Goal: Communication & Community: Answer question/provide support

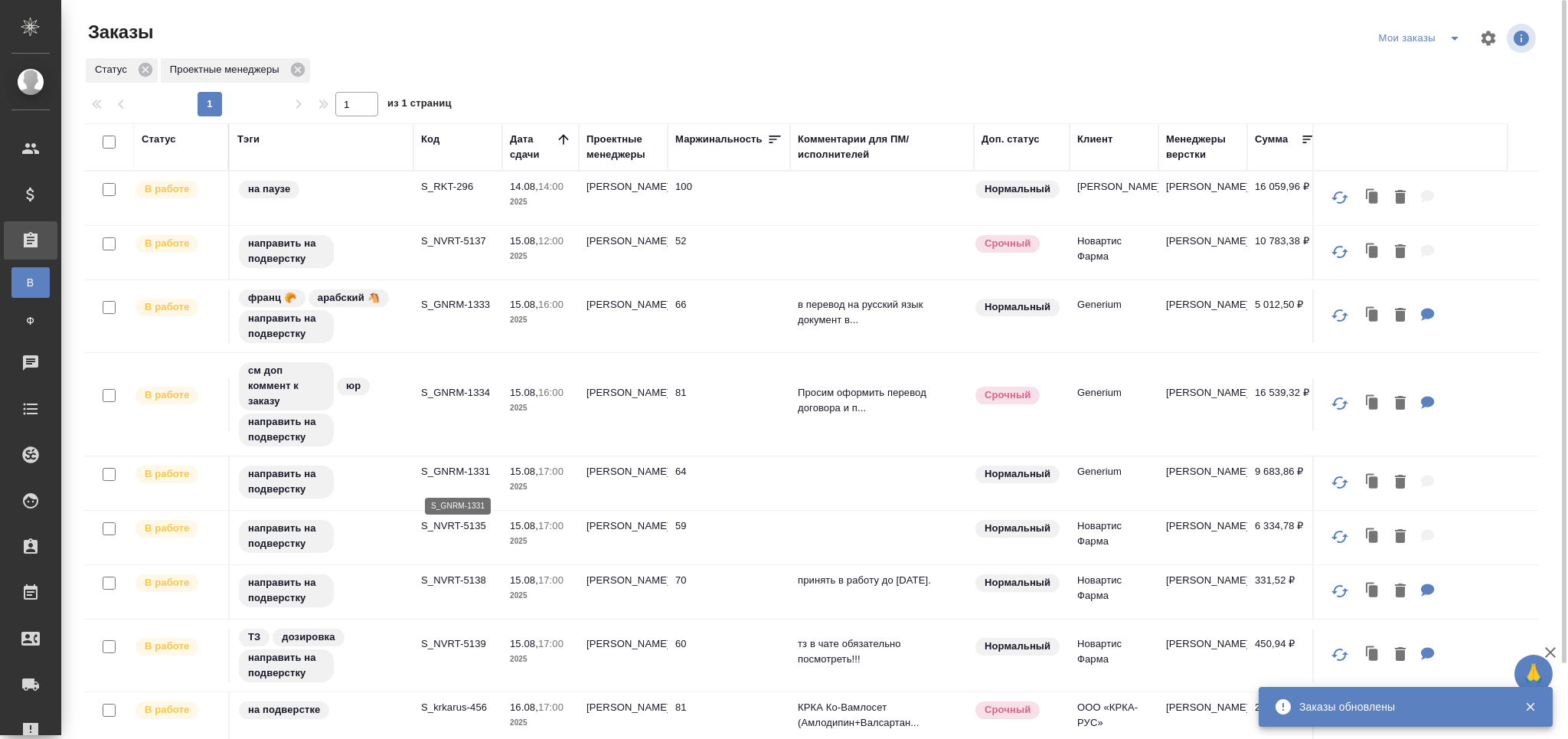
click at [445, 478] on p "S_GNRM-1331" at bounding box center [458, 472] width 74 height 16
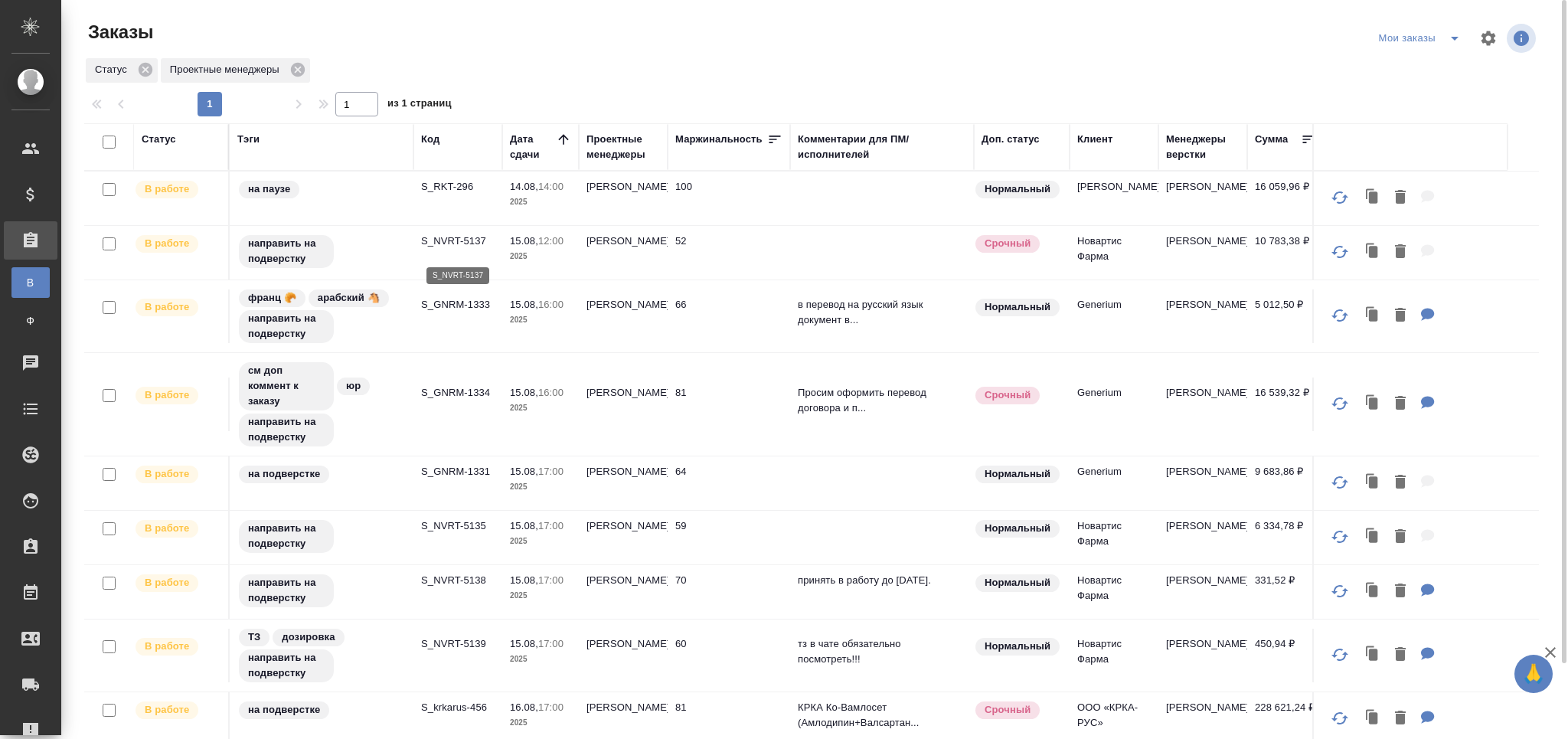
click at [458, 243] on p "S_NVRT-5137" at bounding box center [458, 241] width 74 height 16
click at [464, 309] on p "S_GNRM-1333" at bounding box center [458, 305] width 74 height 16
click at [460, 399] on p "S_GNRM-1334" at bounding box center [458, 393] width 74 height 16
click at [451, 225] on td "S_GNRM-1331" at bounding box center [457, 198] width 88 height 53
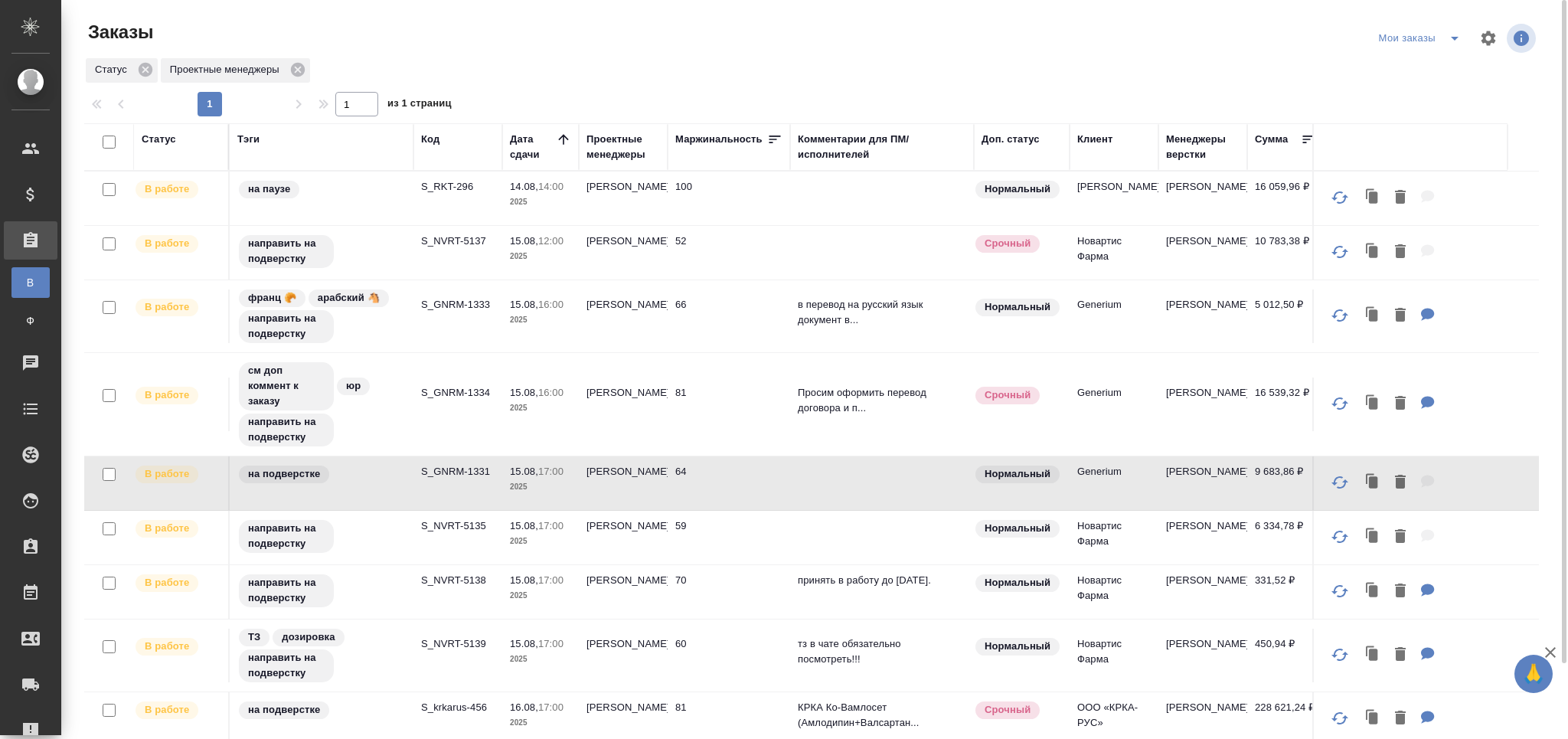
click at [448, 225] on td "S_NVRT-5135" at bounding box center [457, 198] width 88 height 53
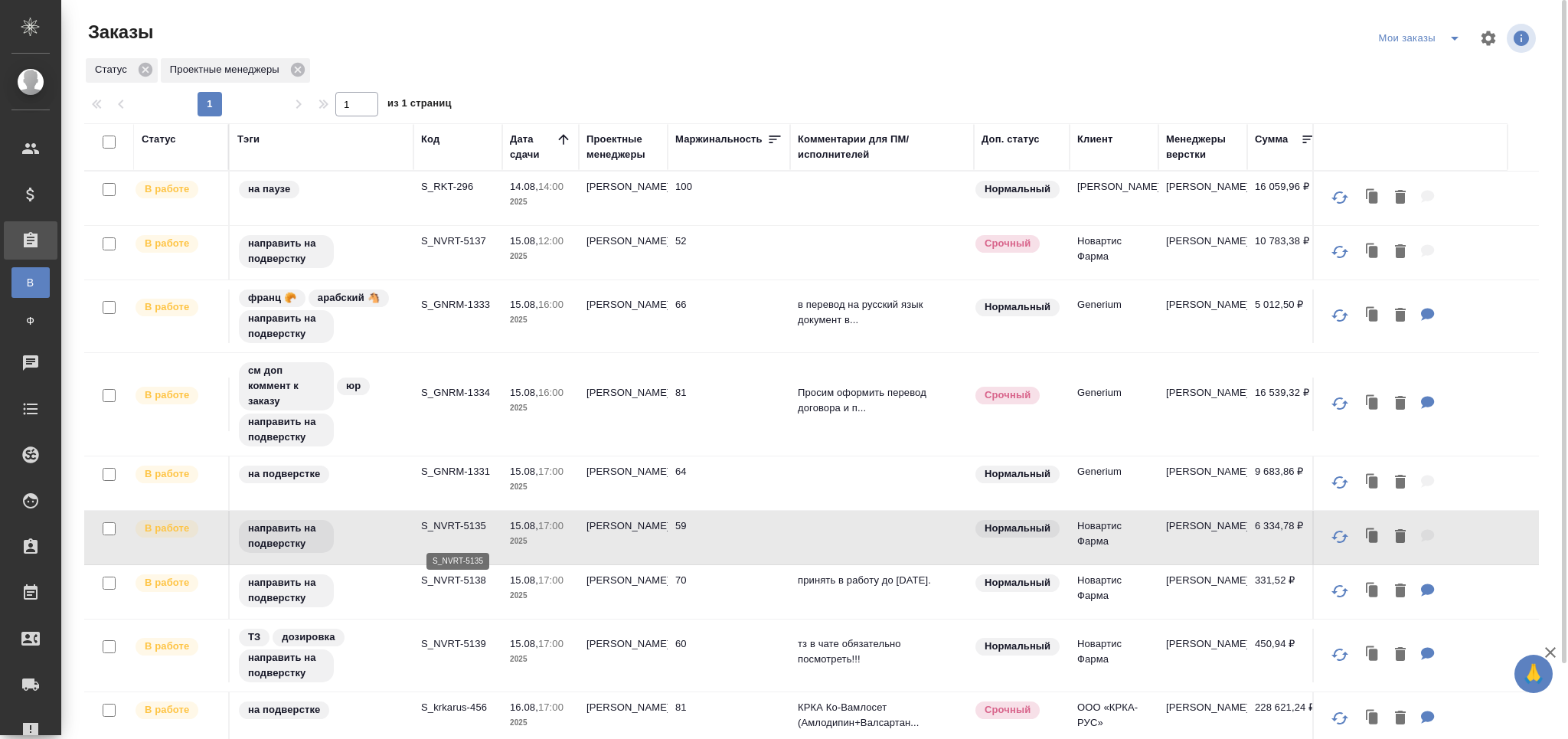
click at [462, 528] on p "S_NVRT-5135" at bounding box center [458, 526] width 74 height 16
click at [466, 225] on td "S_NVRT-5138" at bounding box center [457, 198] width 88 height 53
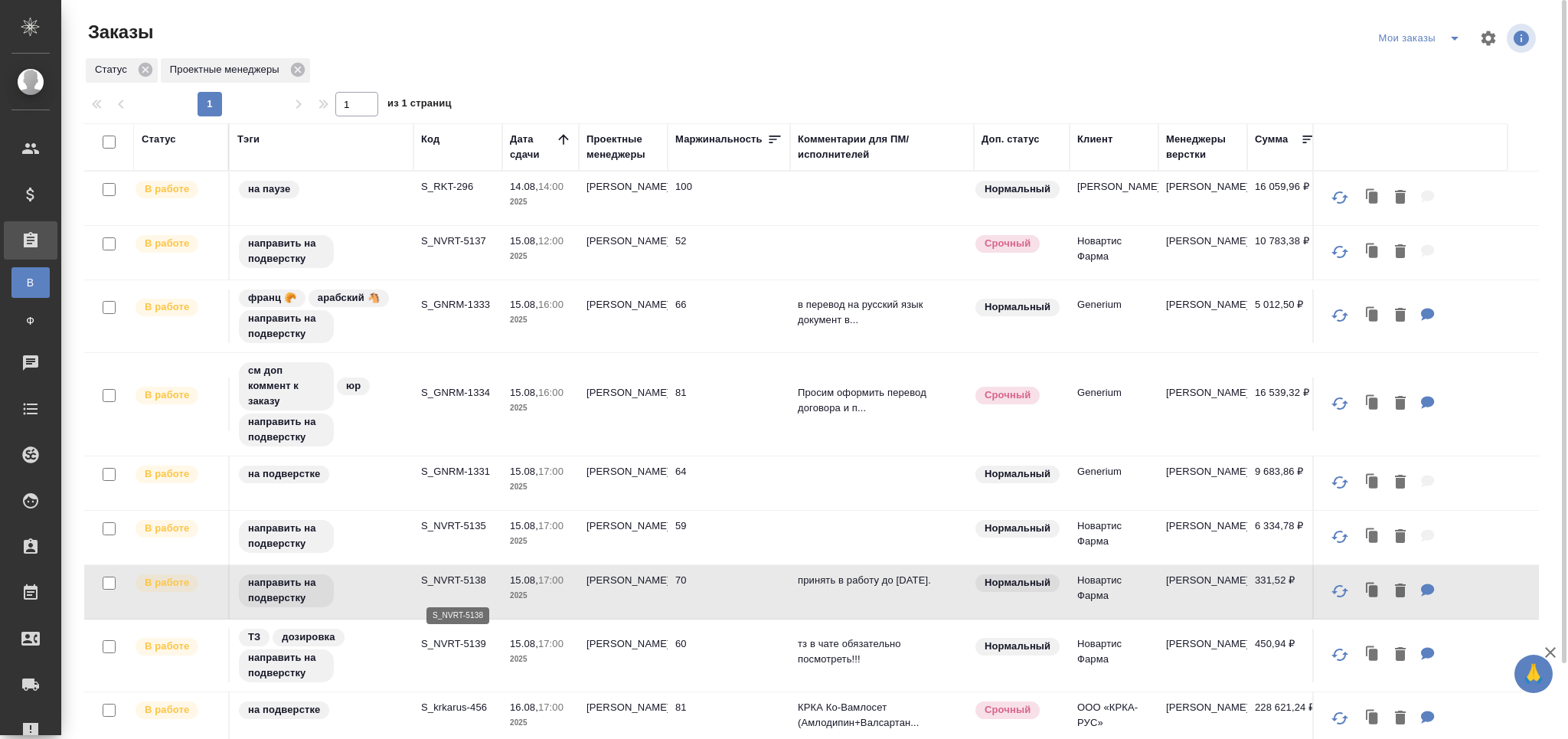
click at [467, 582] on p "S_NVRT-5138" at bounding box center [458, 581] width 74 height 16
click at [459, 225] on td "S_NVRT-5139" at bounding box center [457, 198] width 88 height 53
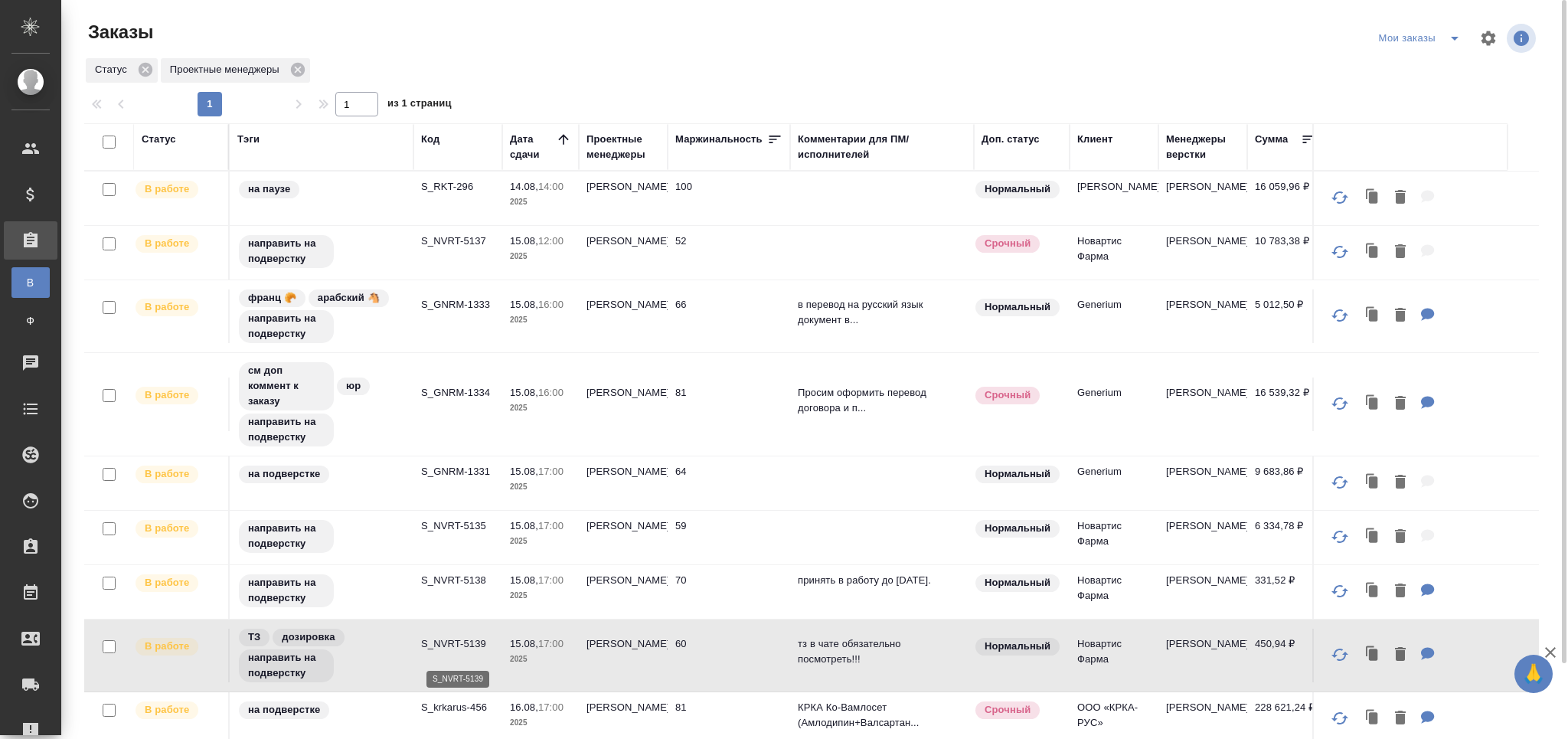
click at [455, 651] on p "S_NVRT-5139" at bounding box center [458, 644] width 74 height 16
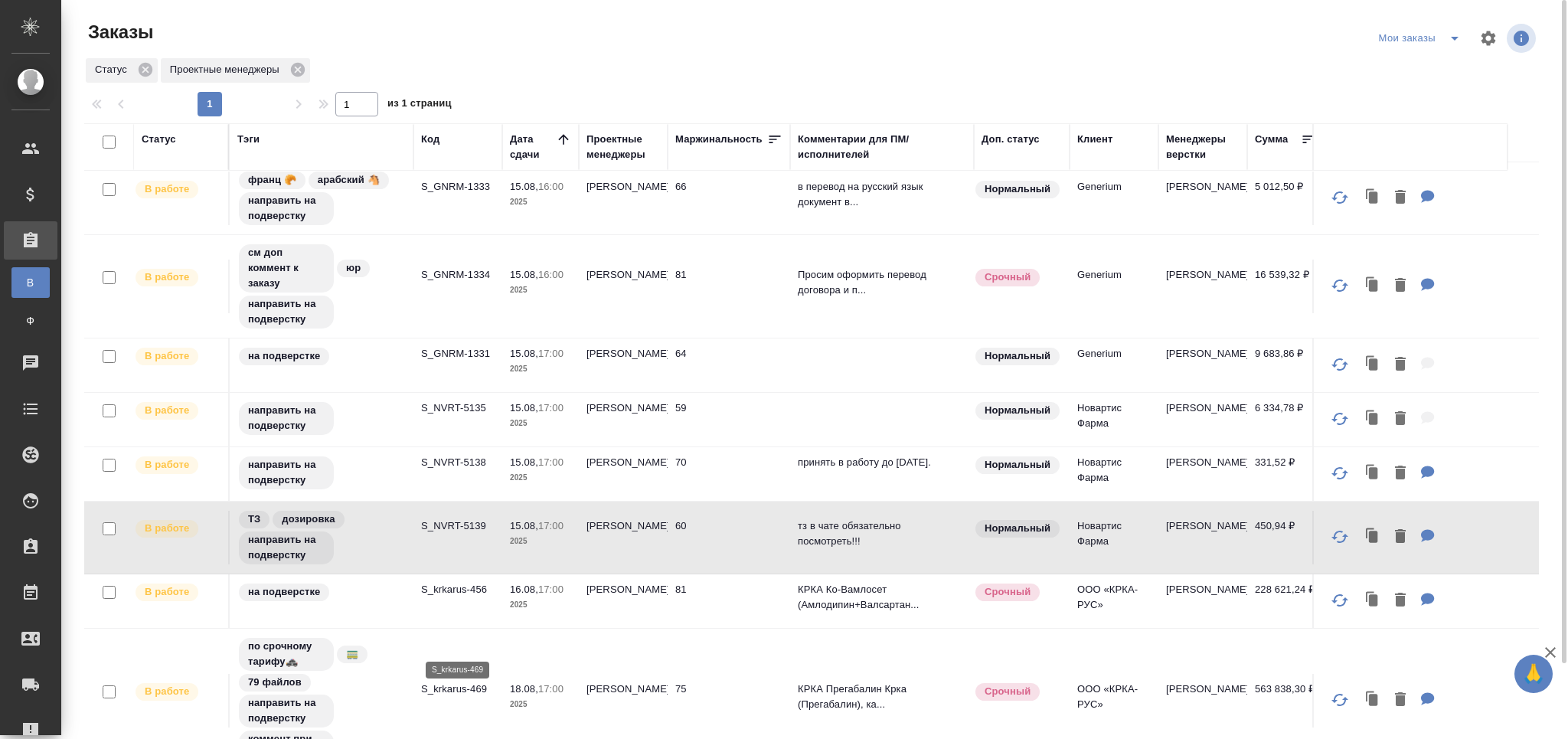
click at [440, 694] on p "S_krkarus-469" at bounding box center [458, 690] width 74 height 16
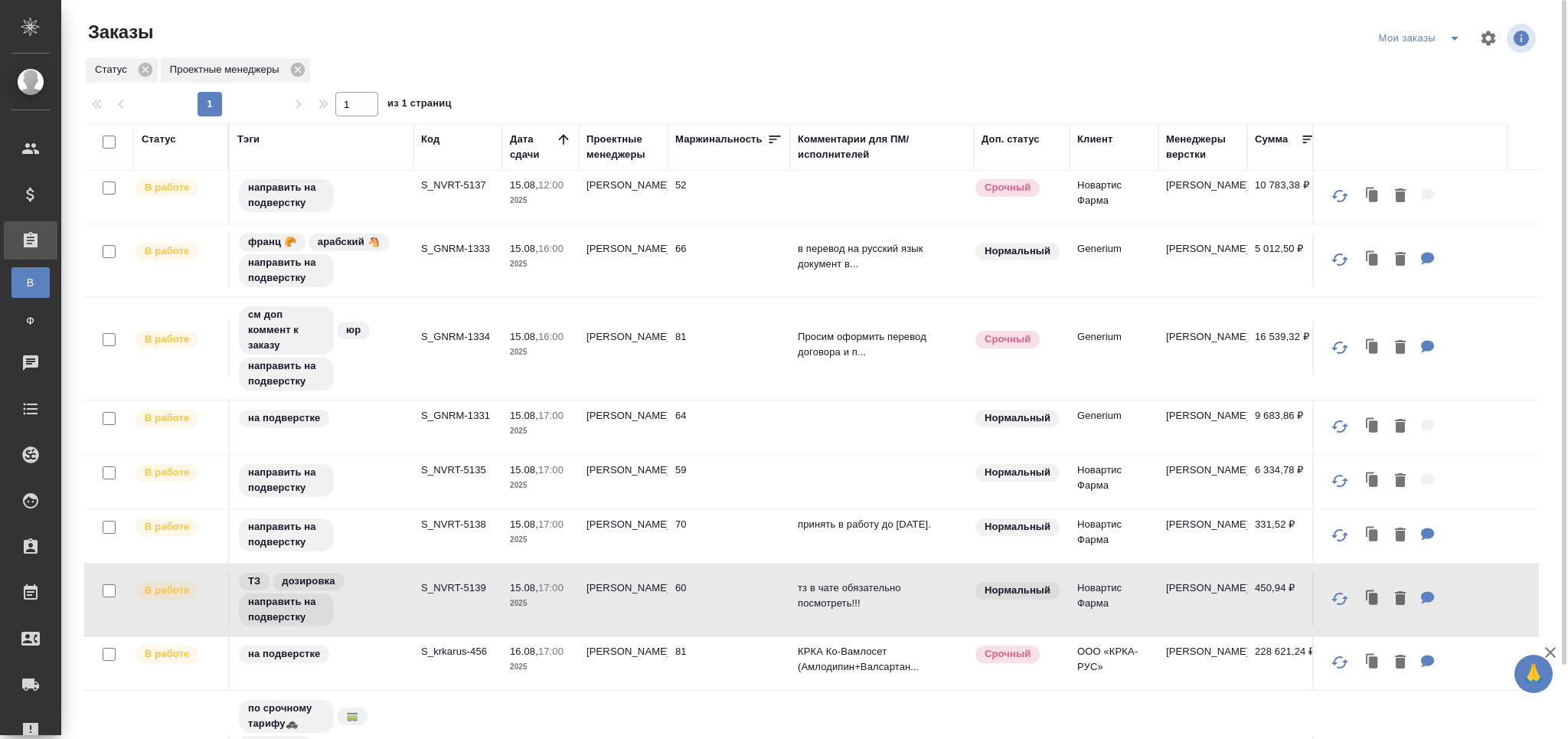
scroll to position [0, 0]
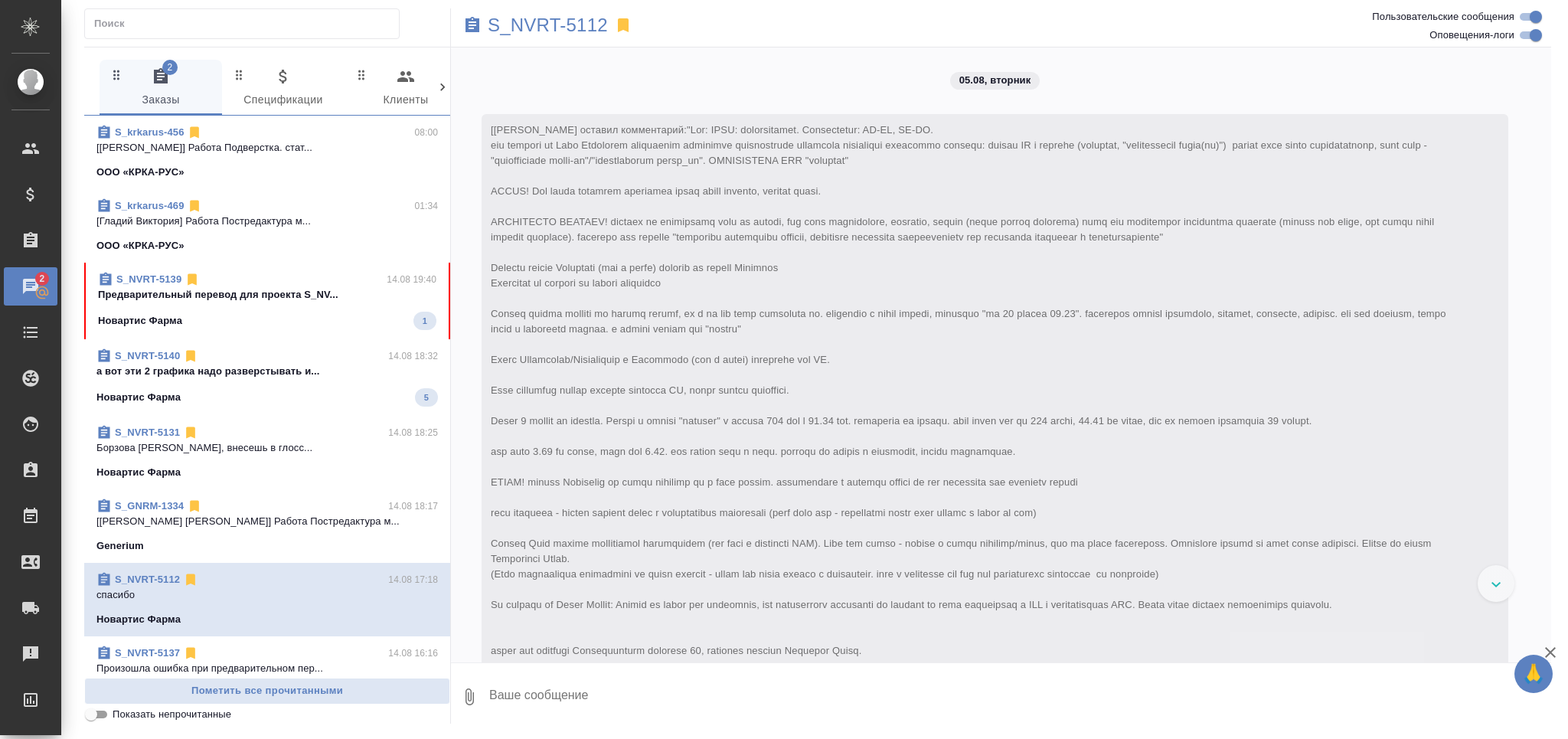
scroll to position [823, 0]
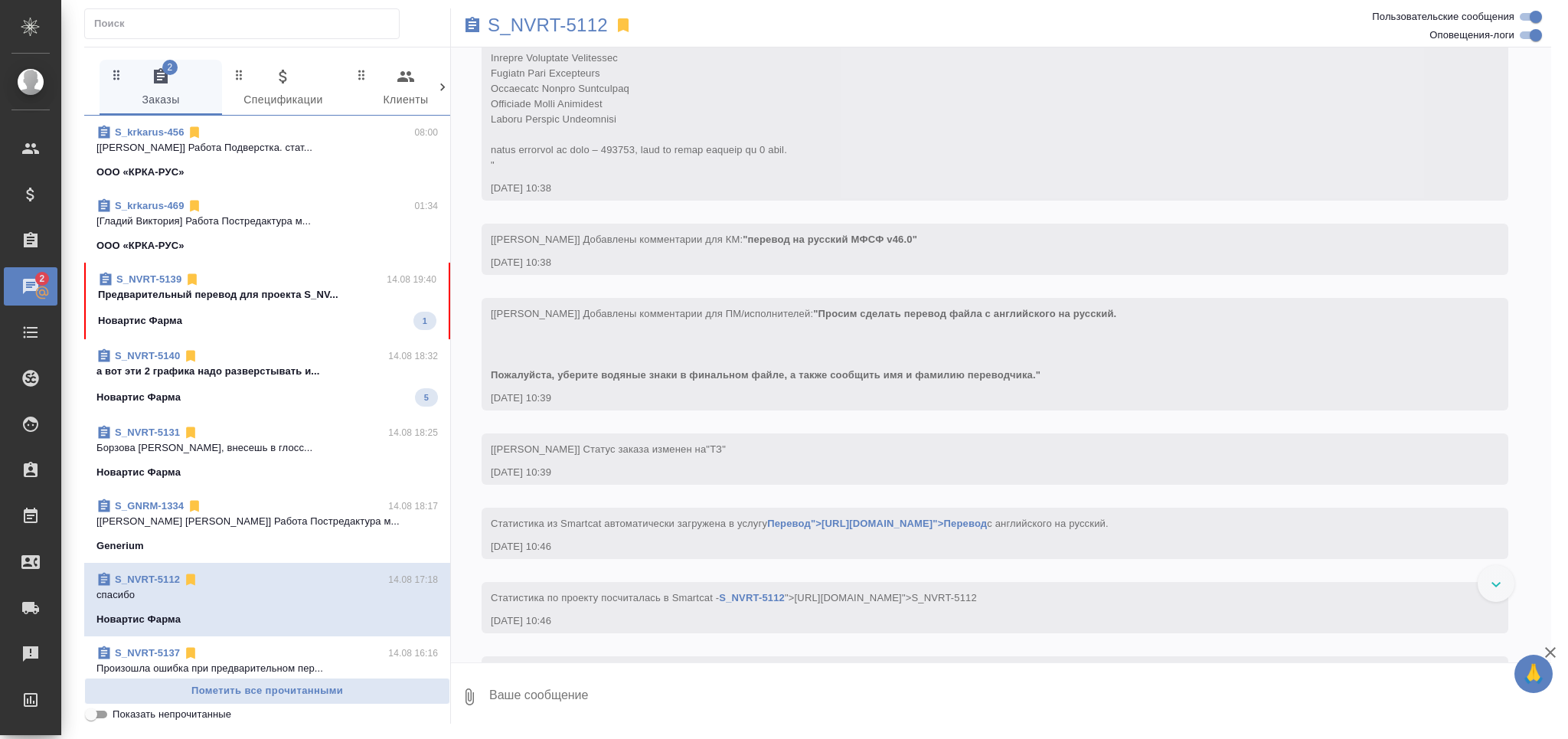
click at [98, 719] on input "Показать непрочитанные" at bounding box center [91, 714] width 55 height 18
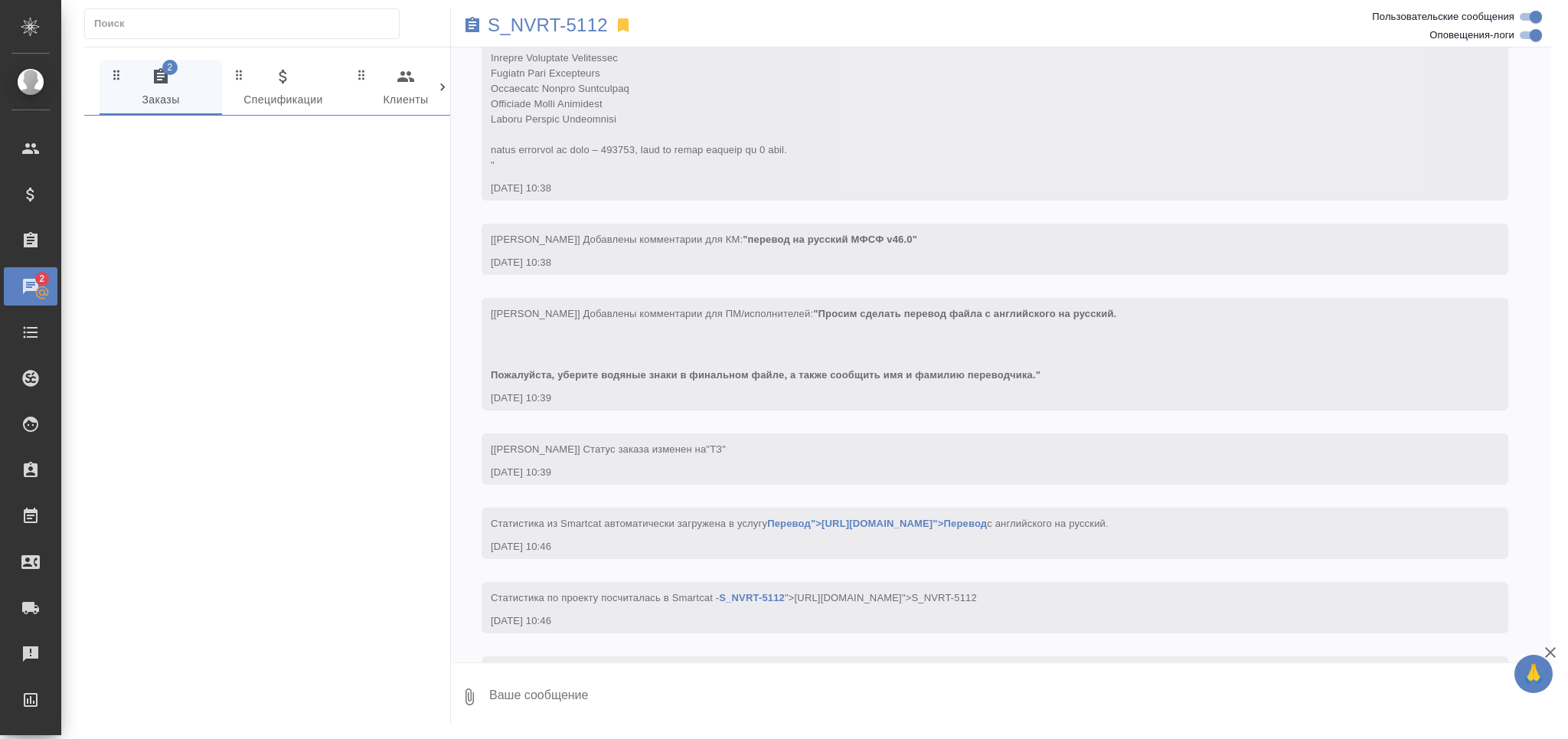
scroll to position [8827, 0]
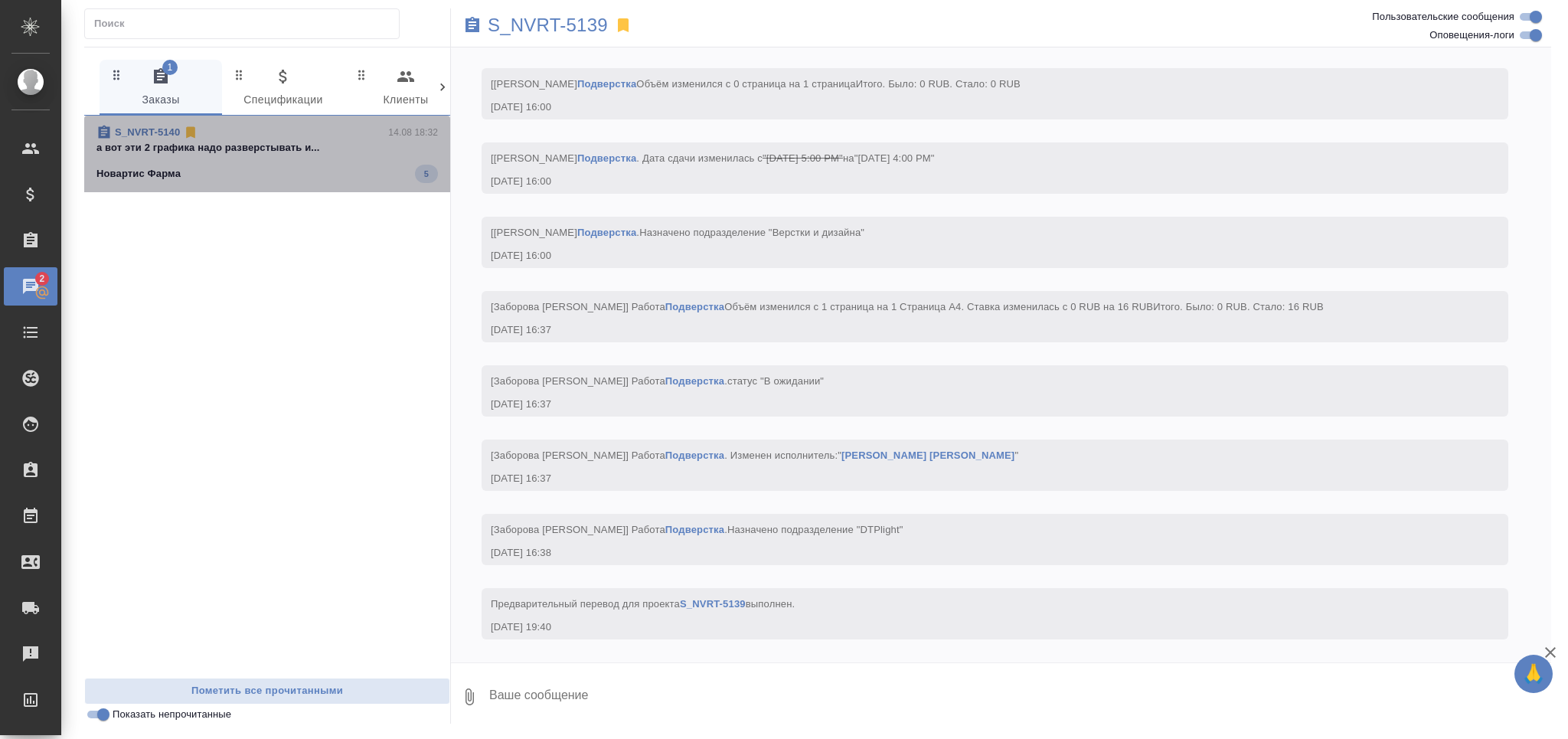
click at [273, 160] on span "S_NVRT-5140 14.08 18:32 а вот эти 2 графика надо разверстывать и... Новартис Фа…" at bounding box center [267, 153] width 341 height 58
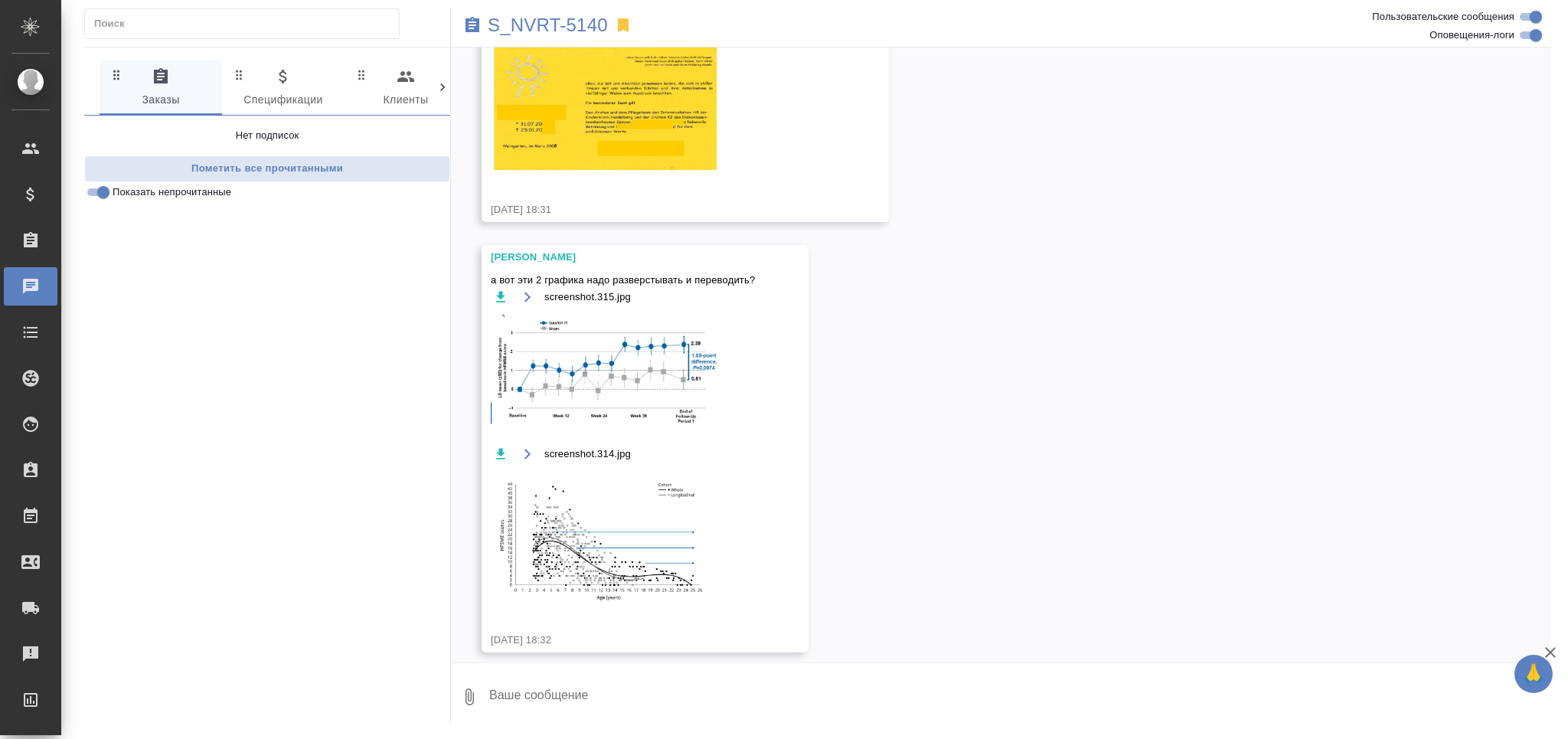
scroll to position [1677, 0]
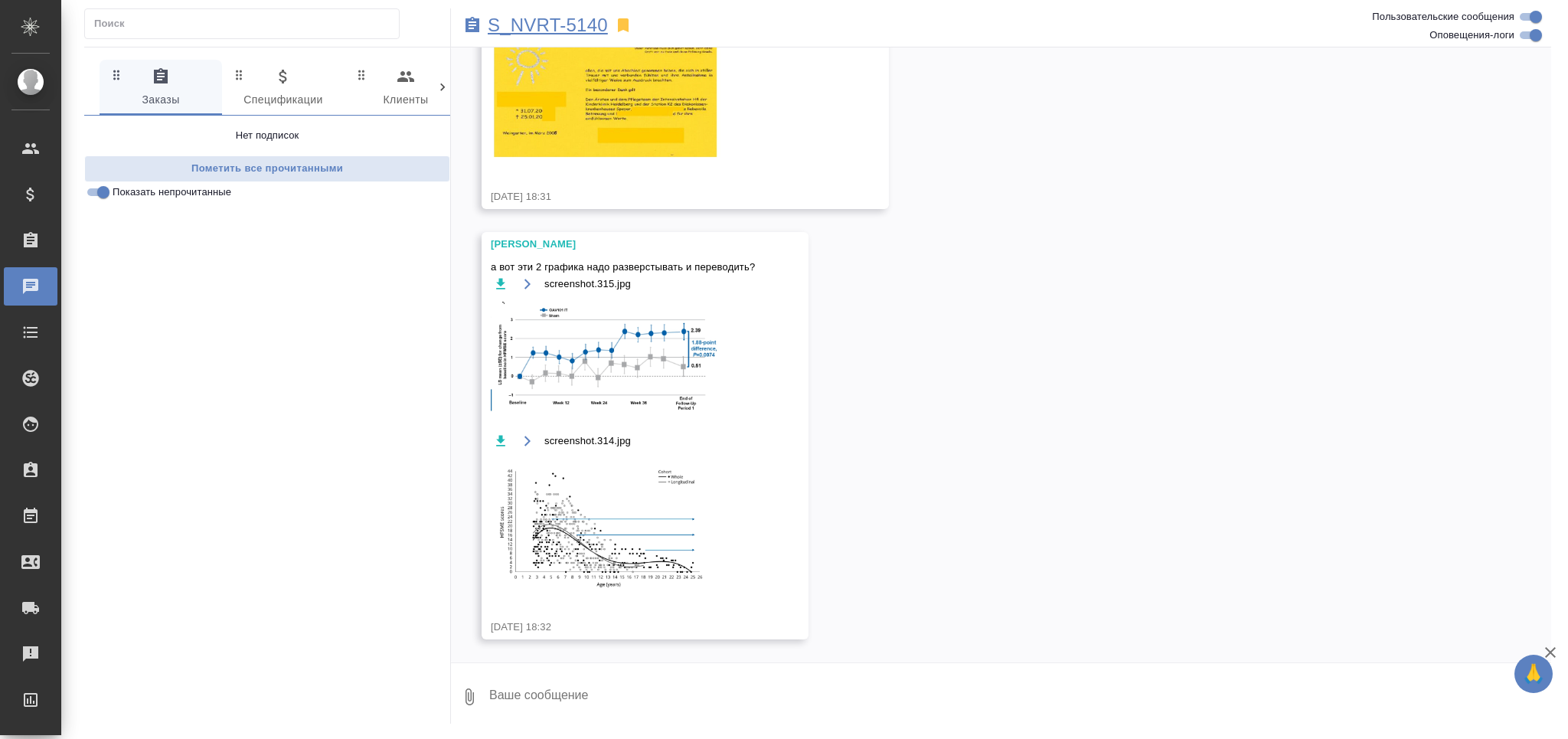
click at [522, 27] on p "S_NVRT-5140" at bounding box center [548, 26] width 120 height 16
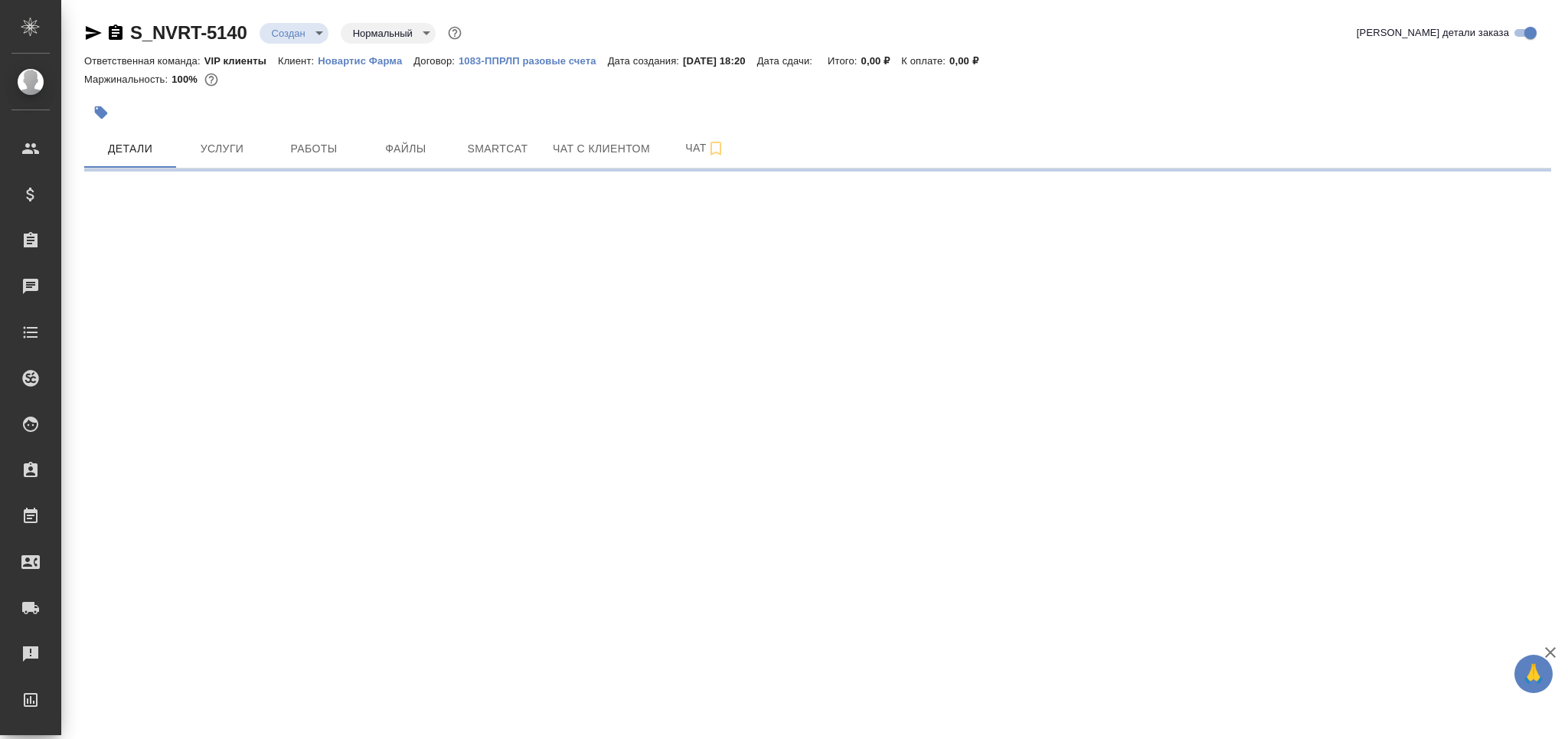
select select "RU"
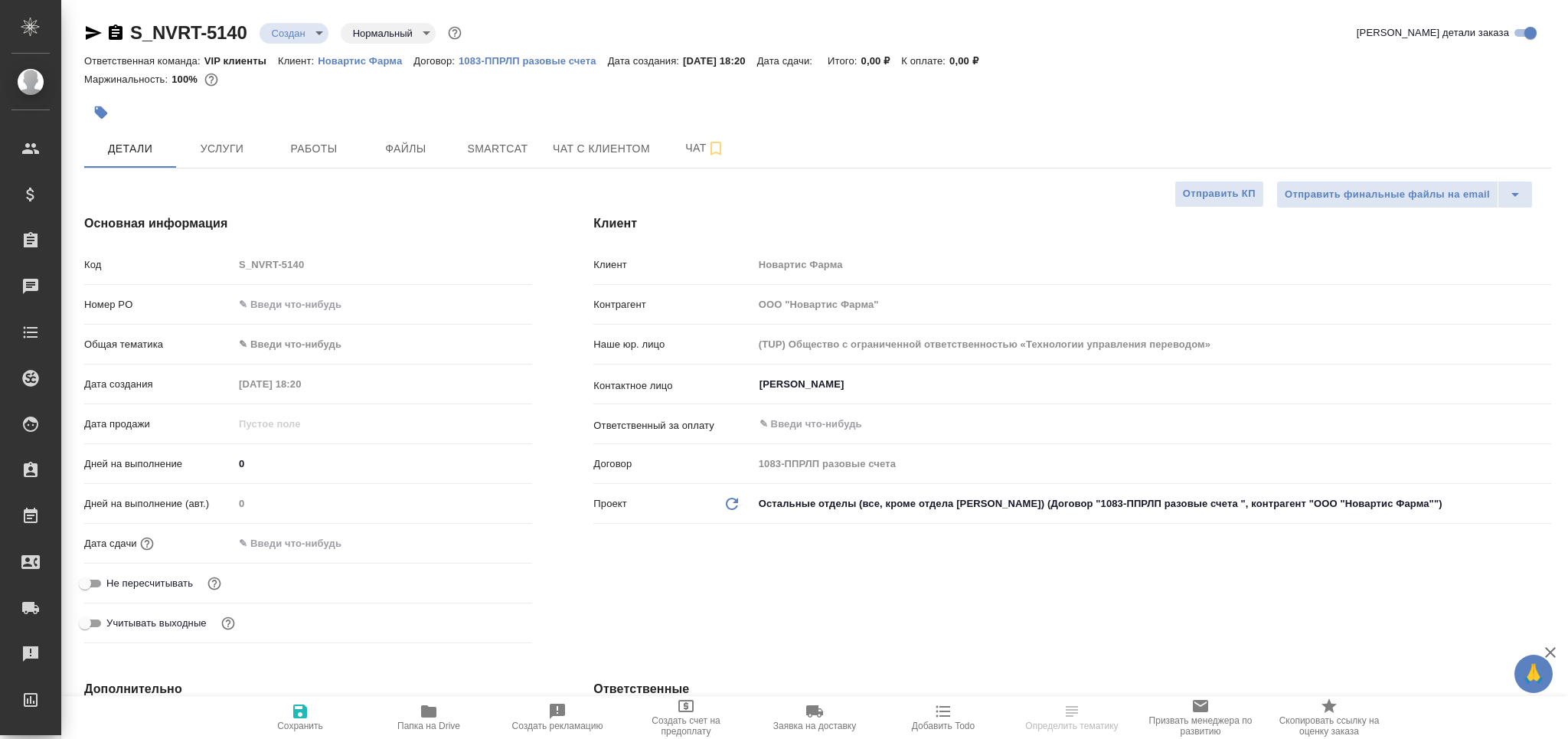
type textarea "x"
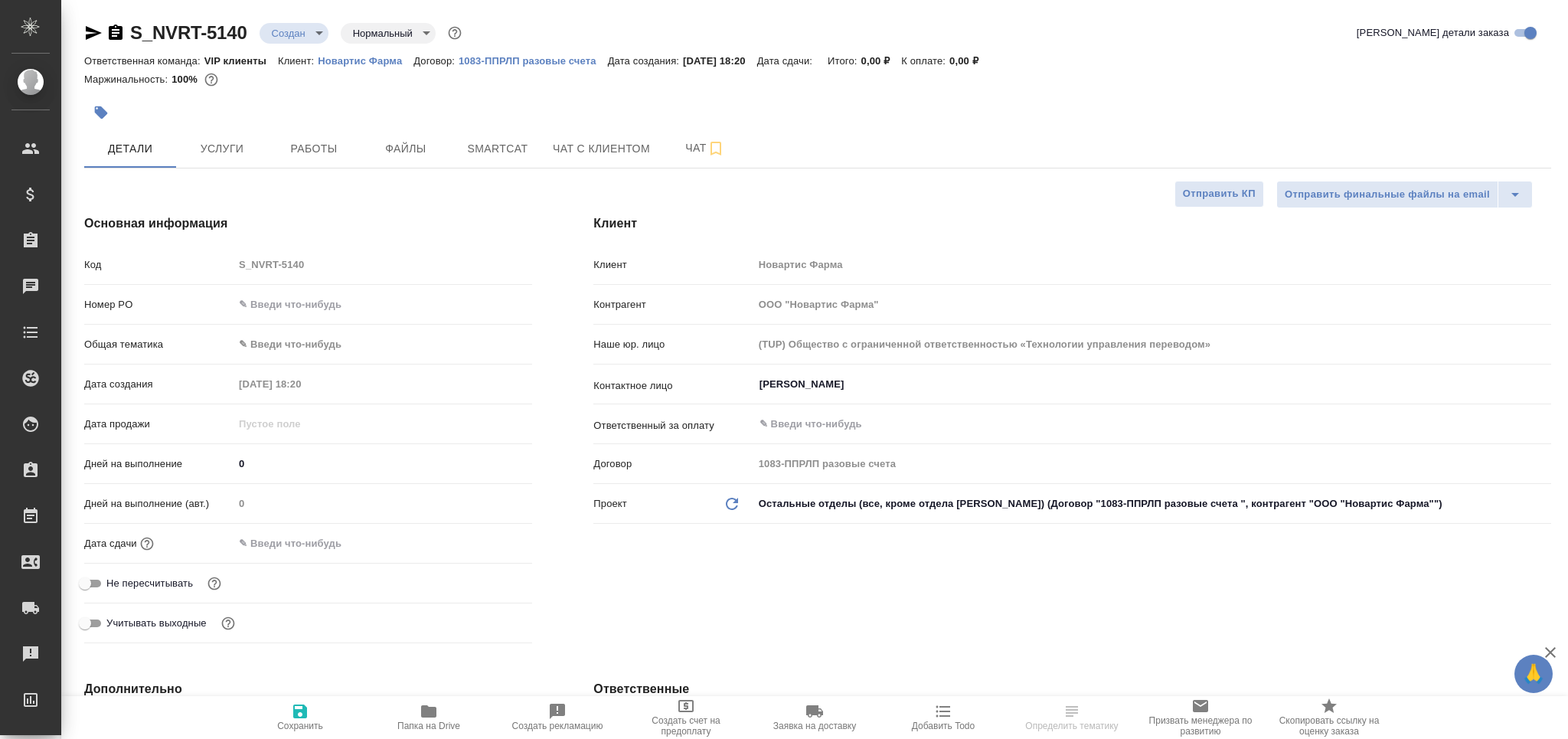
type textarea "x"
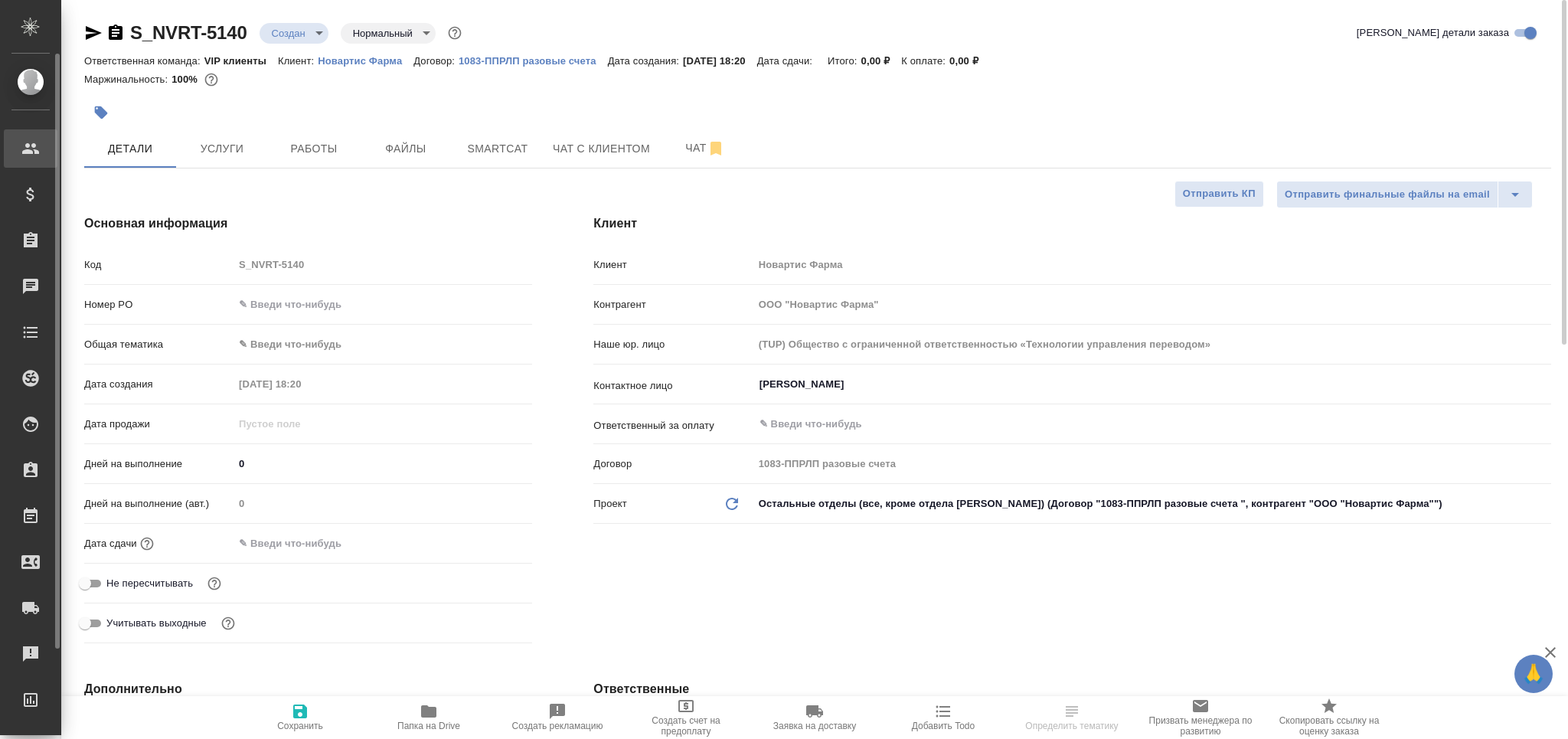
type textarea "x"
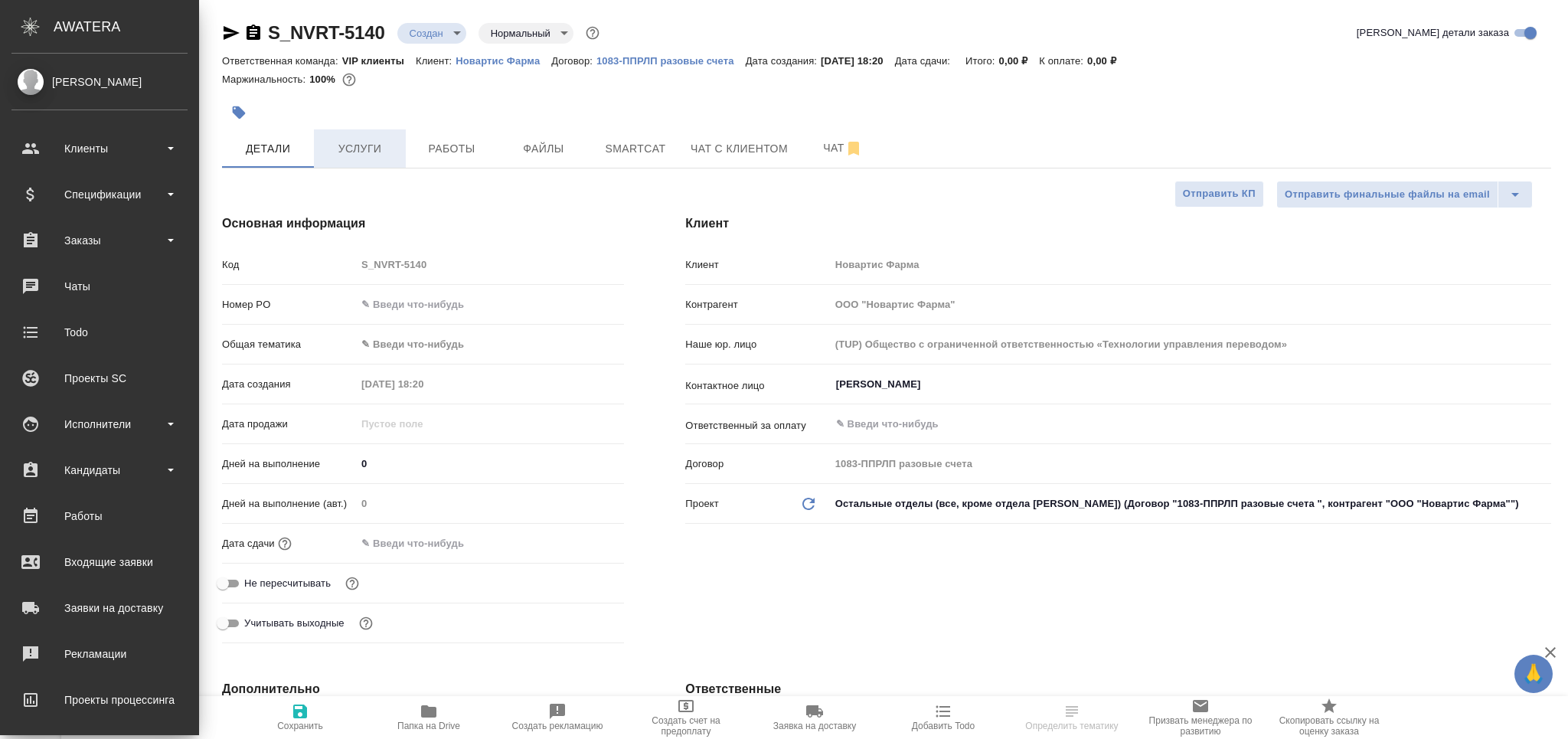
type textarea "x"
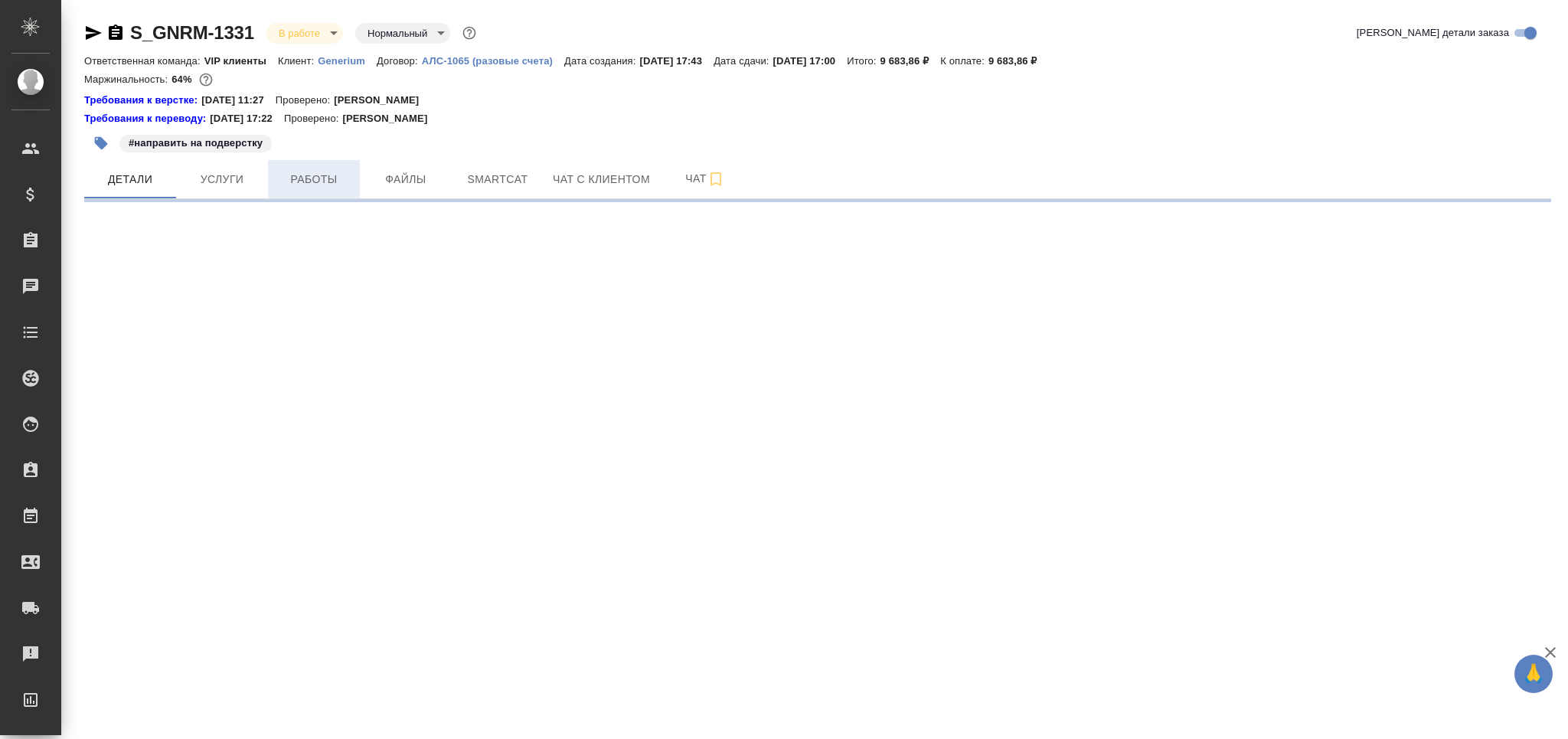
select select "RU"
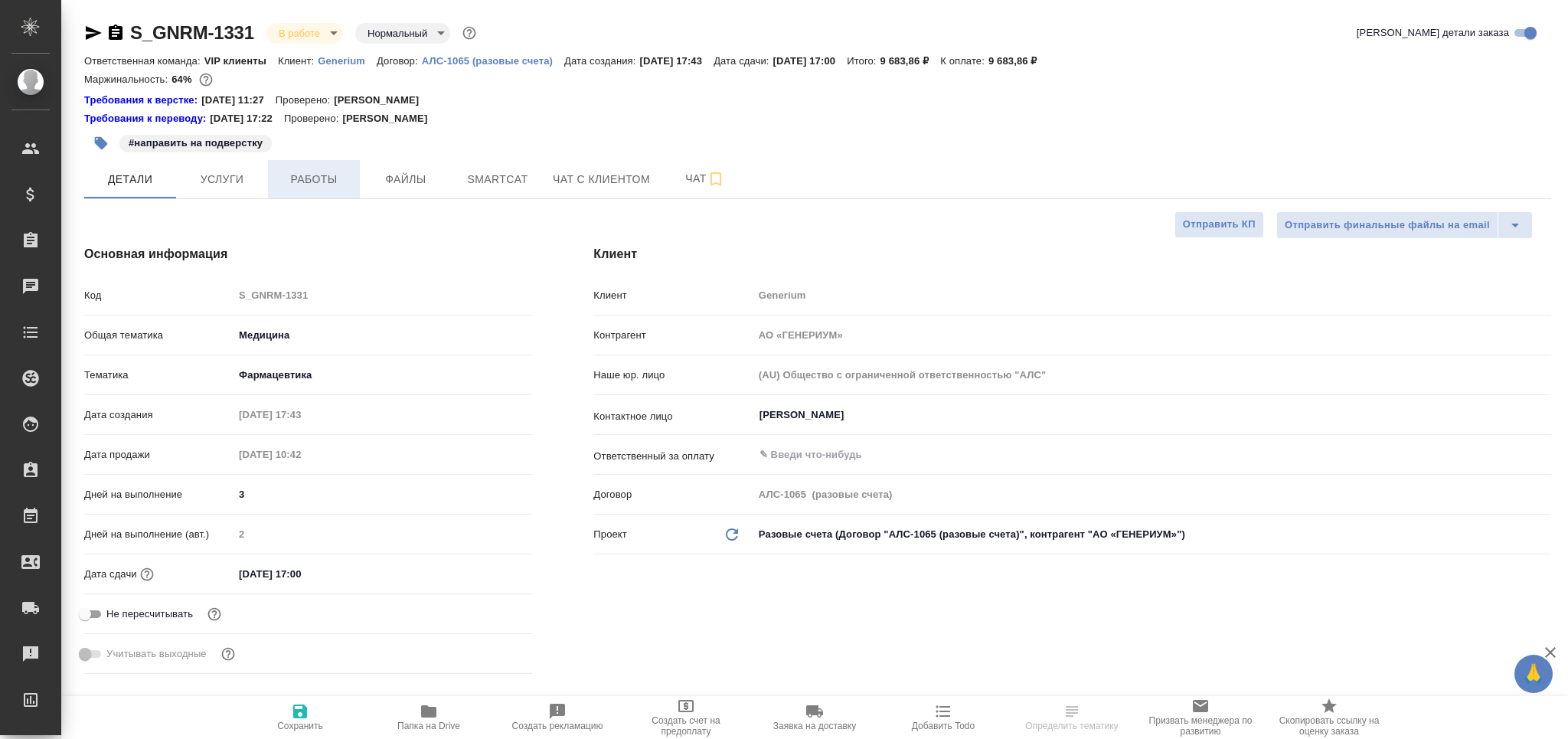
type textarea "x"
click at [304, 167] on button "Работы" at bounding box center [313, 178] width 92 height 38
type textarea "x"
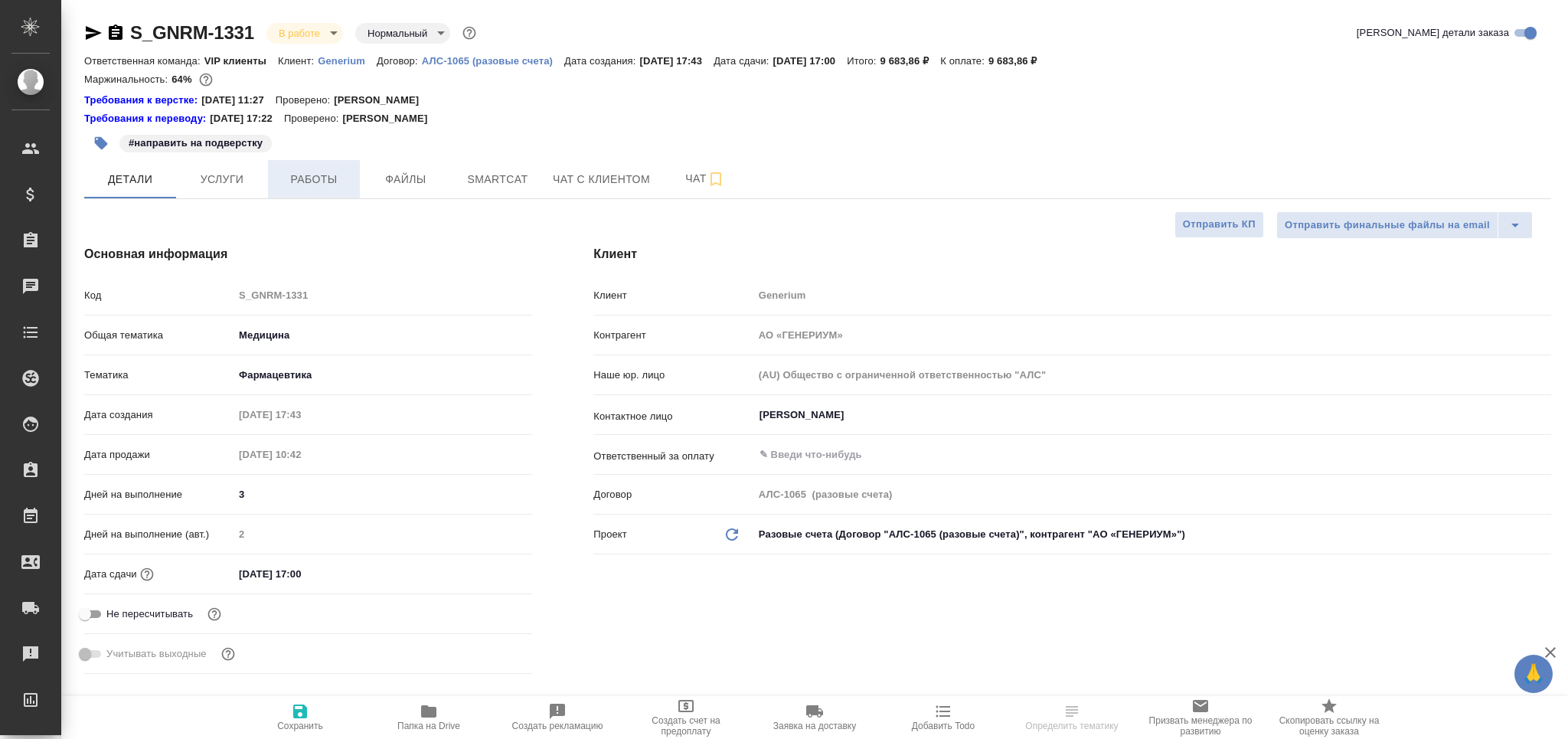
type textarea "x"
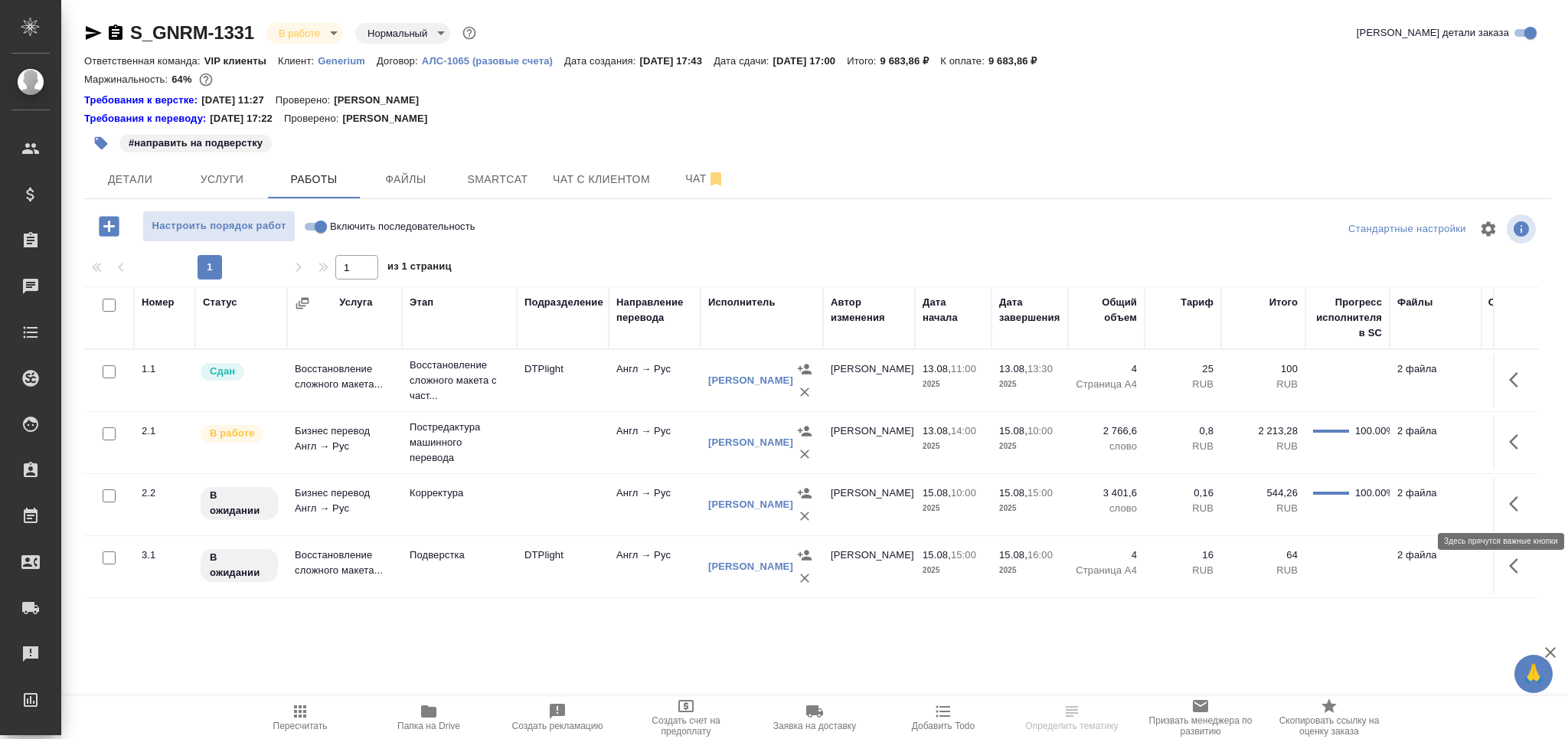
click at [1516, 503] on icon "button" at bounding box center [1517, 503] width 18 height 18
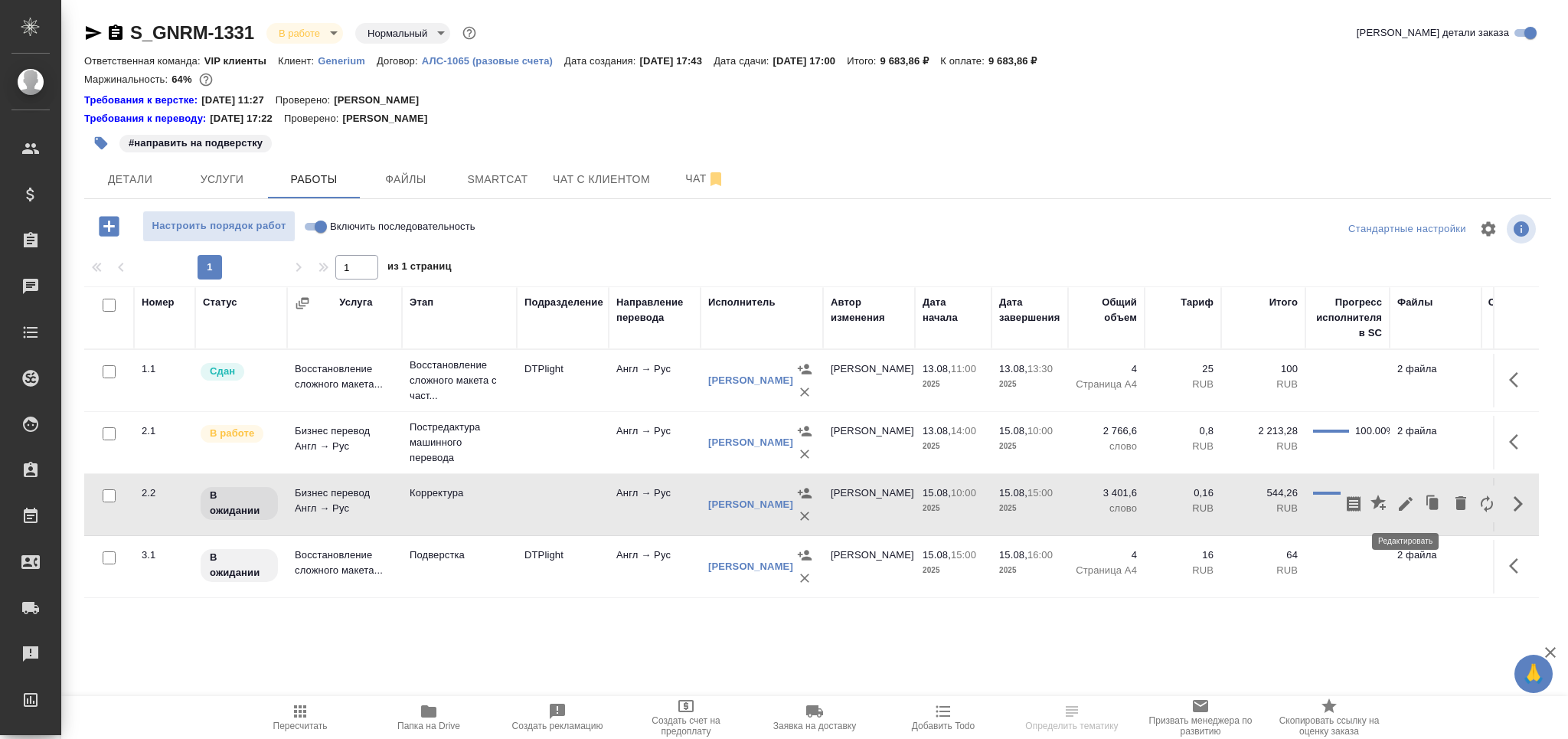
click at [1405, 503] on icon "button" at bounding box center [1405, 504] width 14 height 14
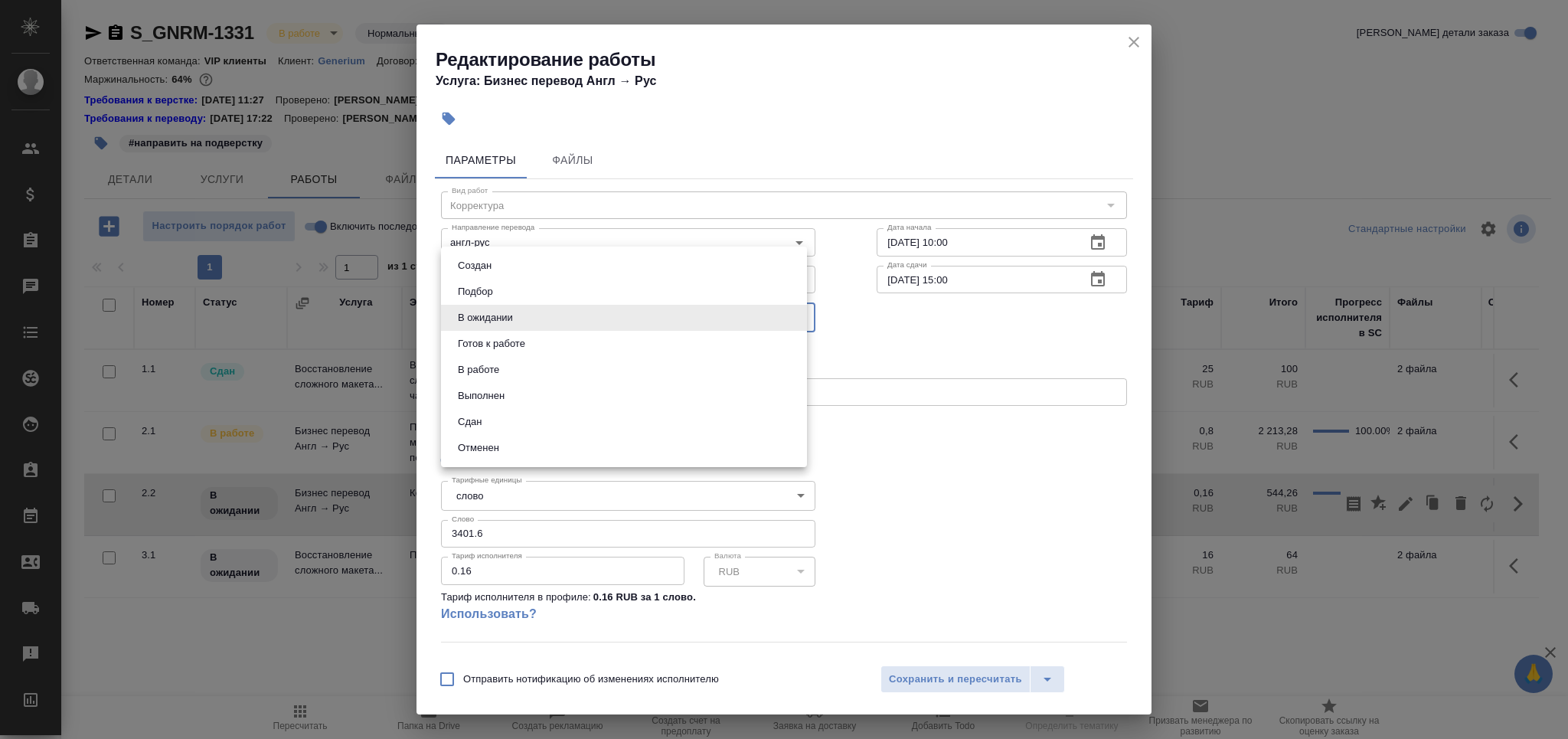
click at [503, 310] on body "🙏 .cls-1 fill:#fff; AWATERA Grabko Mariya Клиенты Спецификации Заказы 0 Чаты To…" at bounding box center [784, 370] width 1568 height 739
click at [505, 396] on button "Выполнен" at bounding box center [480, 396] width 56 height 17
type input "completed"
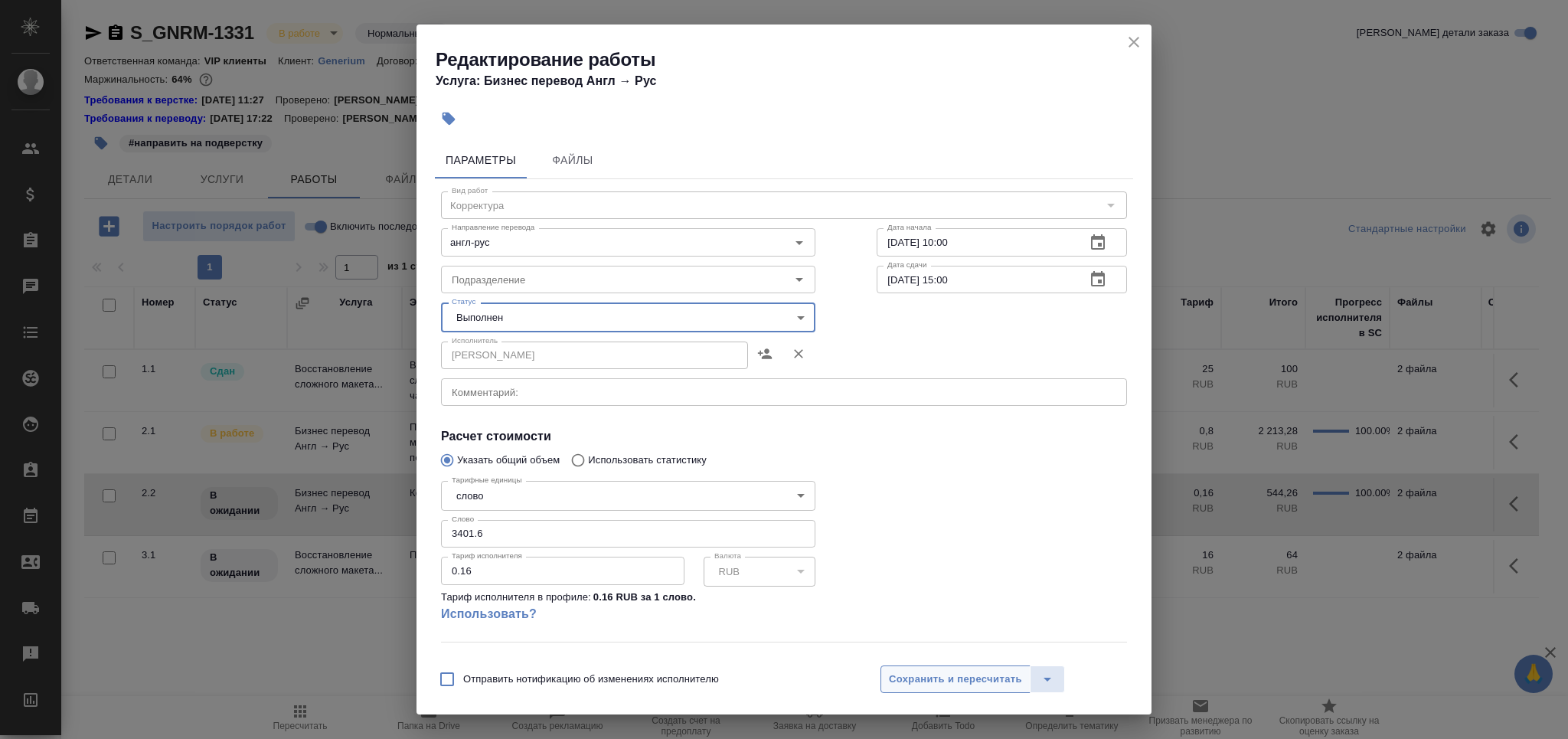
drag, startPoint x: 953, startPoint y: 675, endPoint x: 938, endPoint y: 674, distance: 15.0
click at [951, 675] on span "Сохранить и пересчитать" at bounding box center [955, 680] width 133 height 18
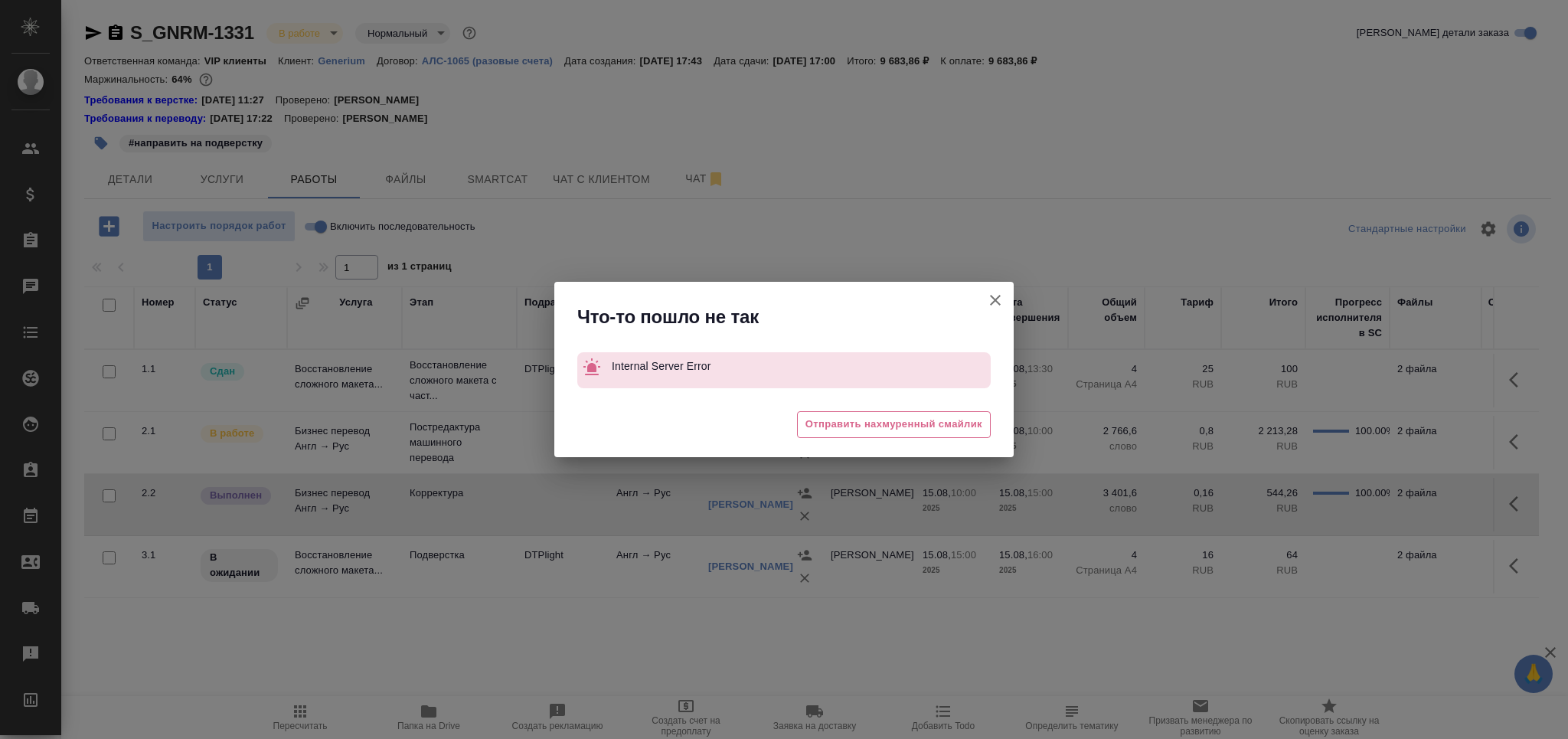
click at [973, 311] on div "Что-то пошло не так" at bounding box center [796, 316] width 437 height 24
click at [989, 297] on icon "button" at bounding box center [994, 300] width 18 height 18
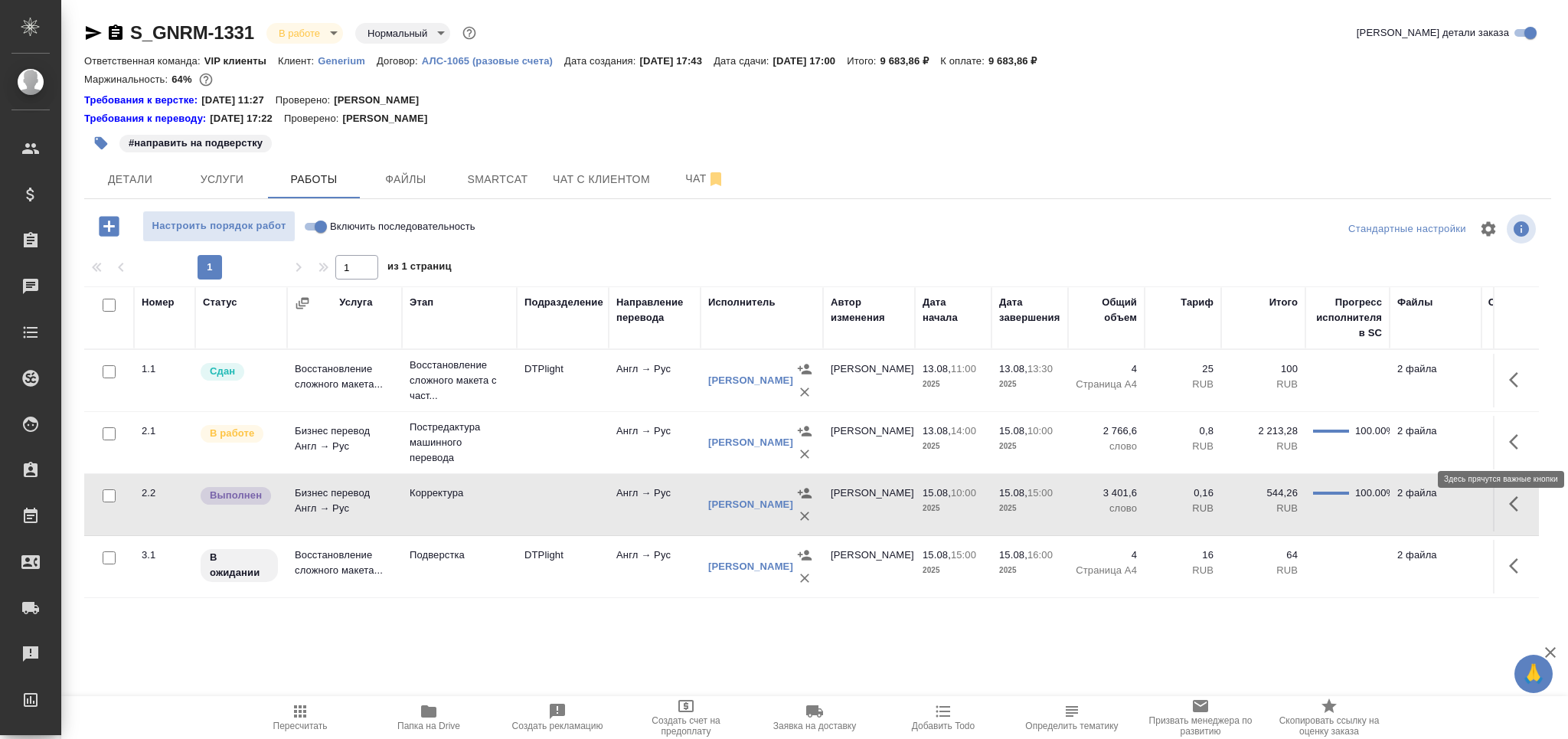
click at [1520, 448] on icon "button" at bounding box center [1517, 442] width 18 height 18
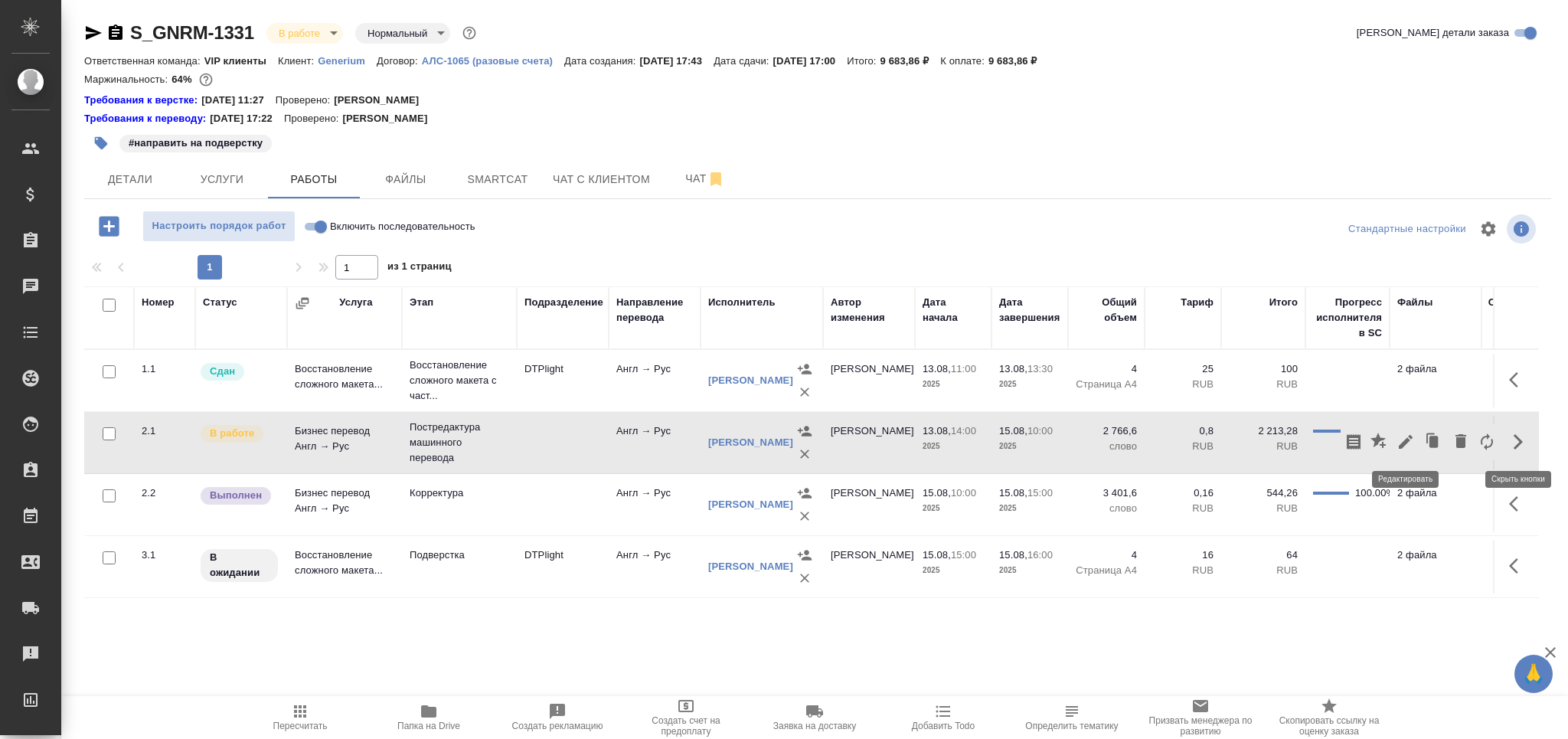
click at [1404, 439] on icon "button" at bounding box center [1405, 442] width 18 height 18
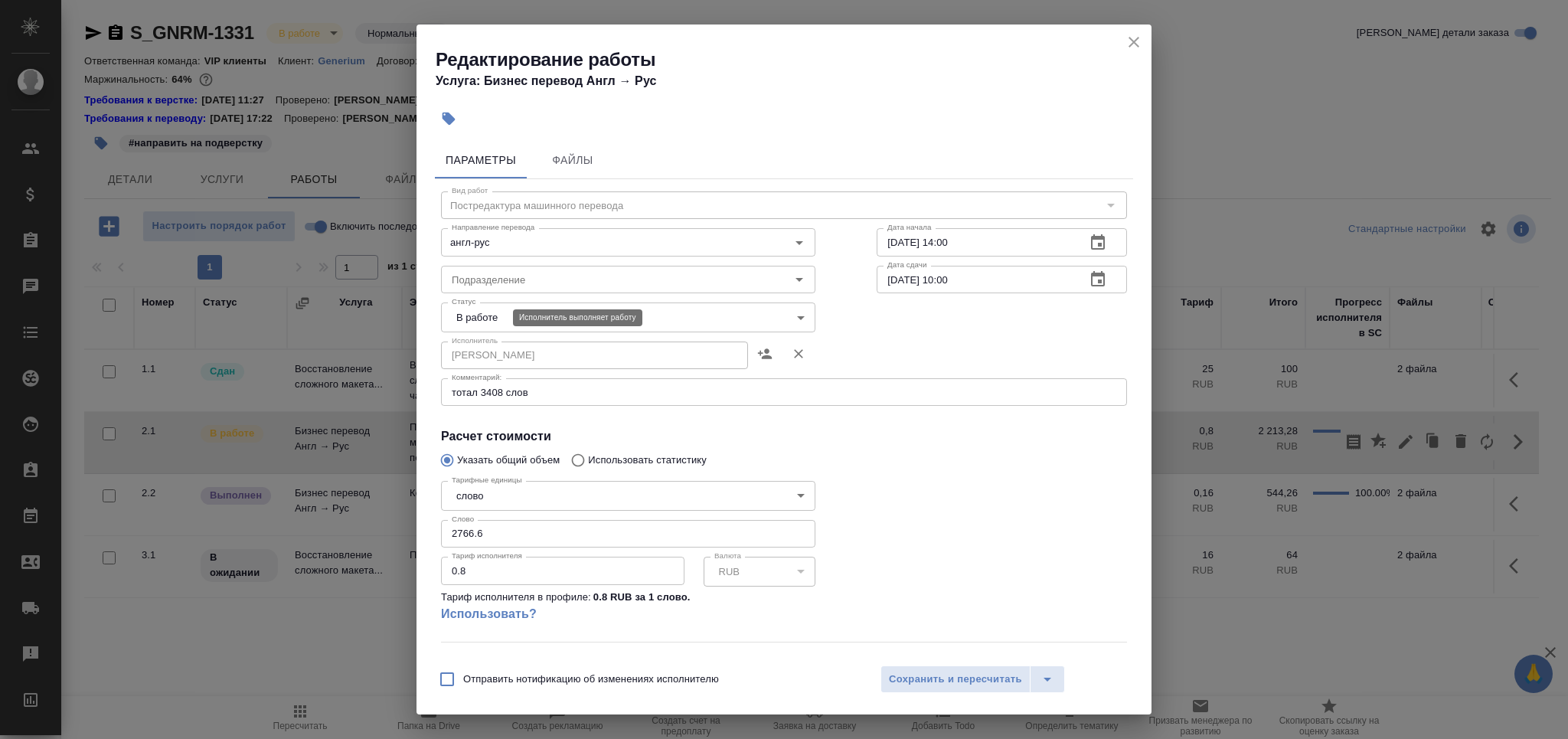
click at [492, 315] on body "🙏 .cls-1 fill:#fff; AWATERA Grabko Mariya Клиенты Спецификации Заказы 0 Чаты To…" at bounding box center [784, 370] width 1568 height 739
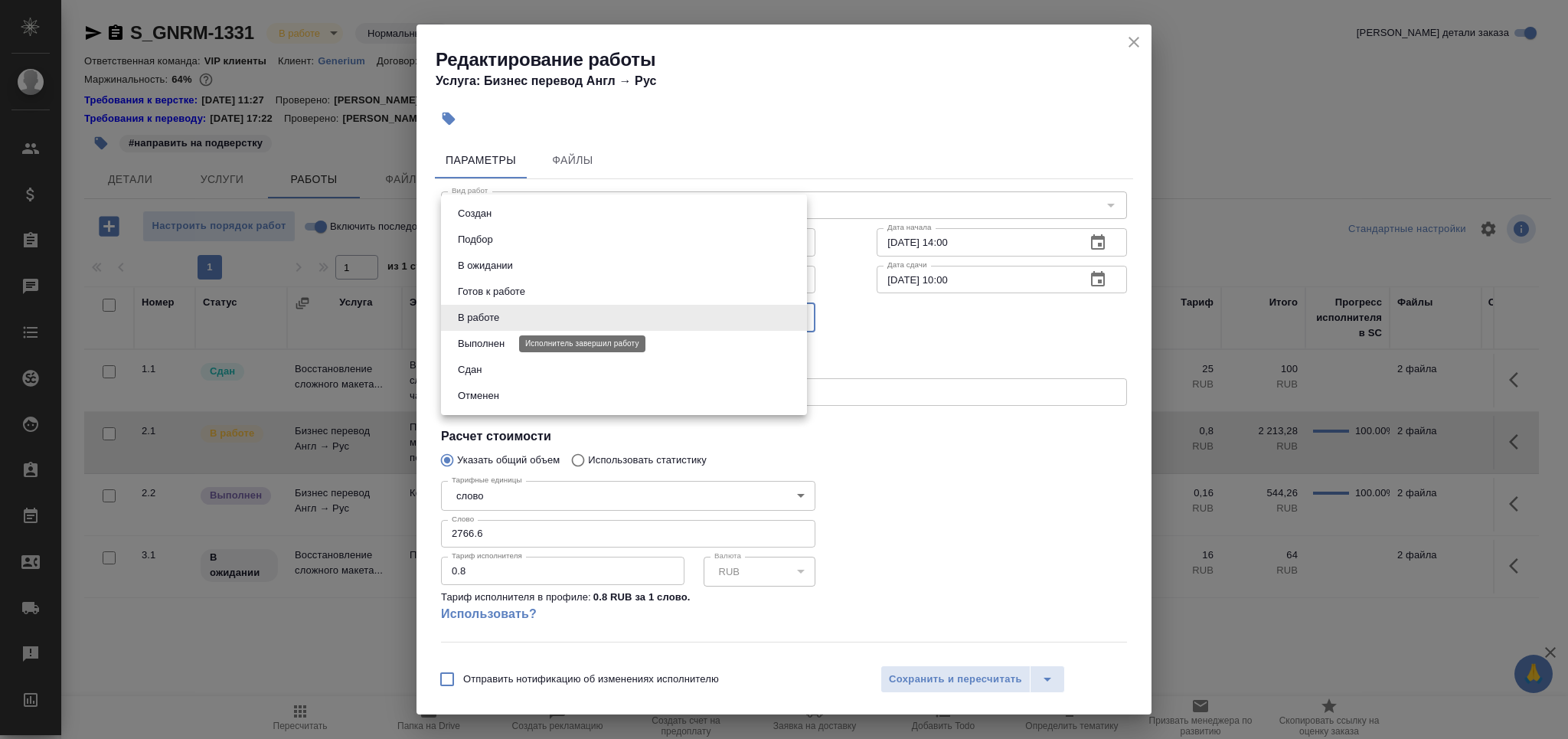
click at [505, 341] on button "Выполнен" at bounding box center [480, 344] width 56 height 17
type input "completed"
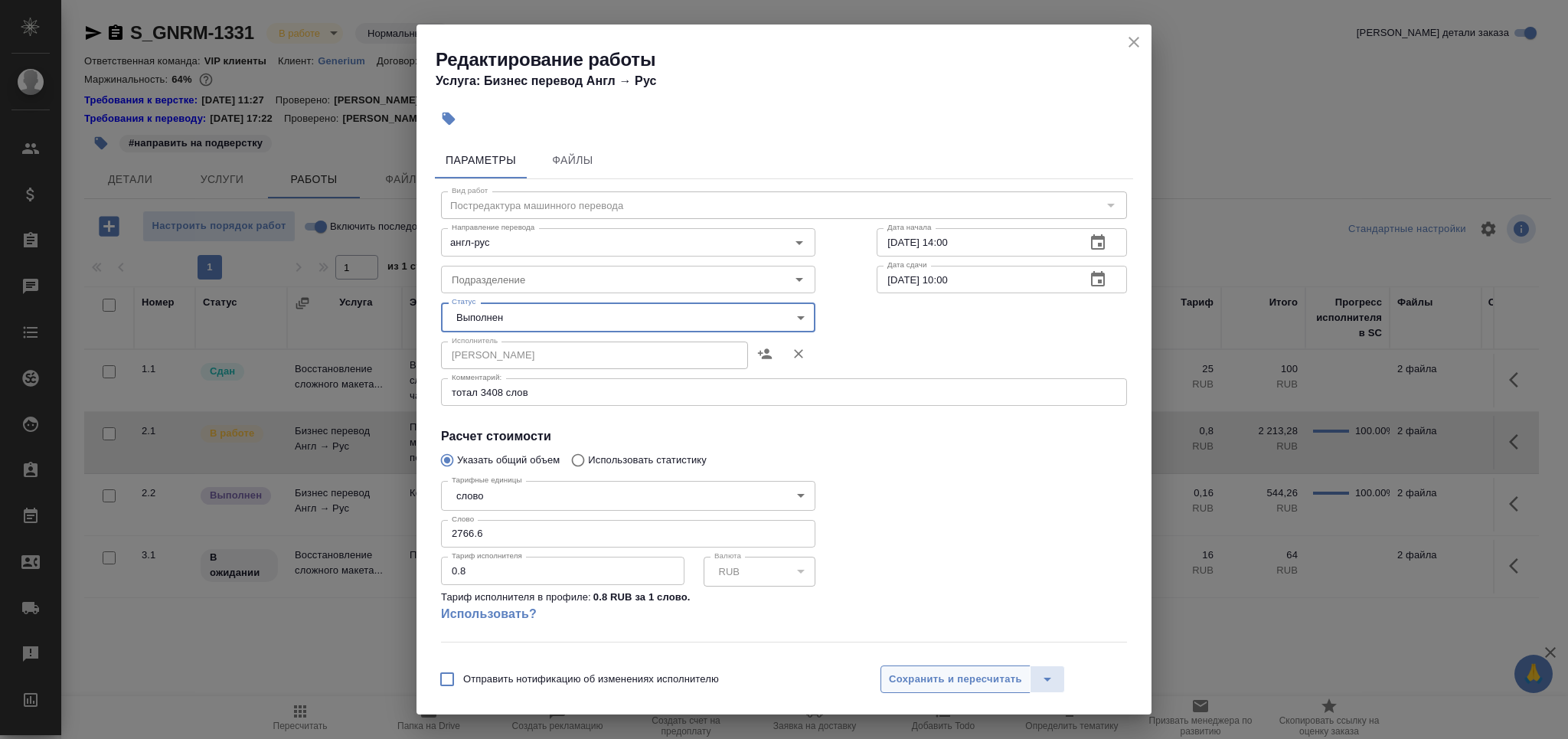
click at [926, 683] on span "Сохранить и пересчитать" at bounding box center [955, 680] width 133 height 18
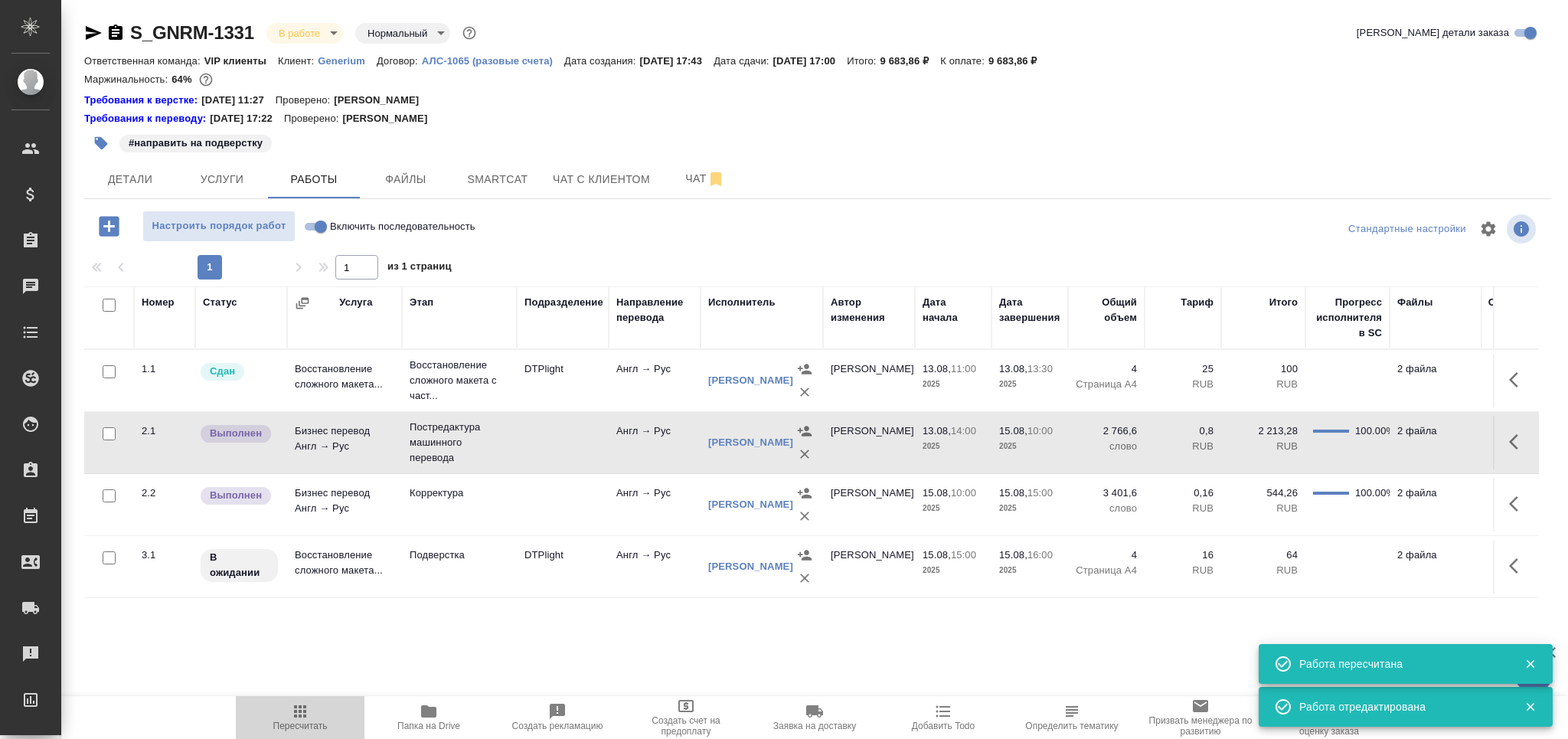
click at [304, 726] on span "Пересчитать" at bounding box center [300, 726] width 54 height 11
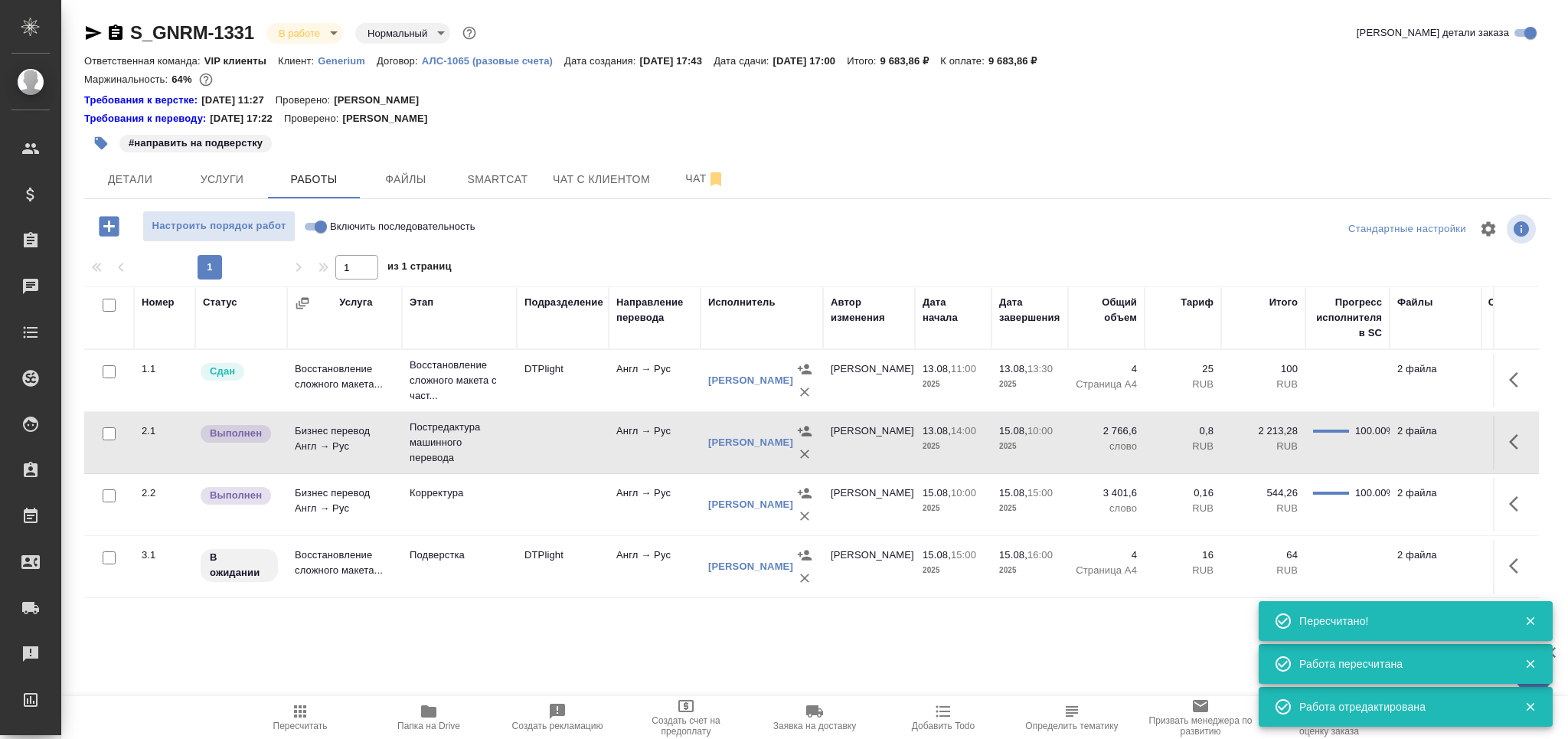
click at [381, 407] on td "Бизнес перевод Англ → Рус" at bounding box center [344, 380] width 115 height 53
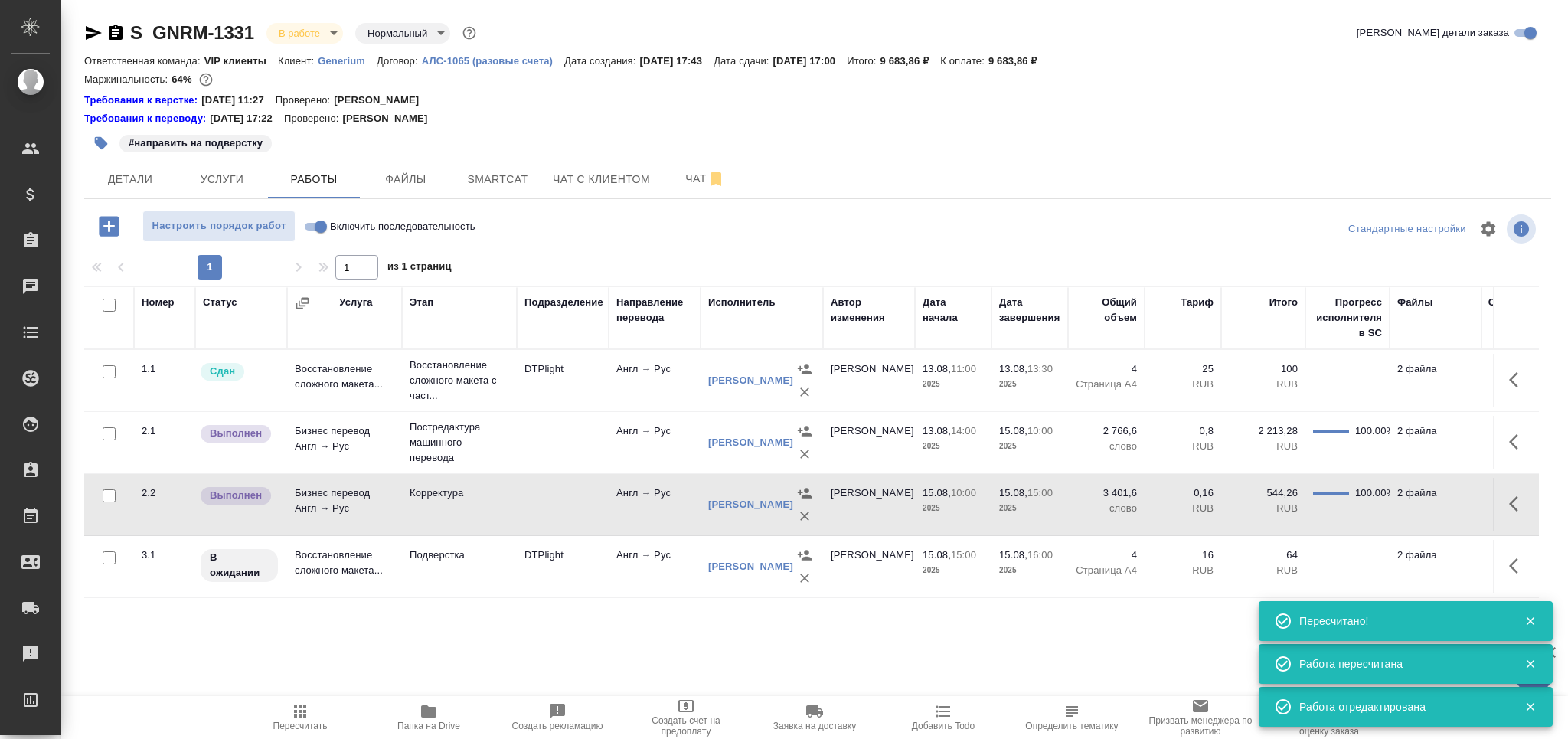
click at [381, 407] on td "Бизнес перевод Англ → Рус" at bounding box center [344, 380] width 115 height 53
click at [308, 717] on icon "button" at bounding box center [300, 711] width 18 height 18
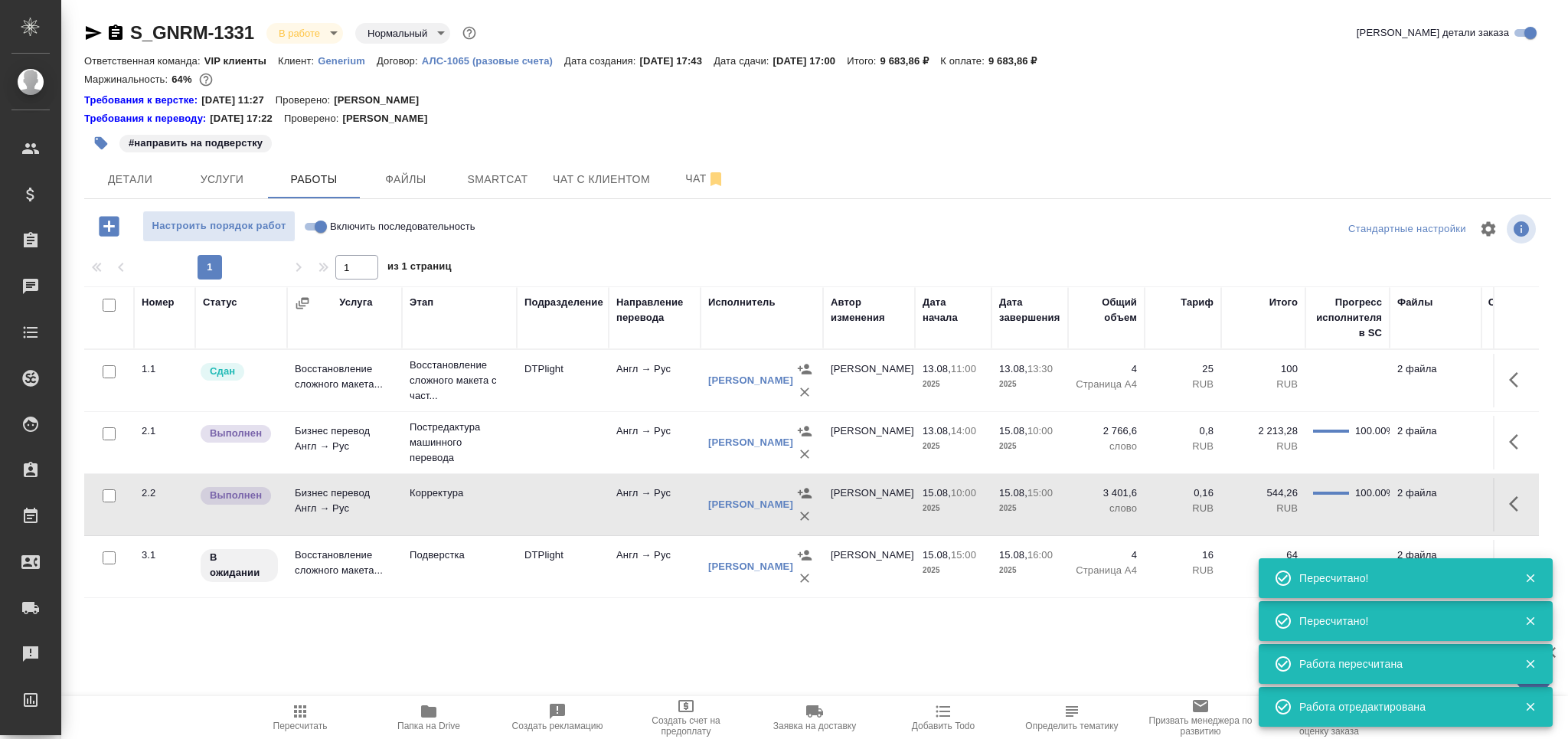
click at [405, 411] on td "Подверстка" at bounding box center [459, 380] width 115 height 61
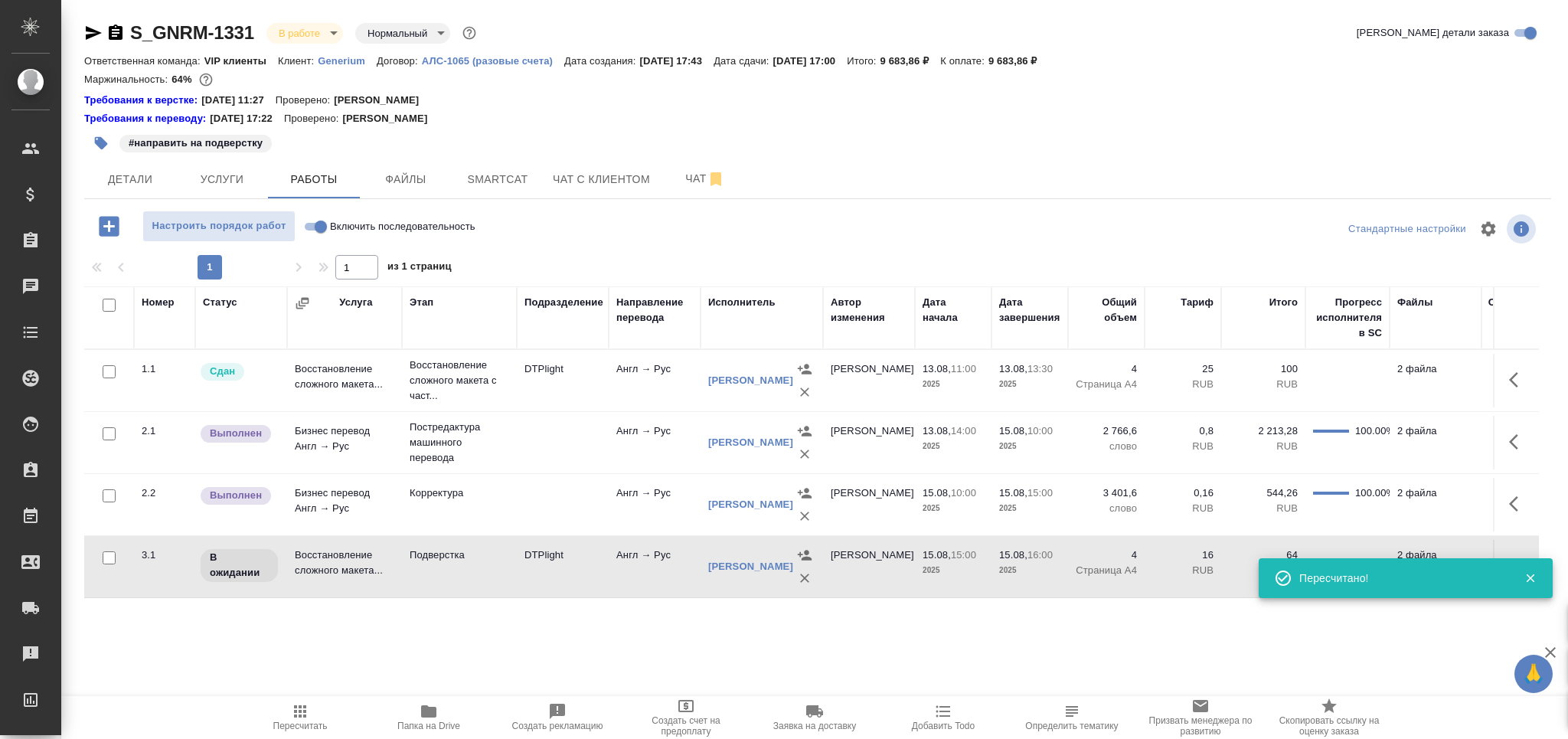
click at [405, 411] on td "Подверстка" at bounding box center [459, 380] width 115 height 61
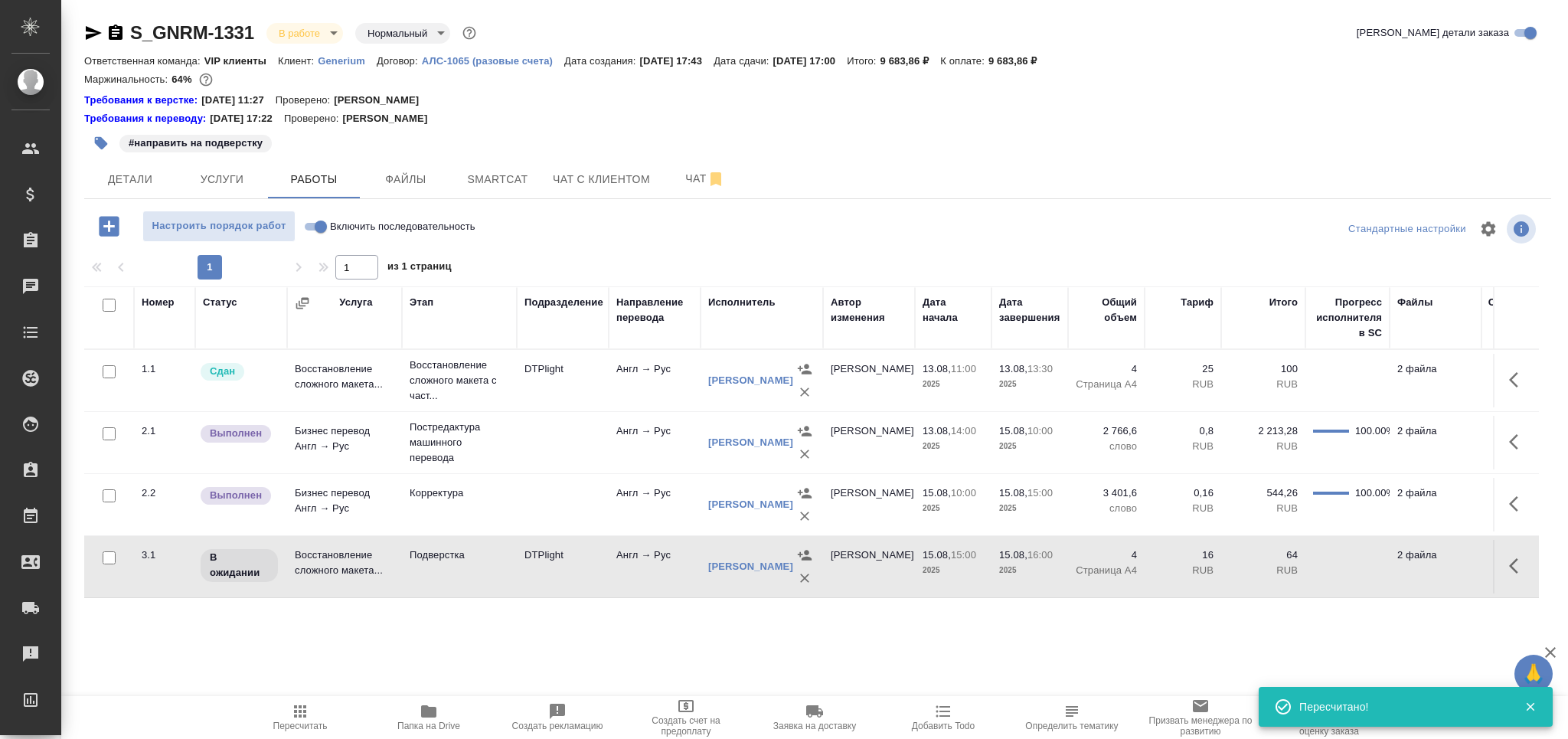
click at [299, 723] on span "Пересчитать" at bounding box center [300, 726] width 54 height 11
click at [96, 151] on button "button" at bounding box center [101, 142] width 34 height 34
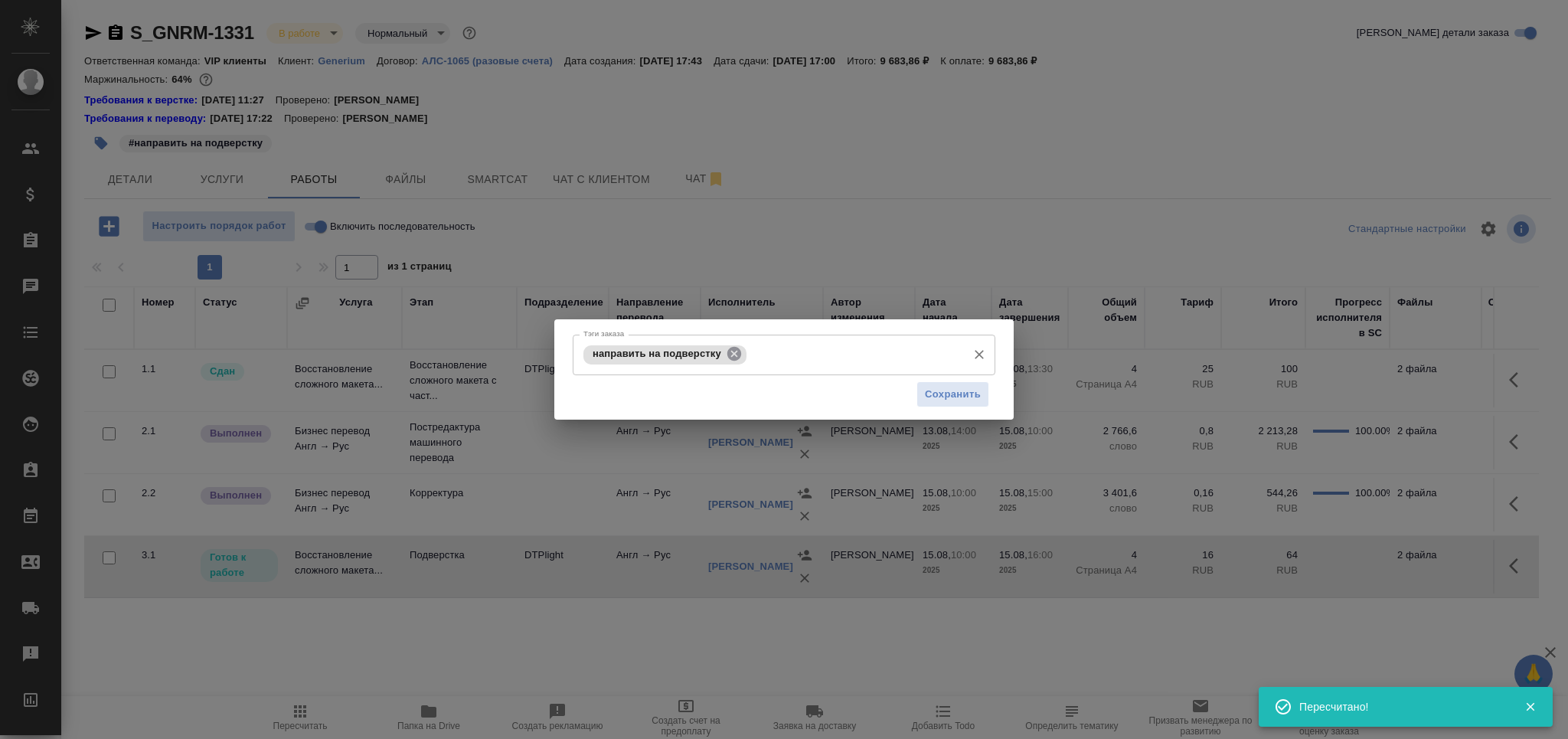
click at [731, 349] on icon at bounding box center [734, 354] width 14 height 14
click at [731, 349] on input "Тэги заказа" at bounding box center [769, 354] width 379 height 26
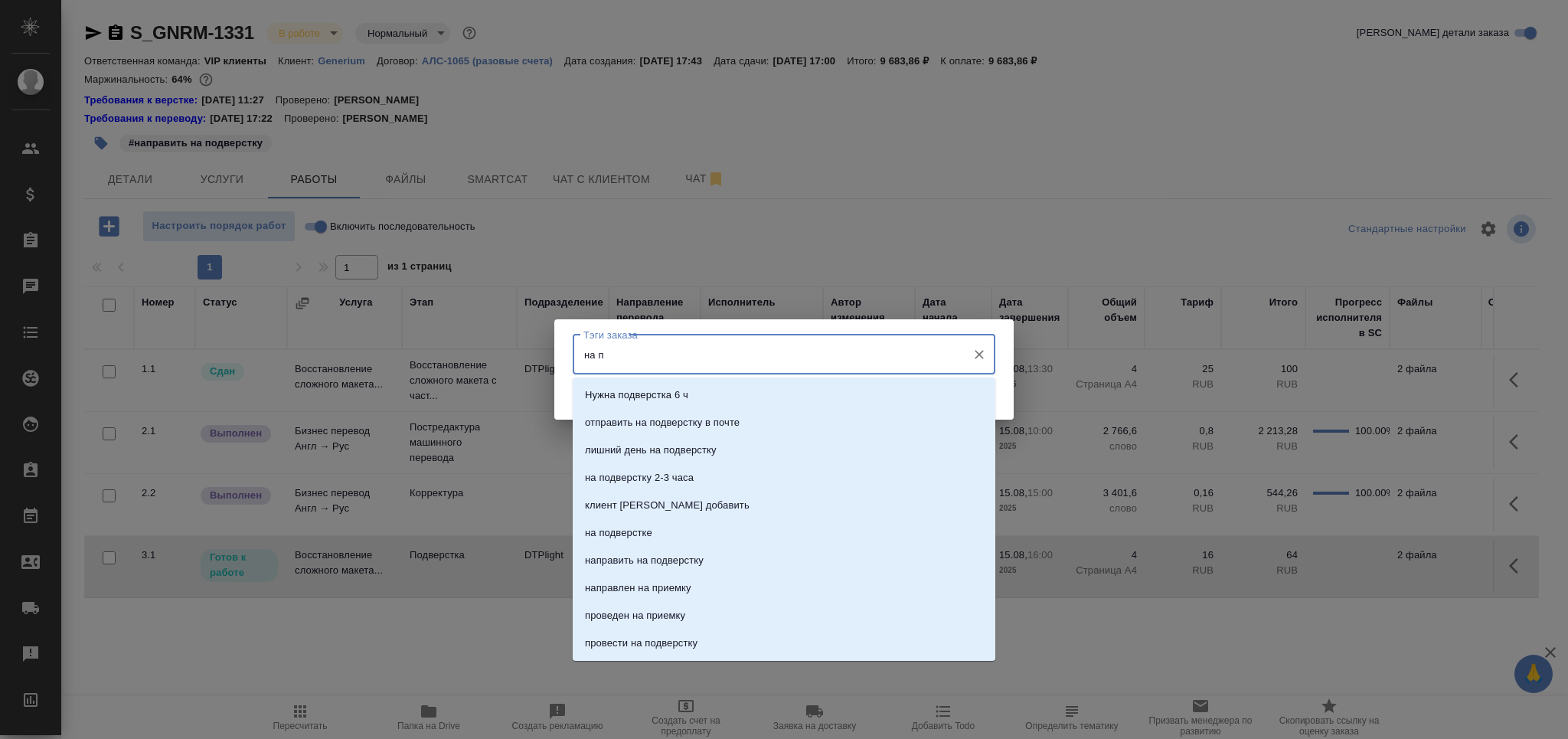
type input "на по"
click at [692, 511] on li "на подверстке" at bounding box center [784, 505] width 423 height 27
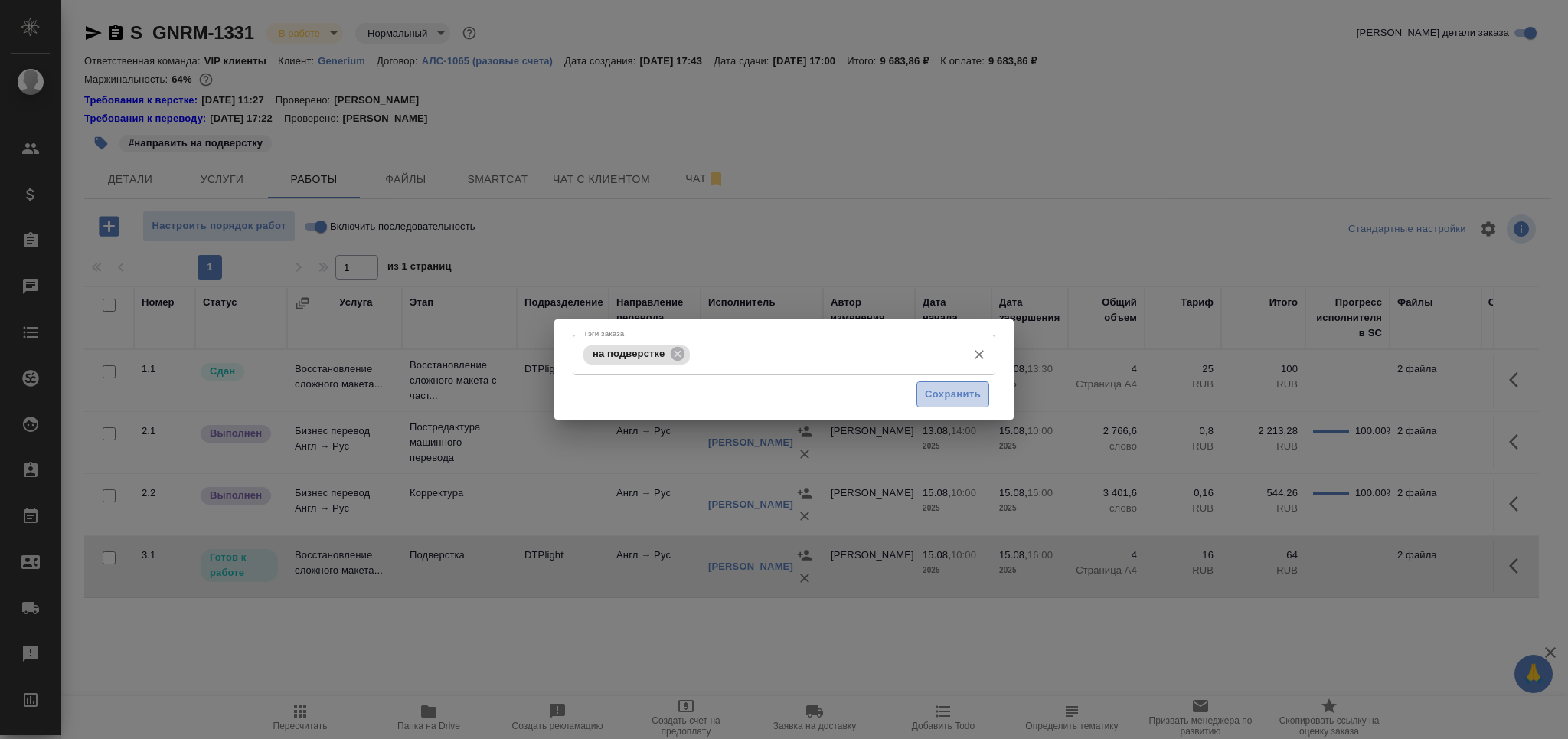
click at [944, 402] on span "Сохранить" at bounding box center [952, 395] width 56 height 18
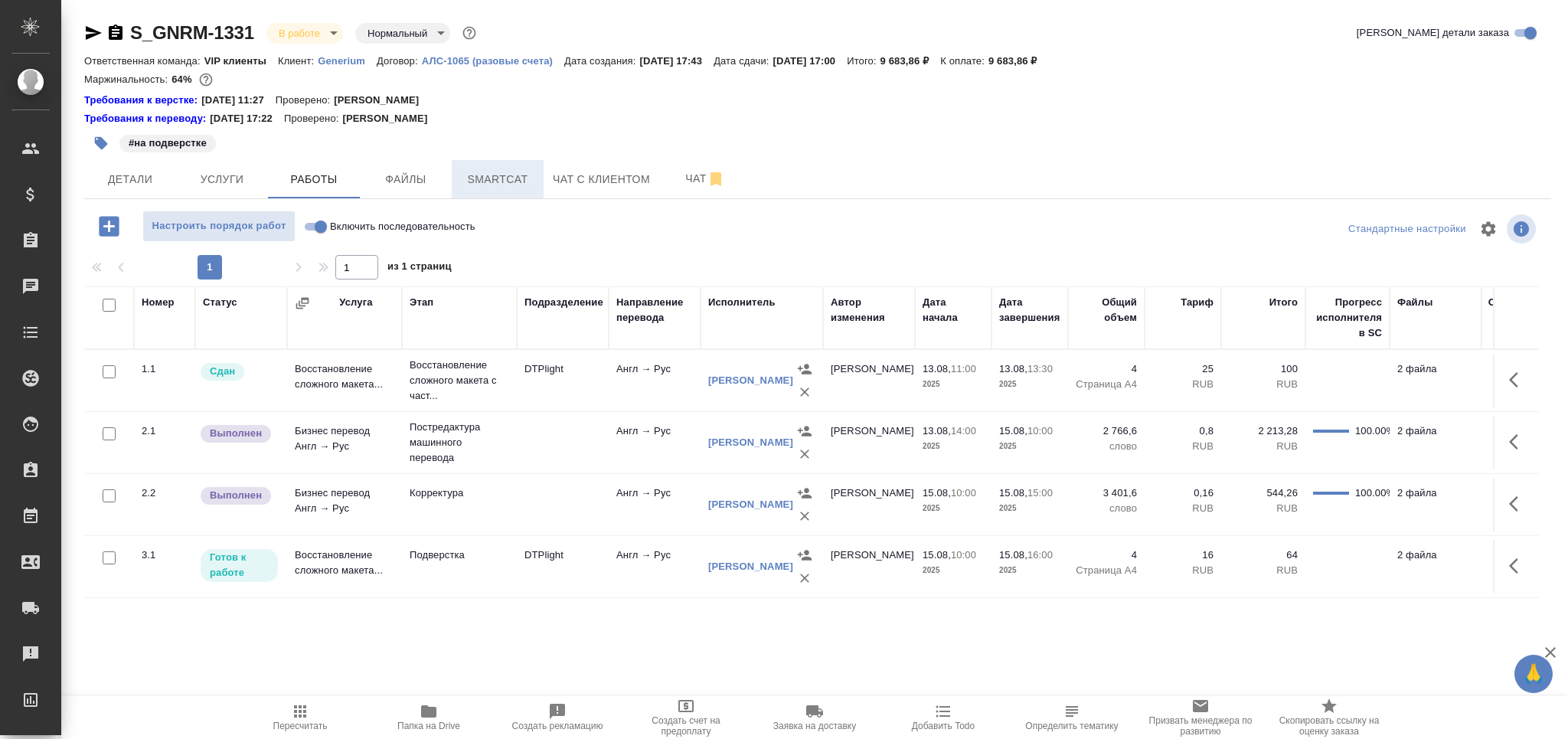
click at [512, 184] on span "Smartcat" at bounding box center [498, 179] width 74 height 19
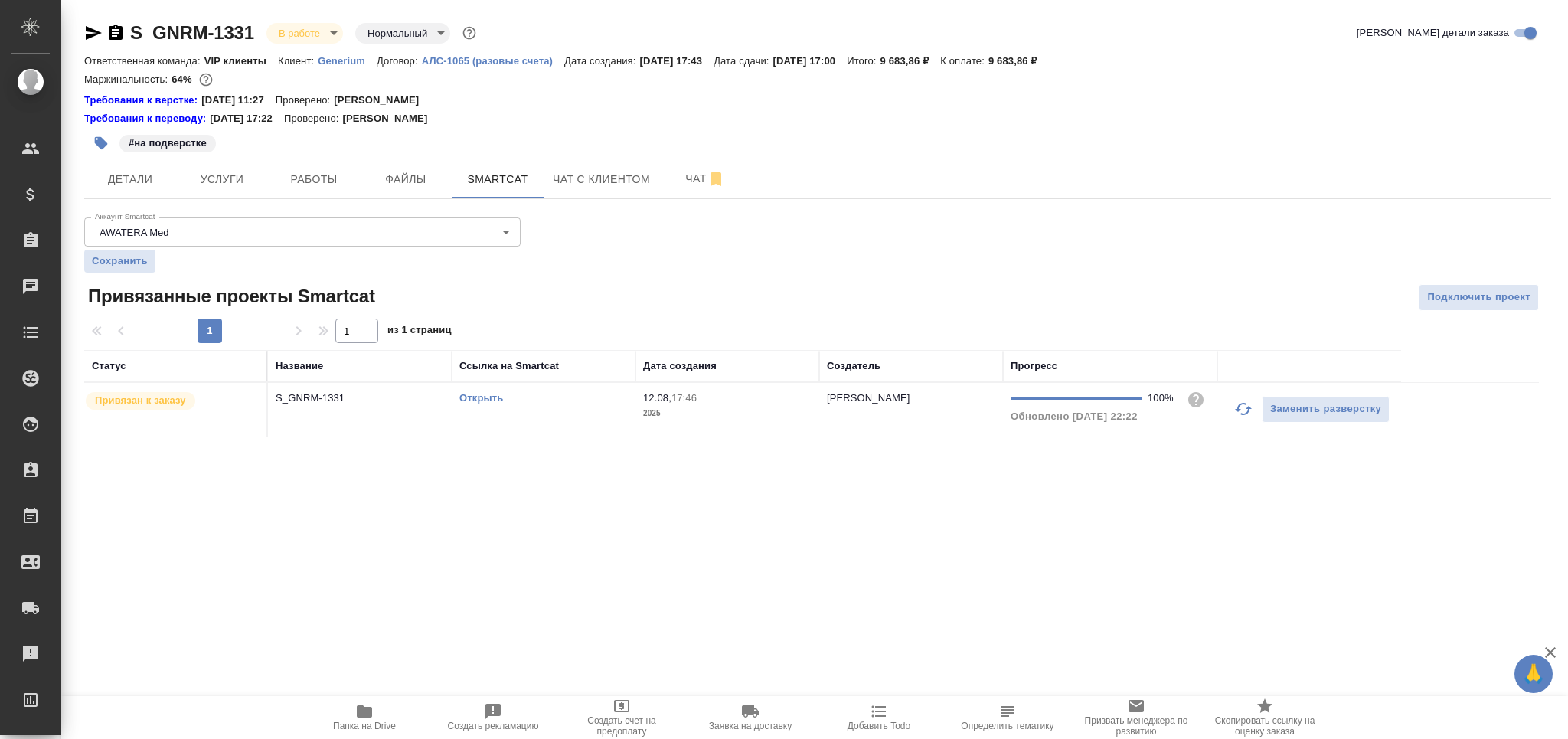
click at [610, 414] on td "Открыть" at bounding box center [543, 409] width 184 height 53
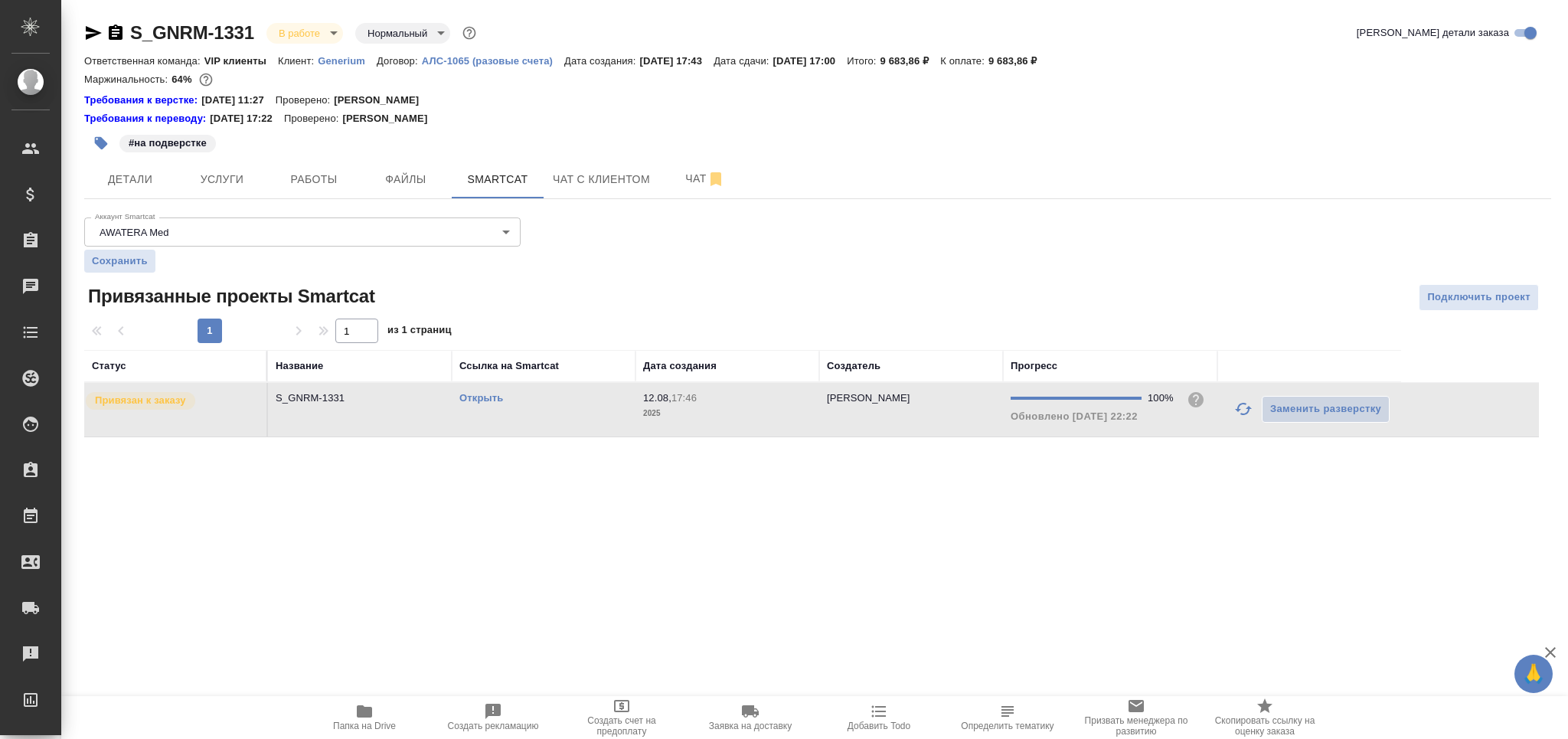
click at [610, 414] on td "Открыть" at bounding box center [543, 409] width 184 height 53
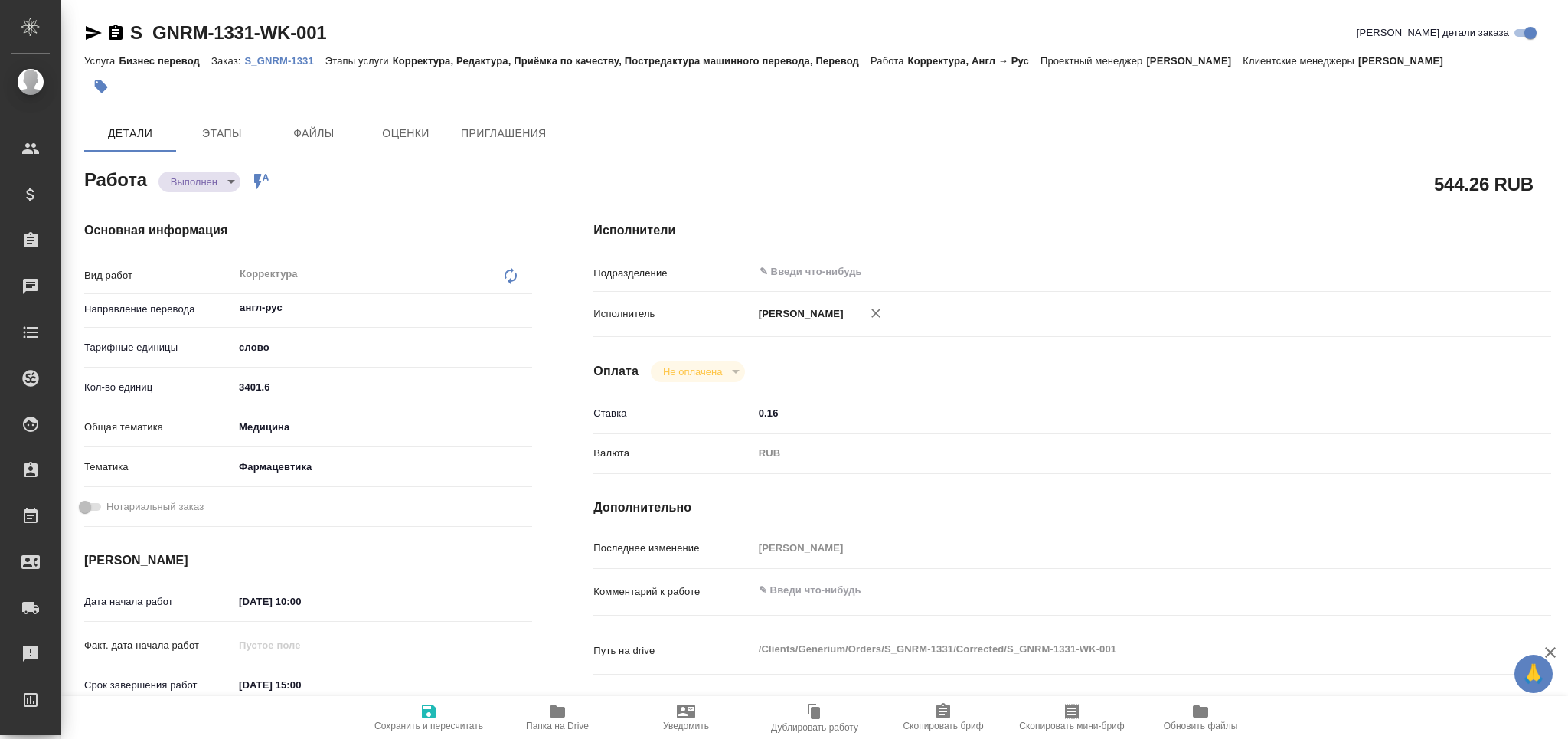
type textarea "x"
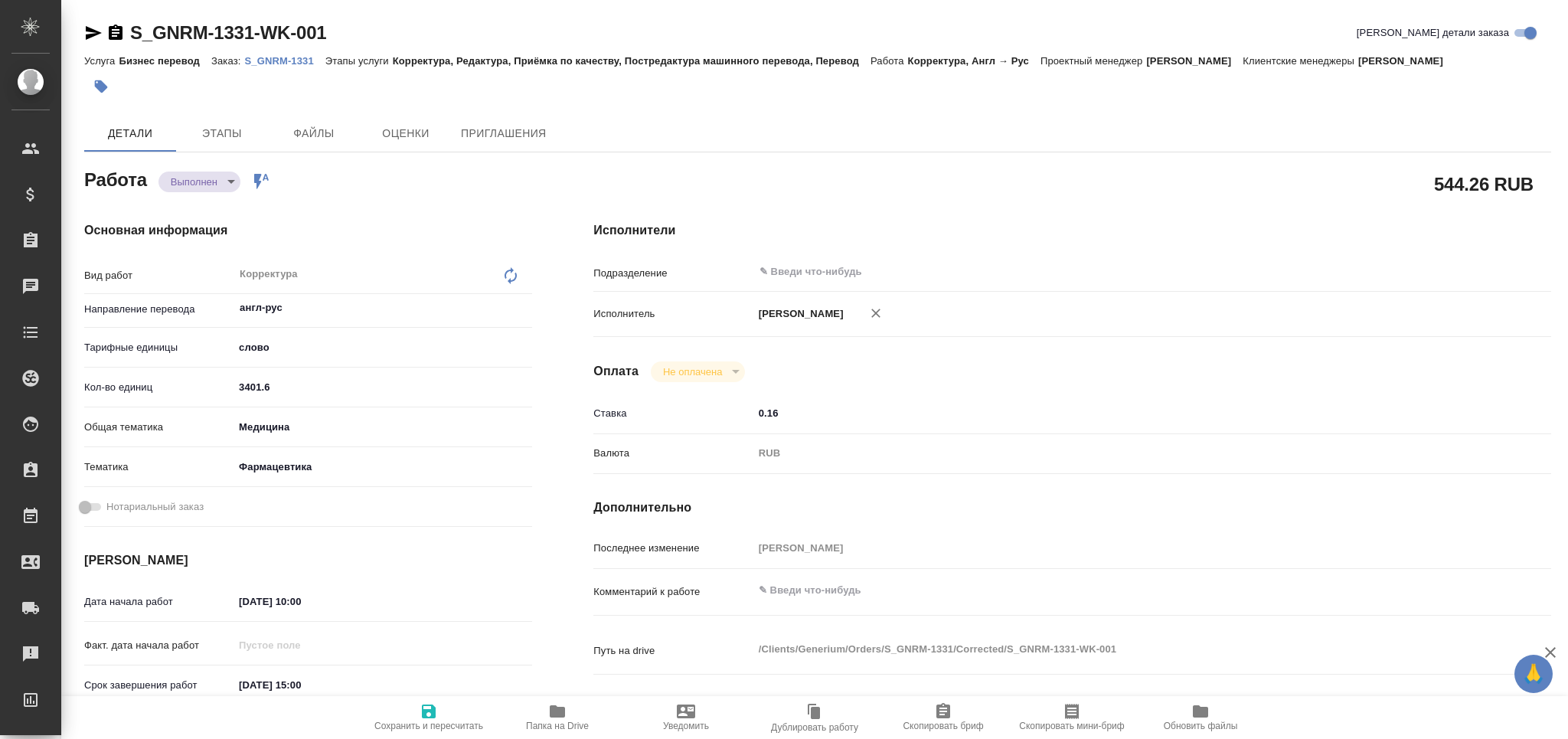
type textarea "x"
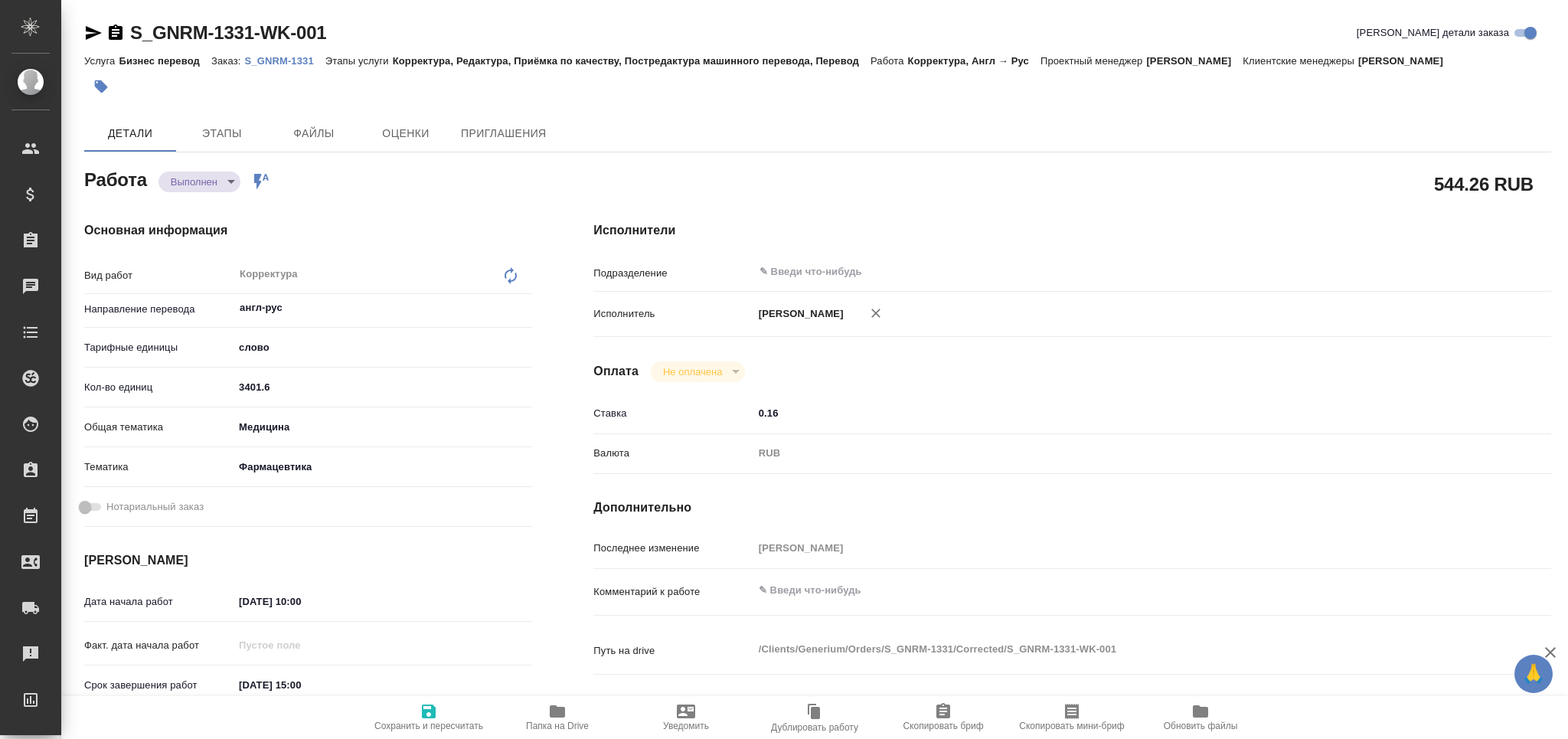
type textarea "x"
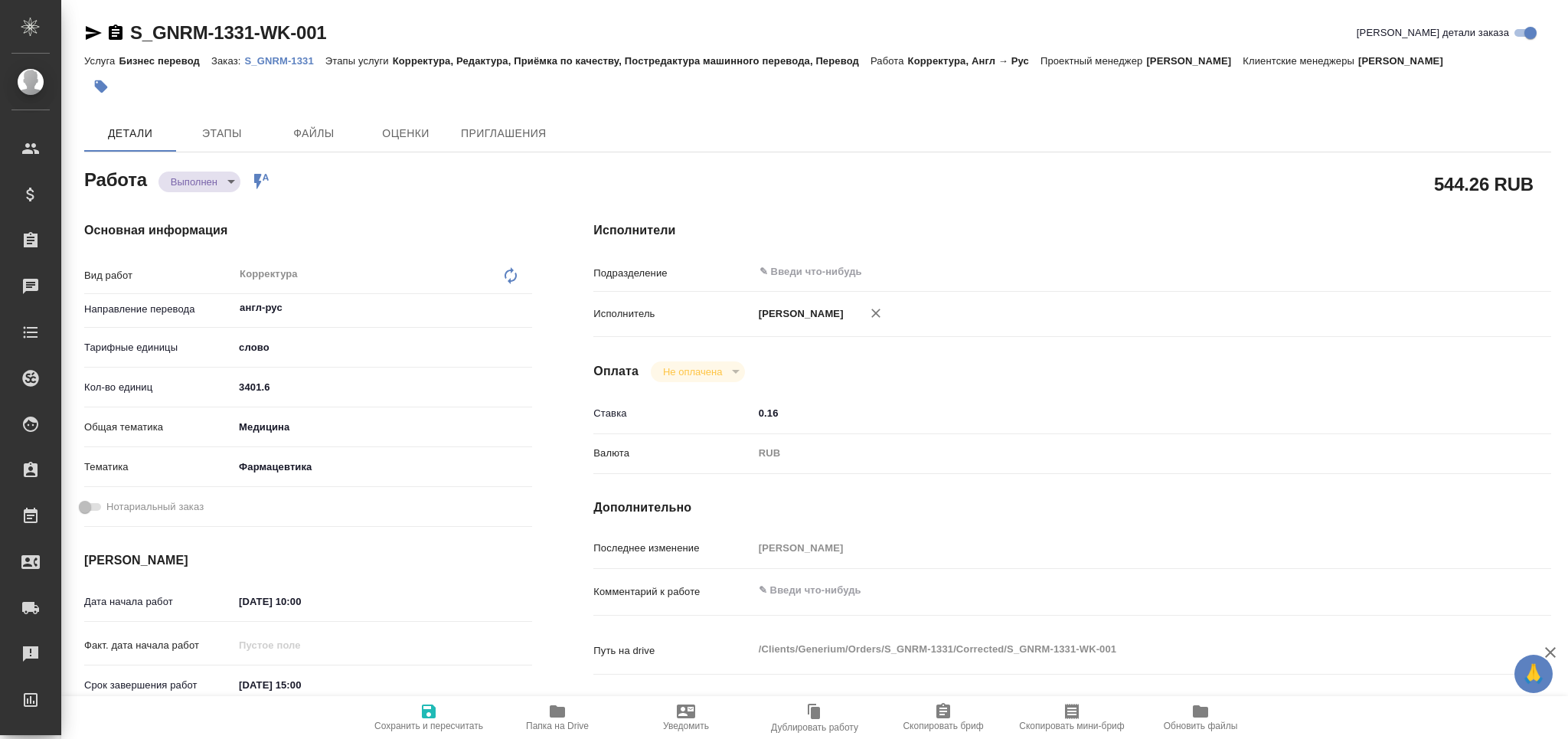
type textarea "x"
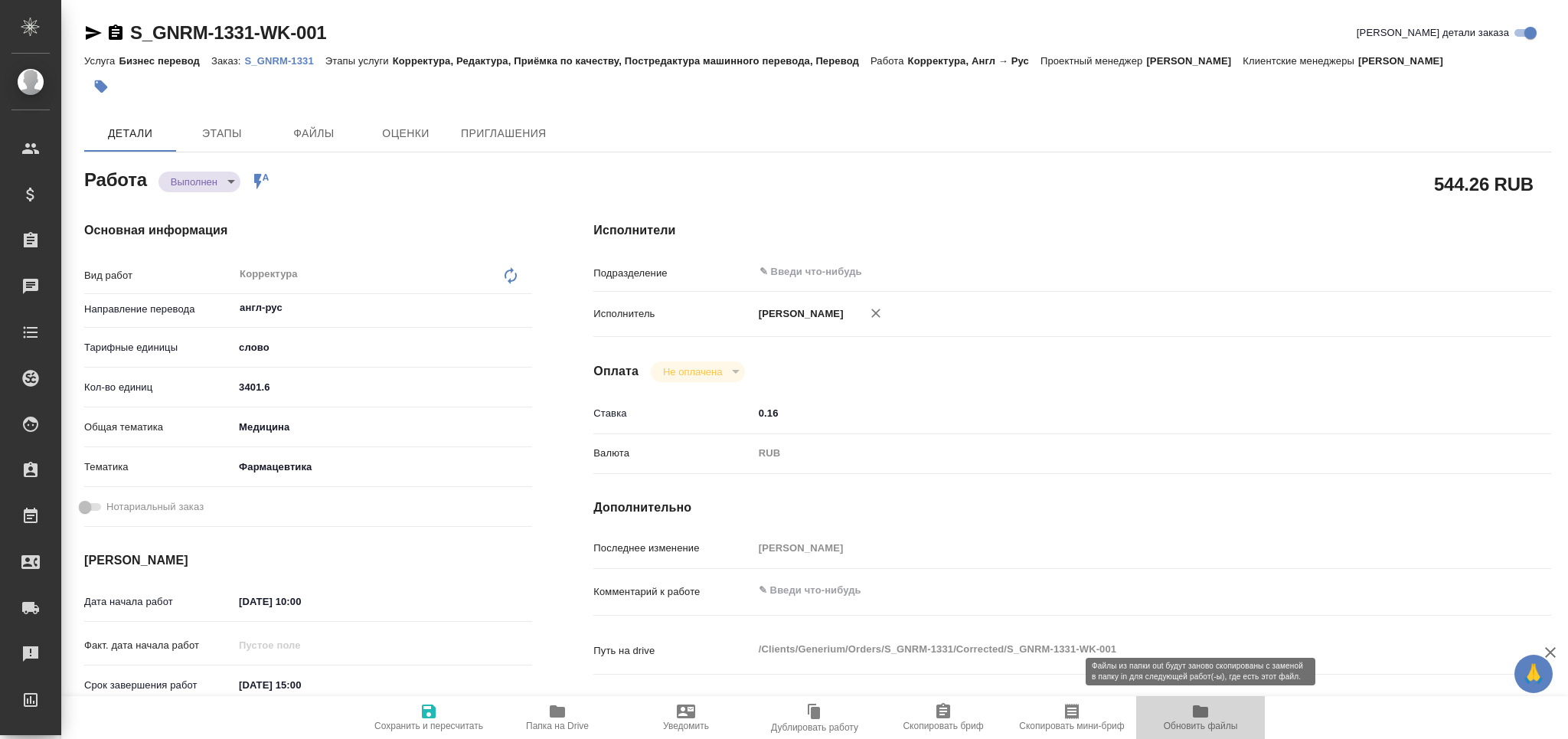
click at [1196, 724] on span "Обновить файлы" at bounding box center [1200, 726] width 74 height 11
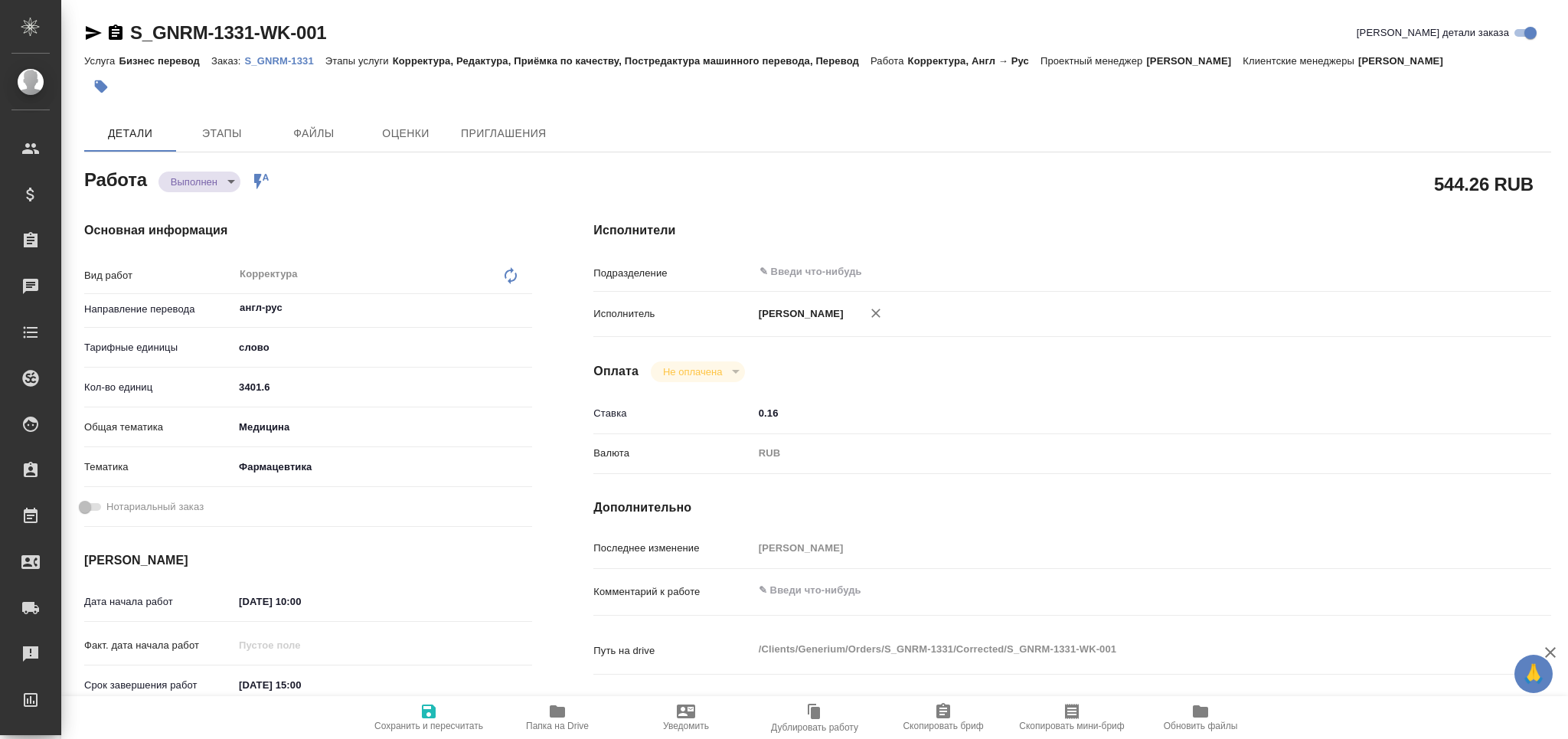
type textarea "x"
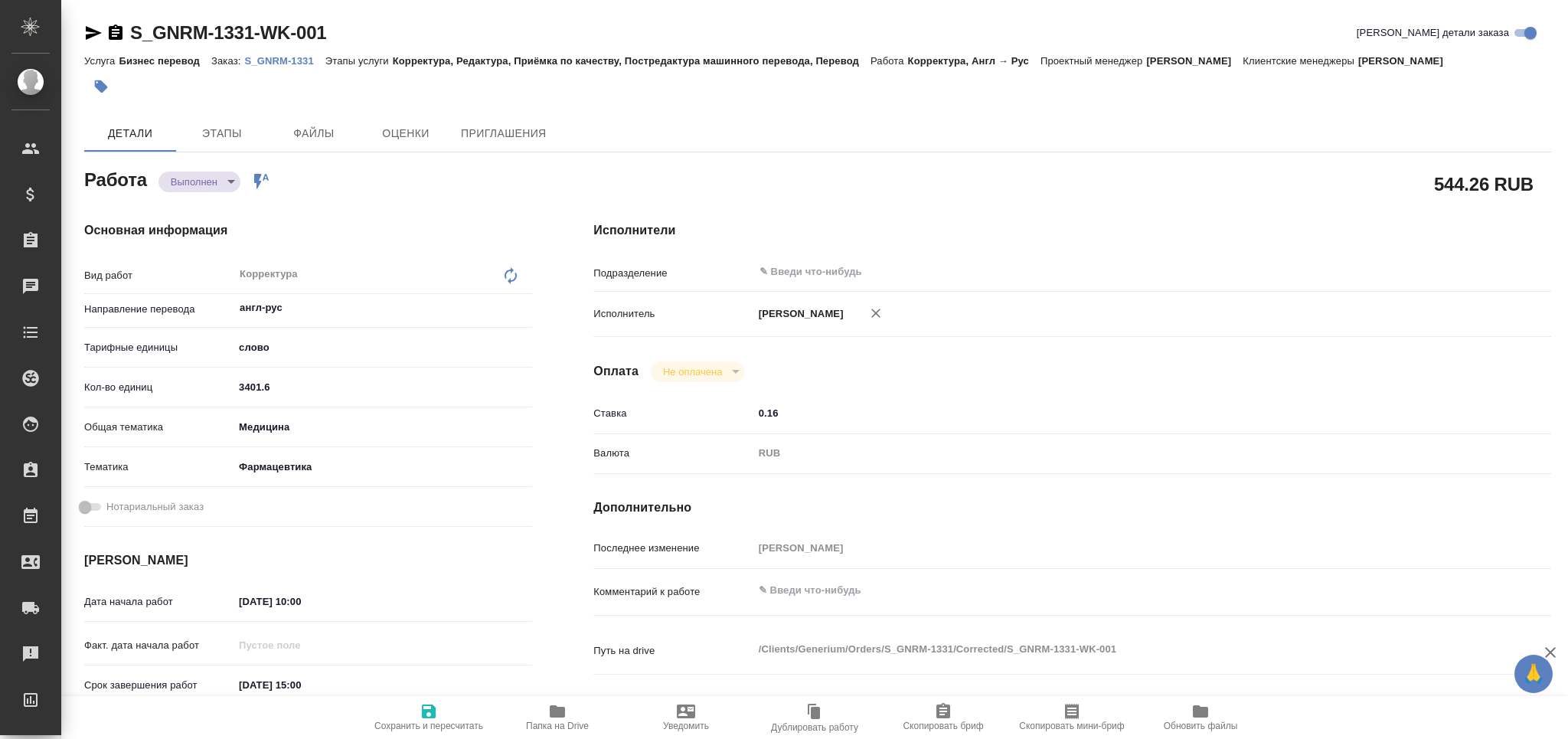
type textarea "x"
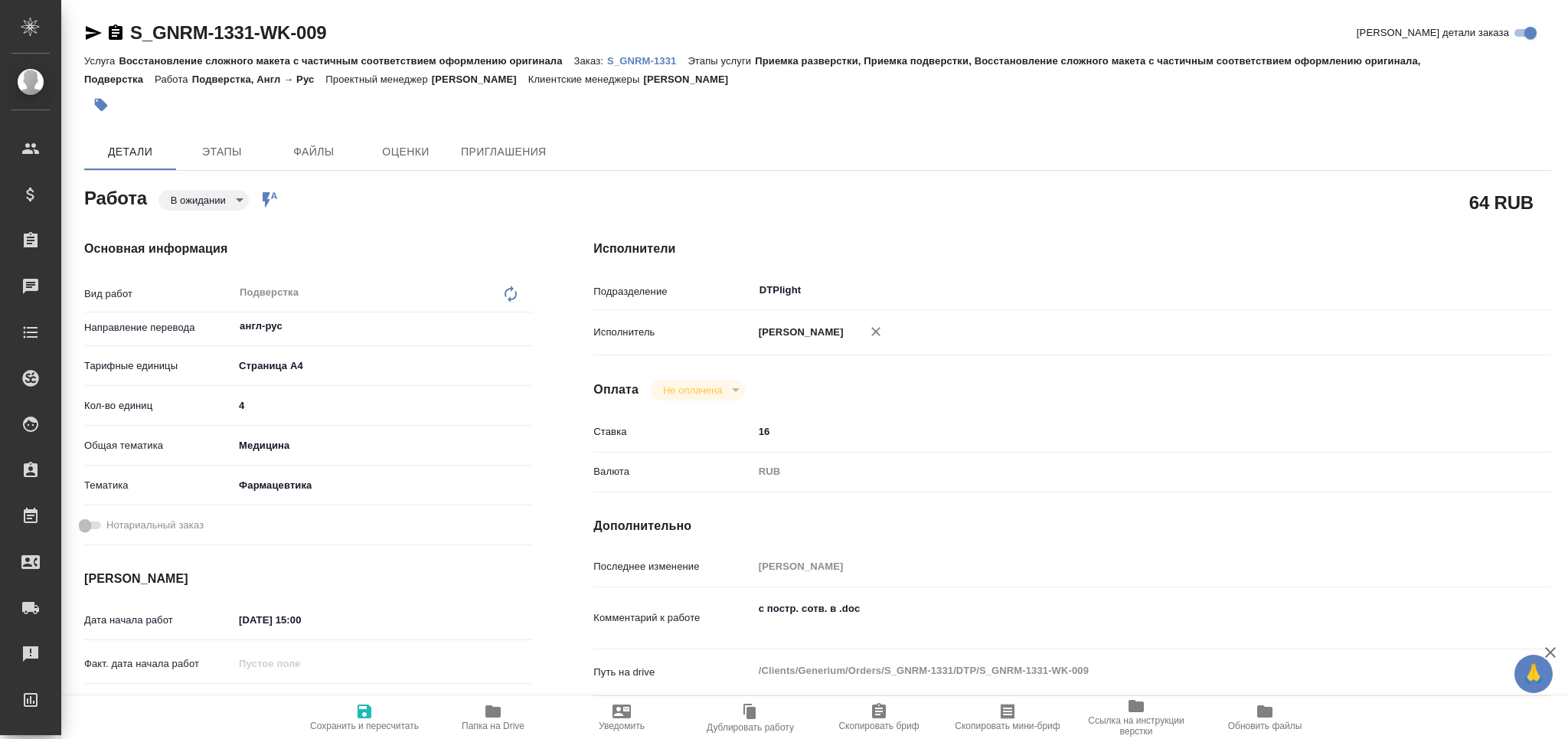
type textarea "x"
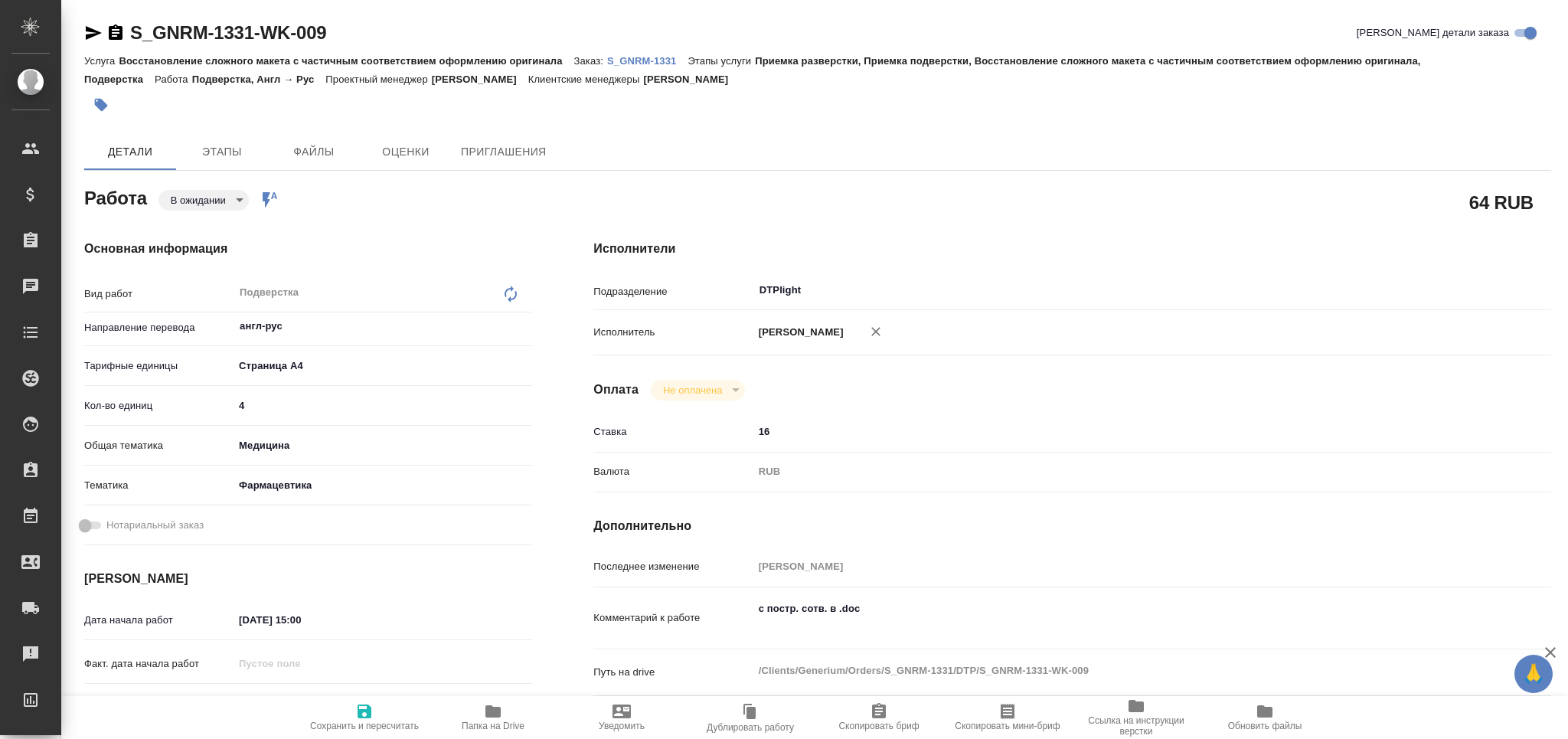
type textarea "x"
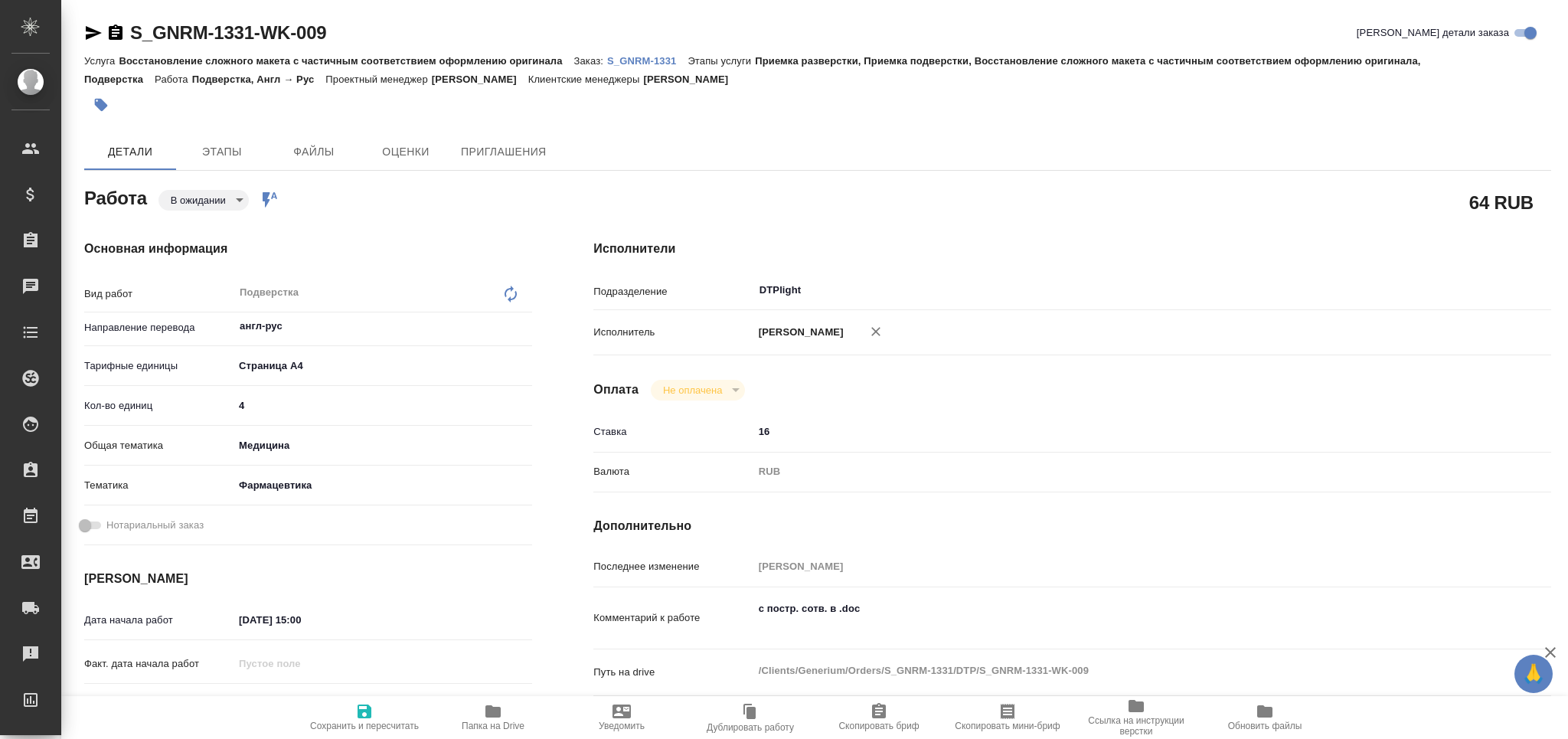
type textarea "x"
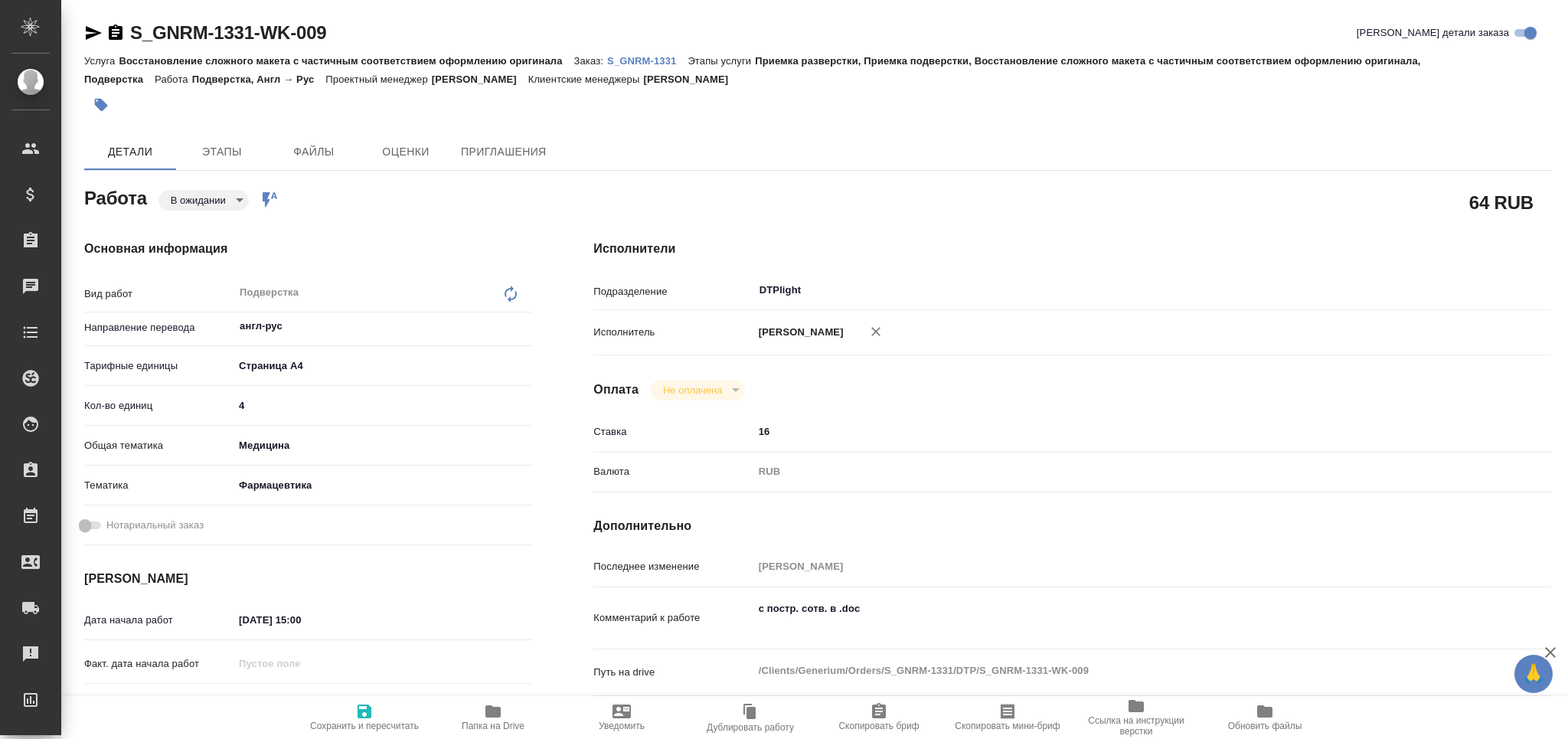
click at [482, 713] on span "Папка на Drive" at bounding box center [493, 716] width 110 height 29
type textarea "x"
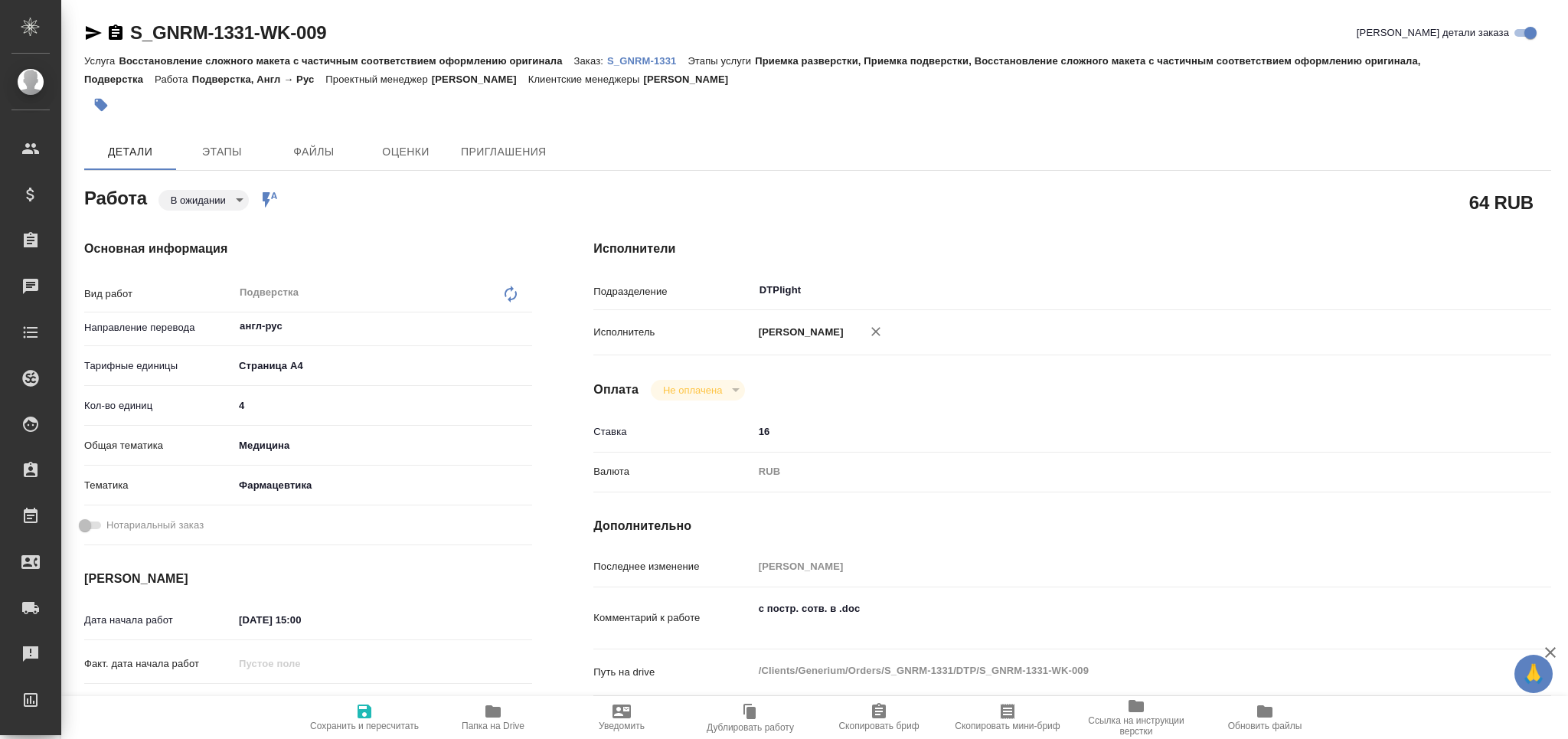
type textarea "x"
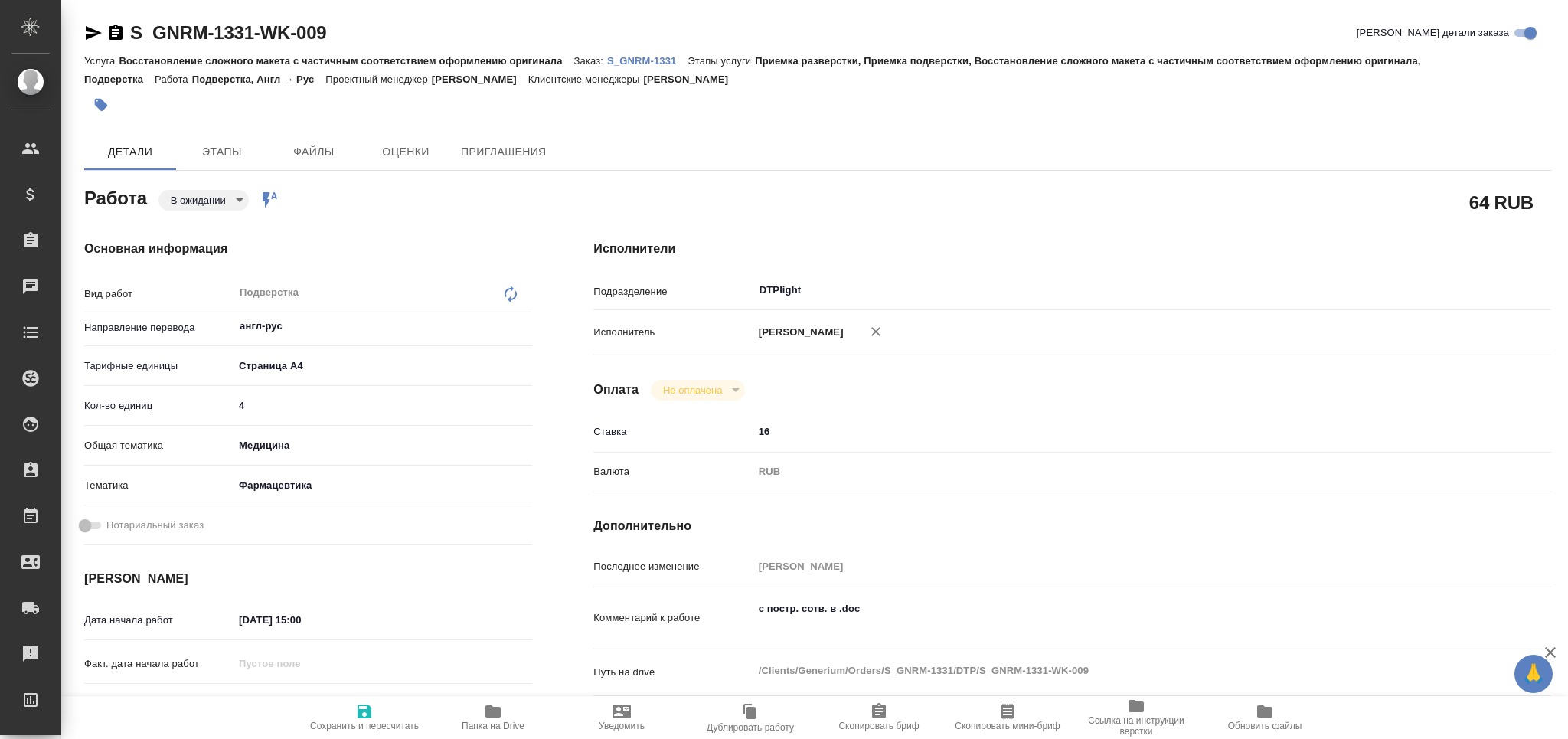
type textarea "x"
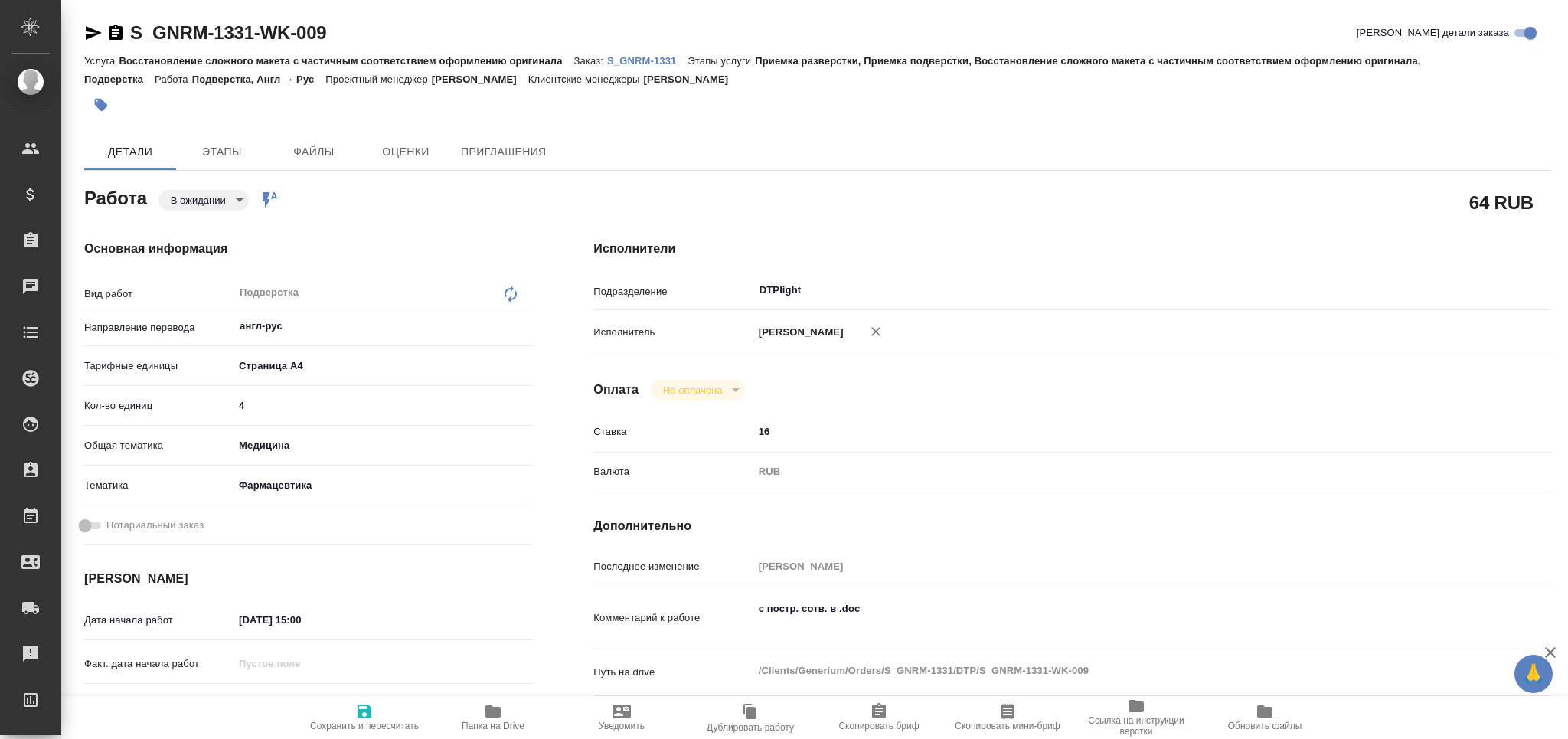
type textarea "x"
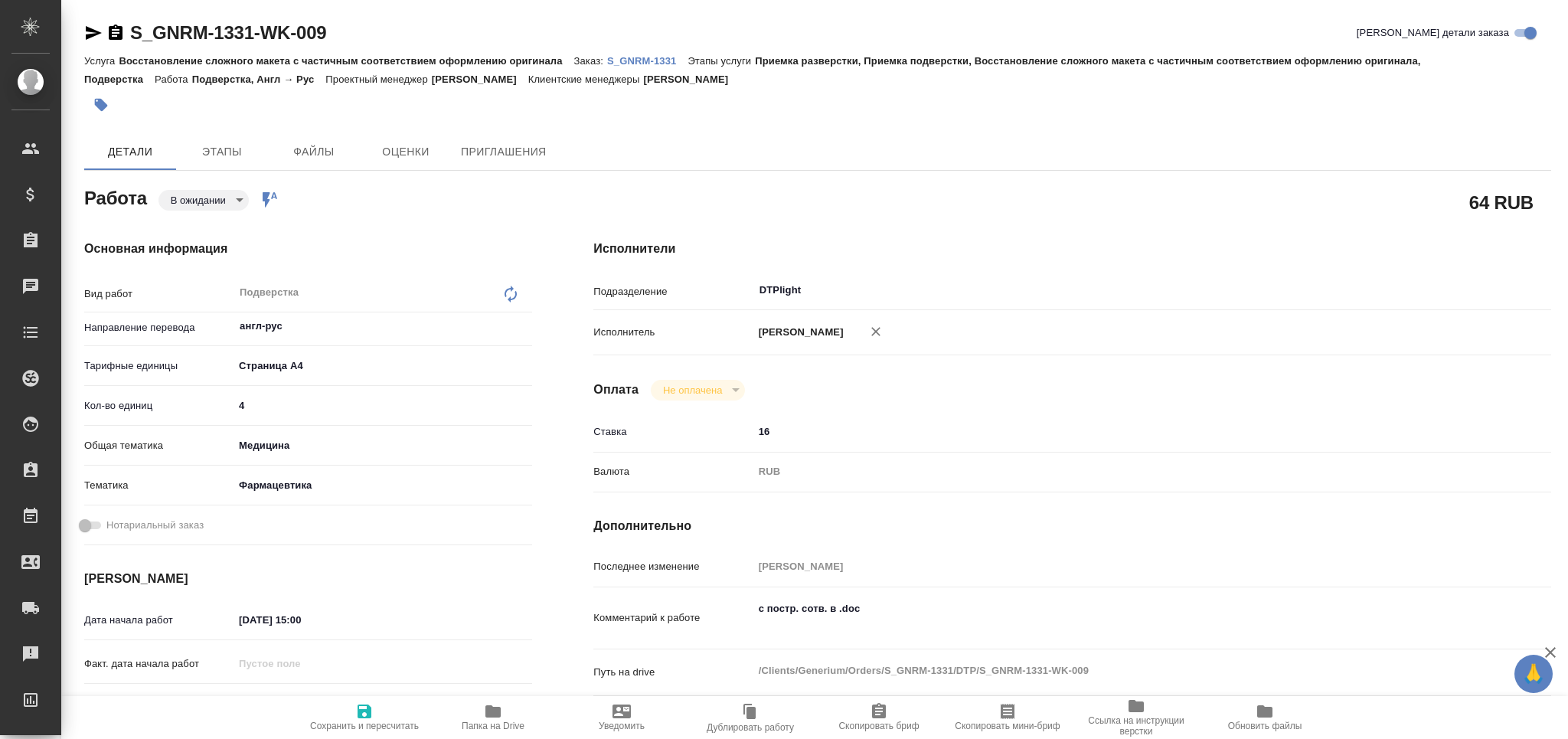
type textarea "x"
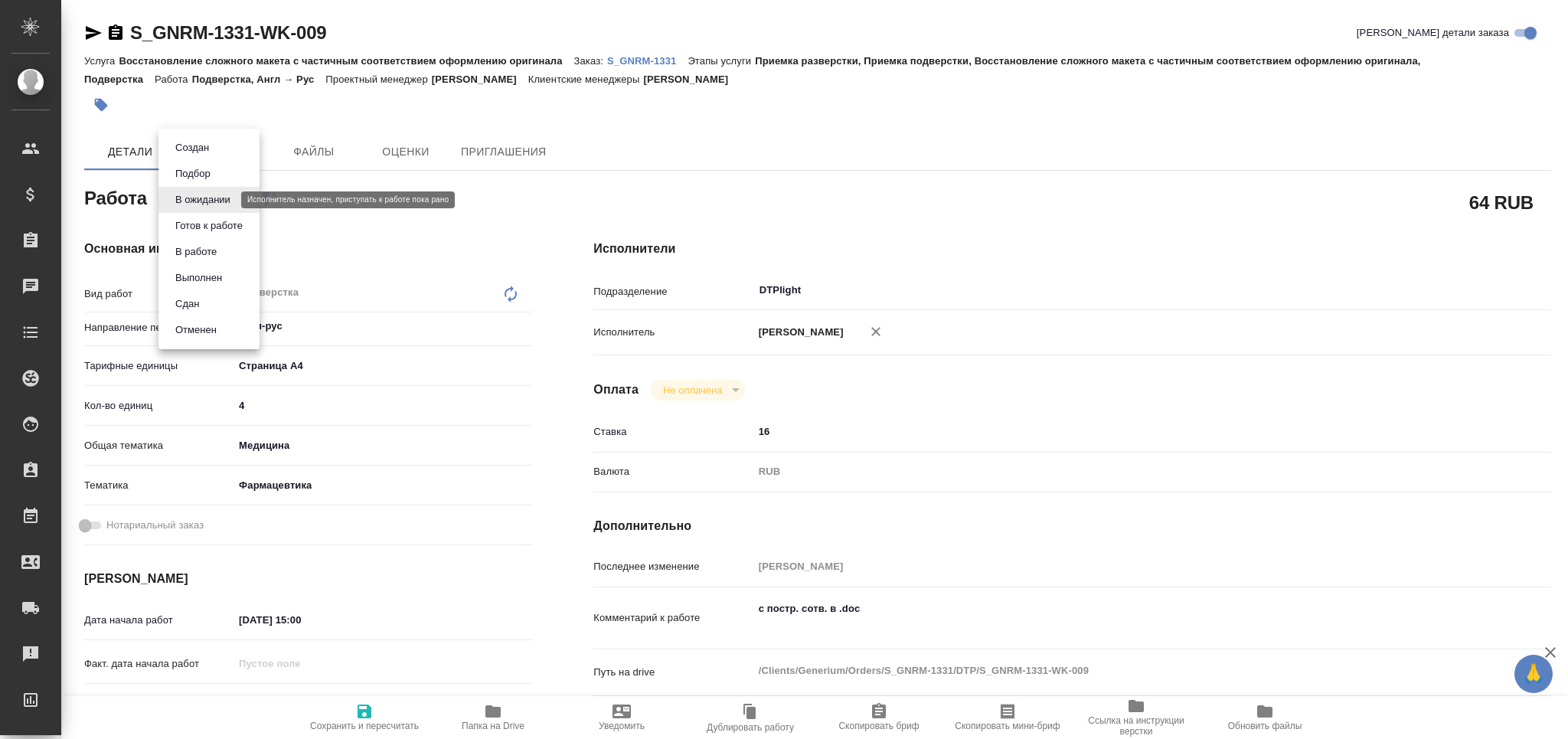
click at [209, 196] on body "🙏 .cls-1 fill:#fff; AWATERA Grabko [PERSON_NAME] Спецификации Заказы 0 Чаты Tod…" at bounding box center [784, 370] width 1568 height 739
click at [221, 233] on button "Готов к работе" at bounding box center [209, 226] width 77 height 17
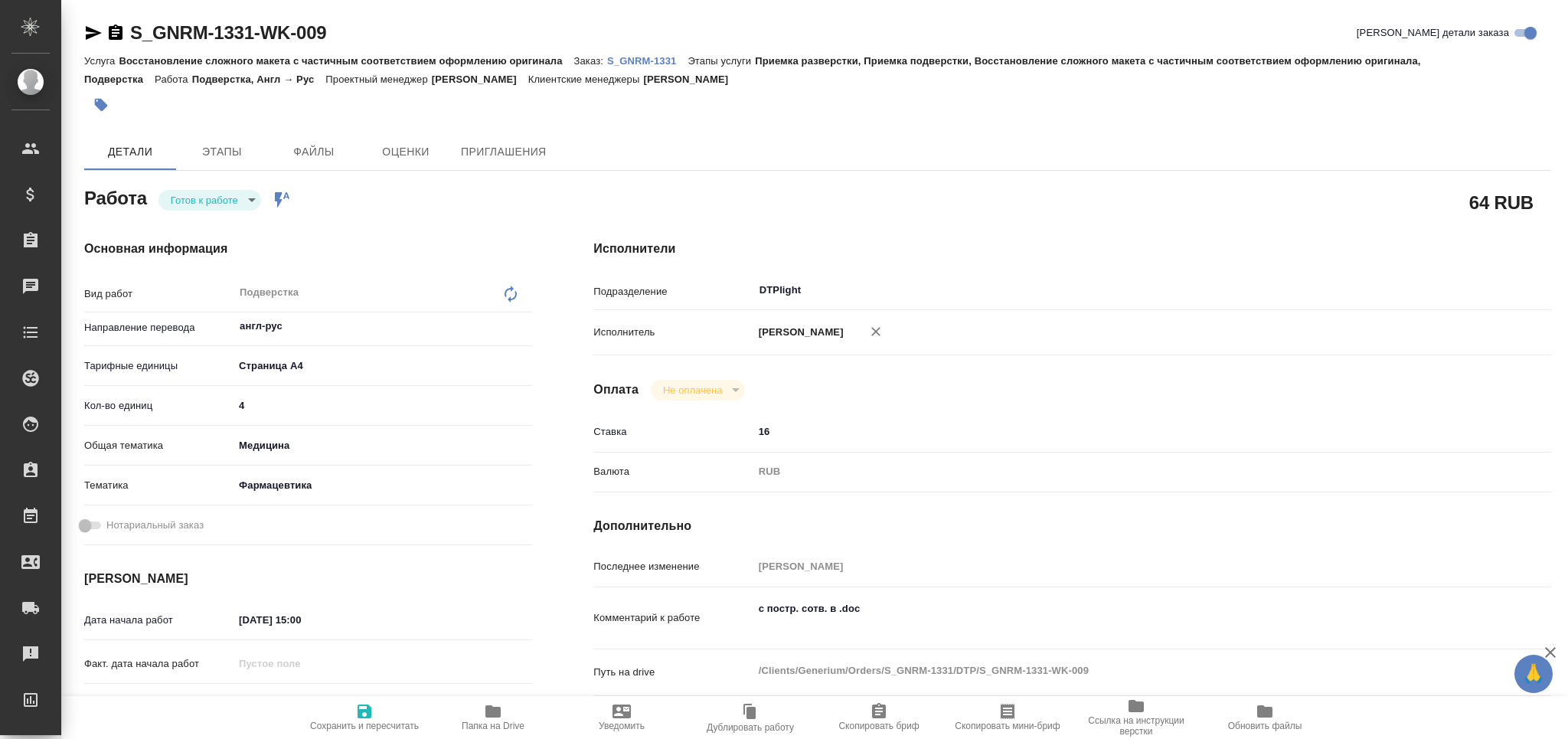
type textarea "x"
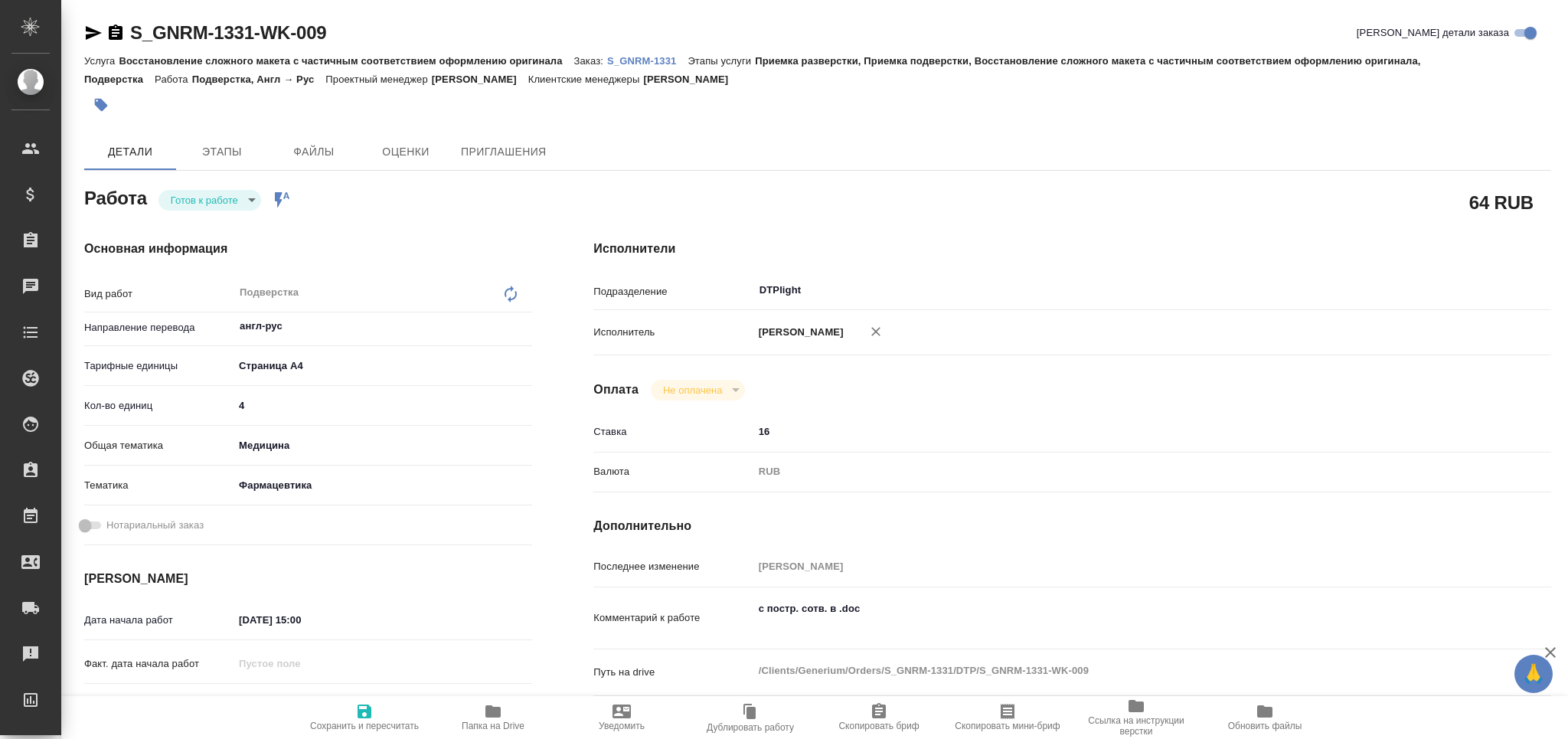
type textarea "x"
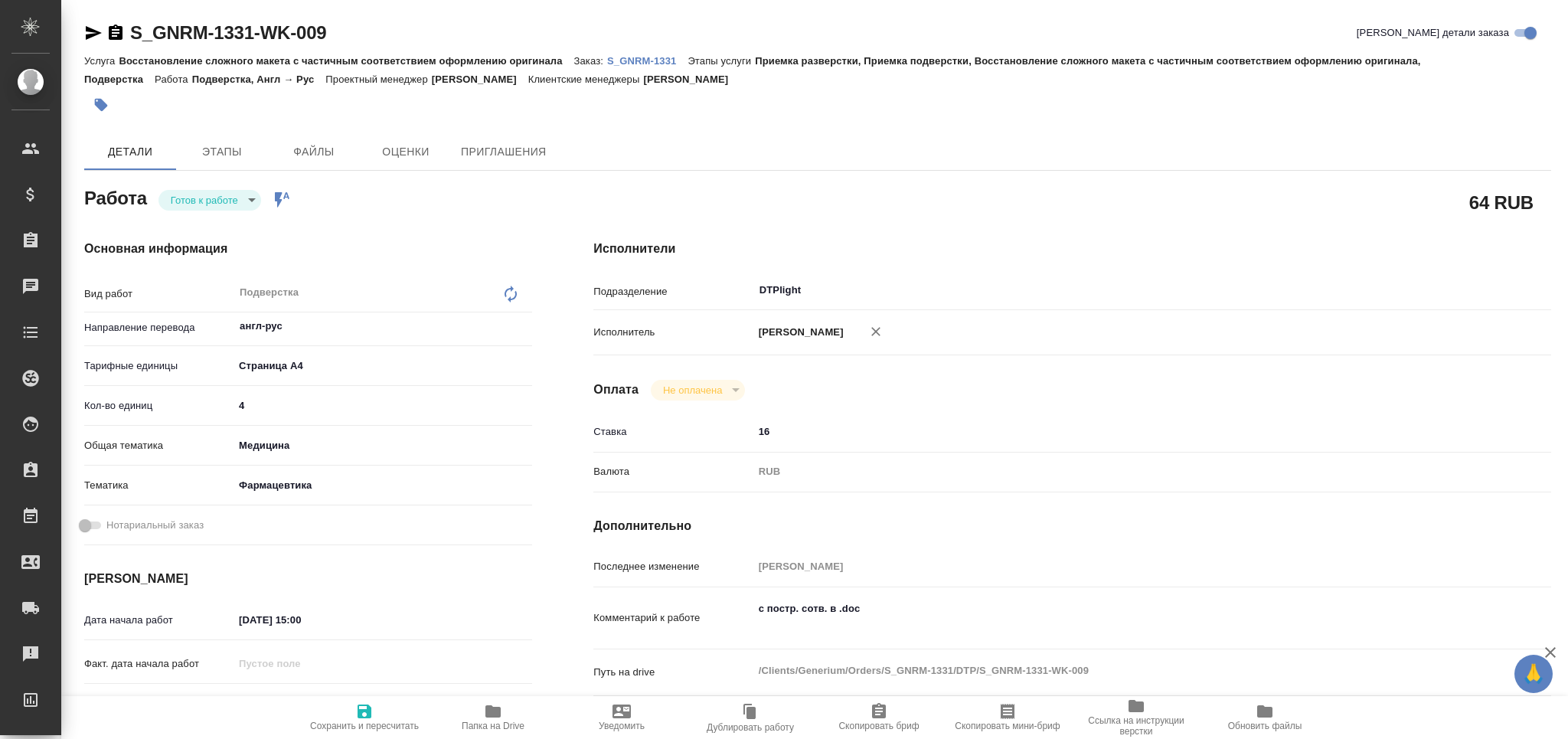
scroll to position [204, 0]
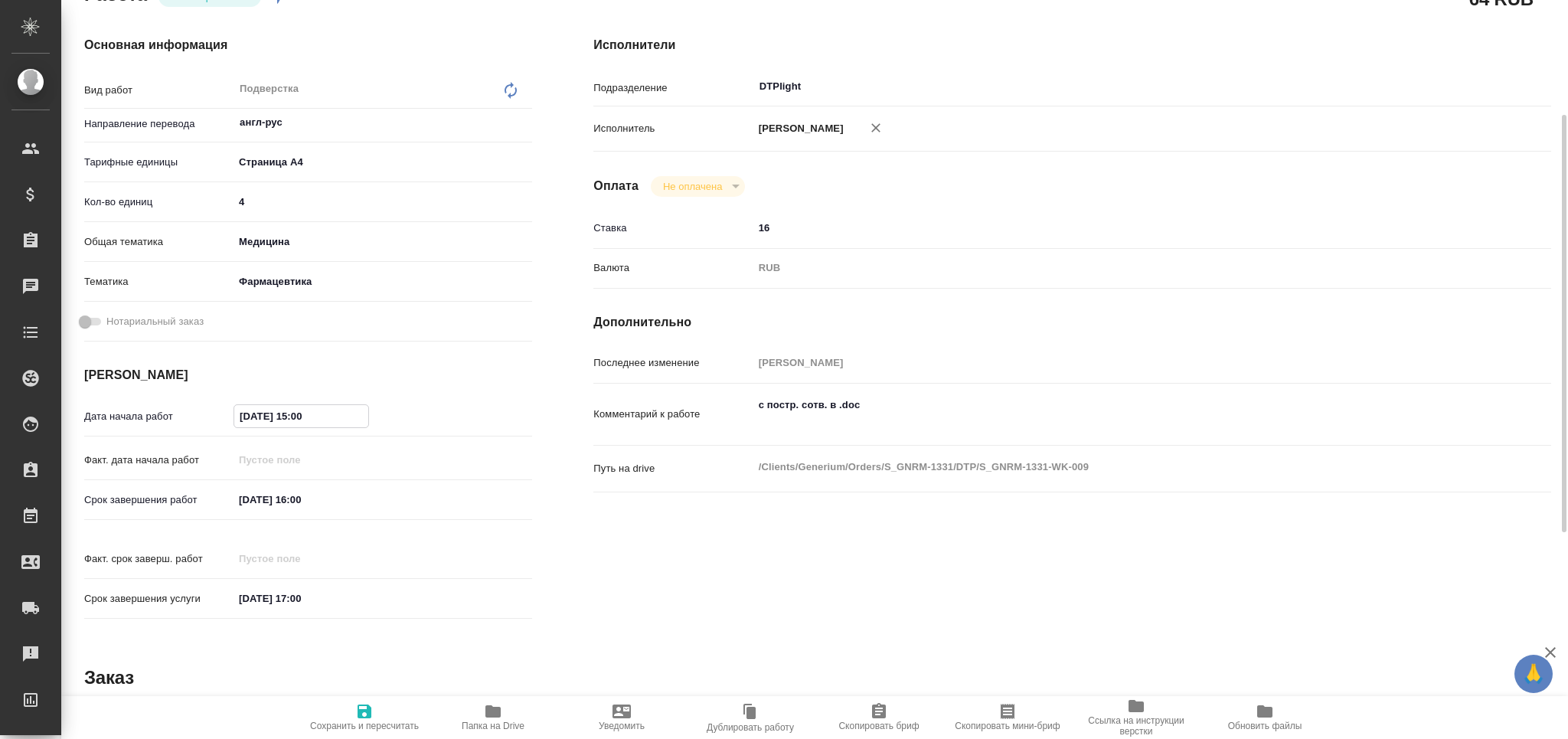
click at [304, 416] on input "[DATE] 15:00" at bounding box center [300, 416] width 134 height 22
type input "[DATE] 10:00"
type textarea "x"
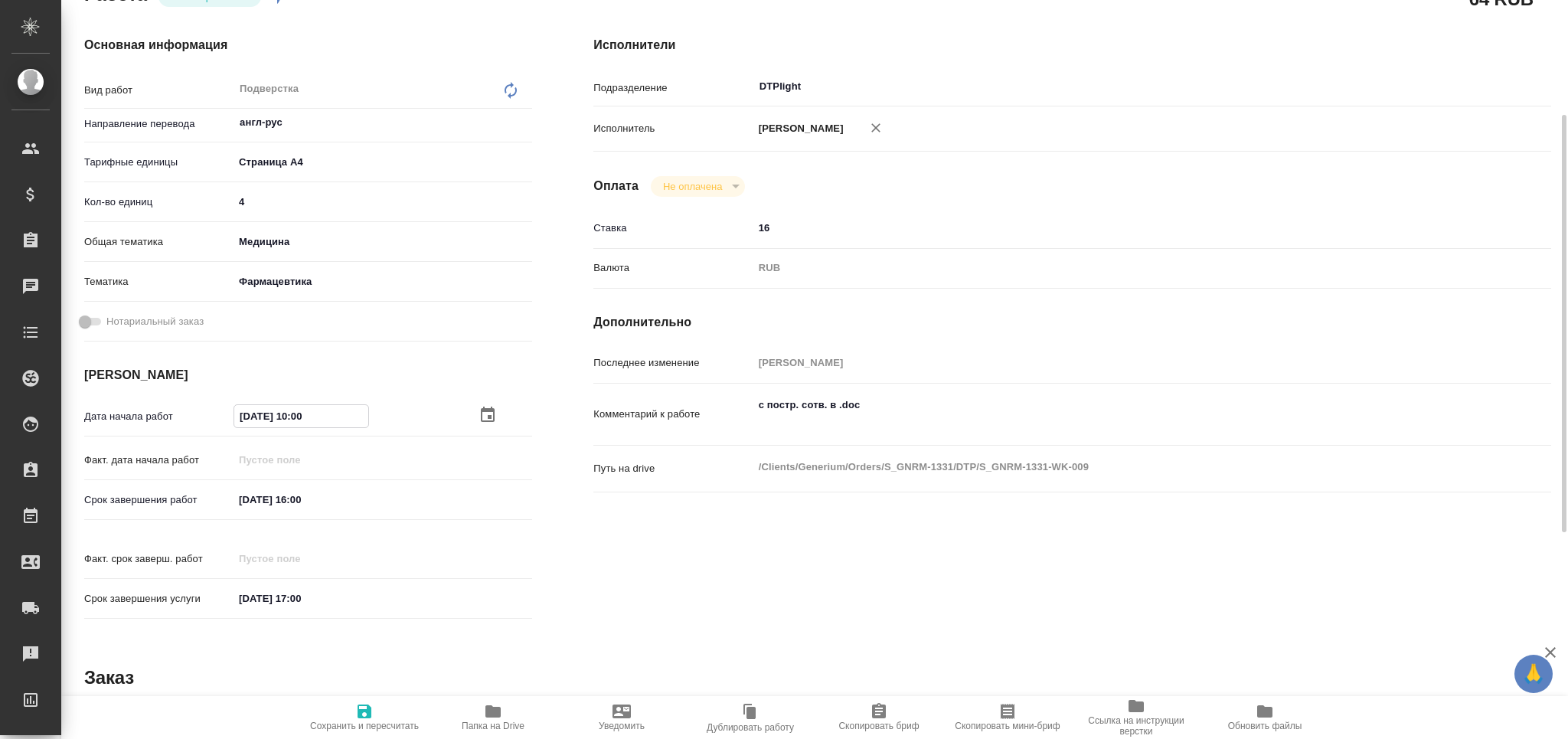
type textarea "x"
type input "[DATE] 10:00"
click at [370, 717] on icon "button" at bounding box center [365, 712] width 14 height 14
type textarea "x"
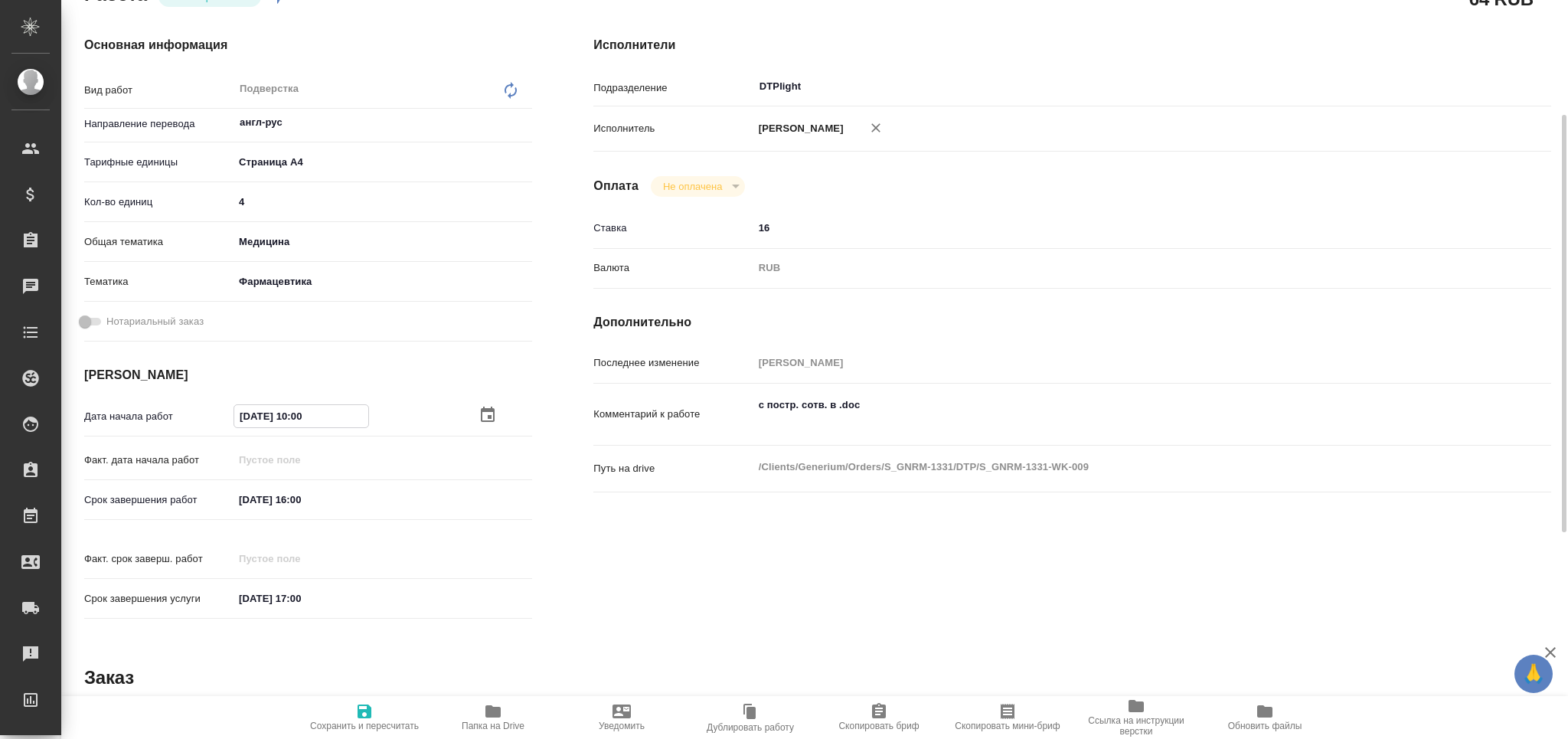
type textarea "x"
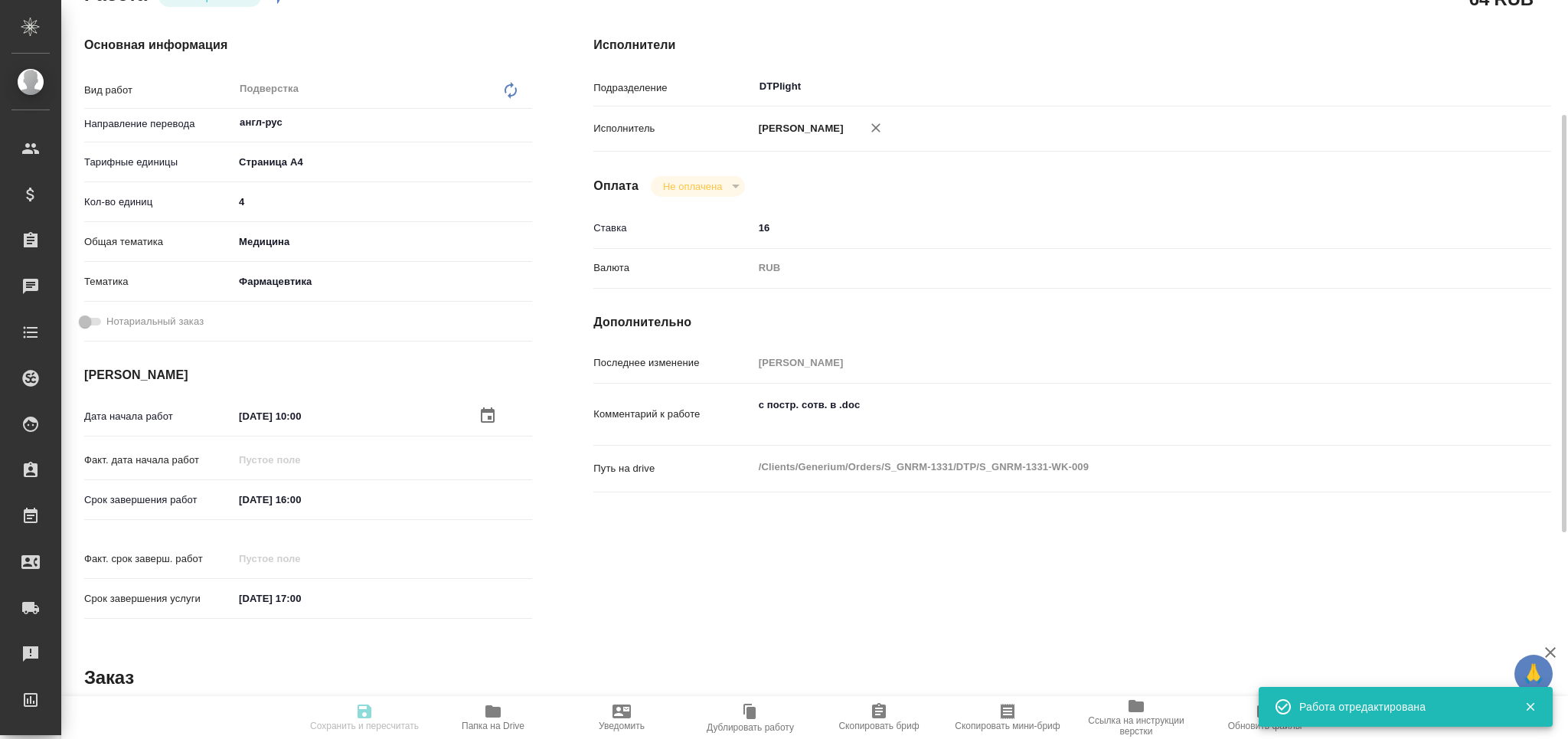
type input "readyForWork"
type textarea "Подверстка"
type textarea "x"
type input "англ-рус"
type input "5f036ec4e16dec2d6b59c8ff"
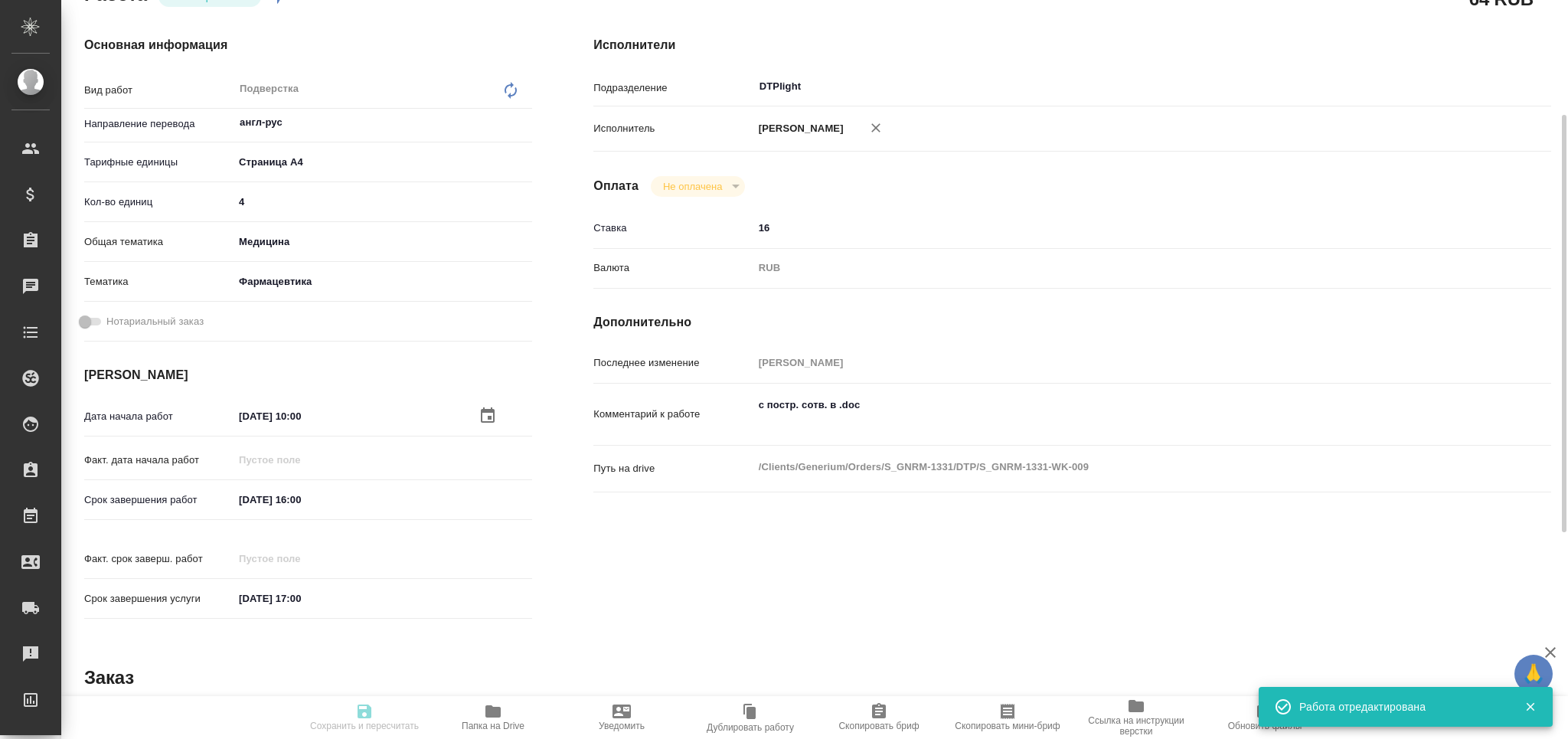
type input "4"
type input "med"
type input "6149832f2b7be24903fd7a82"
type input "[DATE] 10:00"
type input "[DATE] 16:00"
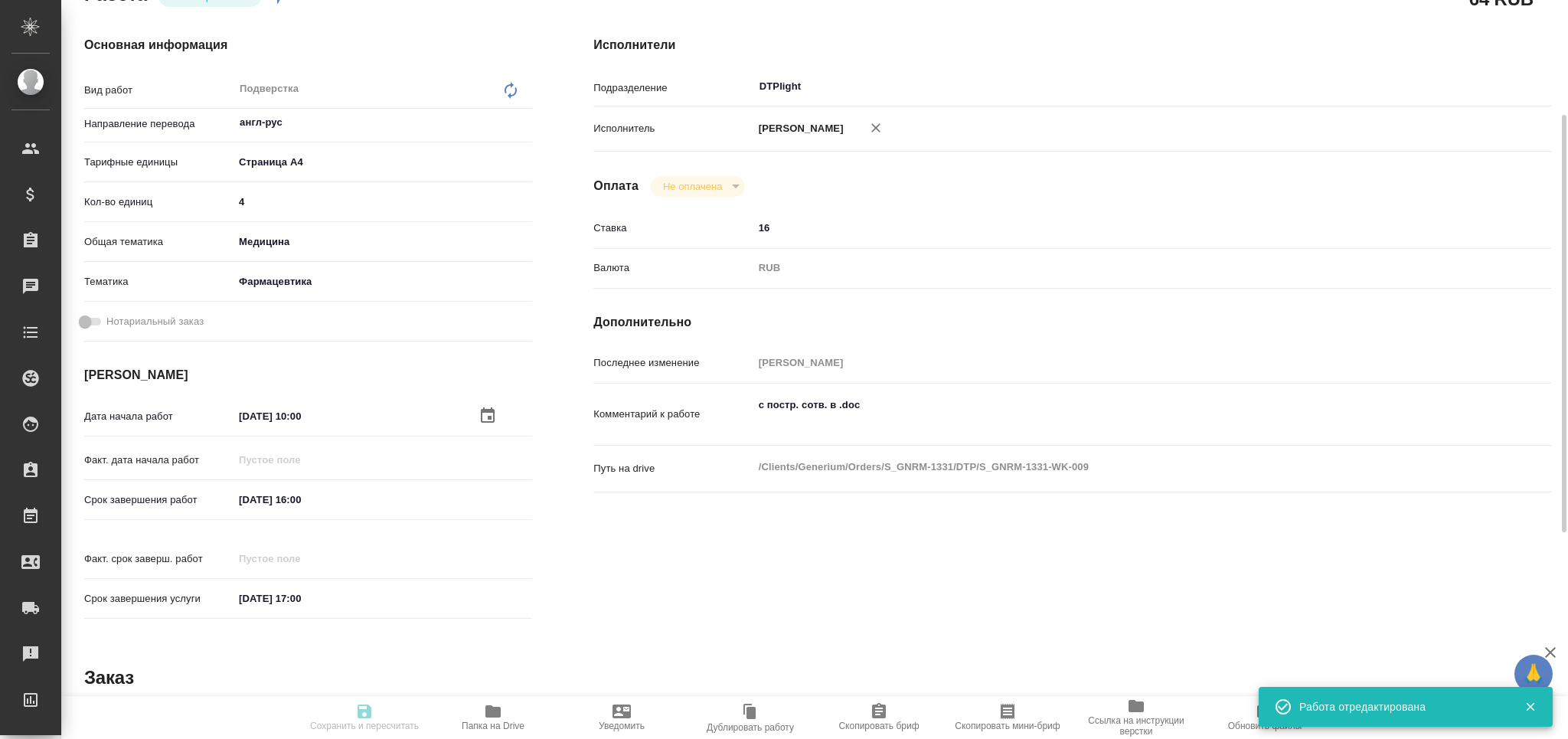
type input "[DATE] 17:00"
type input "DTPlight"
type input "notPayed"
type input "16"
type input "RUB"
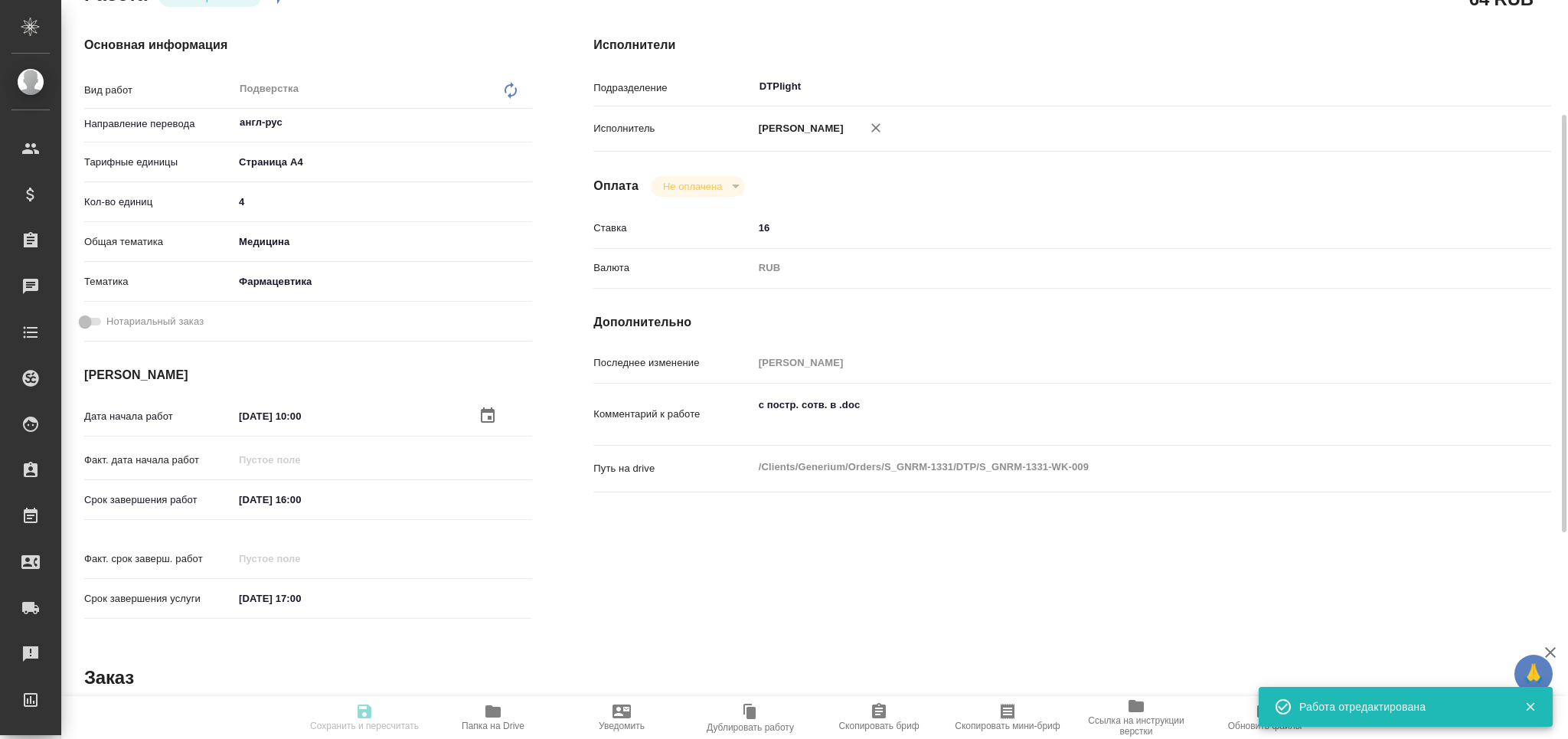
type input "[PERSON_NAME]"
type textarea "с постр. сотв. в .doc"
type textarea "x"
type textarea "/Clients/Generium/Orders/S_GNRM-1331/DTP/S_GNRM-1331-WK-009"
type textarea "x"
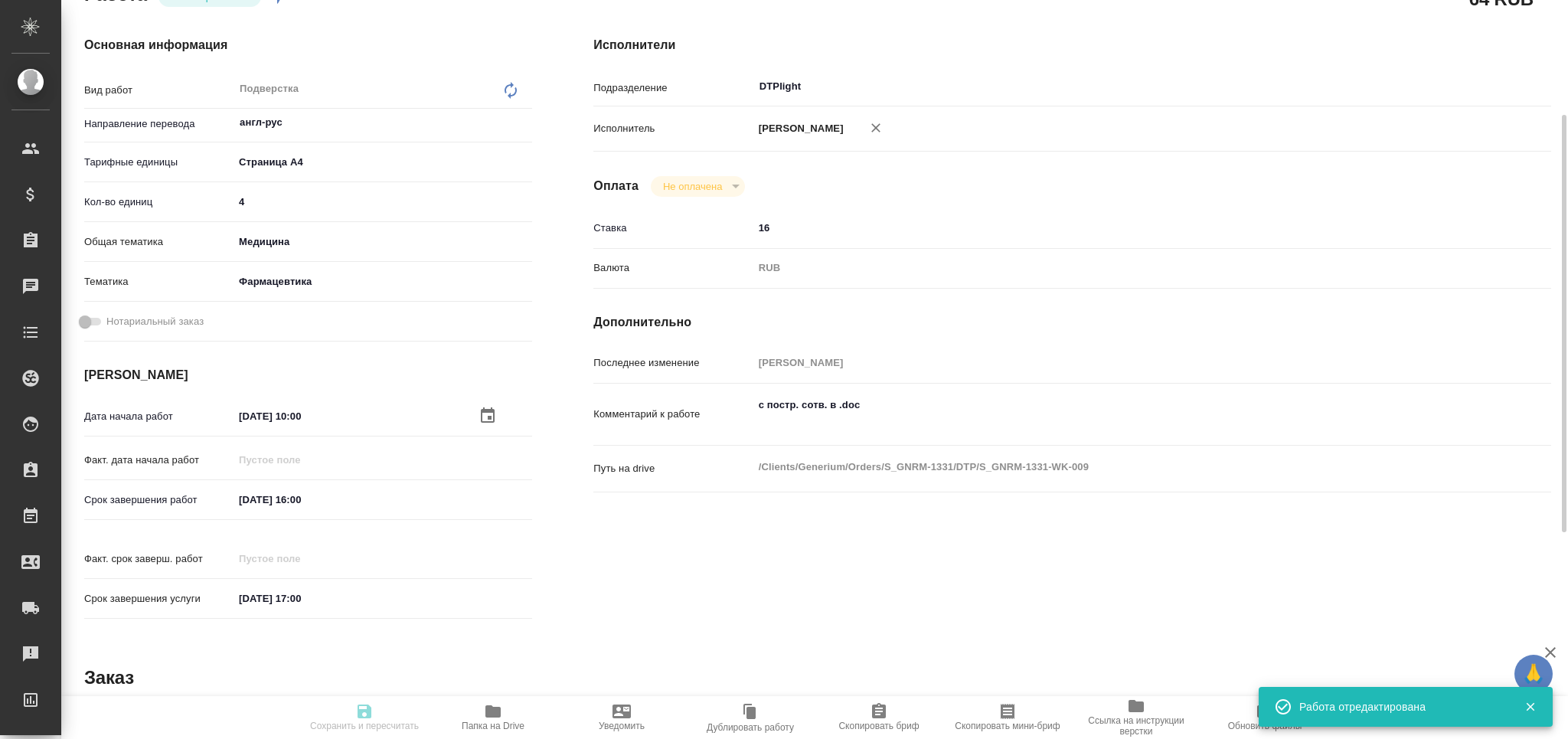
type input "S_GNRM-1331"
type input "Восстановление сложного макета с частичным соответствием оформлению оригинала"
type input "Приемка разверстки, Приемка подверстки, Восстановление сложного макета с частич…"
type input "[PERSON_NAME]"
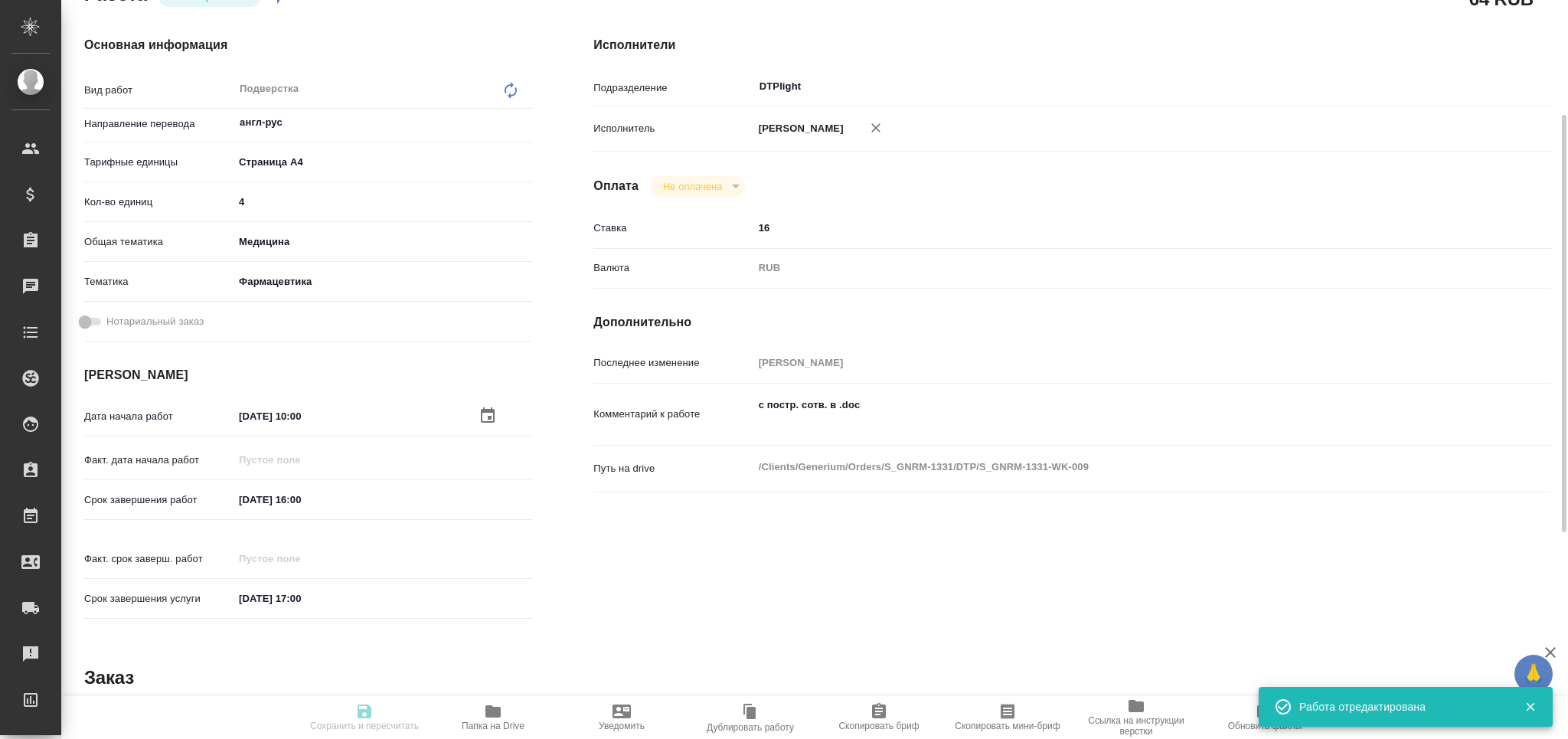
type input "/Clients/Generium/Orders/S_GNRM-1331"
type textarea "x"
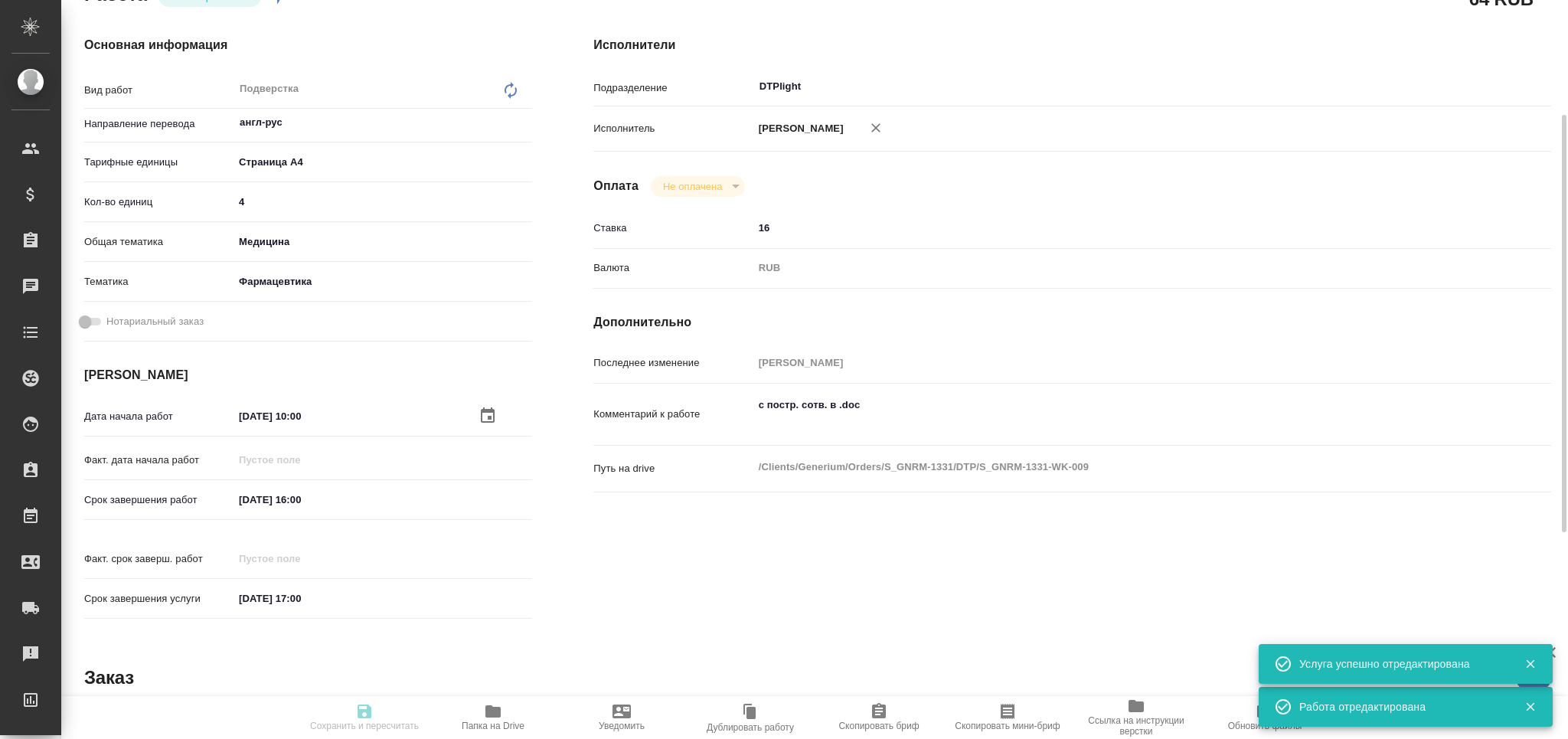
type textarea "x"
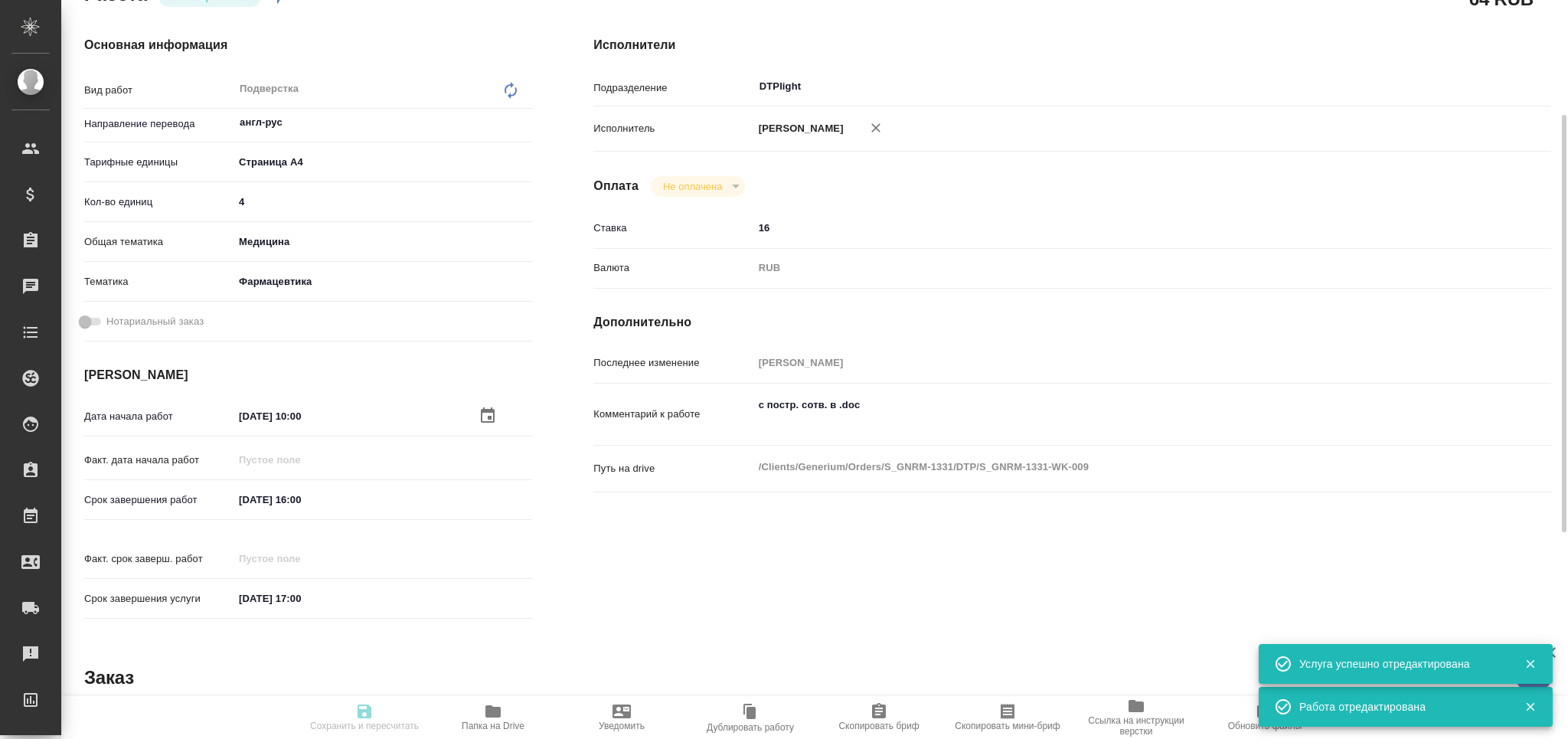
type textarea "x"
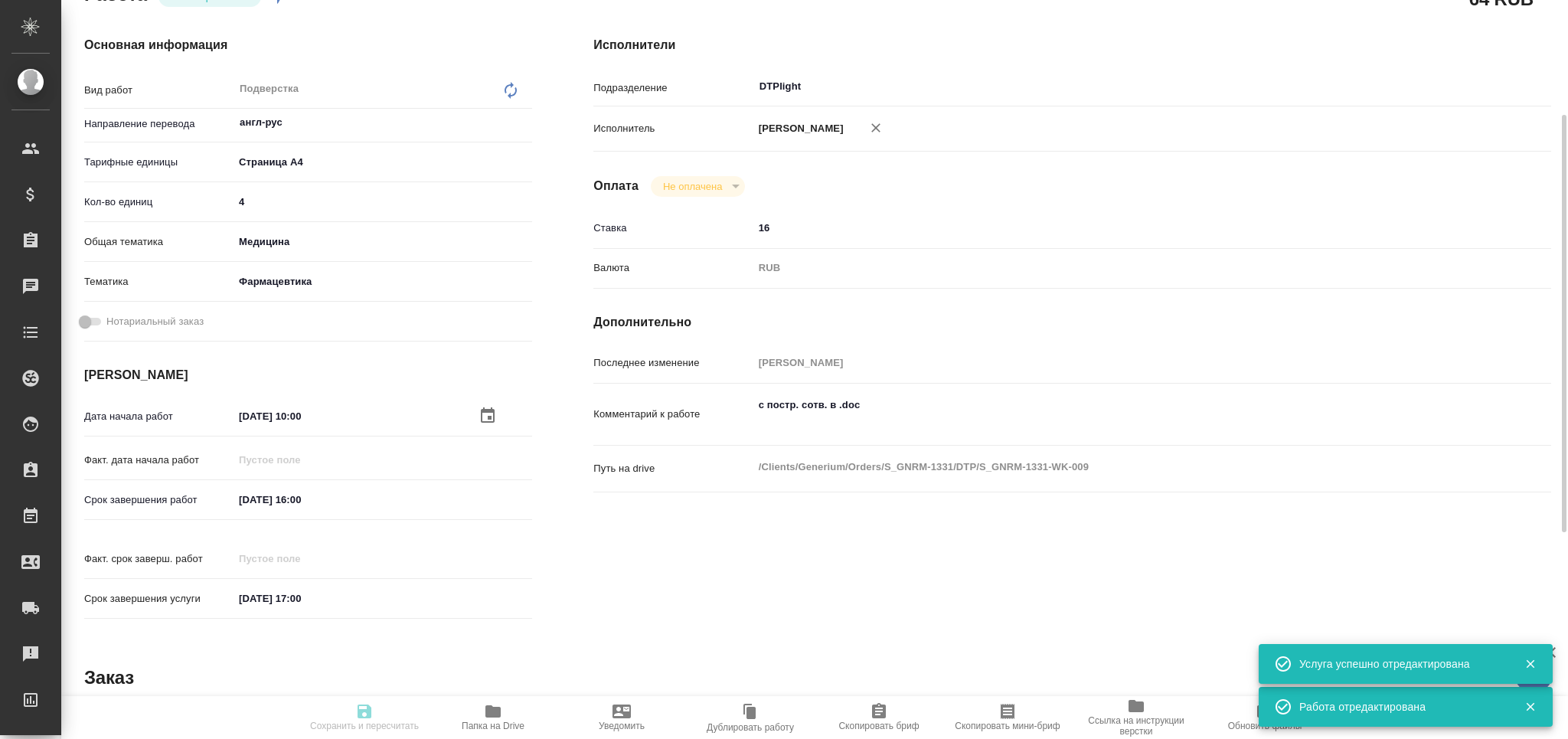
type textarea "x"
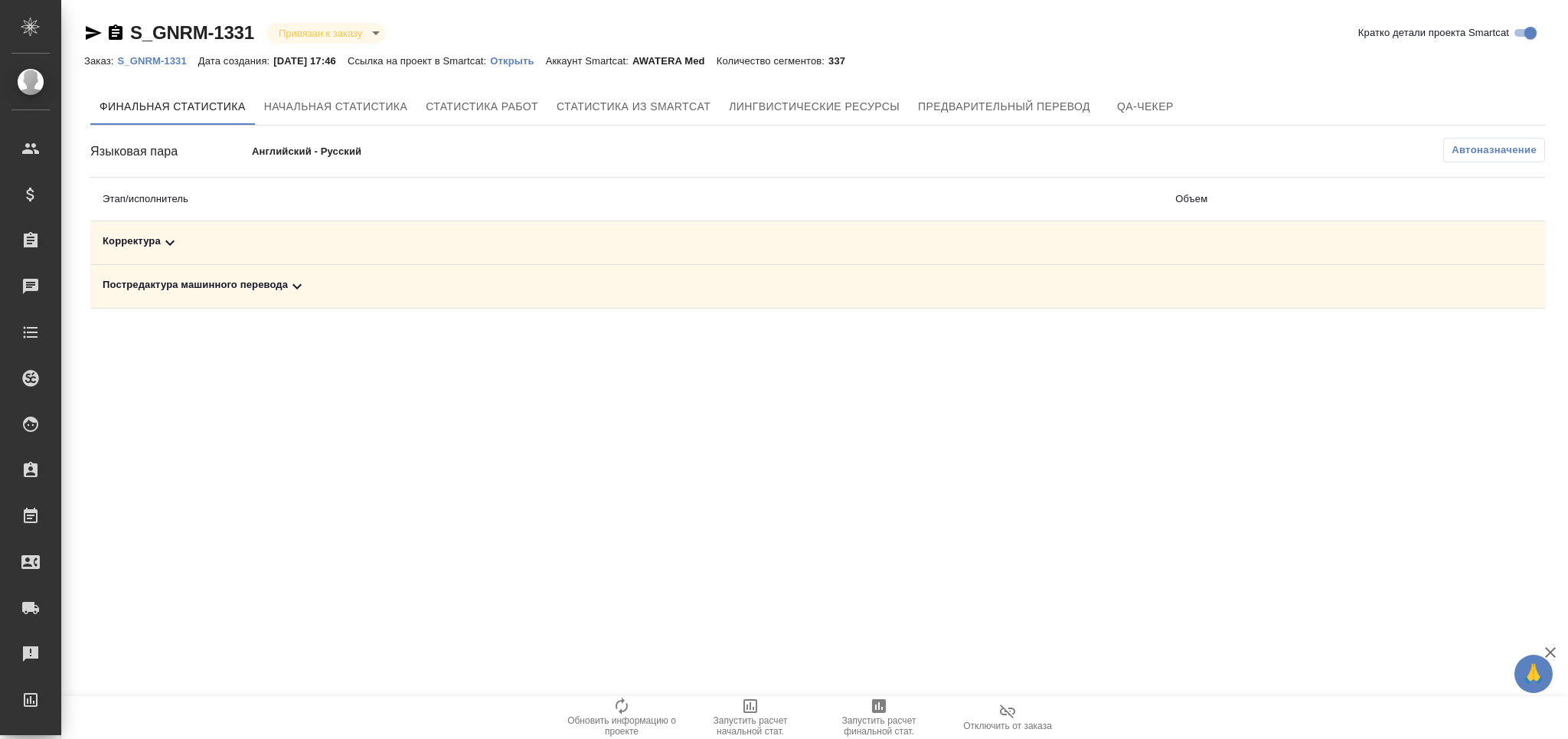
click at [1496, 153] on span "Автоназначение" at bounding box center [1494, 150] width 85 height 16
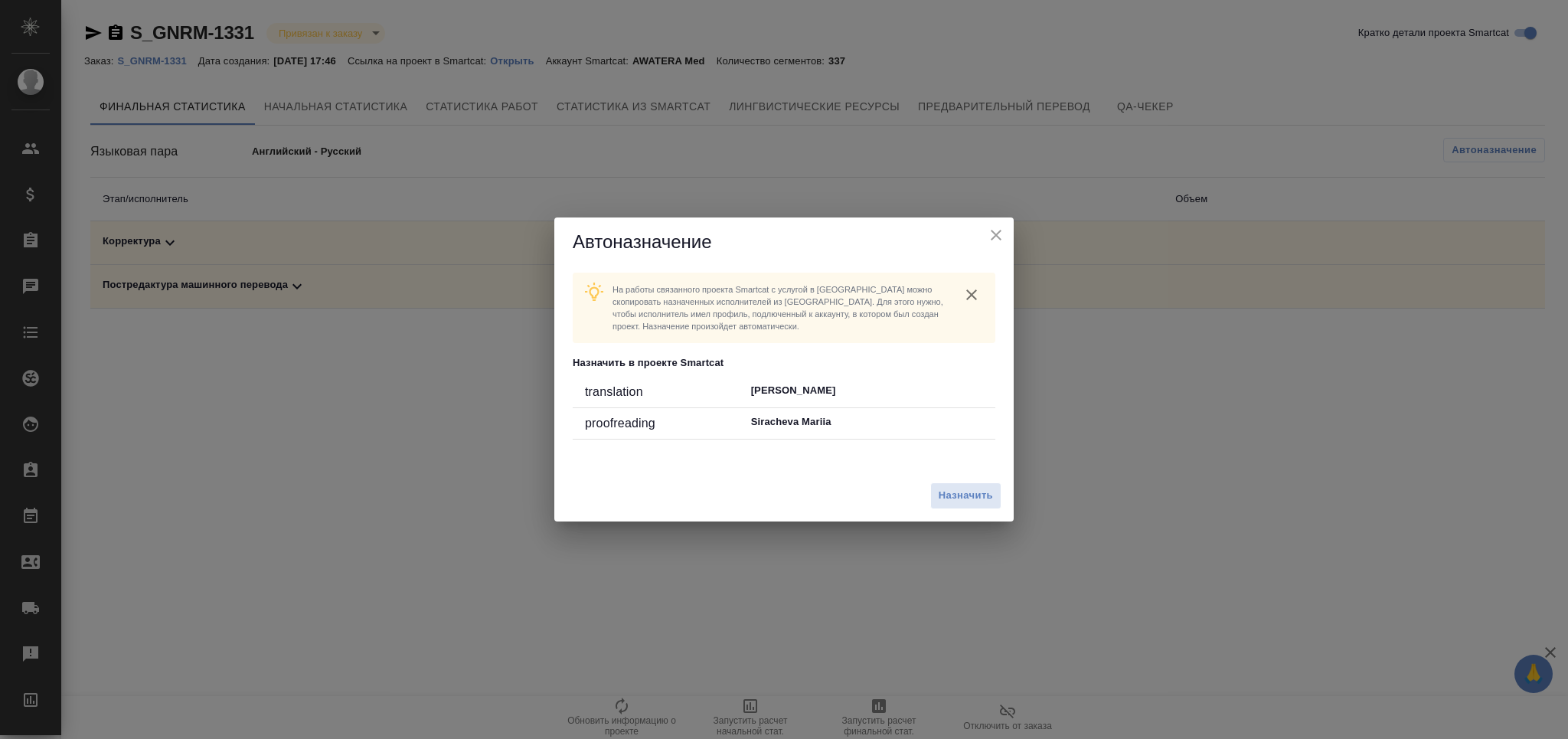
click at [965, 510] on div "Назначить" at bounding box center [783, 496] width 459 height 52
click at [966, 499] on span "Назначить" at bounding box center [965, 496] width 54 height 18
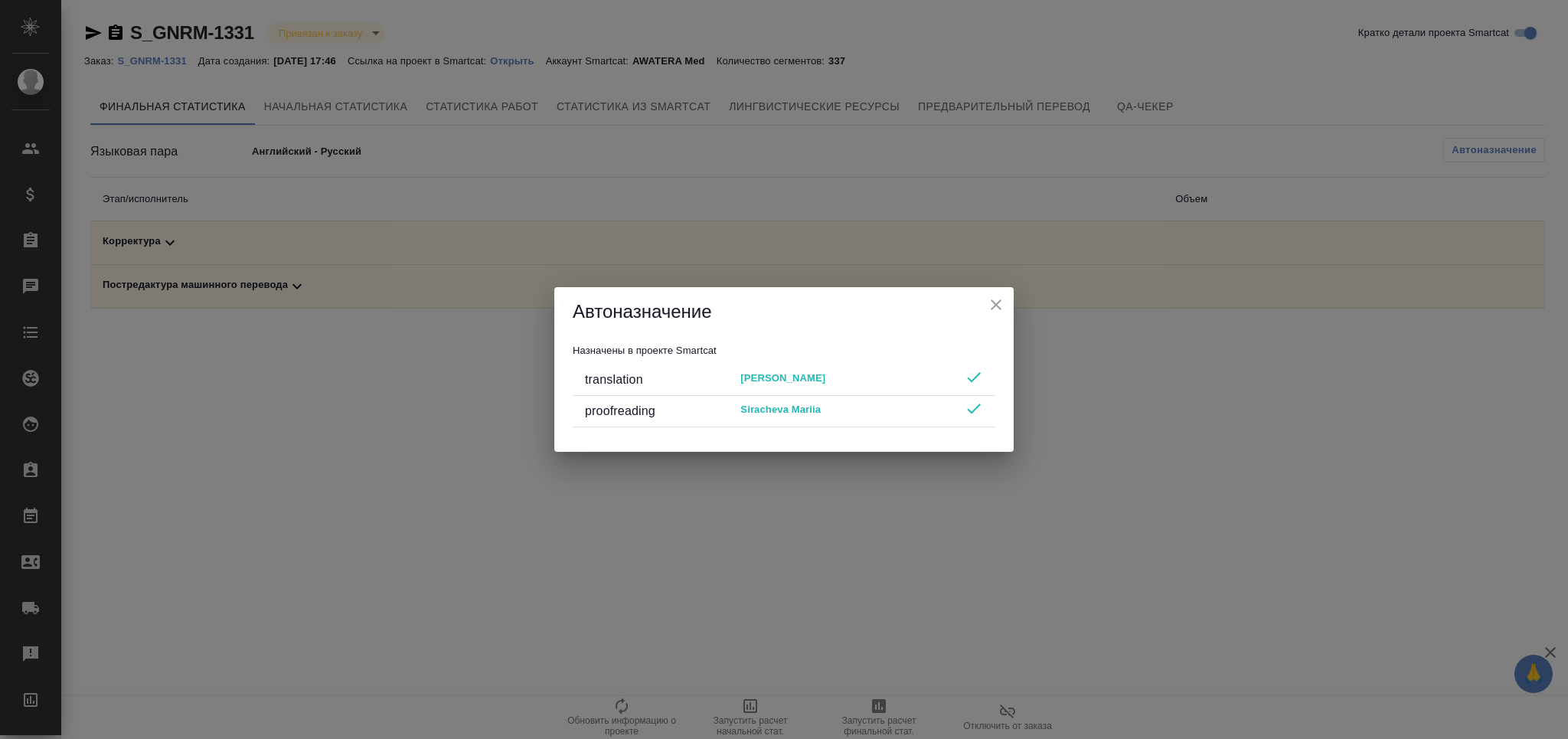
click at [993, 309] on icon "close" at bounding box center [995, 305] width 18 height 18
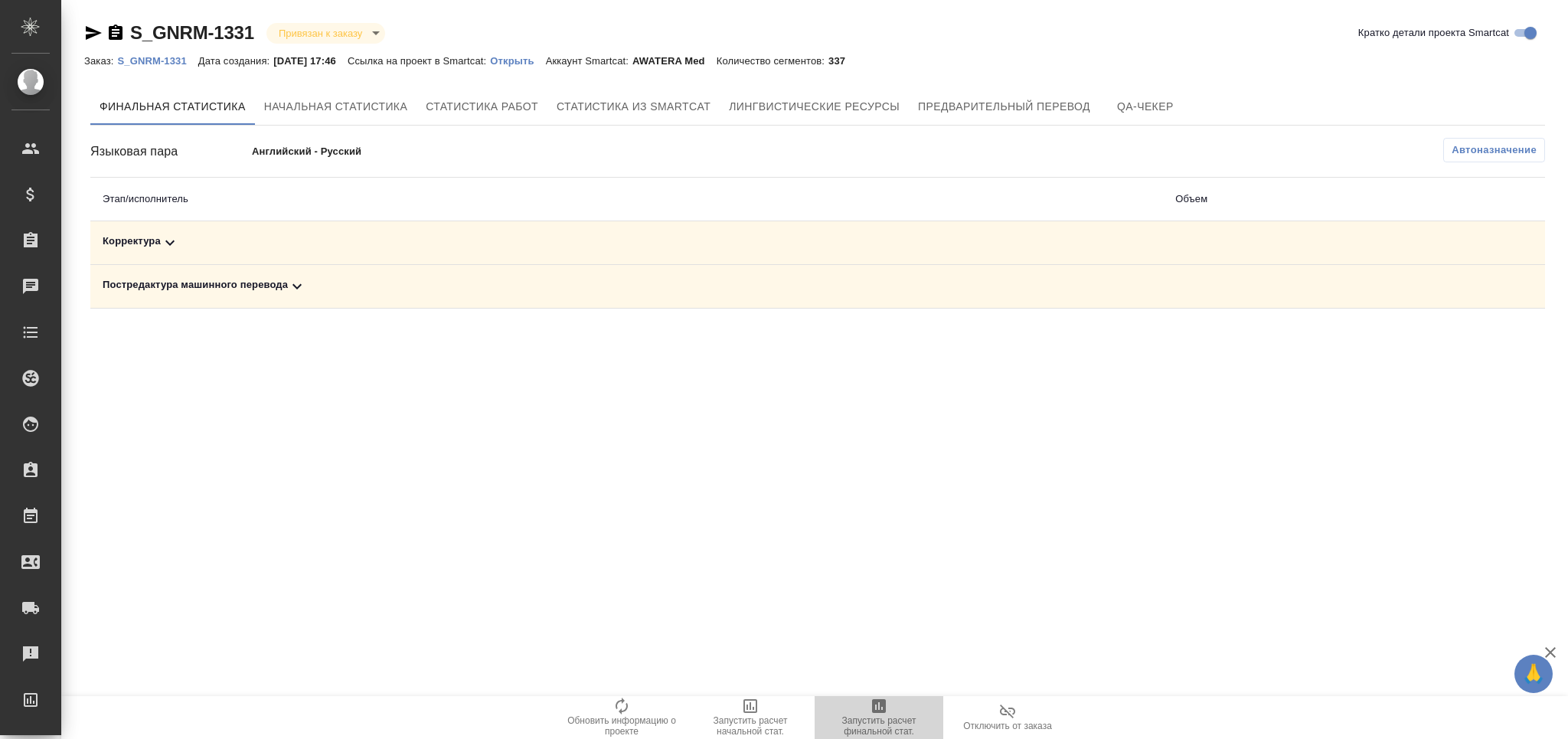
click at [876, 726] on span "Запустить расчет финальной стат." at bounding box center [879, 726] width 110 height 21
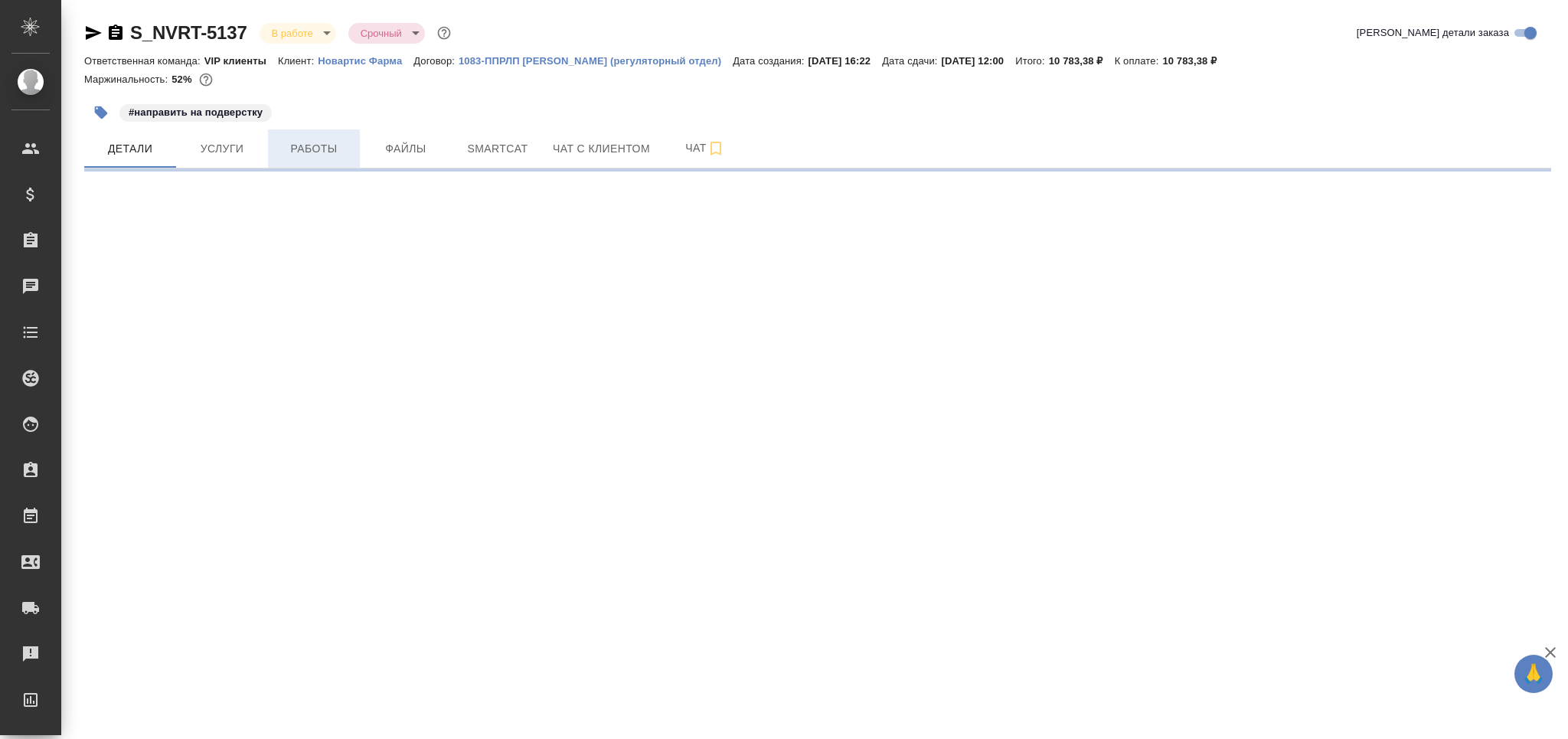
select select "RU"
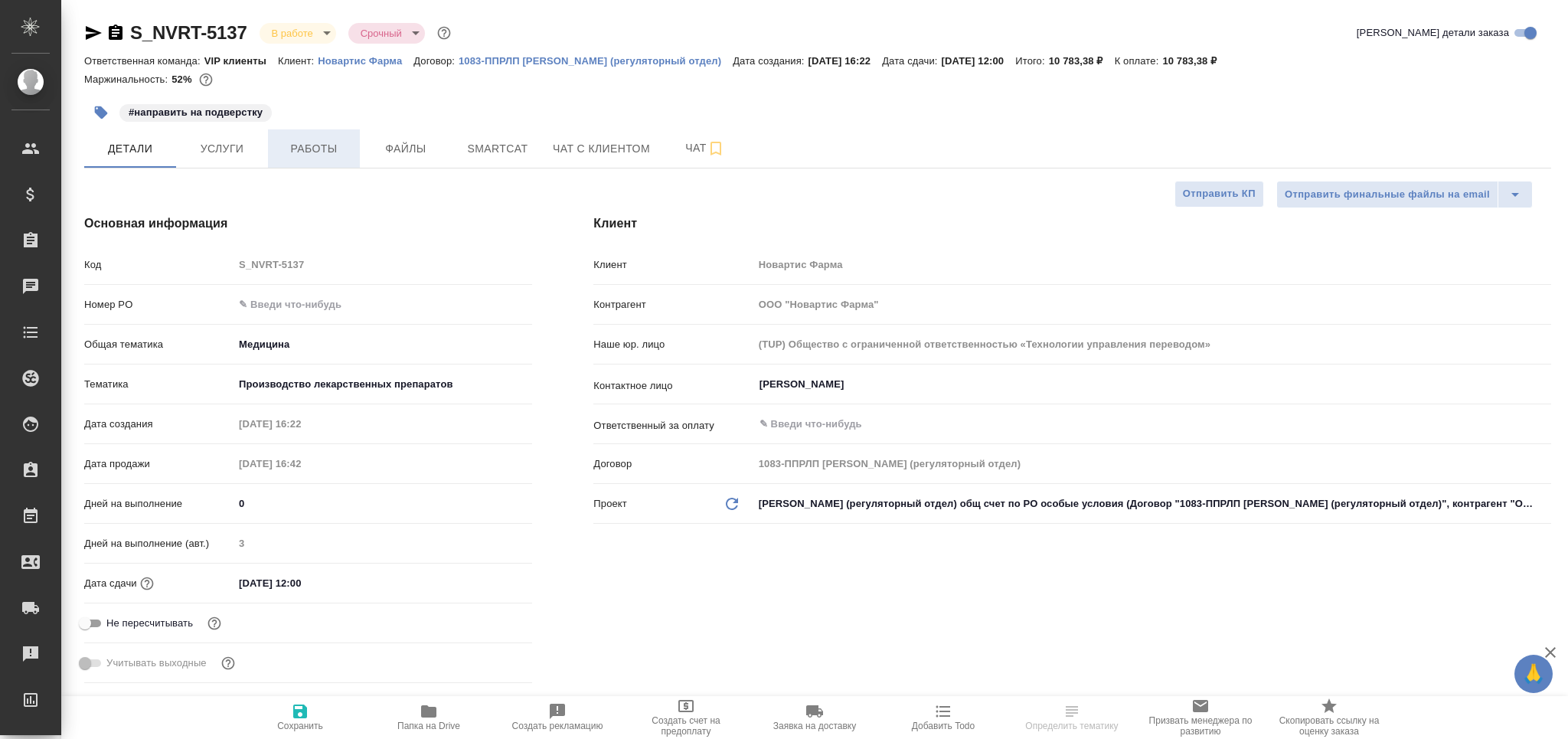
click at [313, 142] on span "Работы" at bounding box center [314, 149] width 74 height 19
type textarea "x"
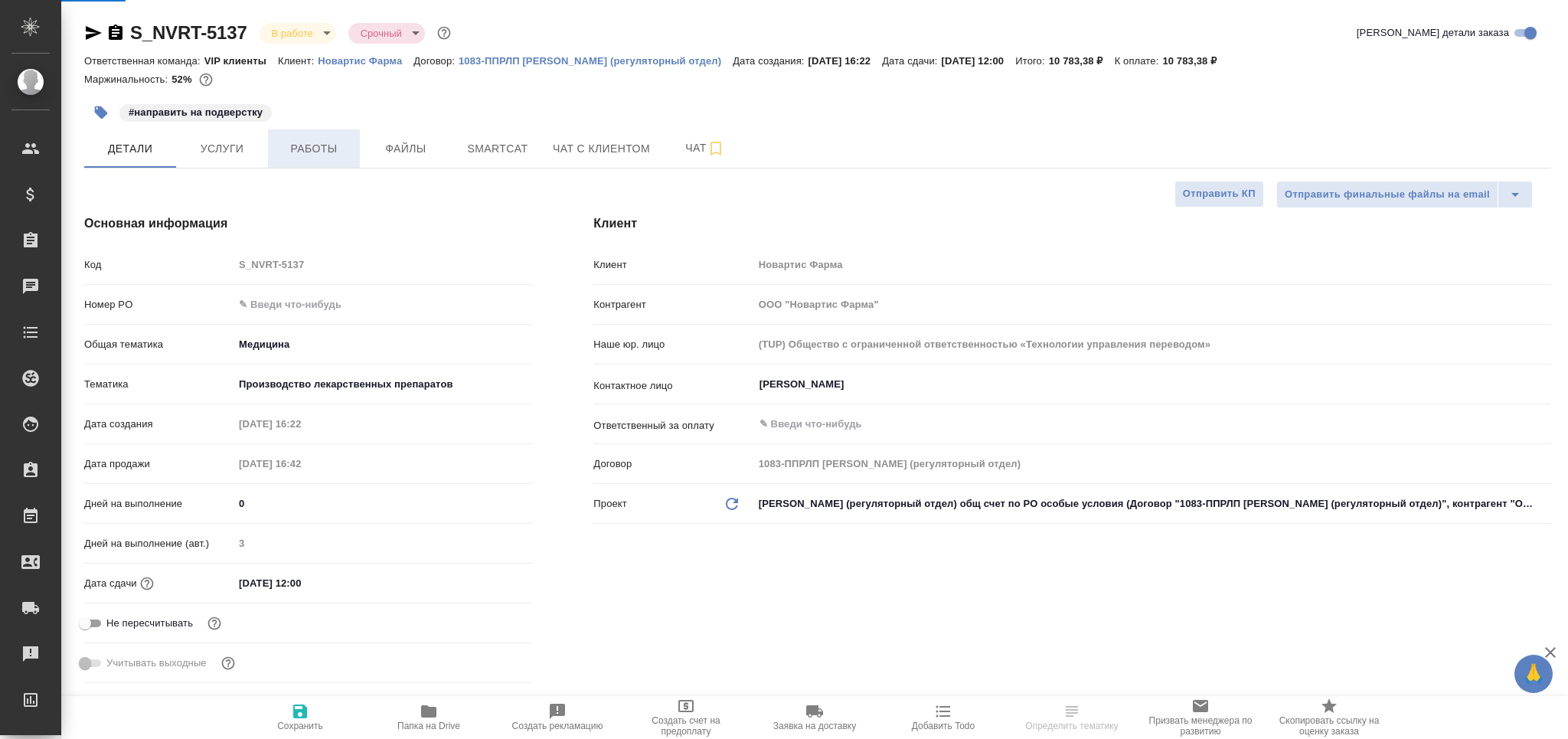
type textarea "x"
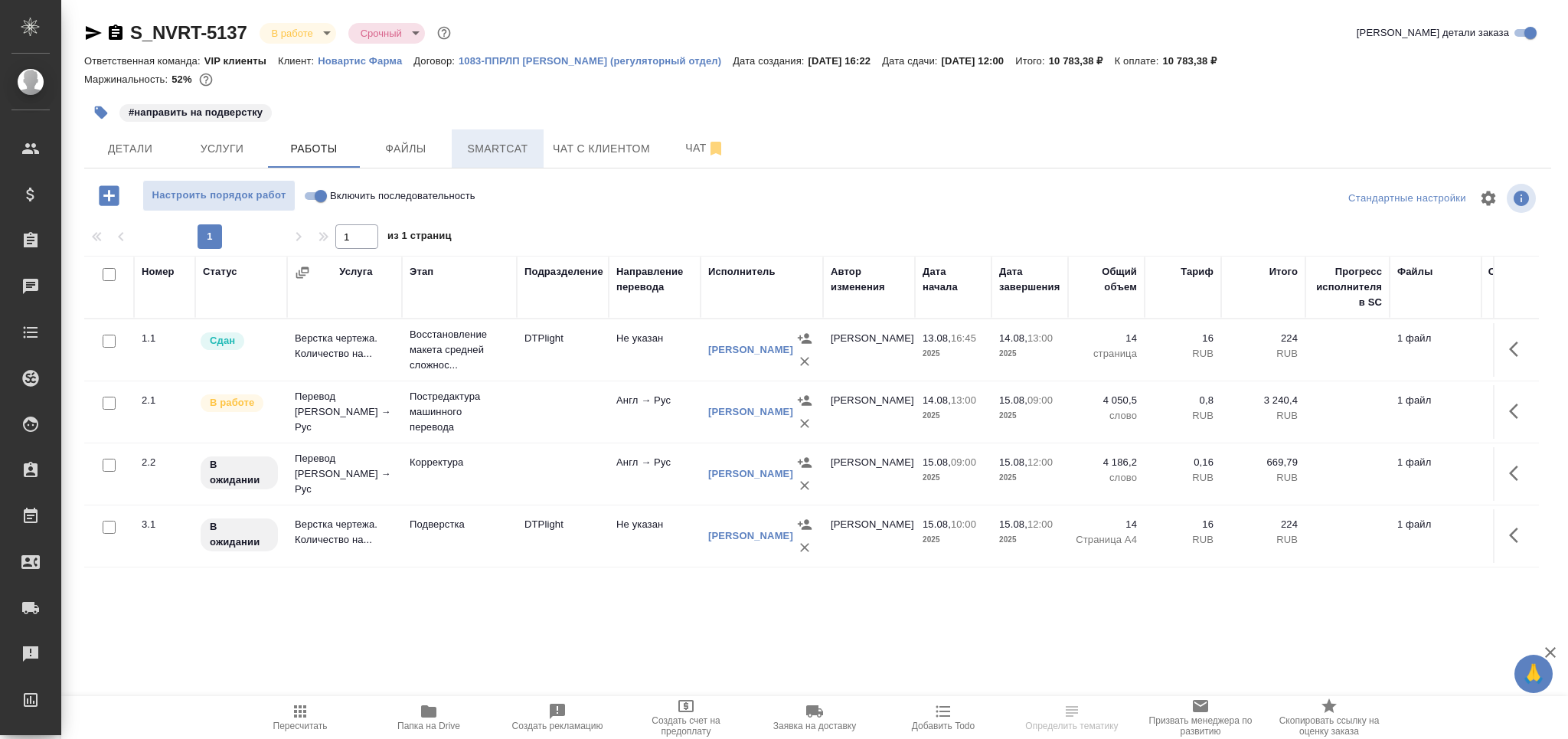
click at [517, 147] on span "Smartcat" at bounding box center [498, 149] width 74 height 19
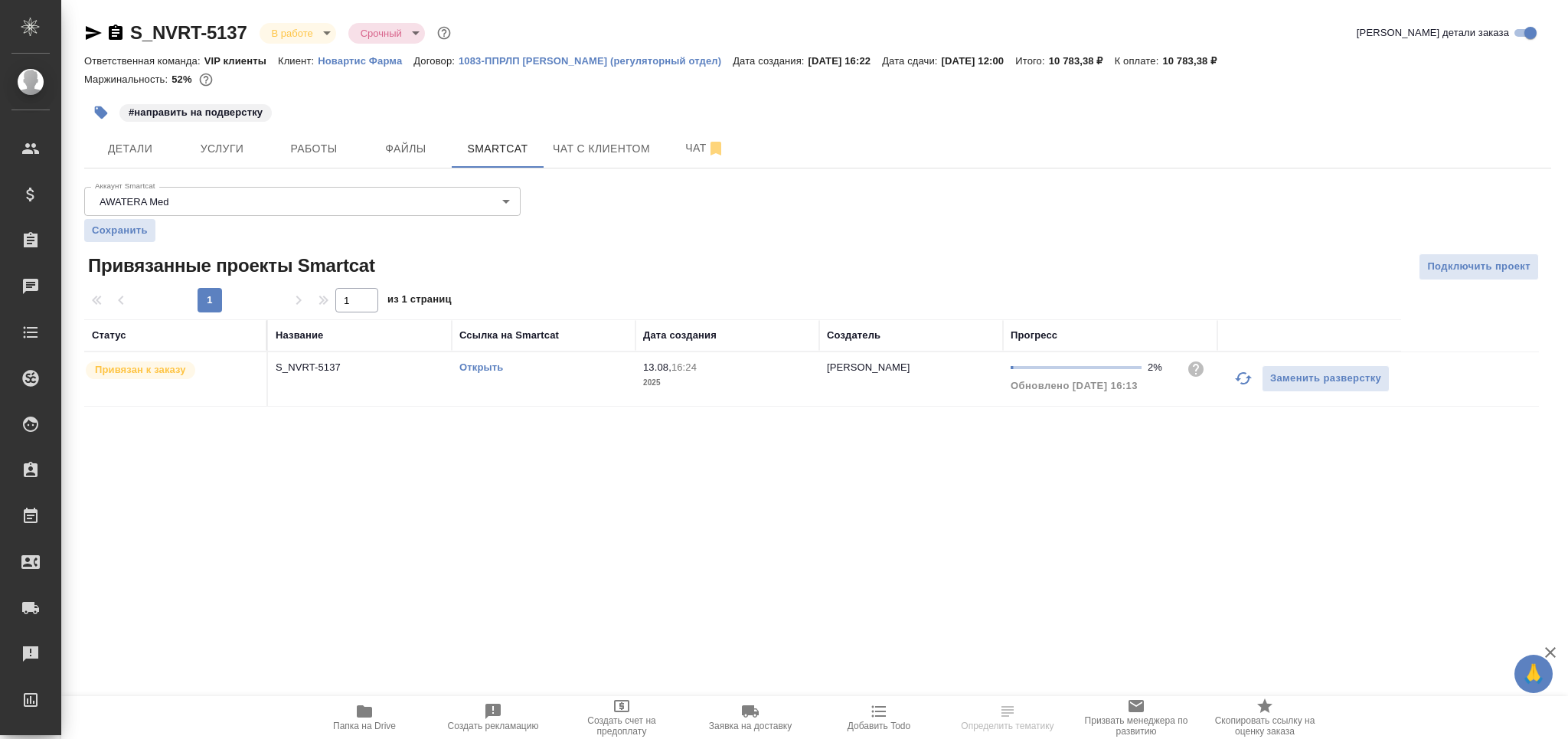
click at [1243, 387] on icon "button" at bounding box center [1243, 378] width 18 height 18
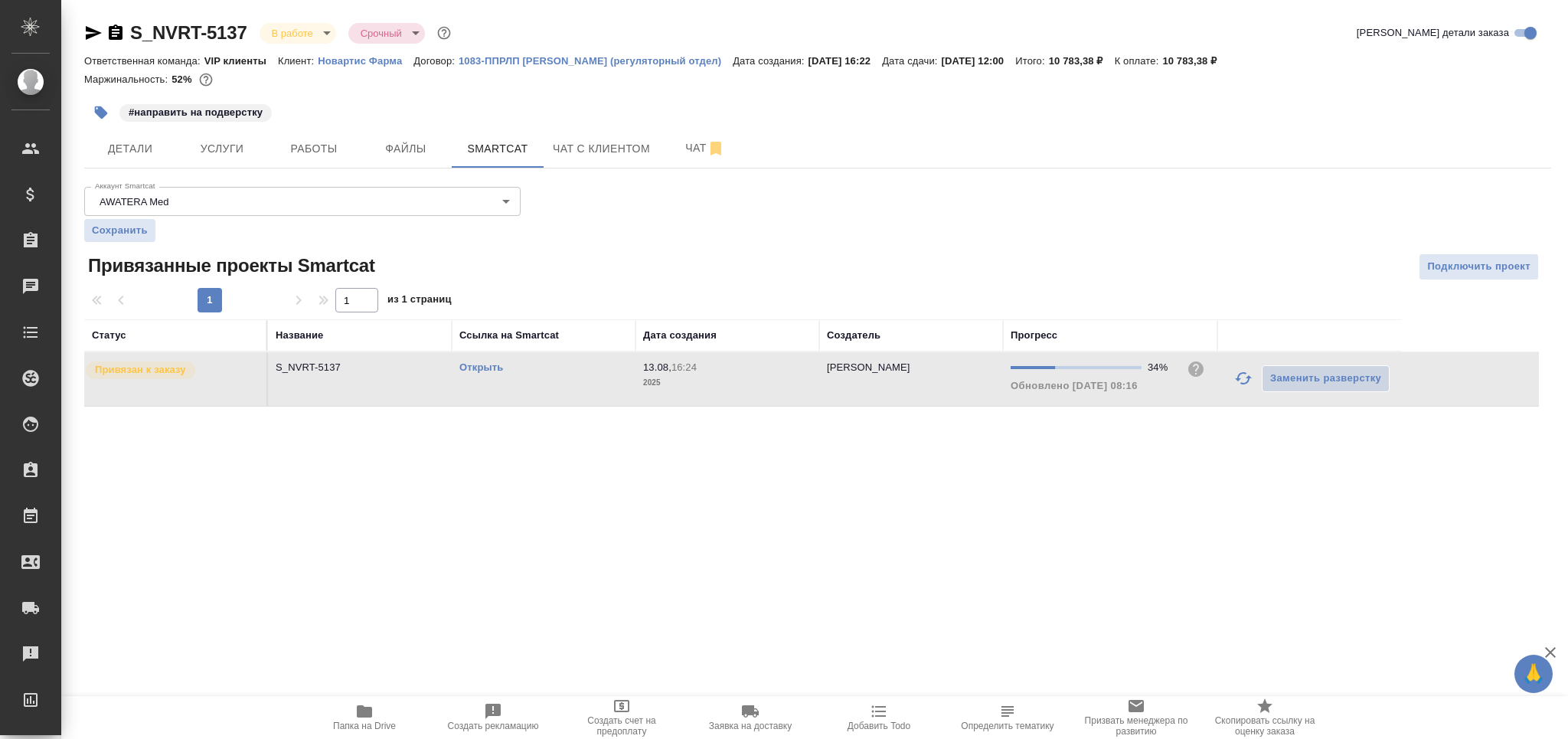
click at [484, 368] on link "Открыть" at bounding box center [481, 367] width 44 height 12
click at [301, 156] on span "Работы" at bounding box center [314, 149] width 74 height 19
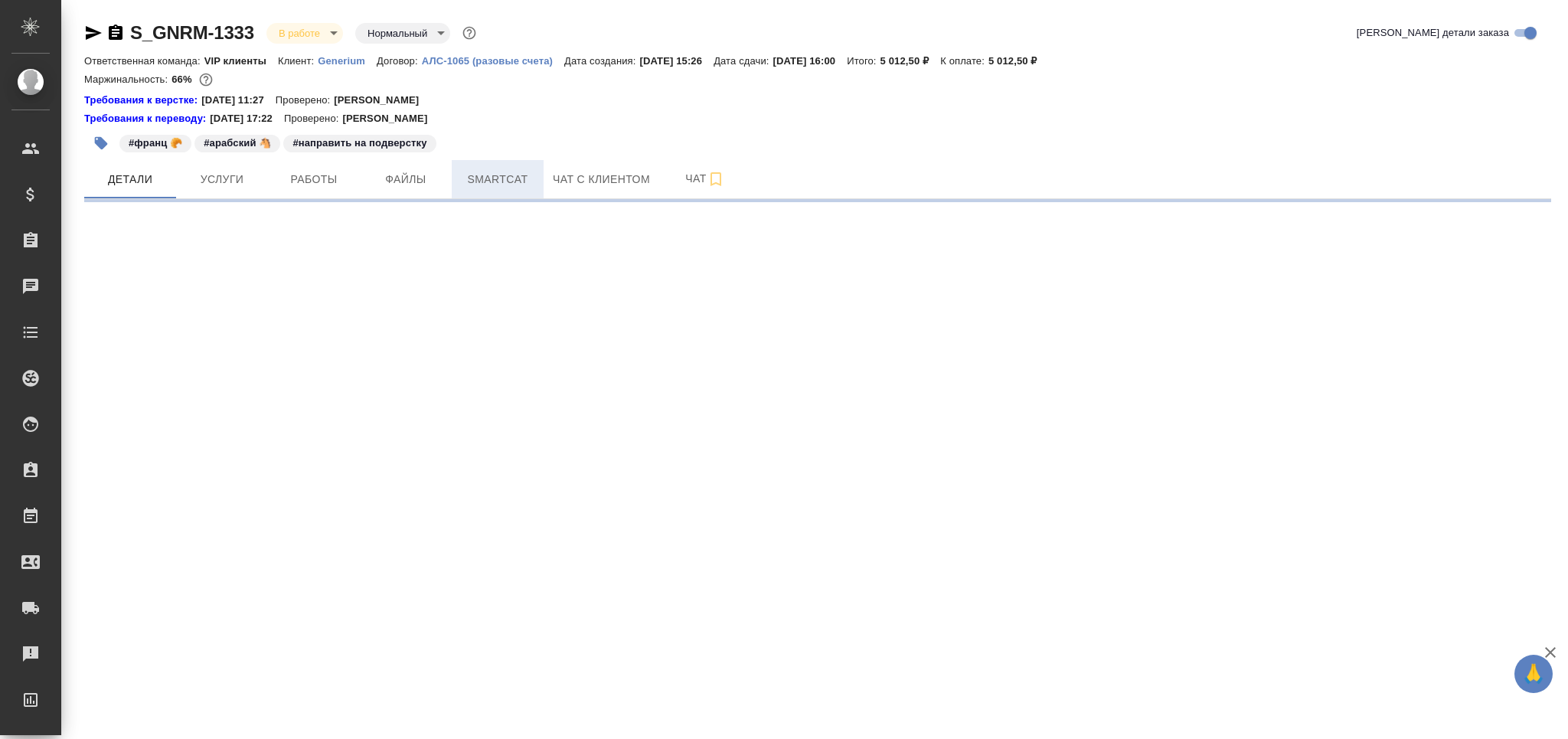
click at [308, 181] on span "Работы" at bounding box center [314, 179] width 74 height 19
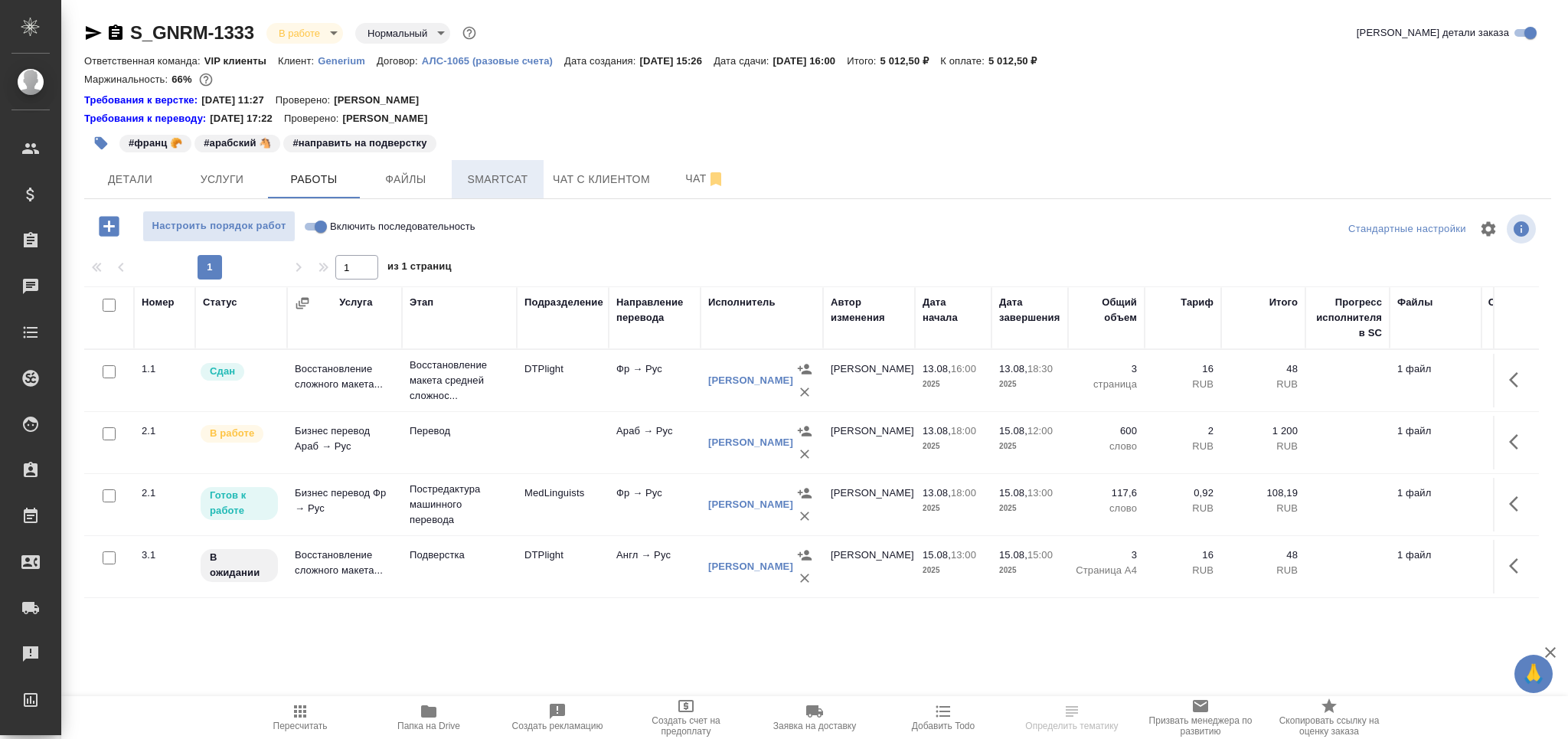
click at [485, 179] on span "Smartcat" at bounding box center [498, 179] width 74 height 19
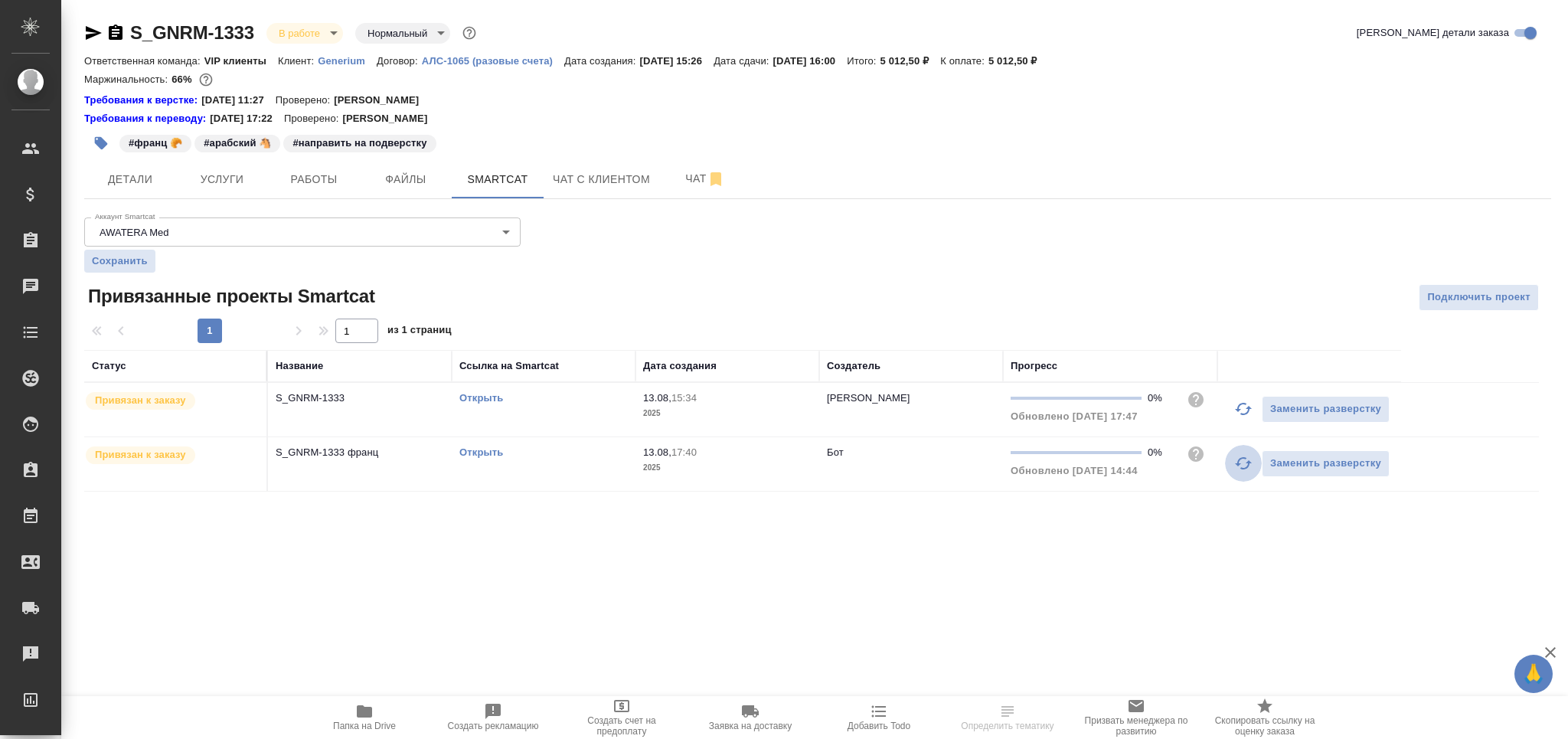
drag, startPoint x: 1232, startPoint y: 458, endPoint x: 1217, endPoint y: 474, distance: 21.9
click at [1232, 459] on button "button" at bounding box center [1243, 463] width 37 height 37
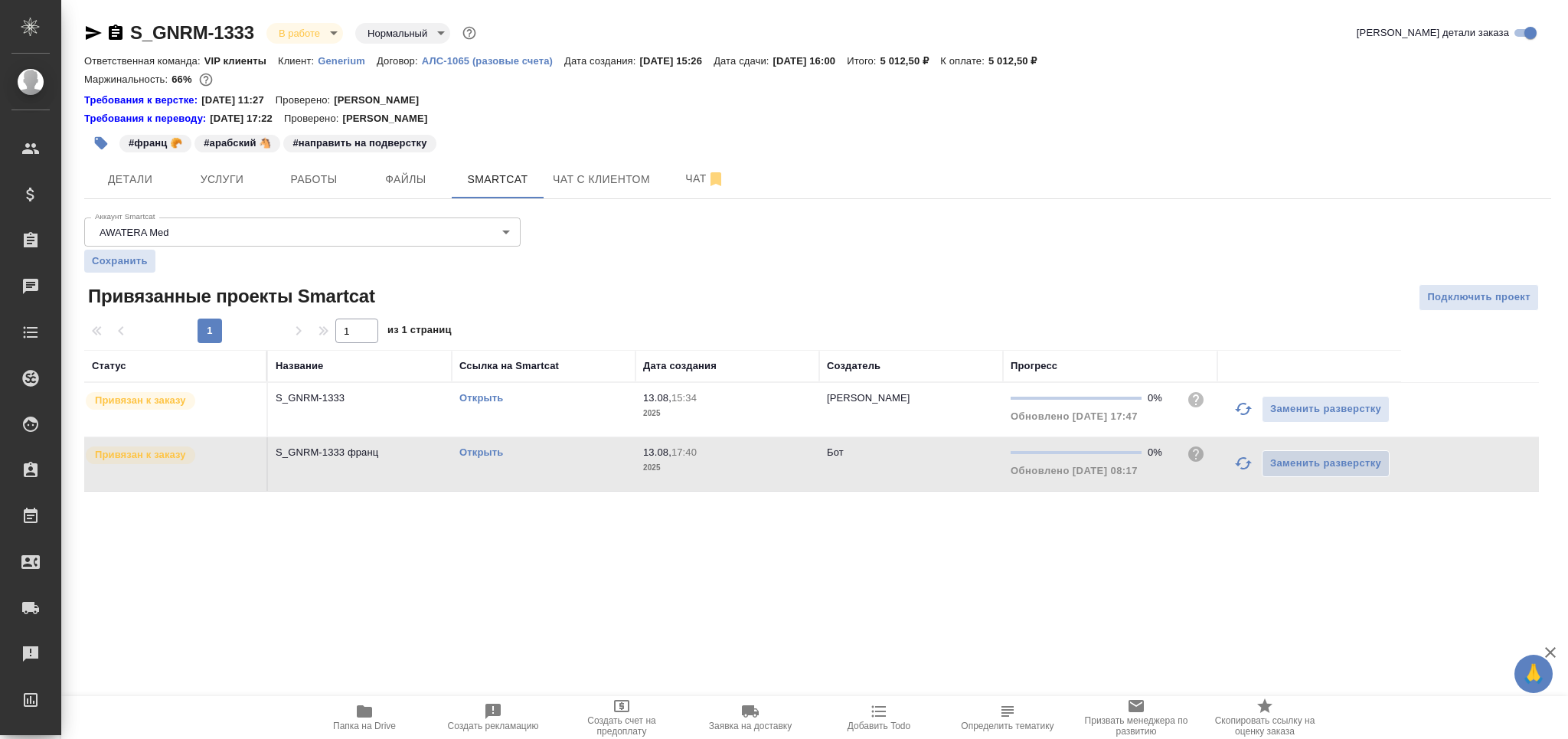
click at [1243, 411] on icon "button" at bounding box center [1243, 409] width 18 height 18
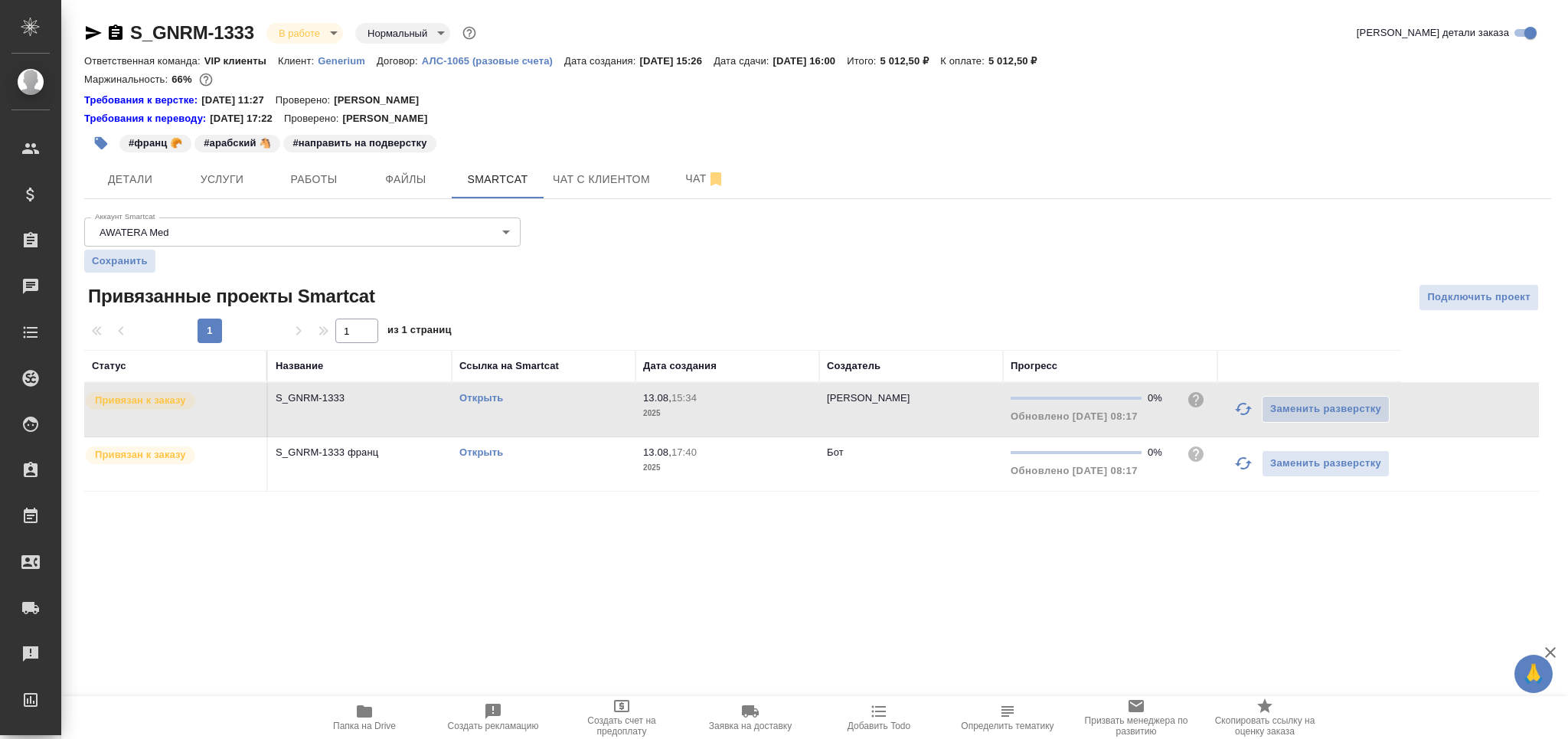
click at [502, 452] on link "Открыть" at bounding box center [481, 452] width 44 height 12
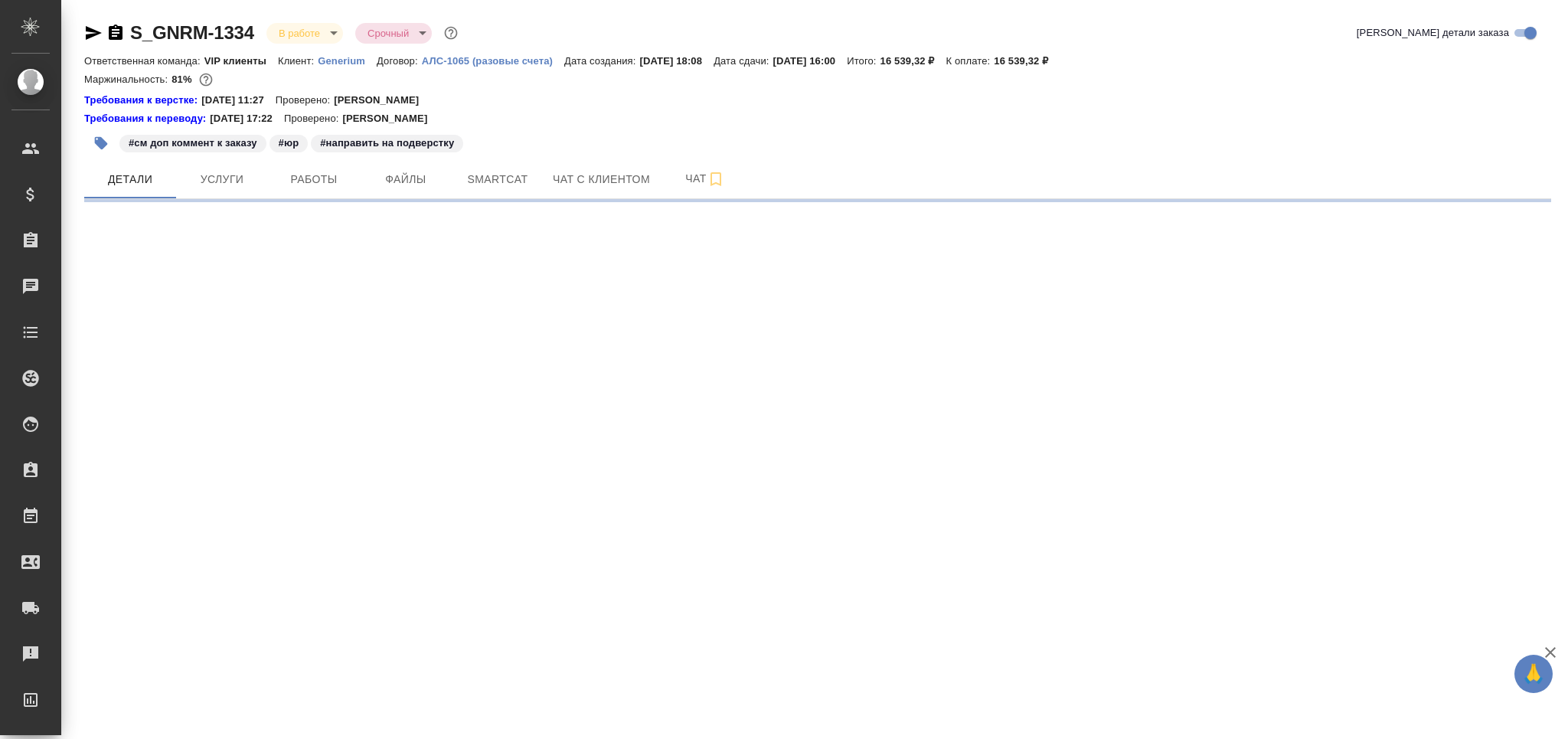
select select "RU"
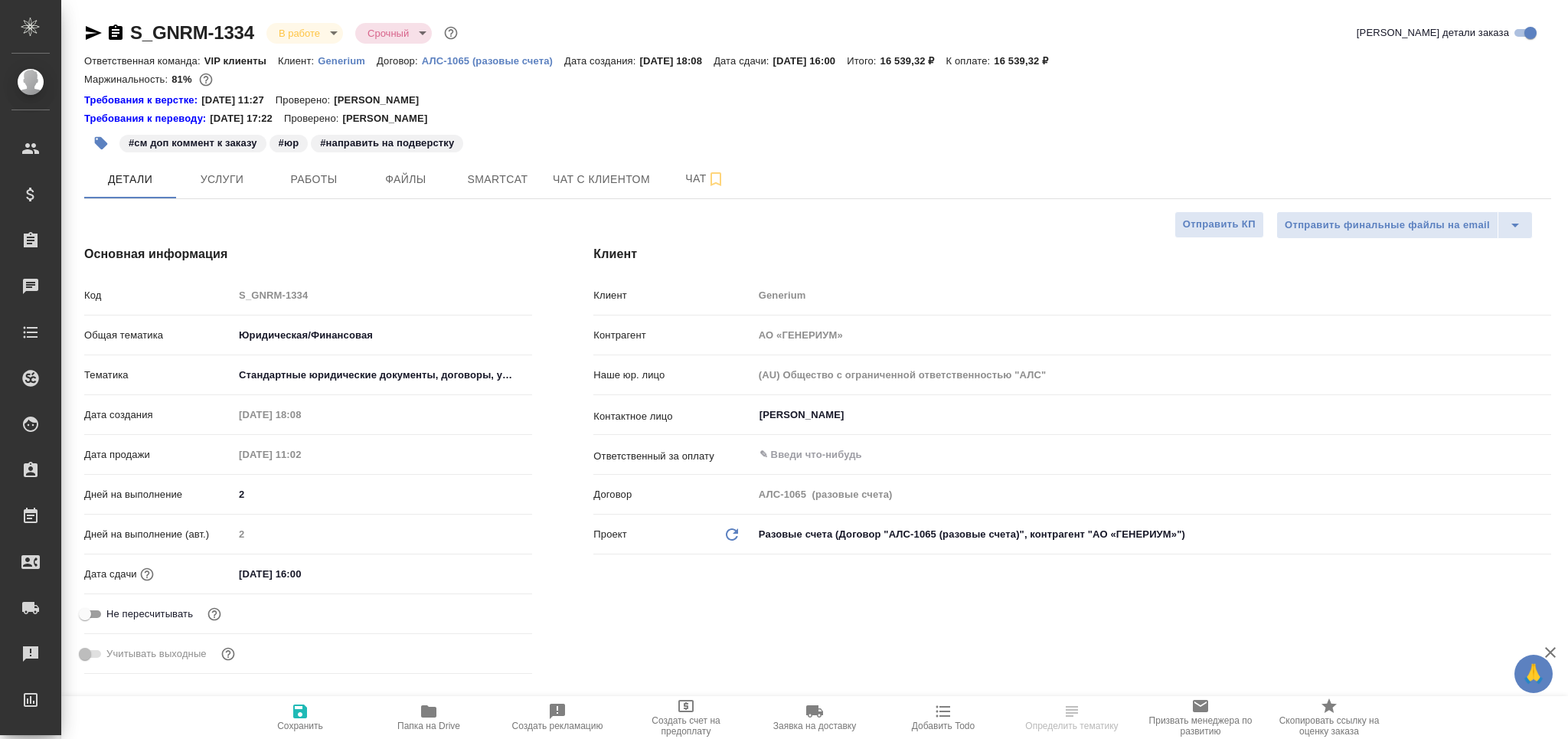
type textarea "x"
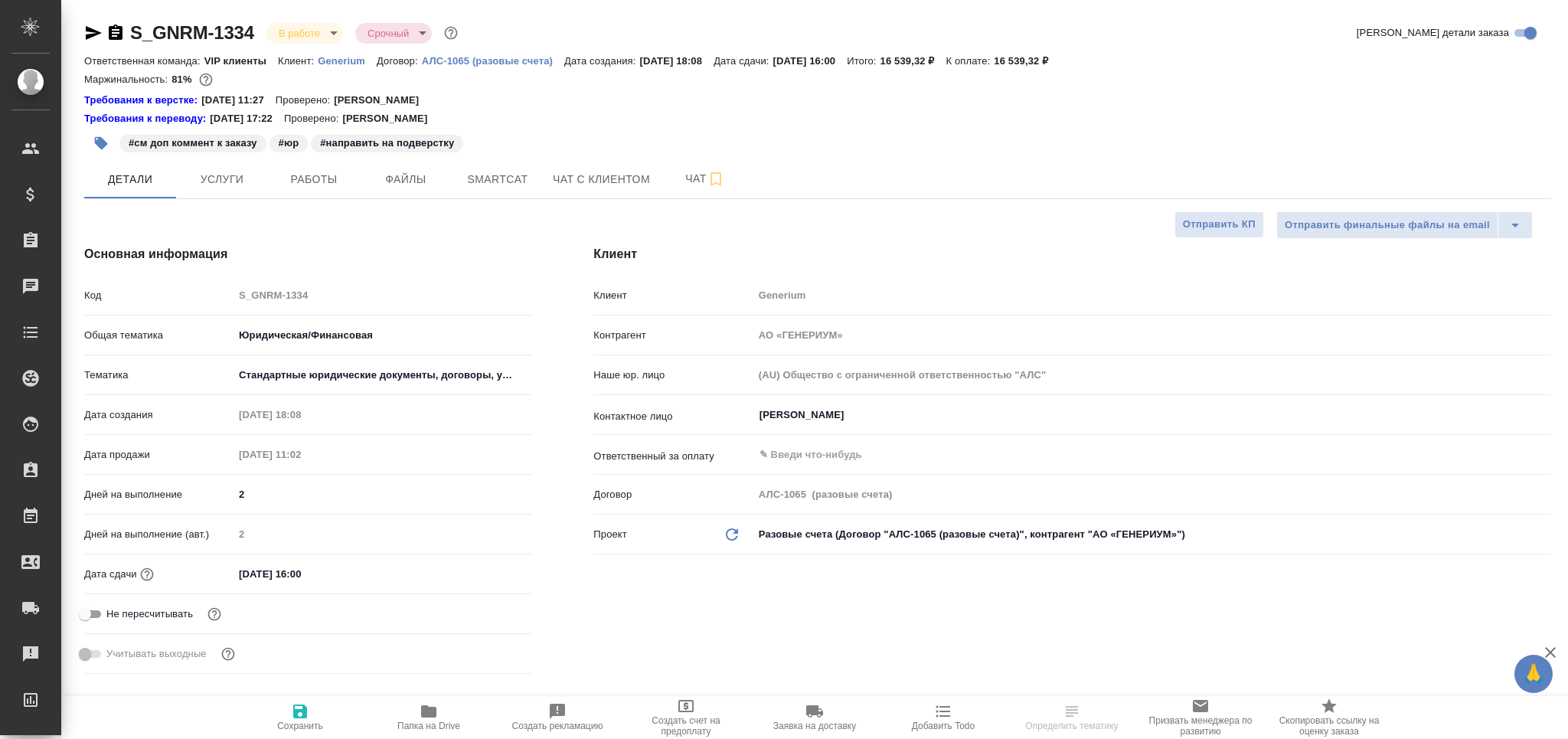
type textarea "x"
click at [668, 178] on span "Чат" at bounding box center [705, 178] width 74 height 19
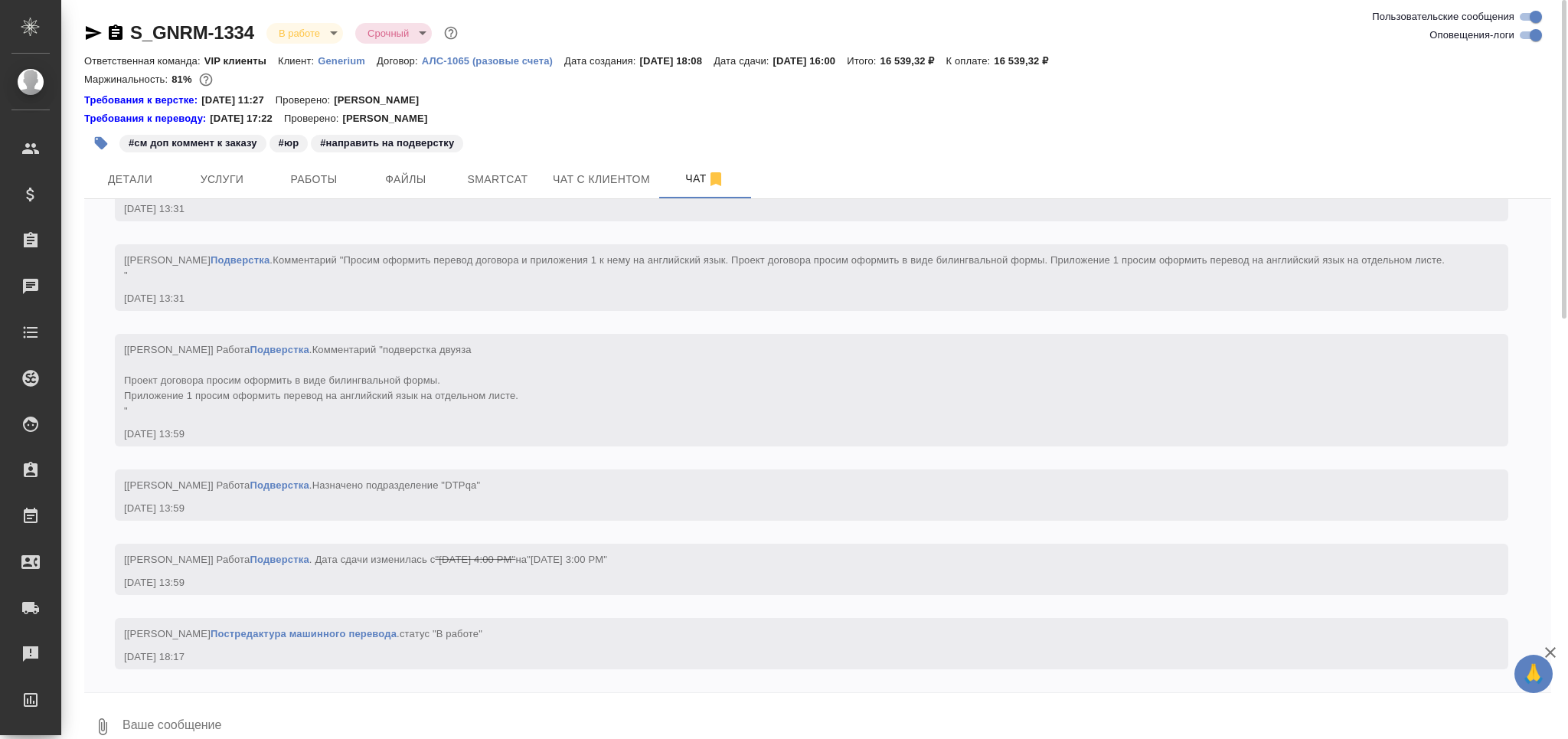
click at [1528, 34] on input "Оповещения-логи" at bounding box center [1535, 34] width 55 height 18
checkbox input "false"
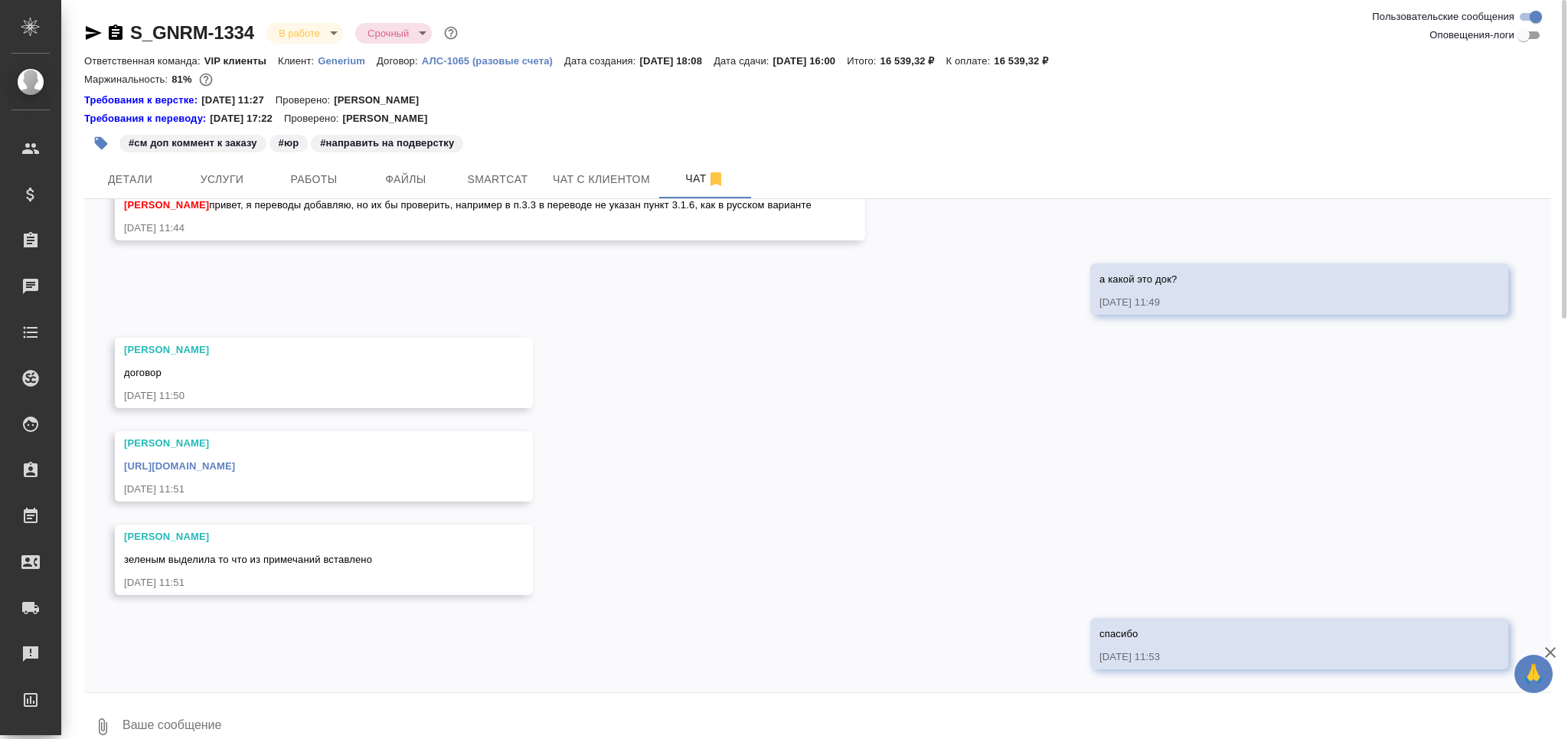
scroll to position [460, 0]
click at [504, 179] on span "Smartcat" at bounding box center [498, 179] width 74 height 19
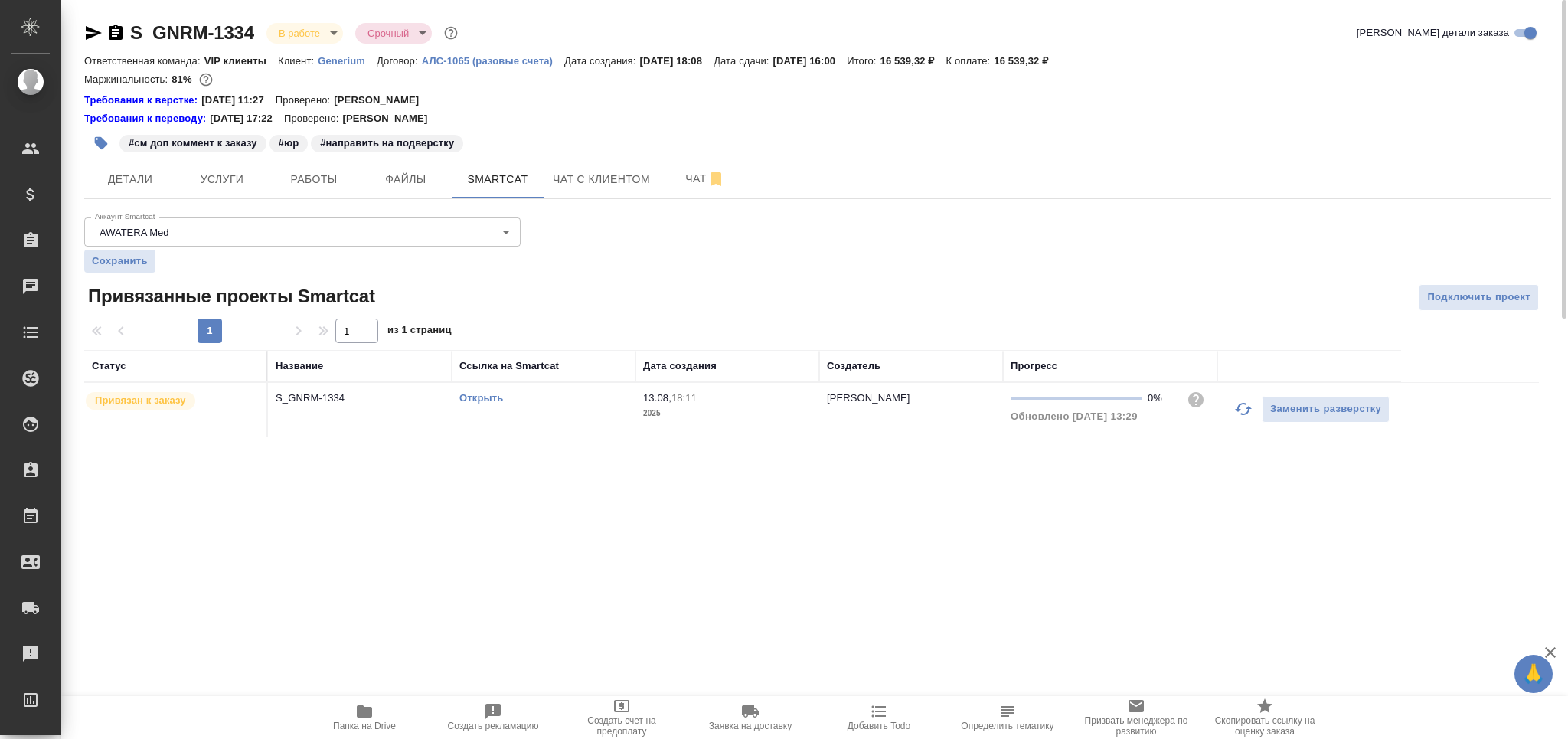
click at [1243, 414] on icon "button" at bounding box center [1243, 409] width 17 height 13
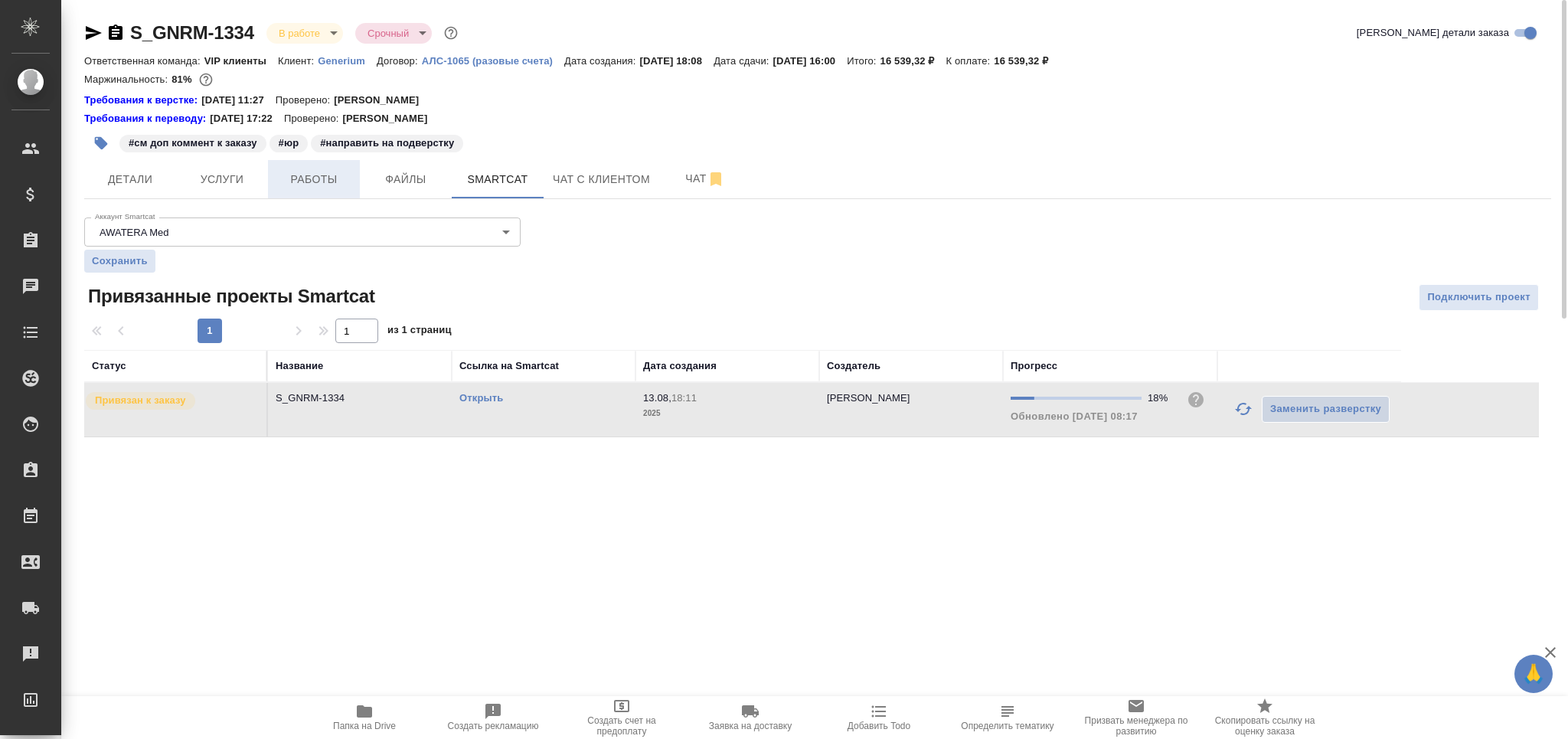
click at [318, 180] on span "Работы" at bounding box center [314, 179] width 74 height 19
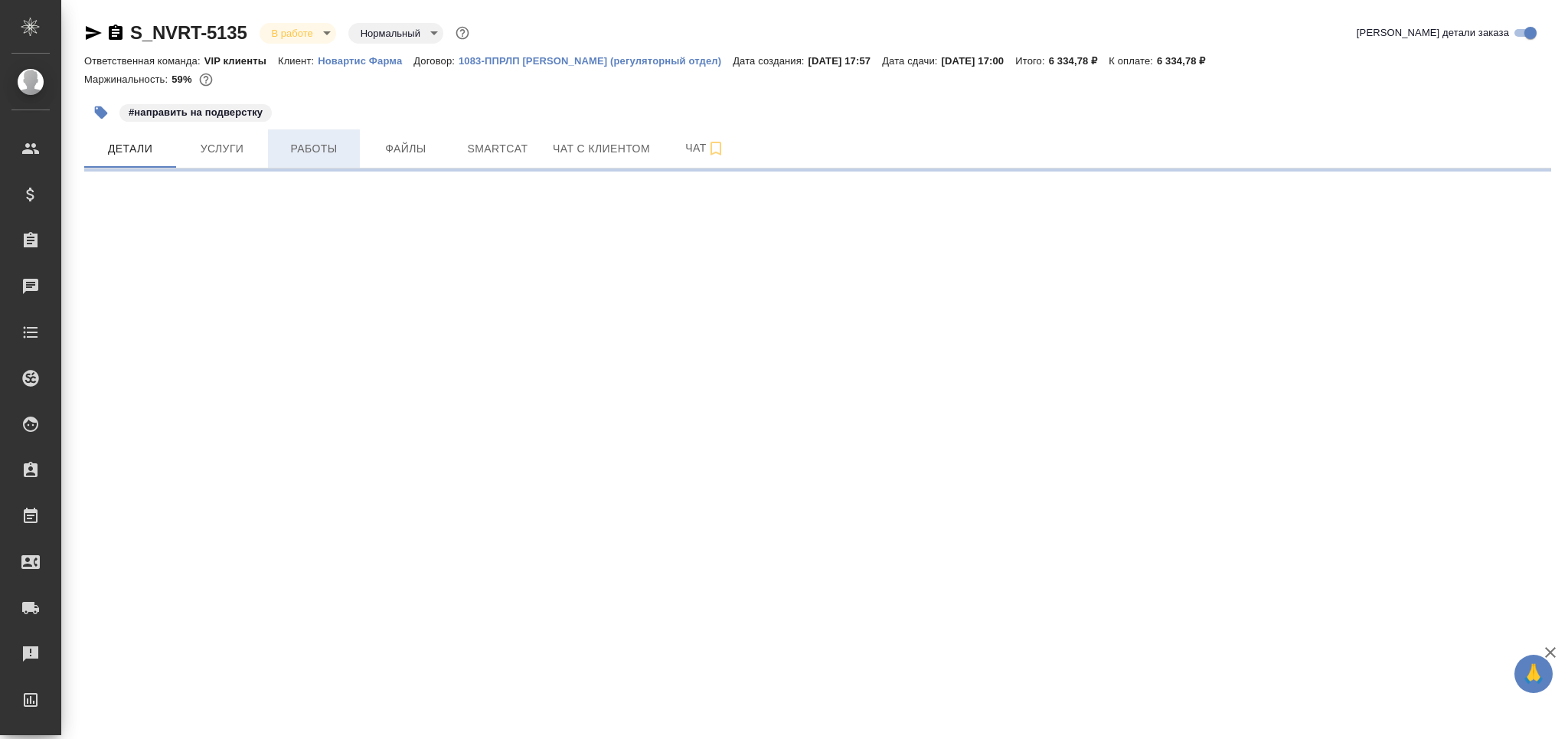
select select "RU"
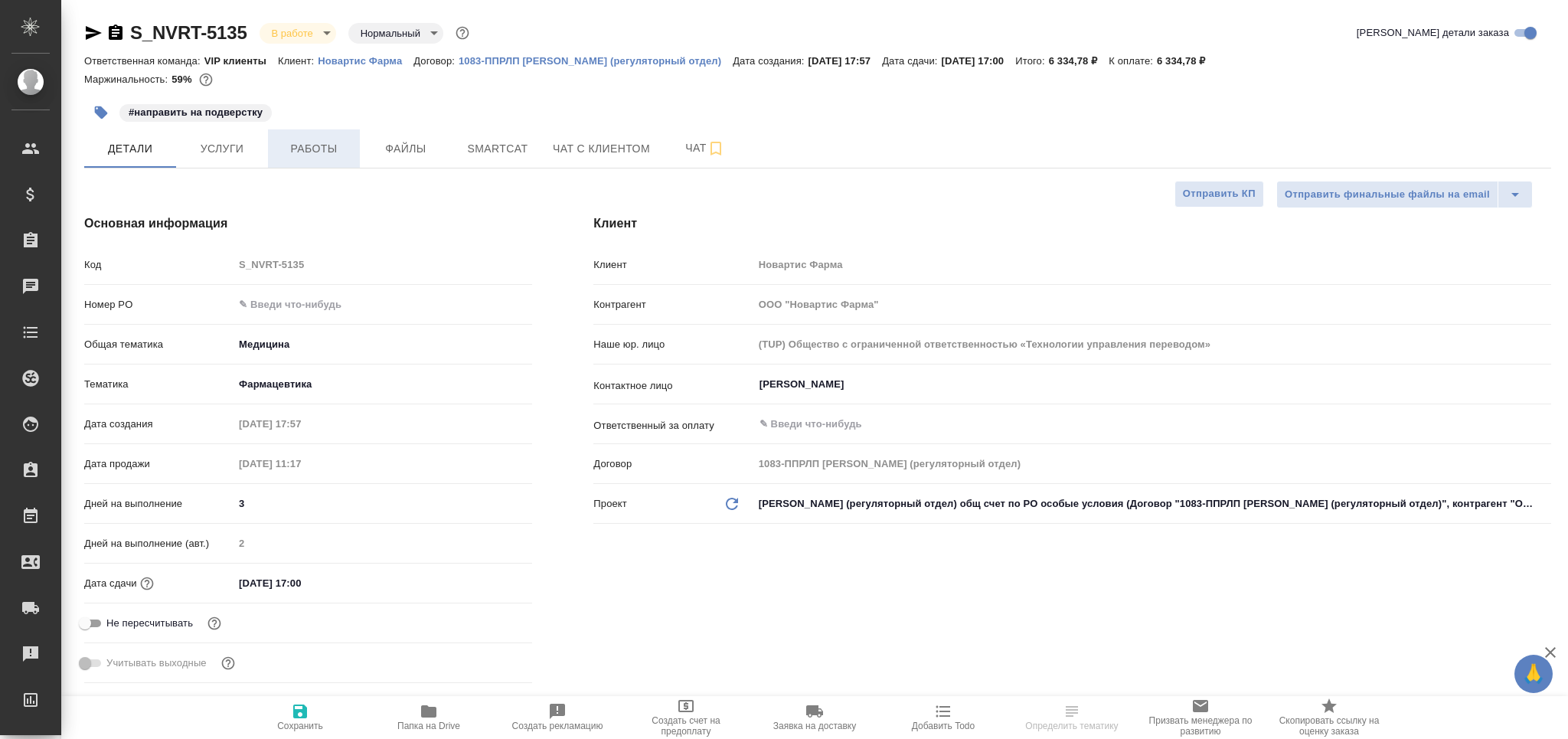
type textarea "x"
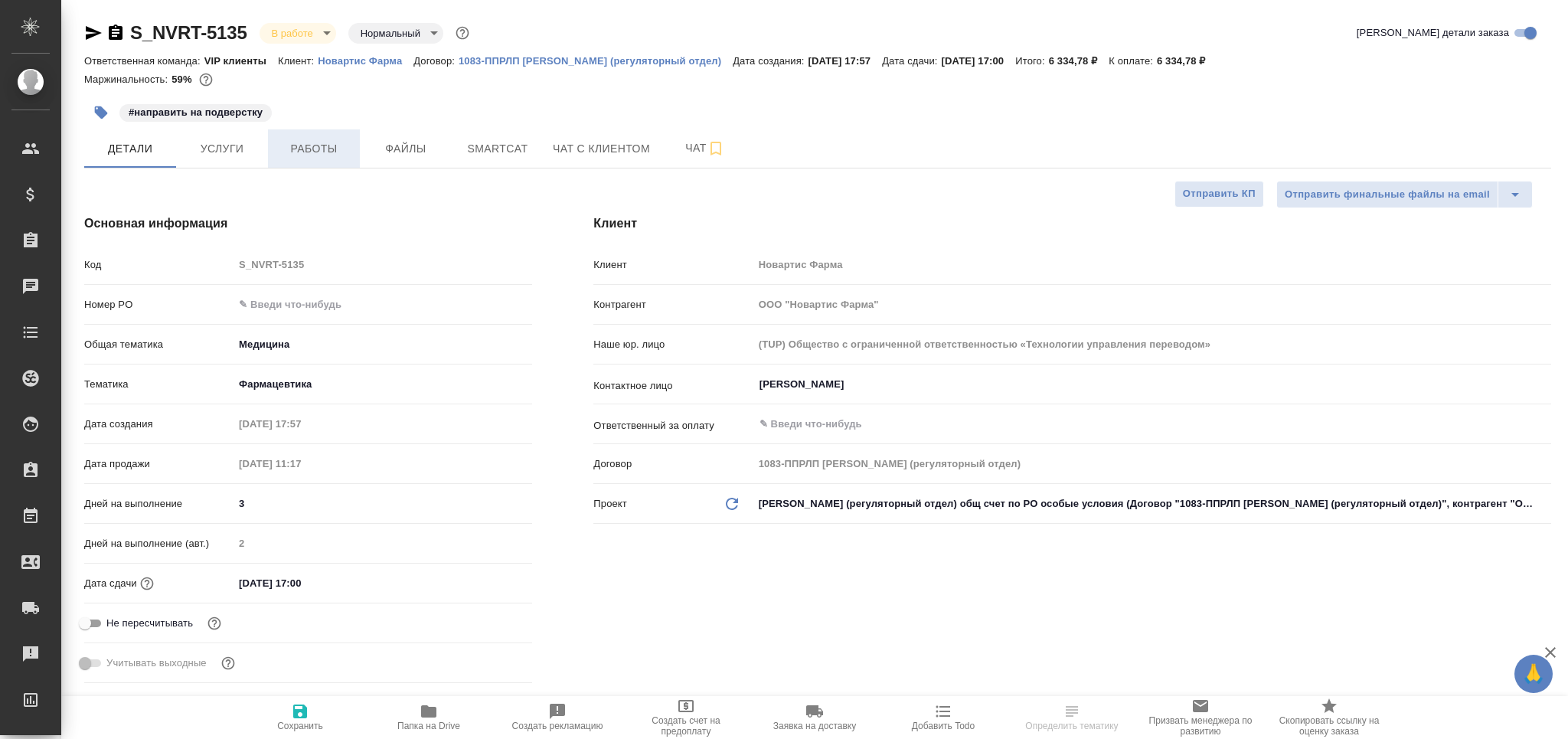
type textarea "x"
click at [308, 146] on span "Работы" at bounding box center [314, 149] width 74 height 19
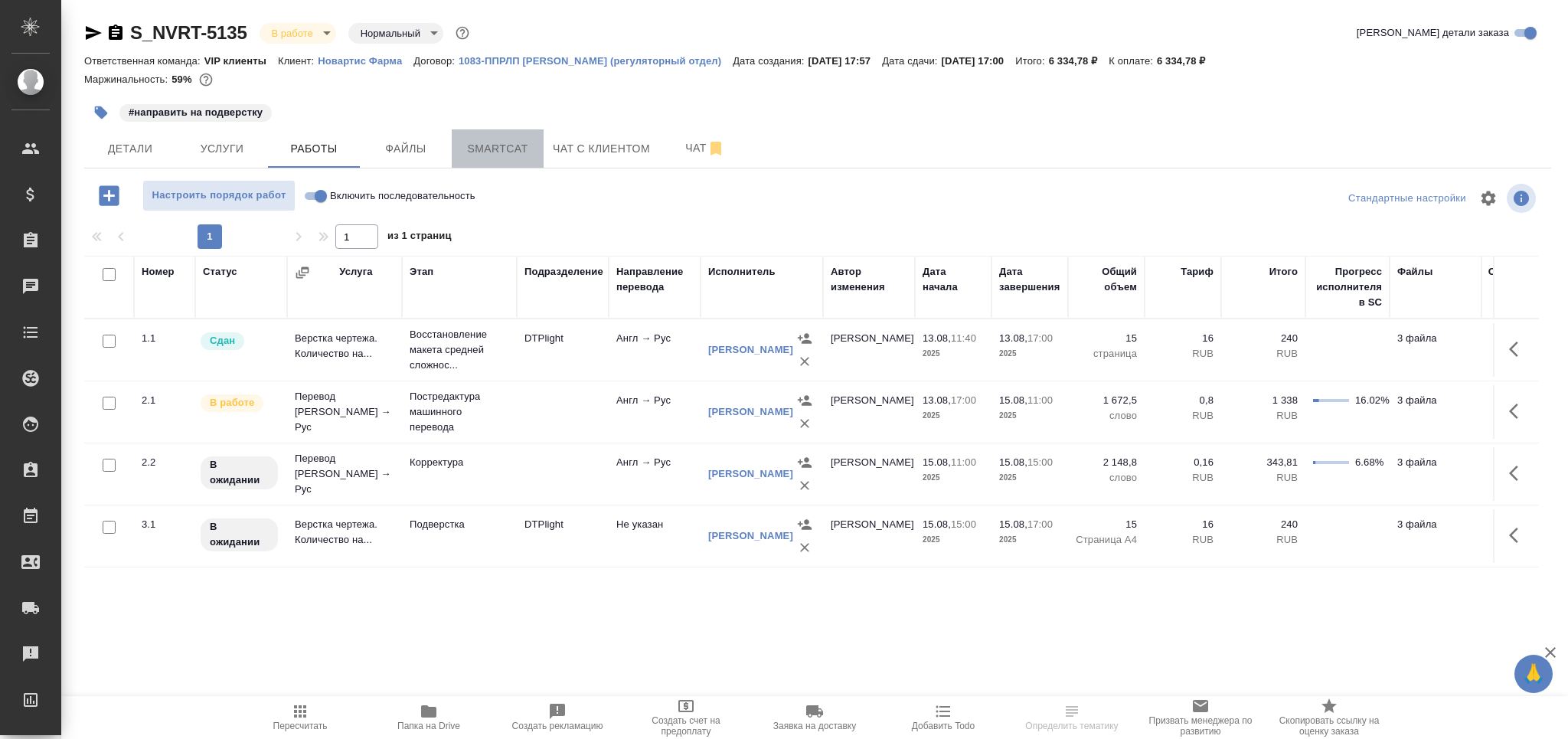
click at [487, 153] on span "Smartcat" at bounding box center [498, 149] width 74 height 19
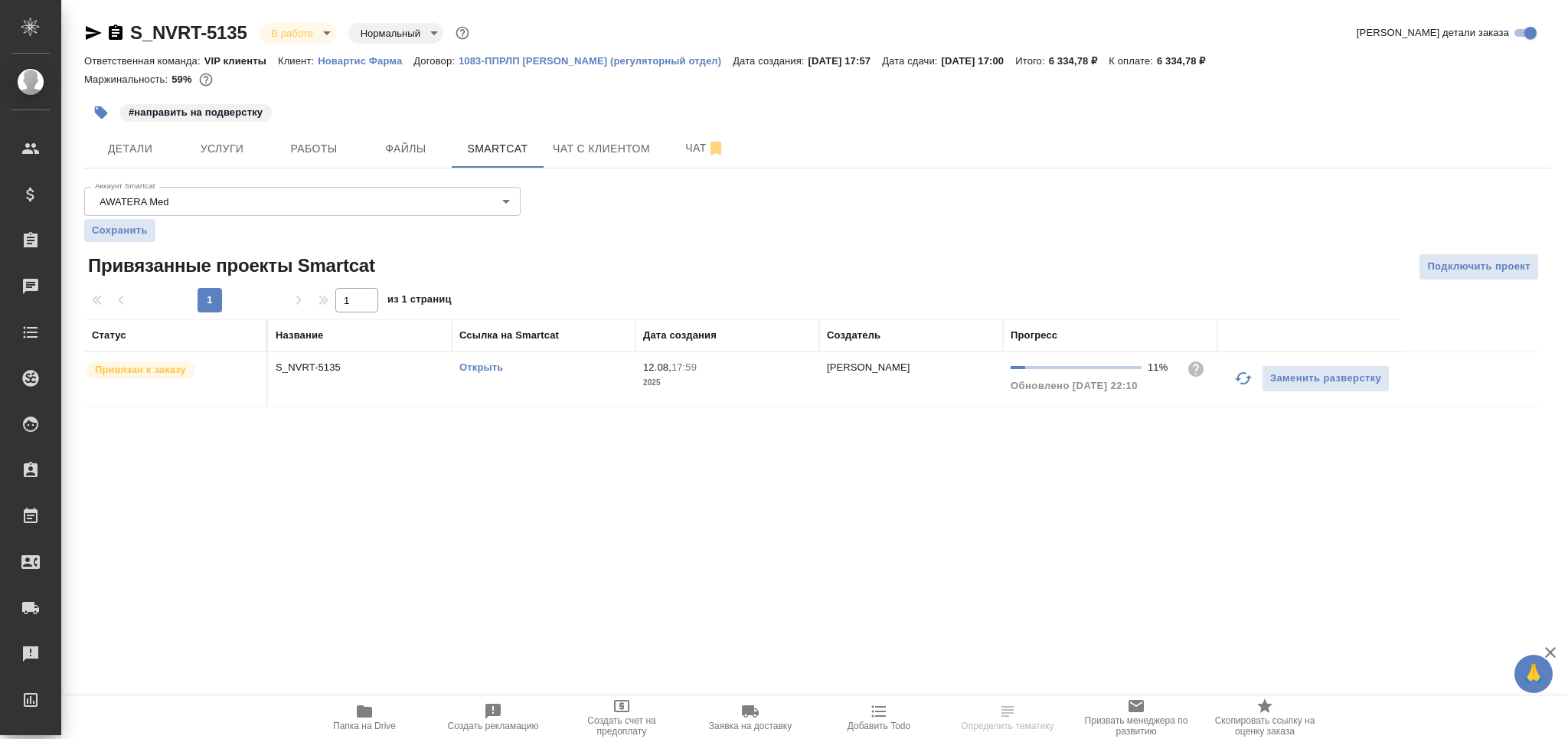
click at [1237, 377] on icon "button" at bounding box center [1243, 378] width 18 height 18
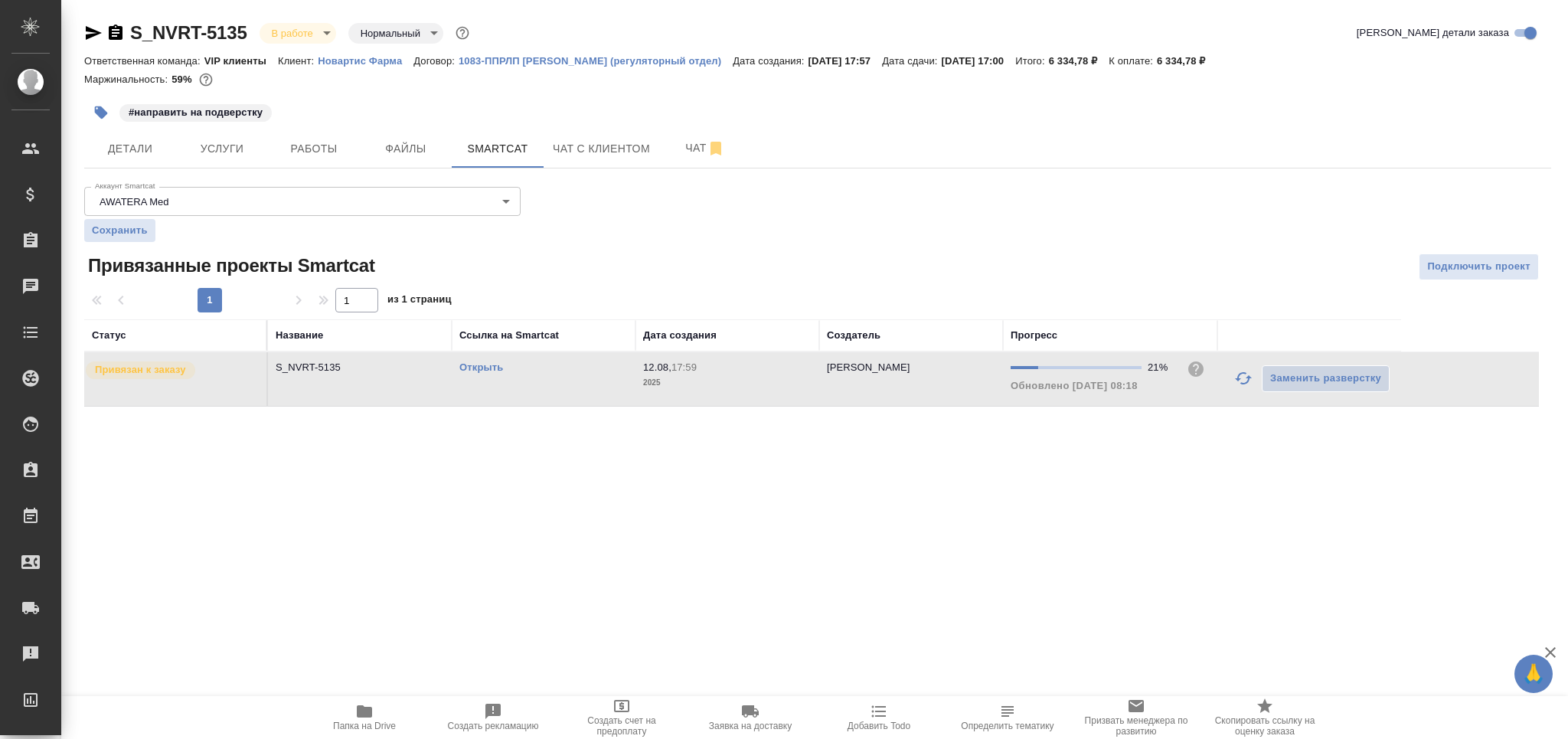
click at [480, 366] on link "Открыть" at bounding box center [481, 367] width 44 height 12
click at [343, 150] on span "Работы" at bounding box center [314, 149] width 74 height 19
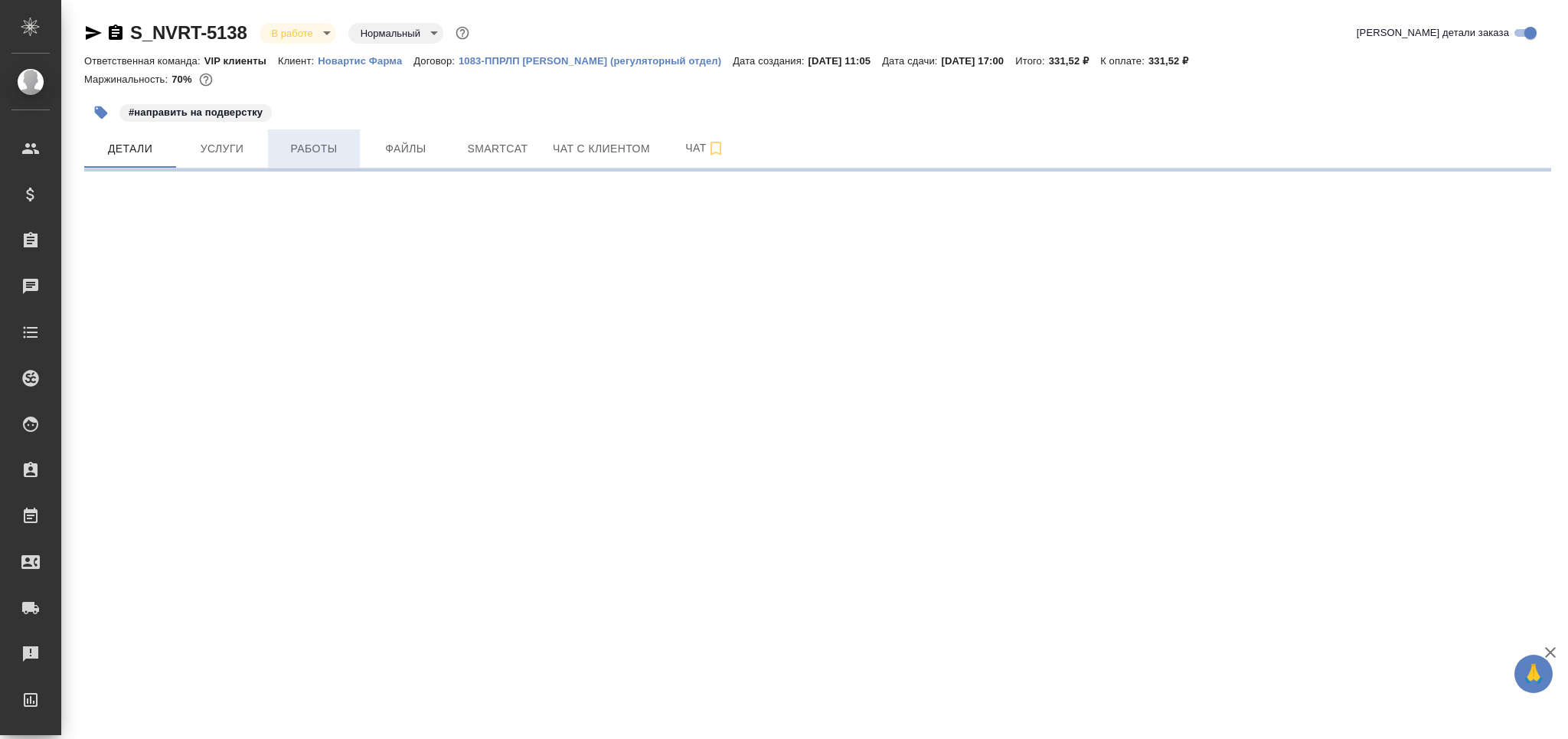
select select "RU"
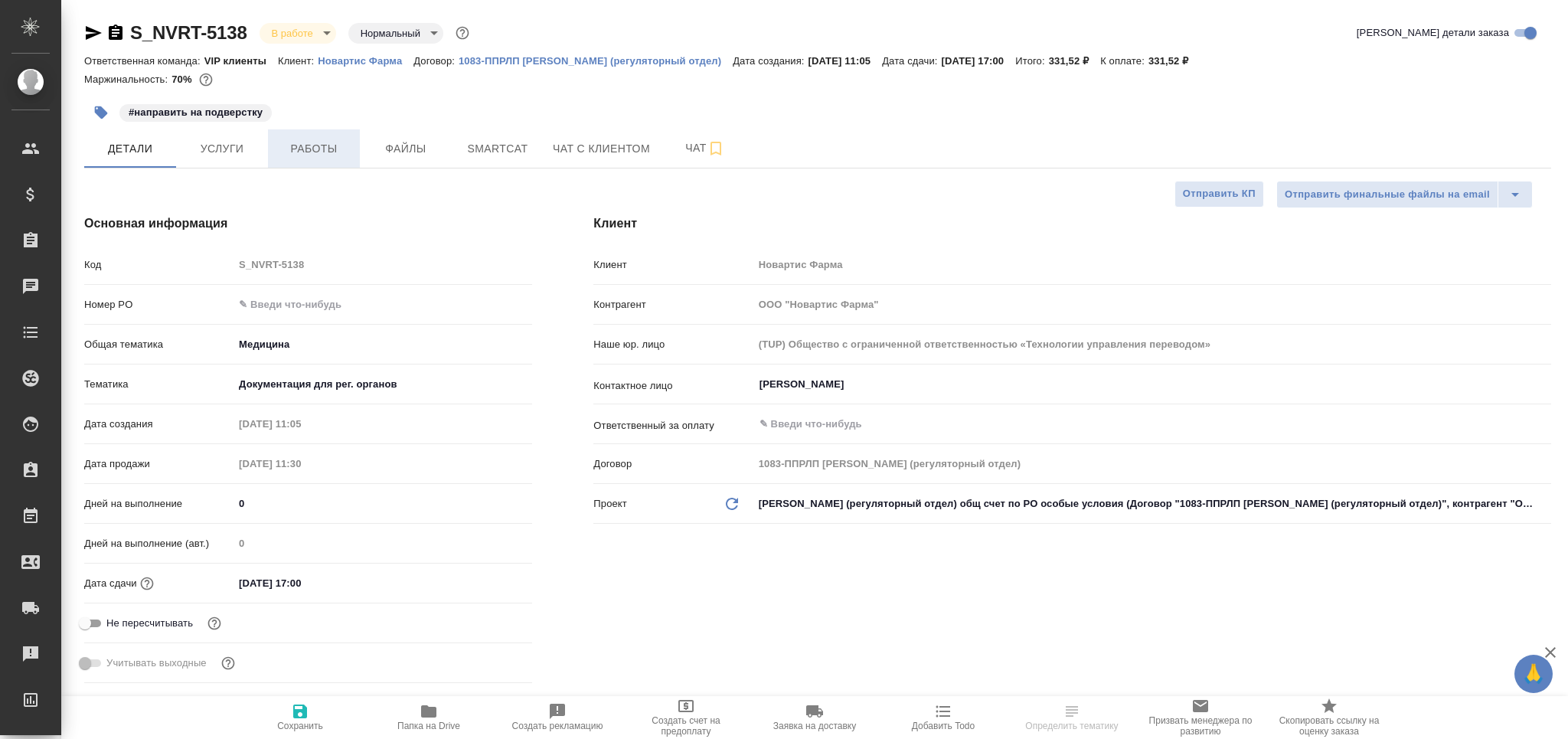
type textarea "x"
click at [322, 150] on span "Работы" at bounding box center [314, 149] width 74 height 19
type textarea "x"
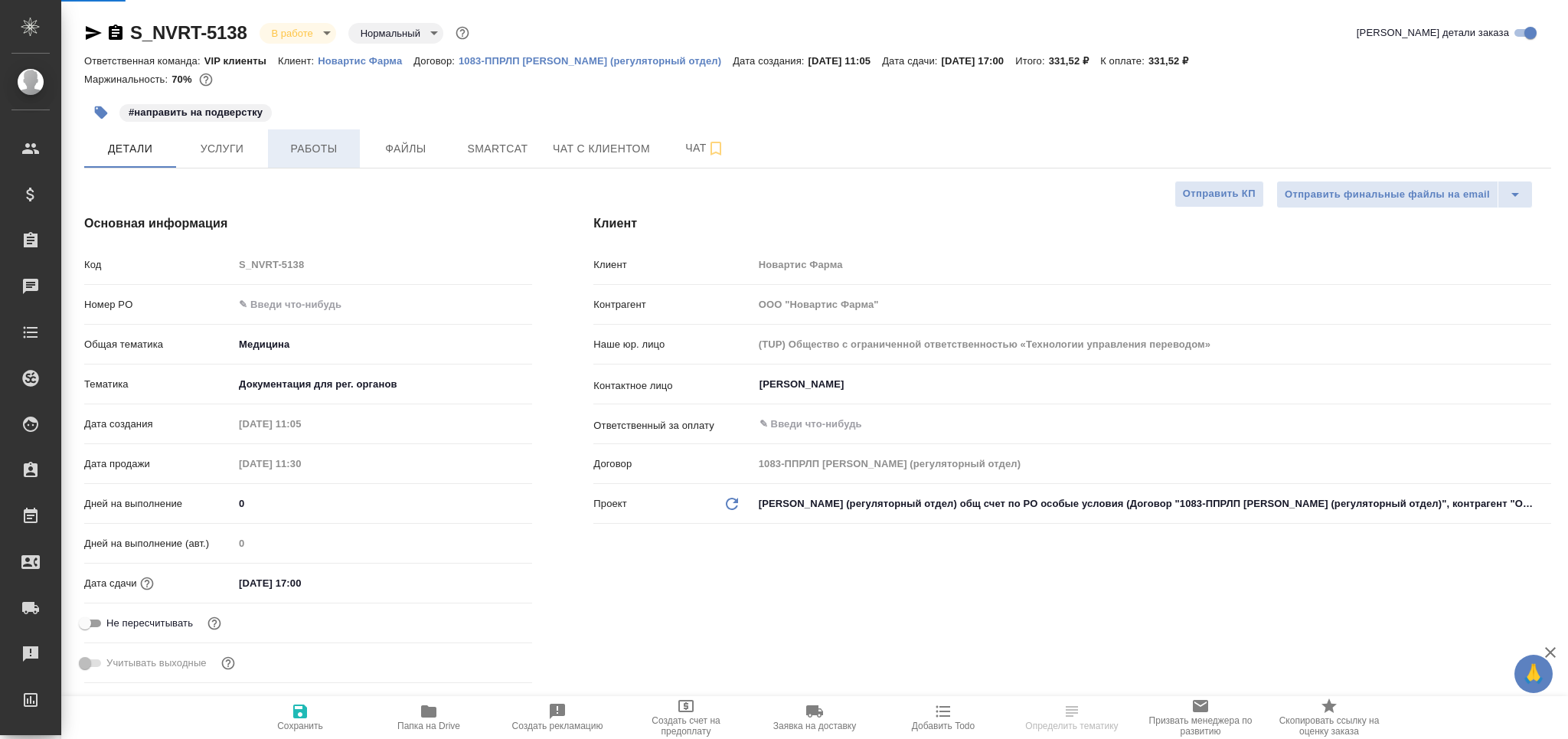
type textarea "x"
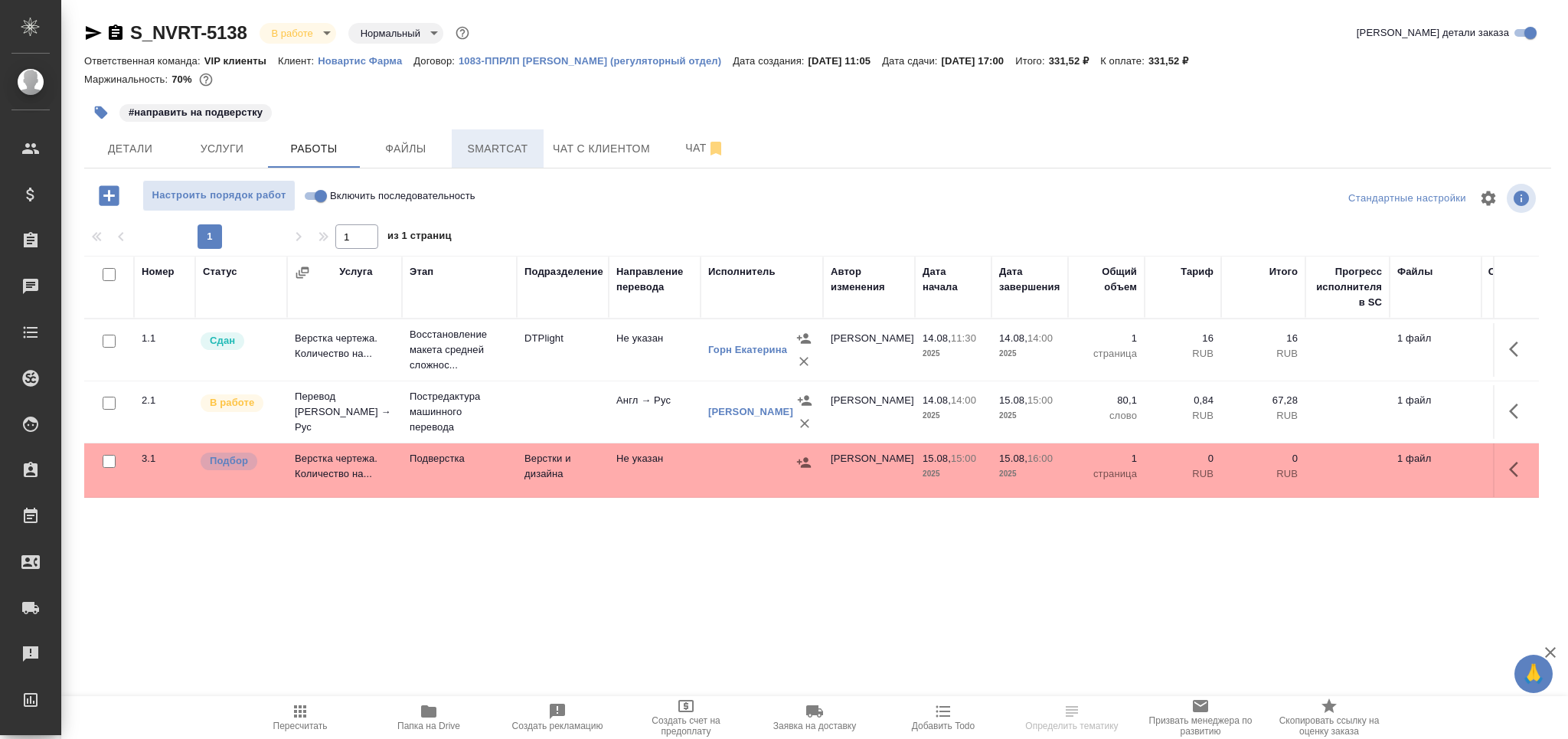
click at [486, 160] on button "Smartcat" at bounding box center [497, 148] width 92 height 38
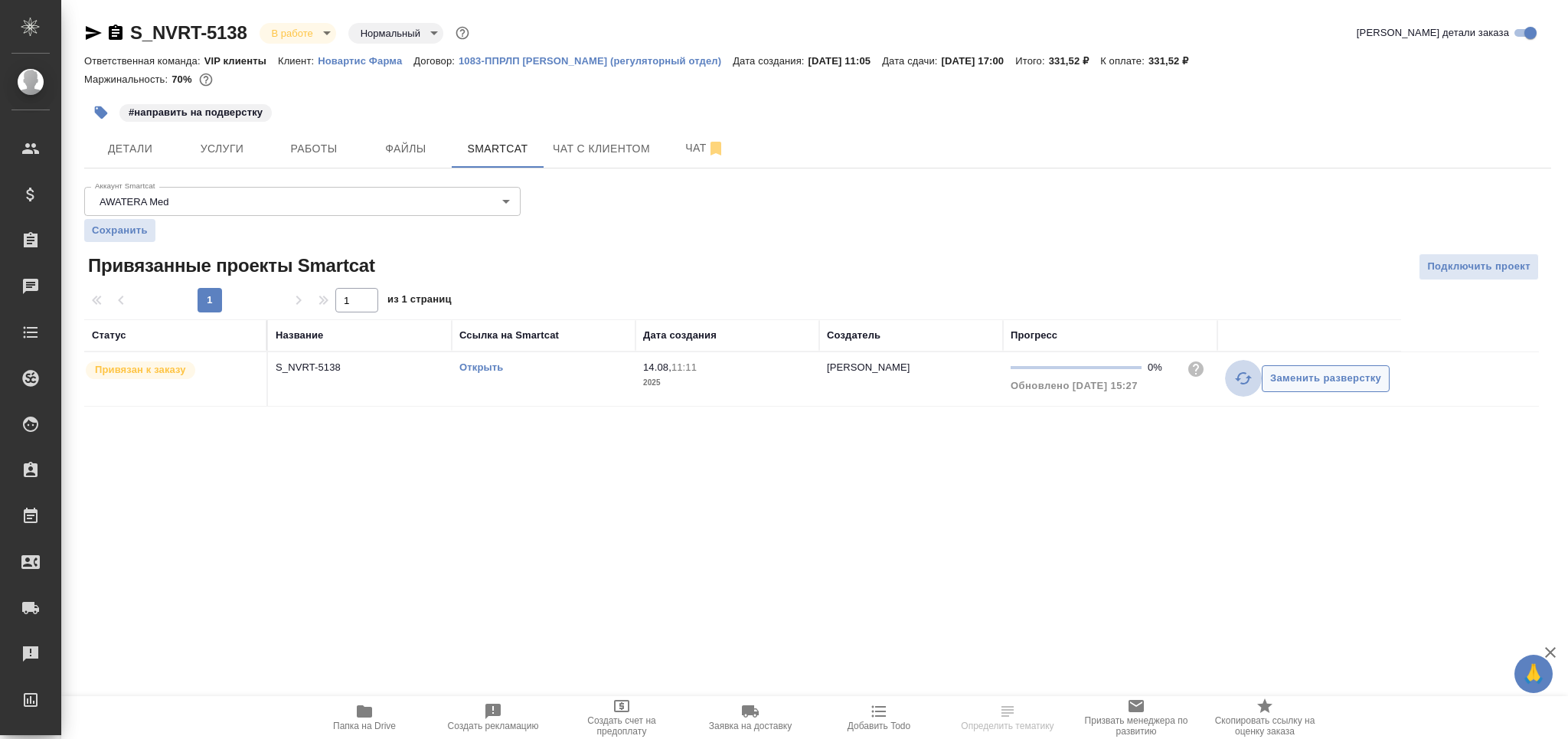
click at [1243, 381] on icon "button" at bounding box center [1243, 378] width 18 height 18
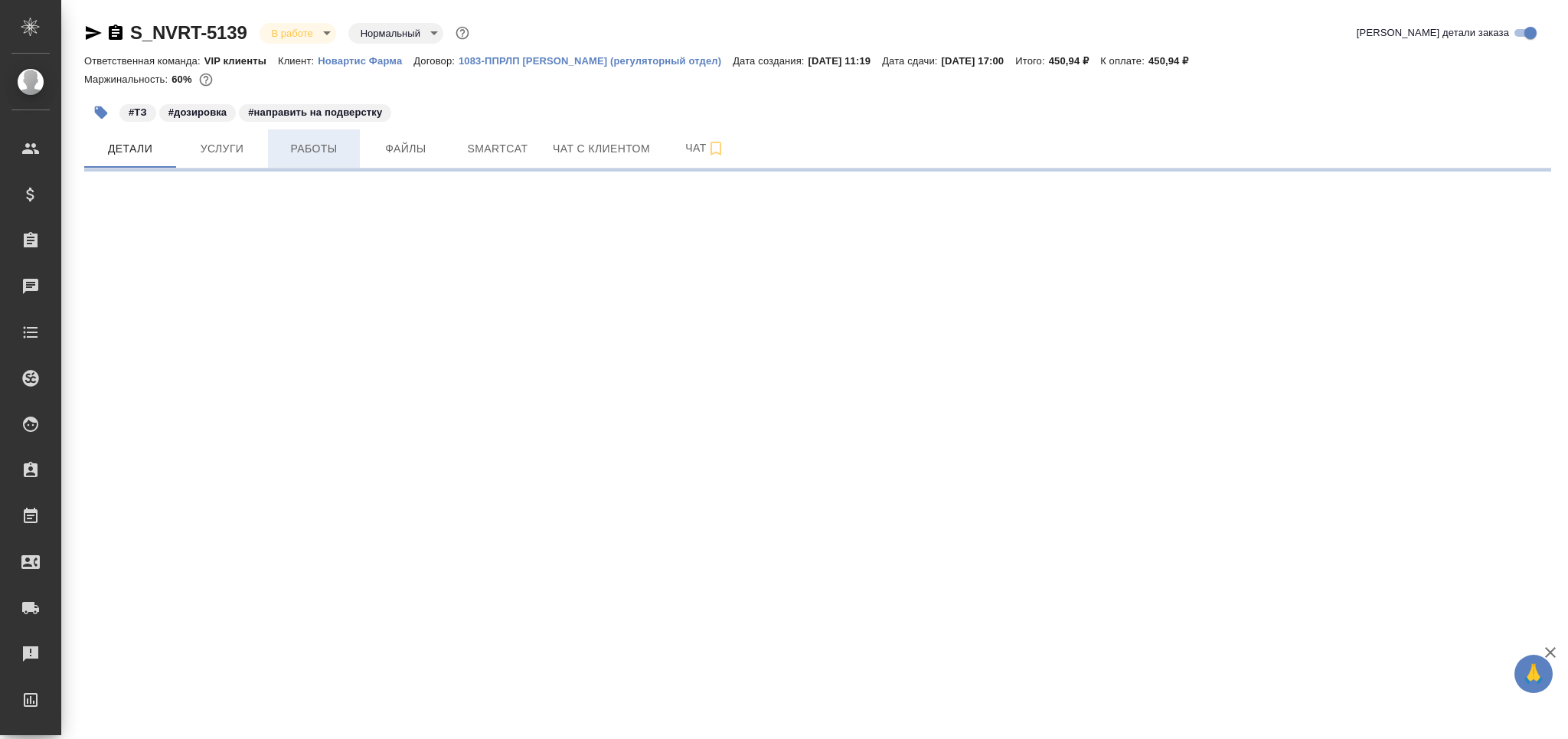
select select "RU"
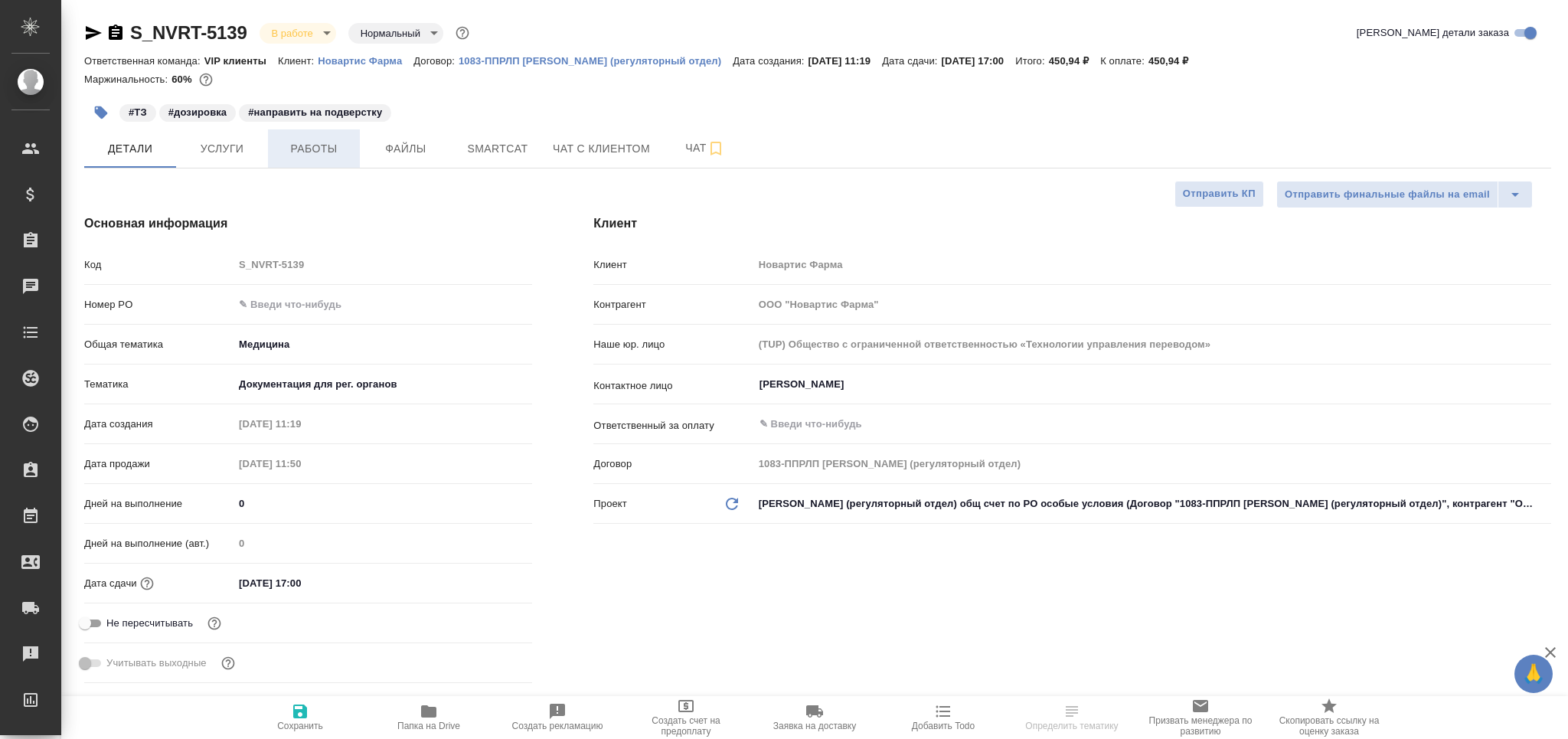
type textarea "x"
click at [309, 139] on span "Работы" at bounding box center [314, 149] width 74 height 19
type textarea "x"
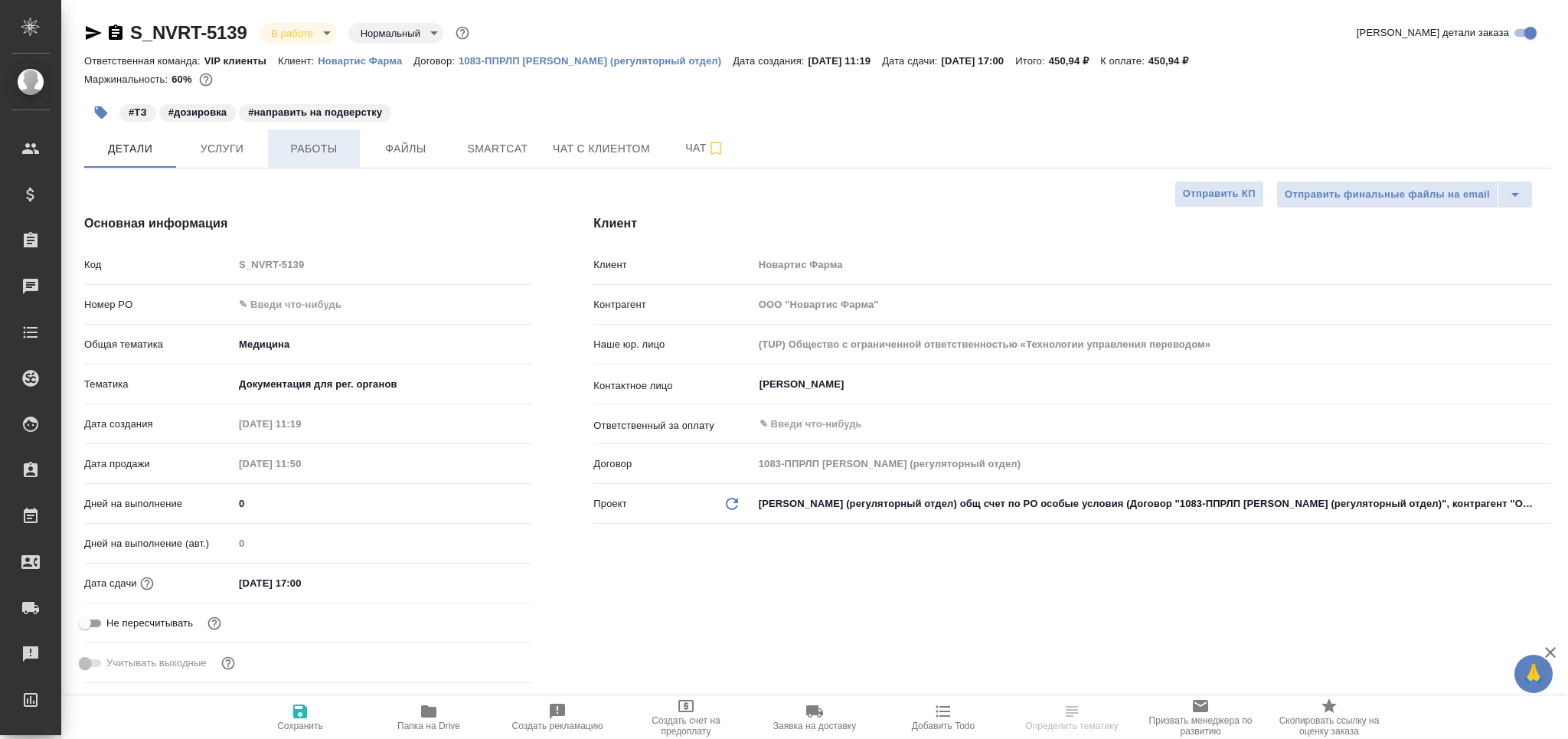
type textarea "x"
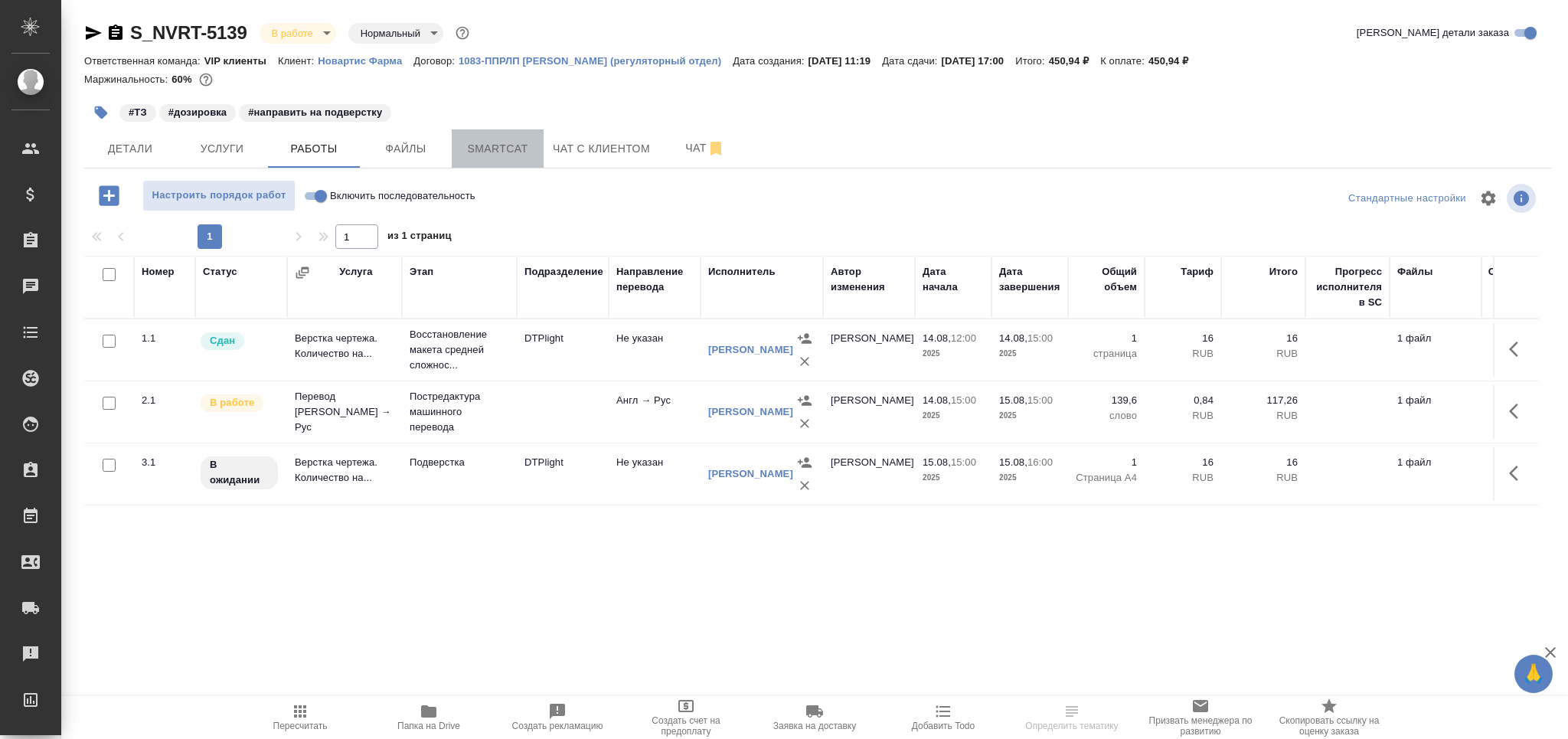
click at [513, 153] on span "Smartcat" at bounding box center [498, 149] width 74 height 19
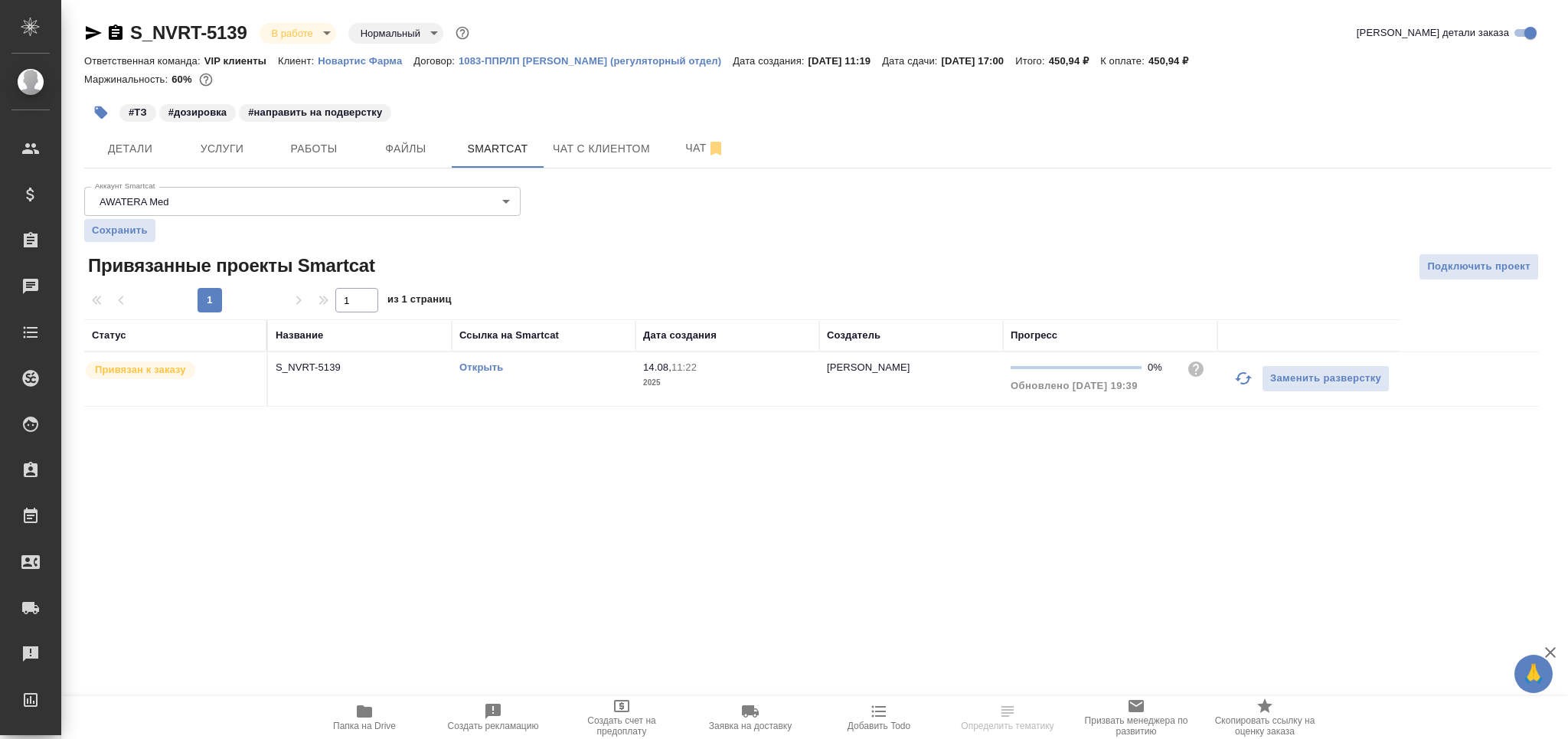
click at [1242, 380] on icon "button" at bounding box center [1243, 378] width 18 height 18
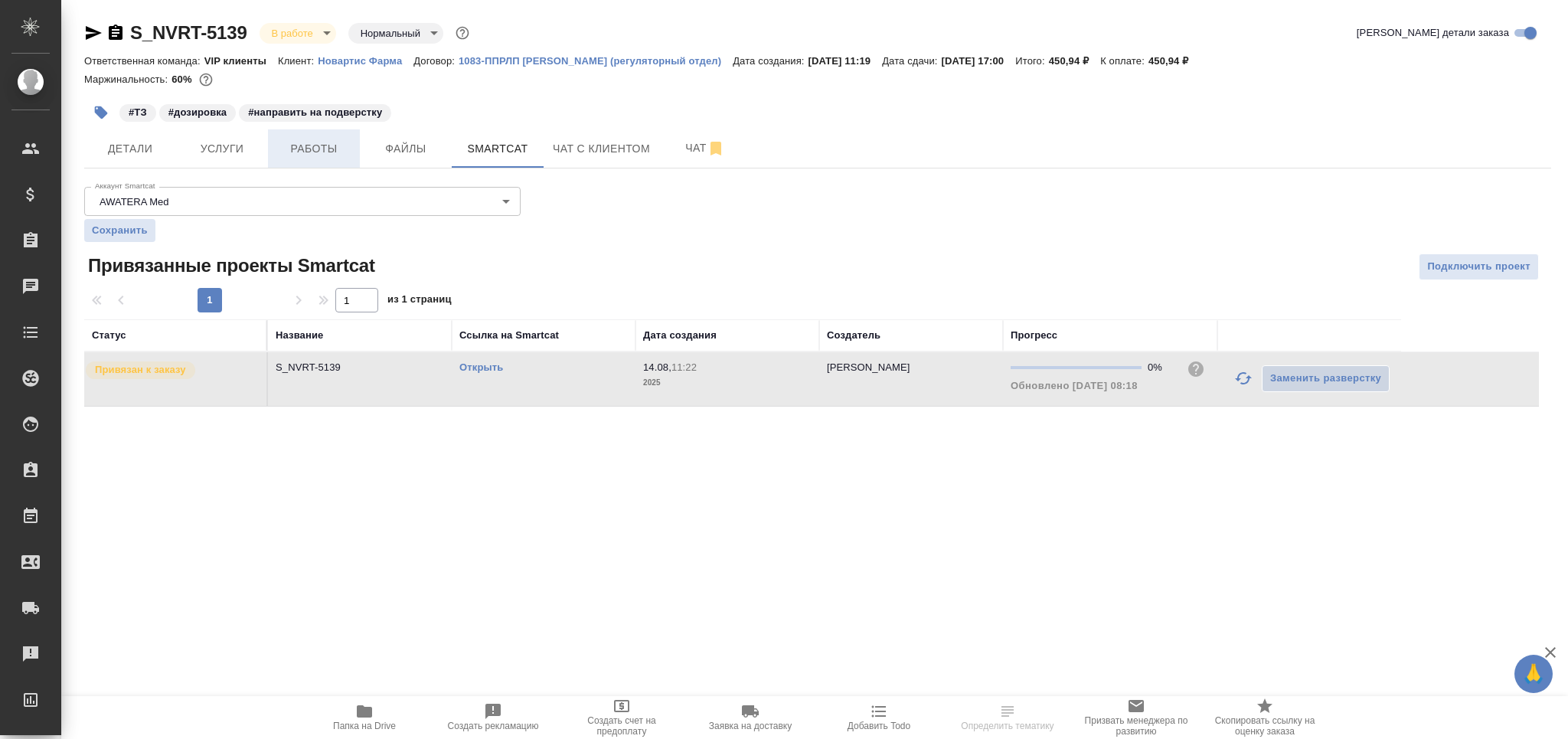
click at [332, 155] on span "Работы" at bounding box center [314, 149] width 74 height 19
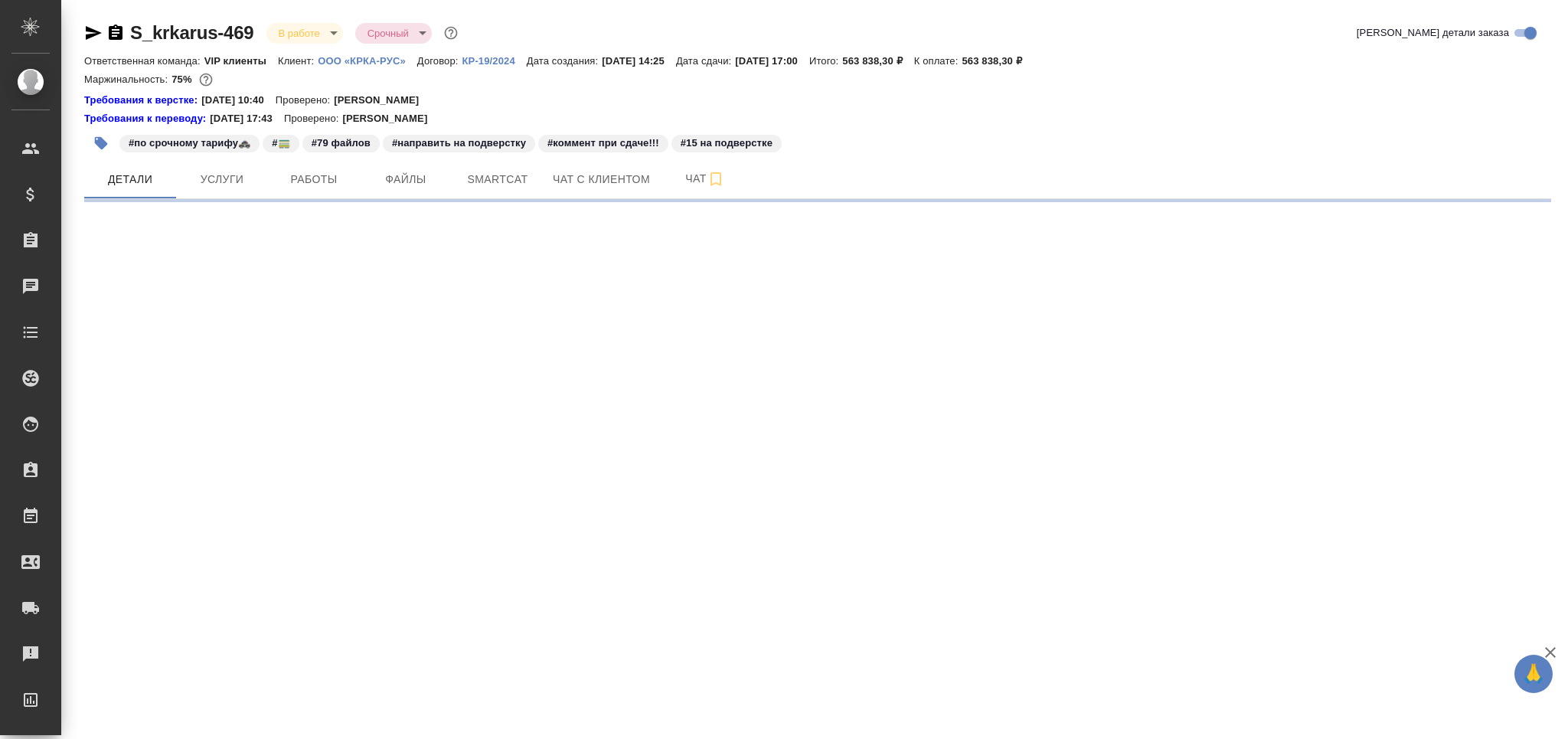
select select "RU"
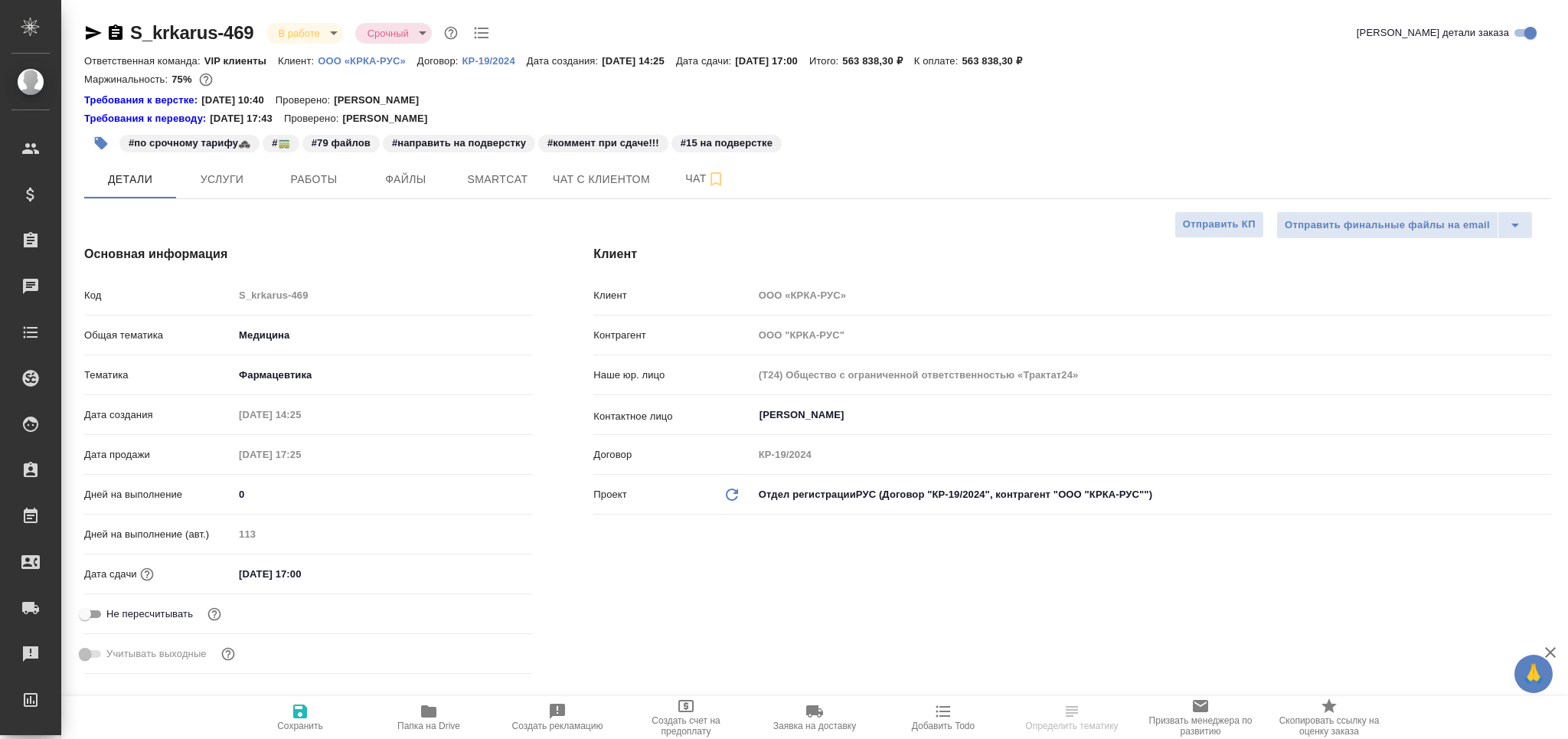
type textarea "x"
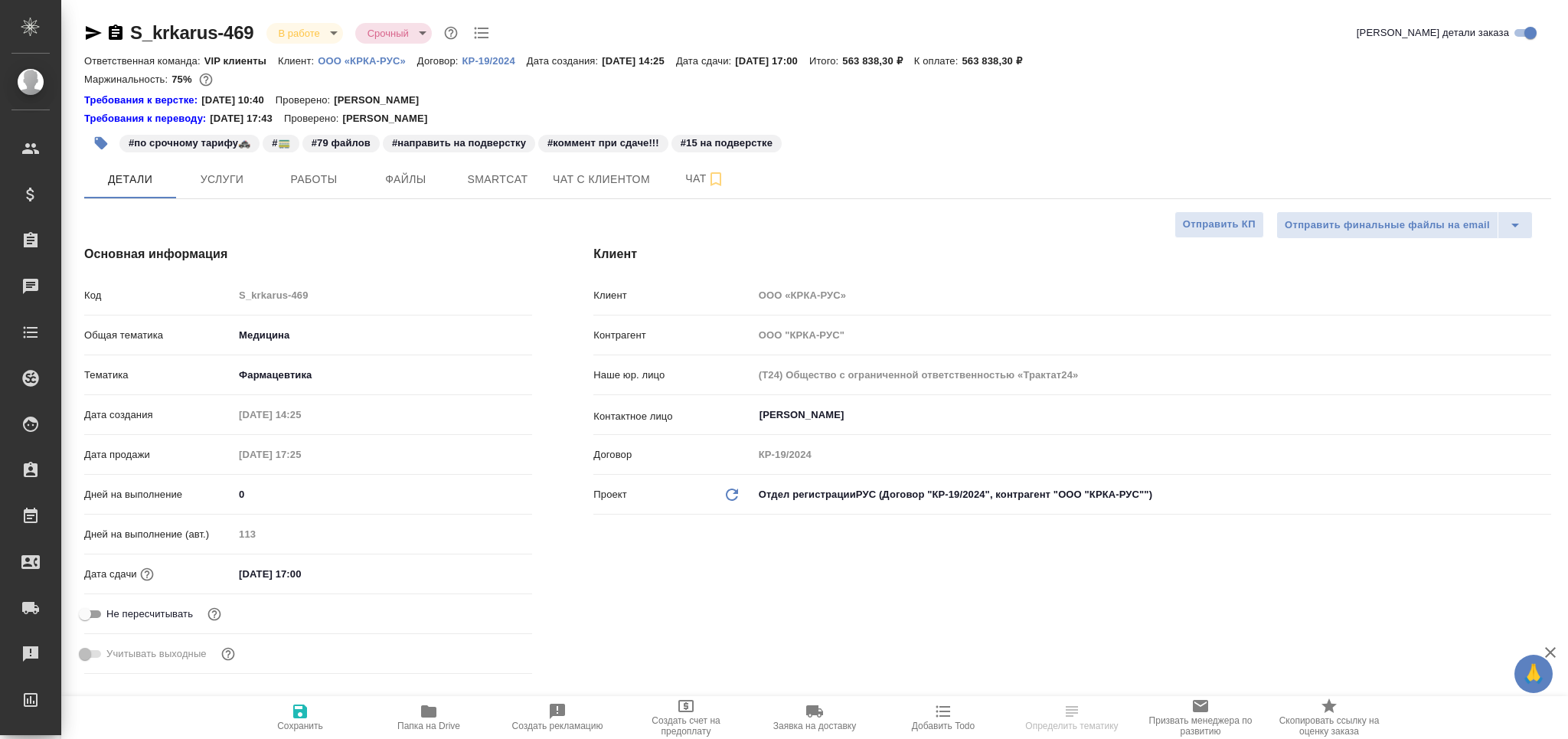
type textarea "x"
click at [333, 175] on span "Работы" at bounding box center [314, 179] width 74 height 19
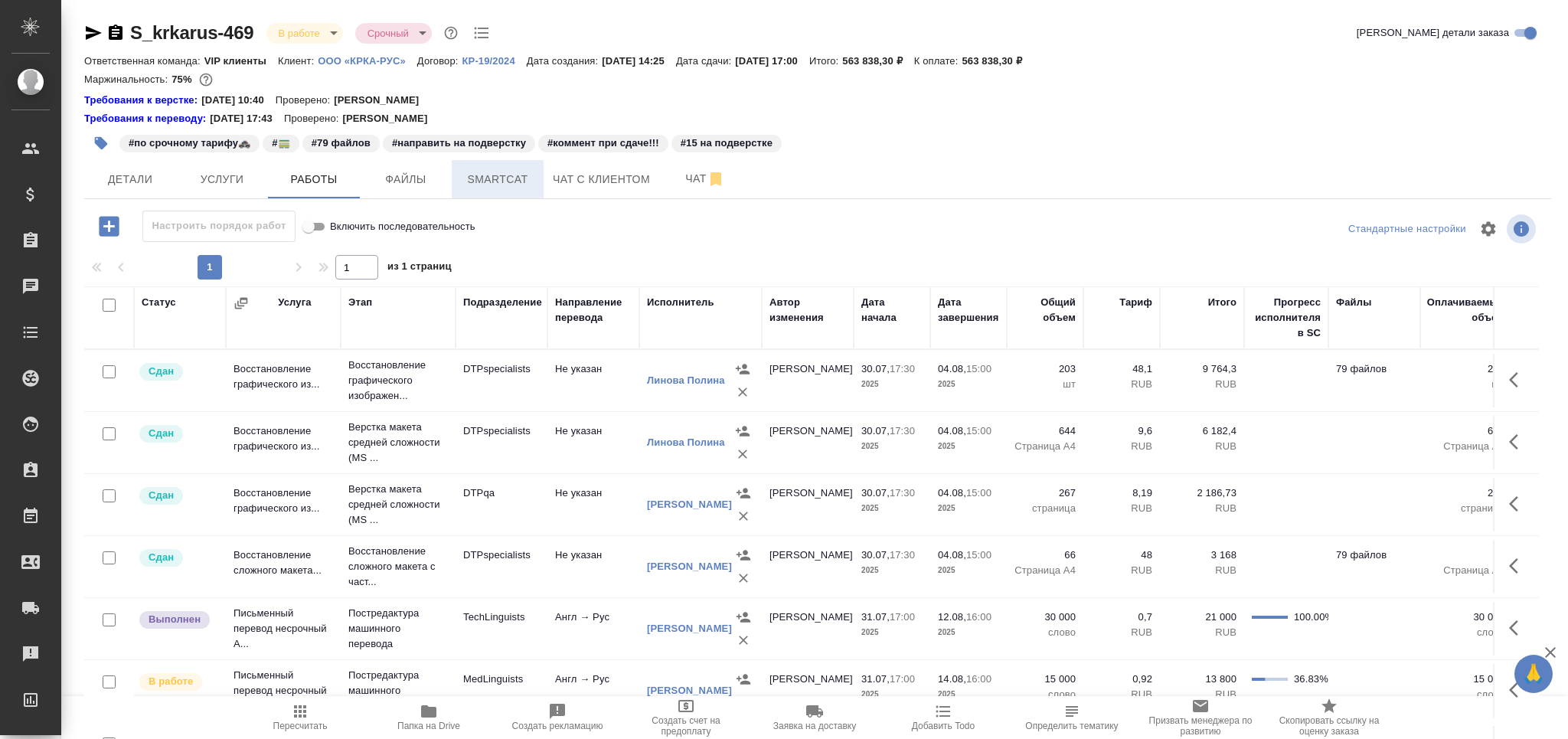
click at [512, 178] on span "Smartcat" at bounding box center [498, 179] width 74 height 19
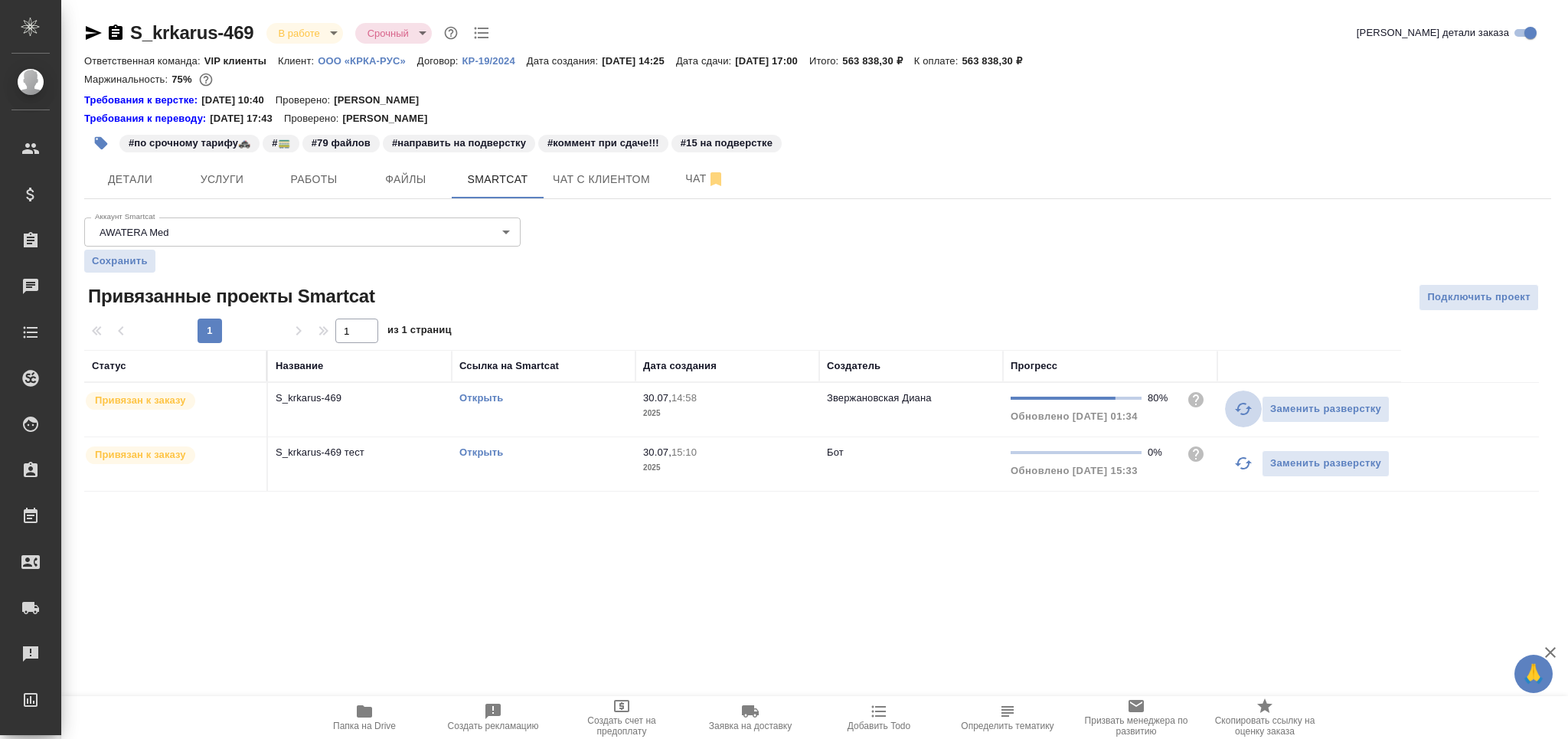
click at [1235, 409] on icon "button" at bounding box center [1243, 409] width 18 height 18
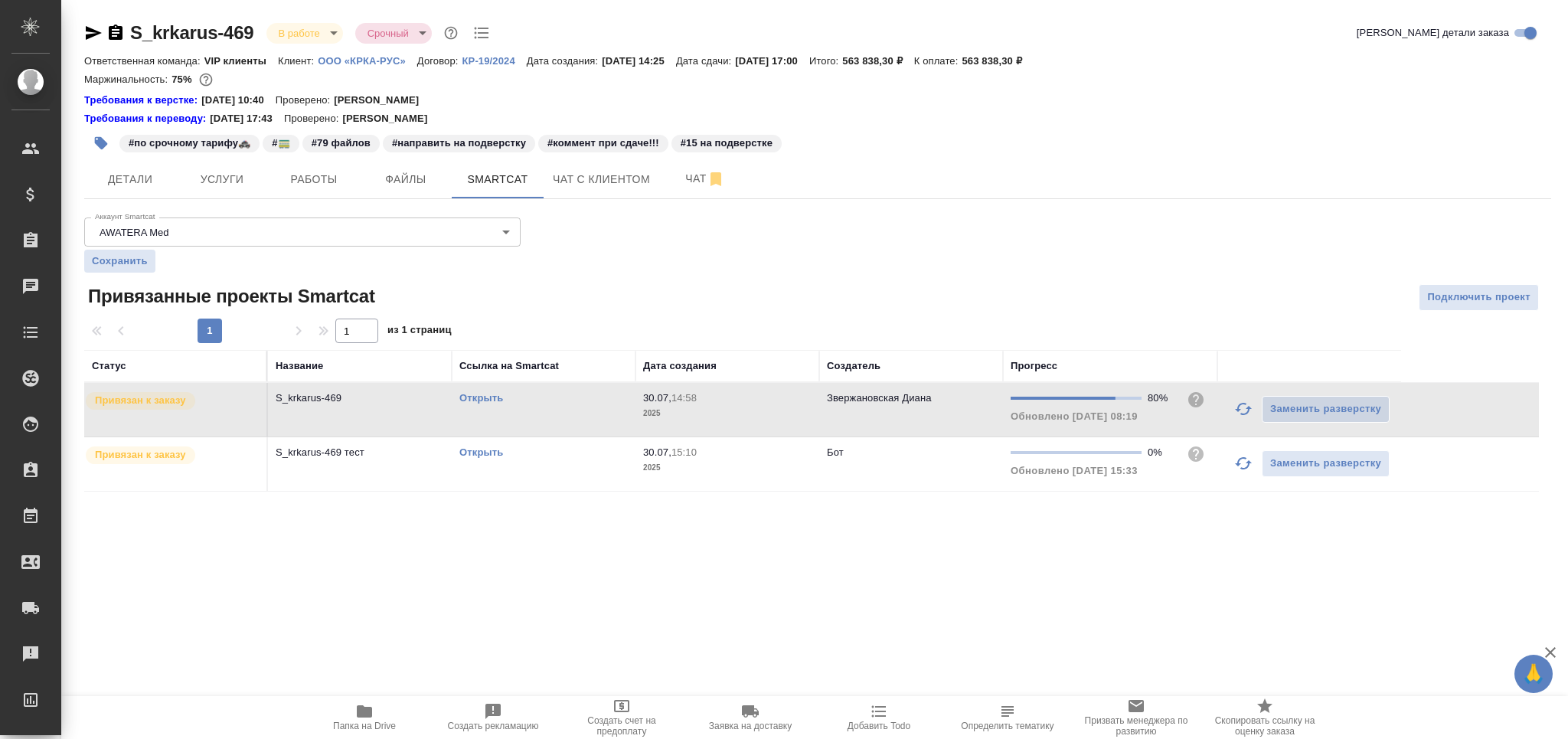
click at [484, 396] on link "Открыть" at bounding box center [481, 398] width 44 height 12
click at [682, 176] on span "Чат" at bounding box center [705, 178] width 74 height 19
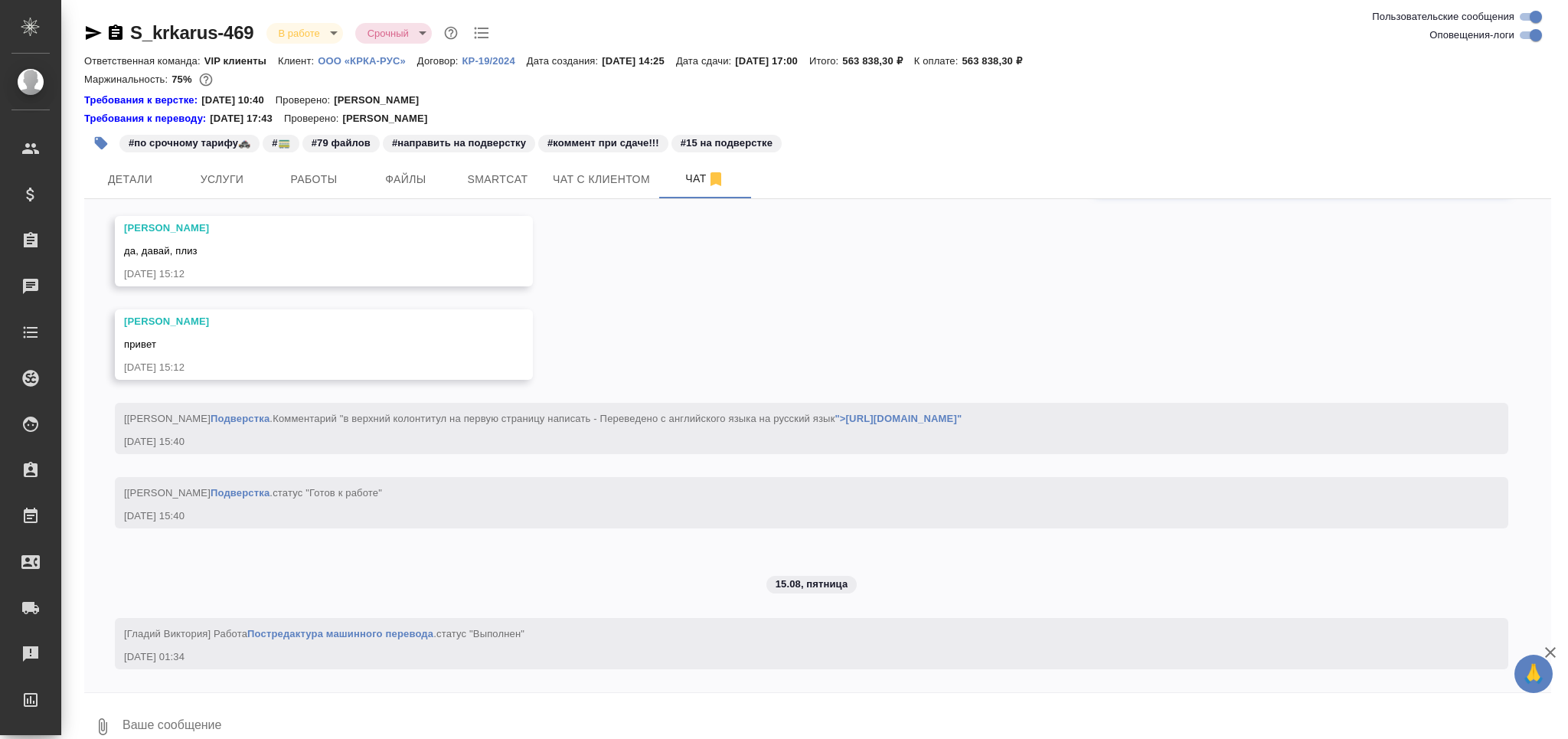
click at [1527, 39] on input "Оповещения-логи" at bounding box center [1535, 34] width 55 height 18
checkbox input "false"
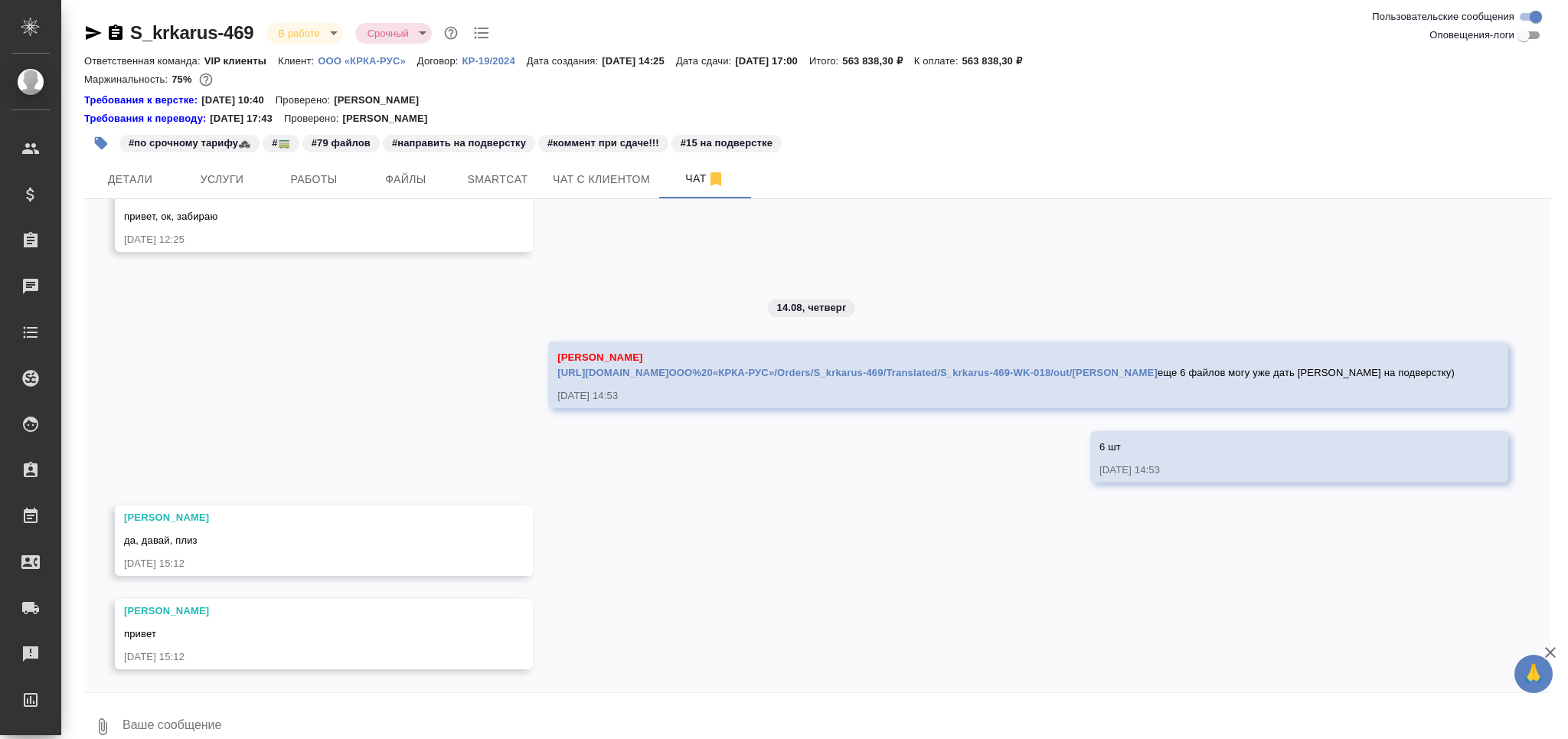
scroll to position [9764, 0]
click at [270, 715] on textarea at bounding box center [836, 726] width 1430 height 52
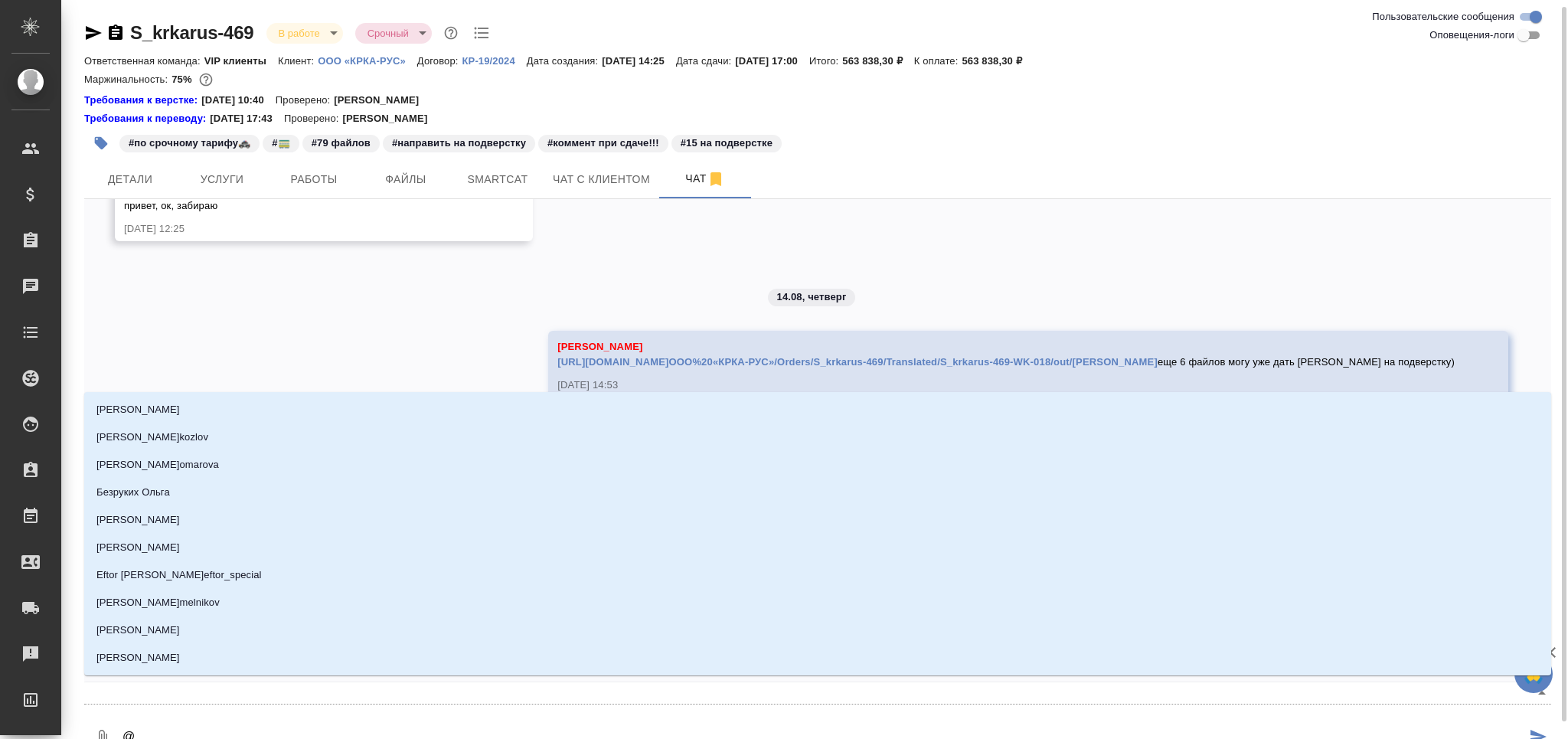
scroll to position [4, 0]
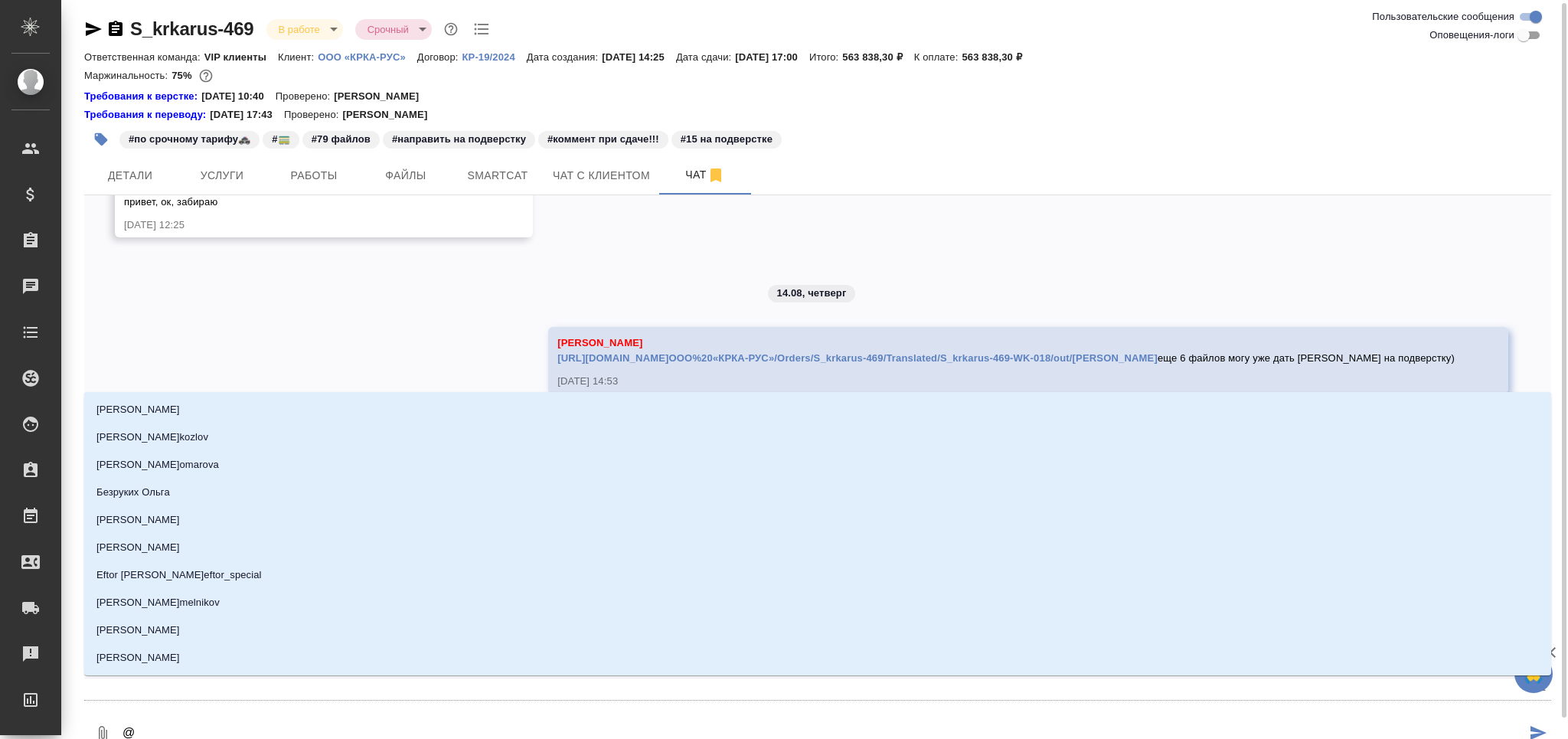
type textarea "@о"
type input "о"
type textarea "@ок"
type input "ок"
type textarea "@окс"
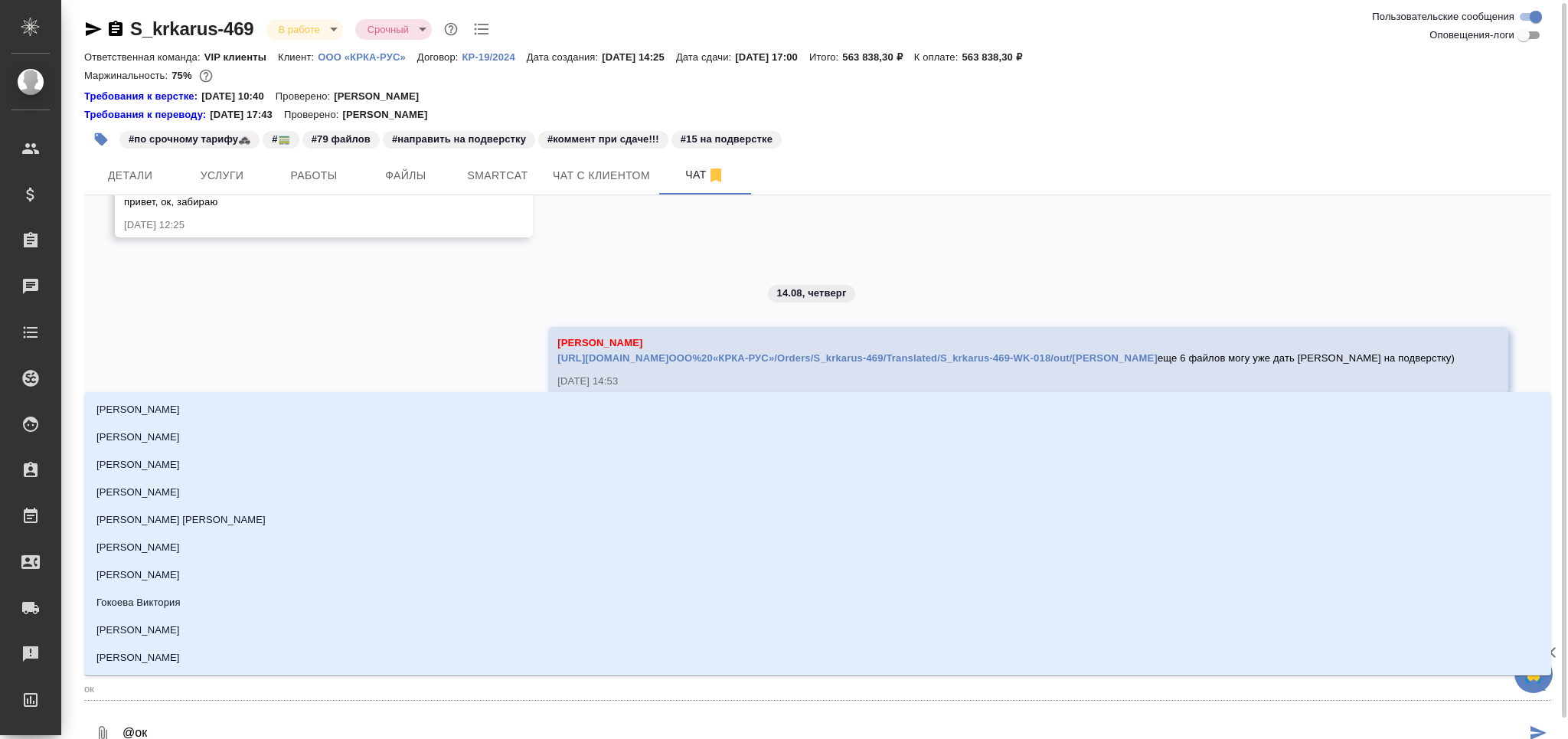
type input "окс"
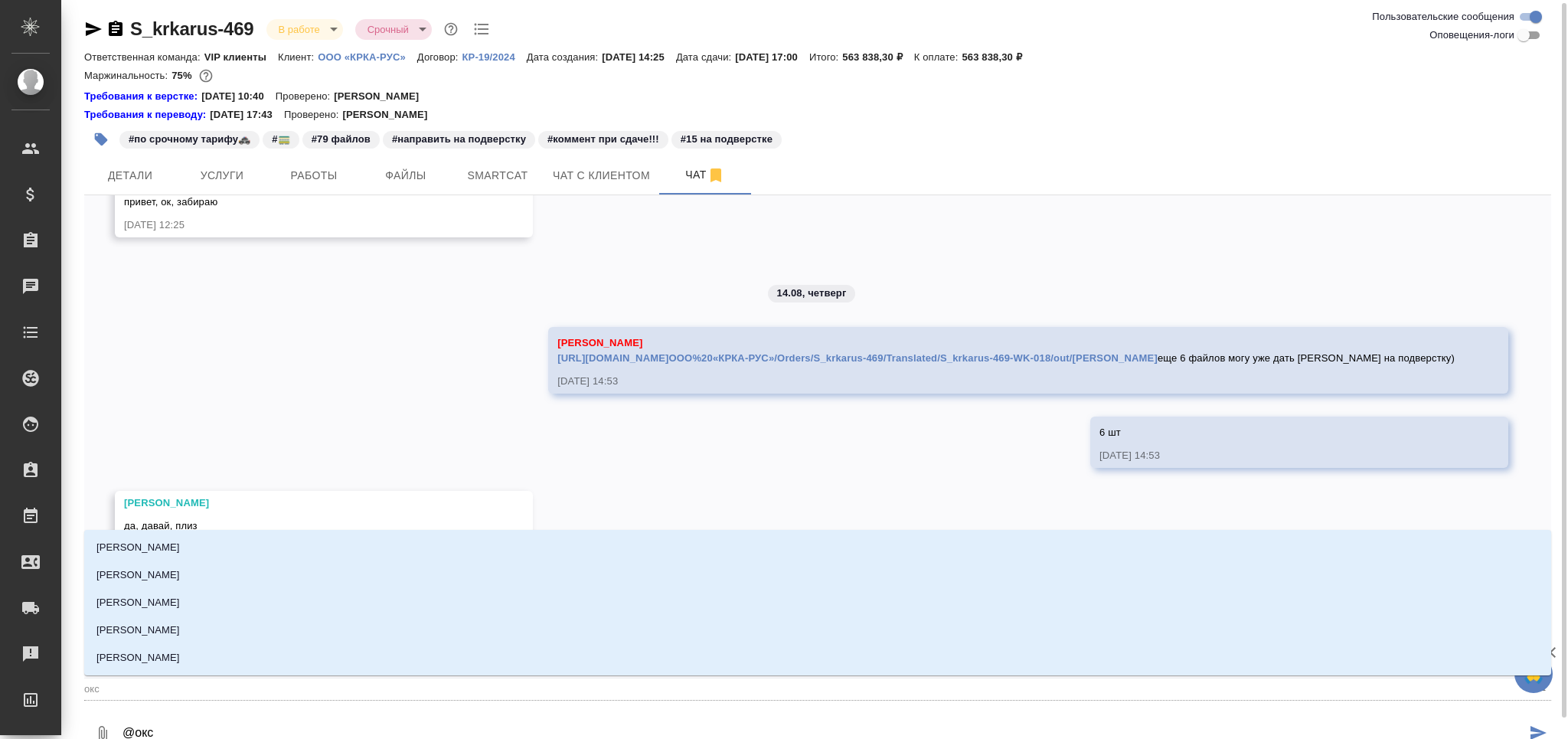
type textarea "@оксю"
type input "оксю"
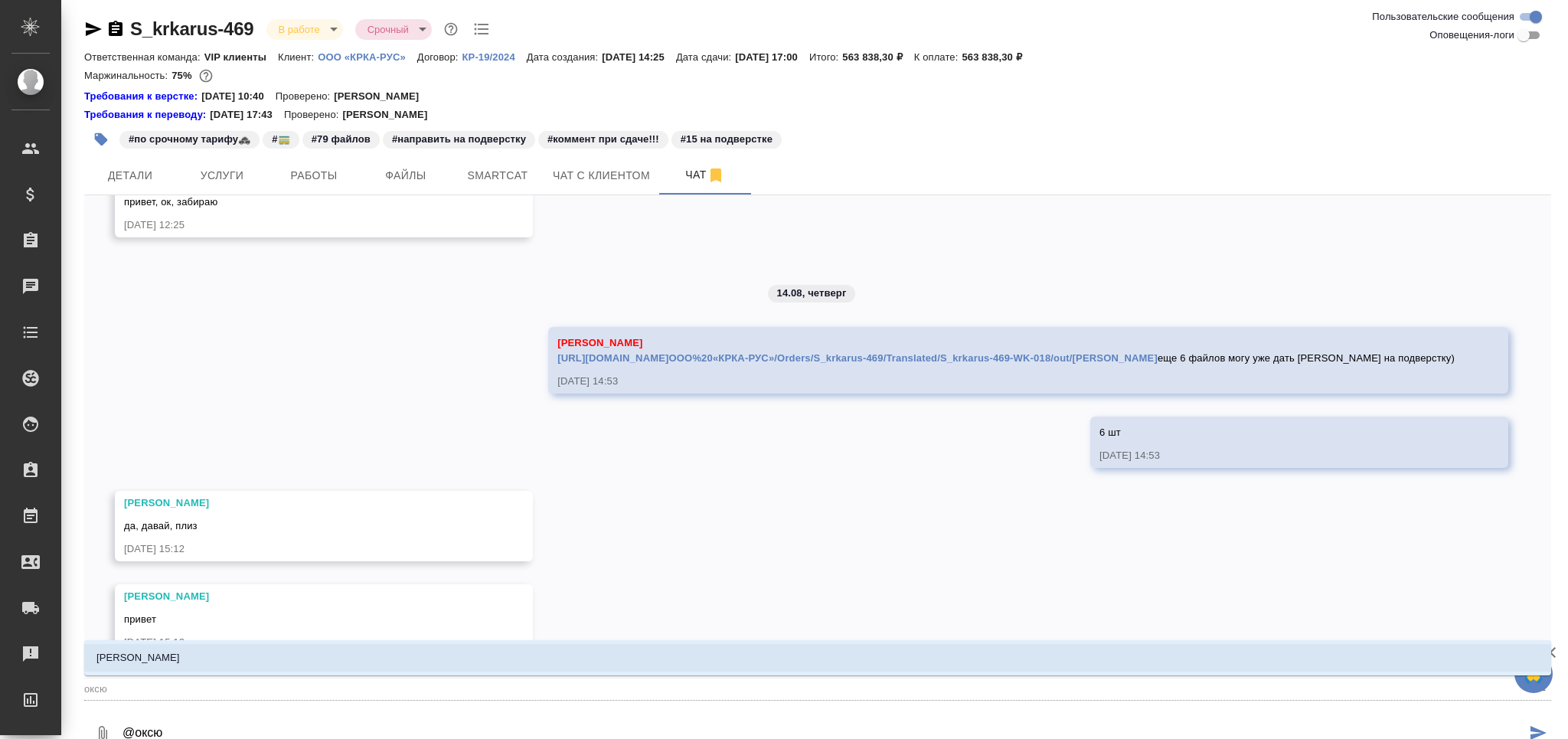
click at [291, 656] on li "[PERSON_NAME]" at bounding box center [818, 658] width 1467 height 27
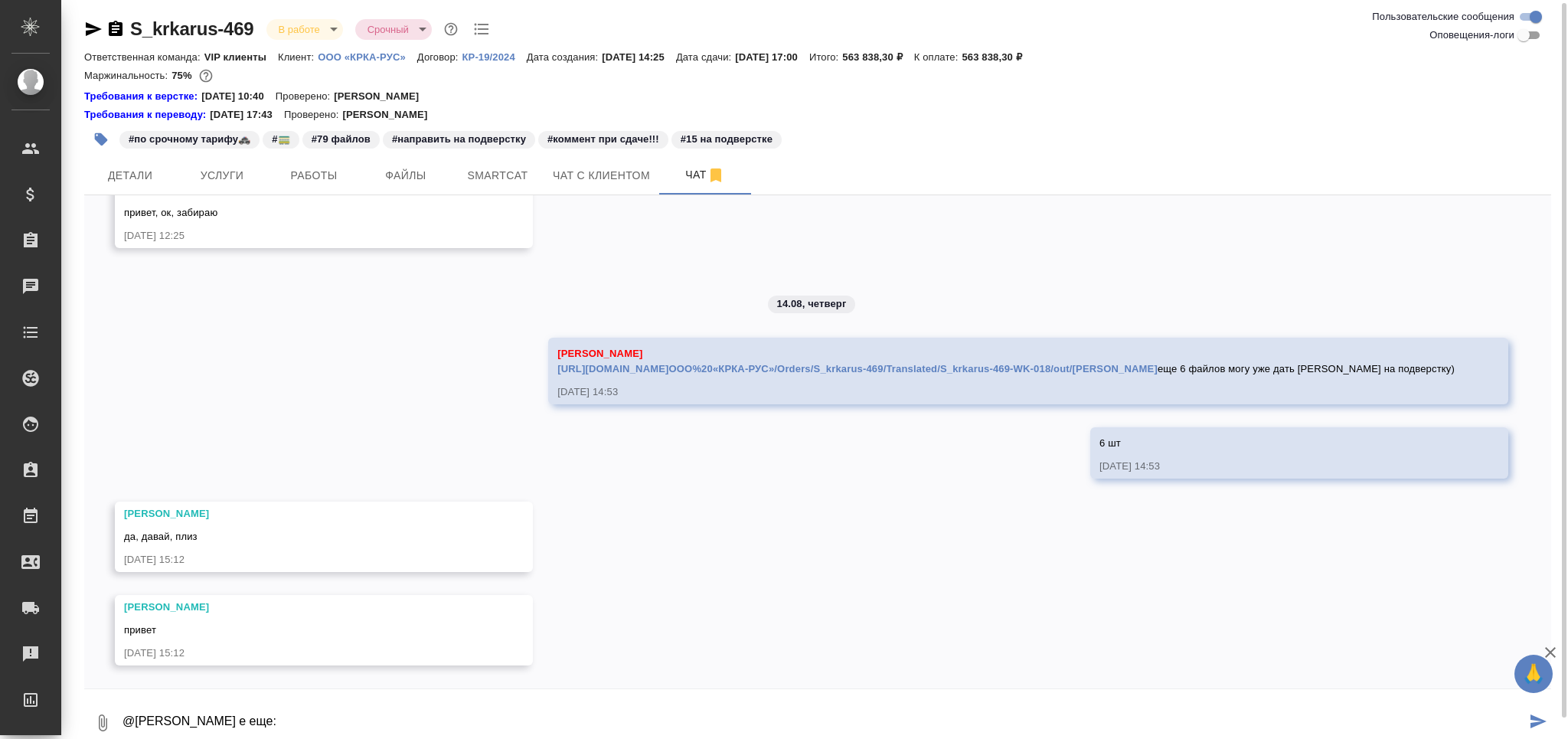
click at [246, 726] on textarea "@[PERSON_NAME] е еще:" at bounding box center [823, 723] width 1404 height 52
click at [319, 722] on textarea "@[PERSON_NAME] и еще:" at bounding box center [823, 723] width 1404 height 52
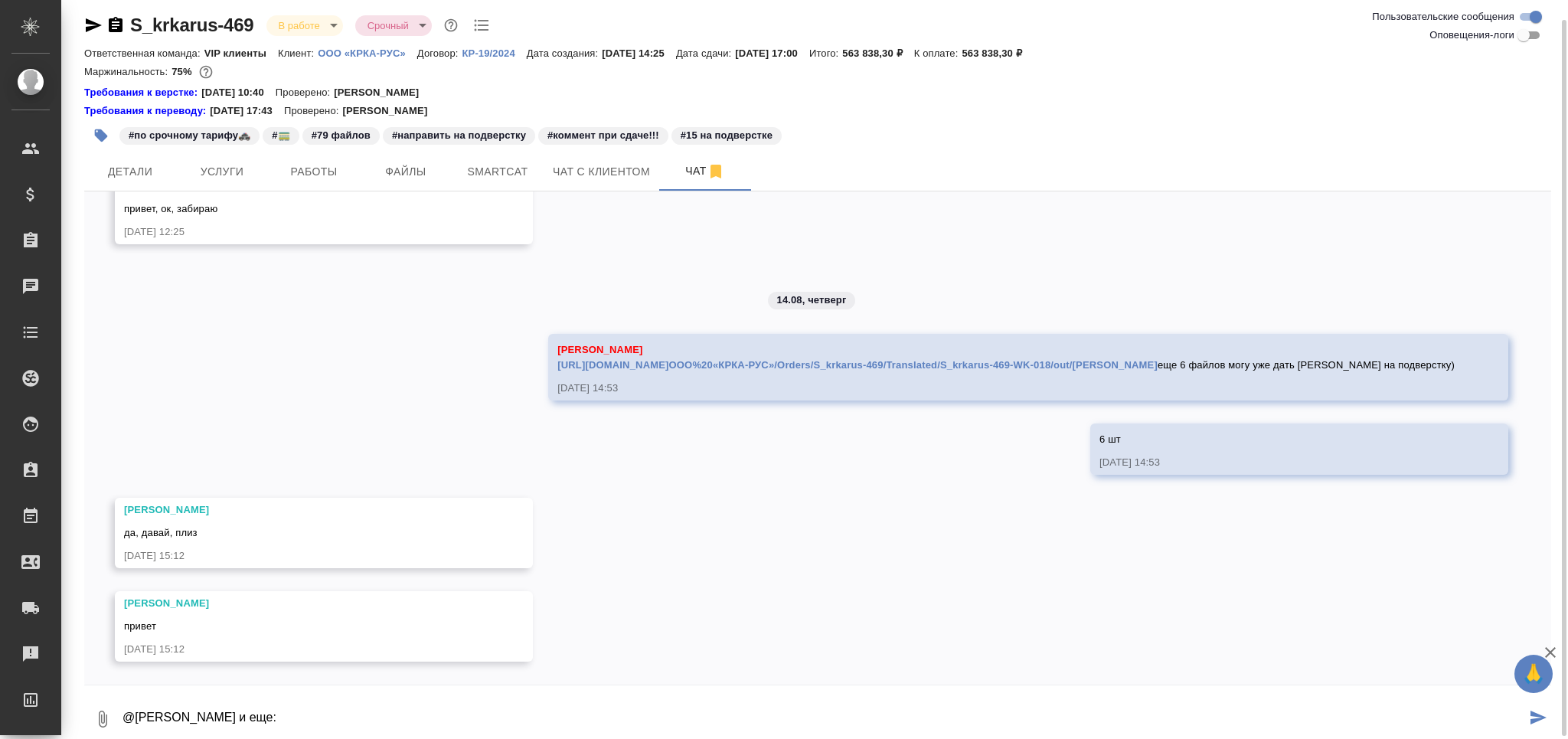
scroll to position [14, 0]
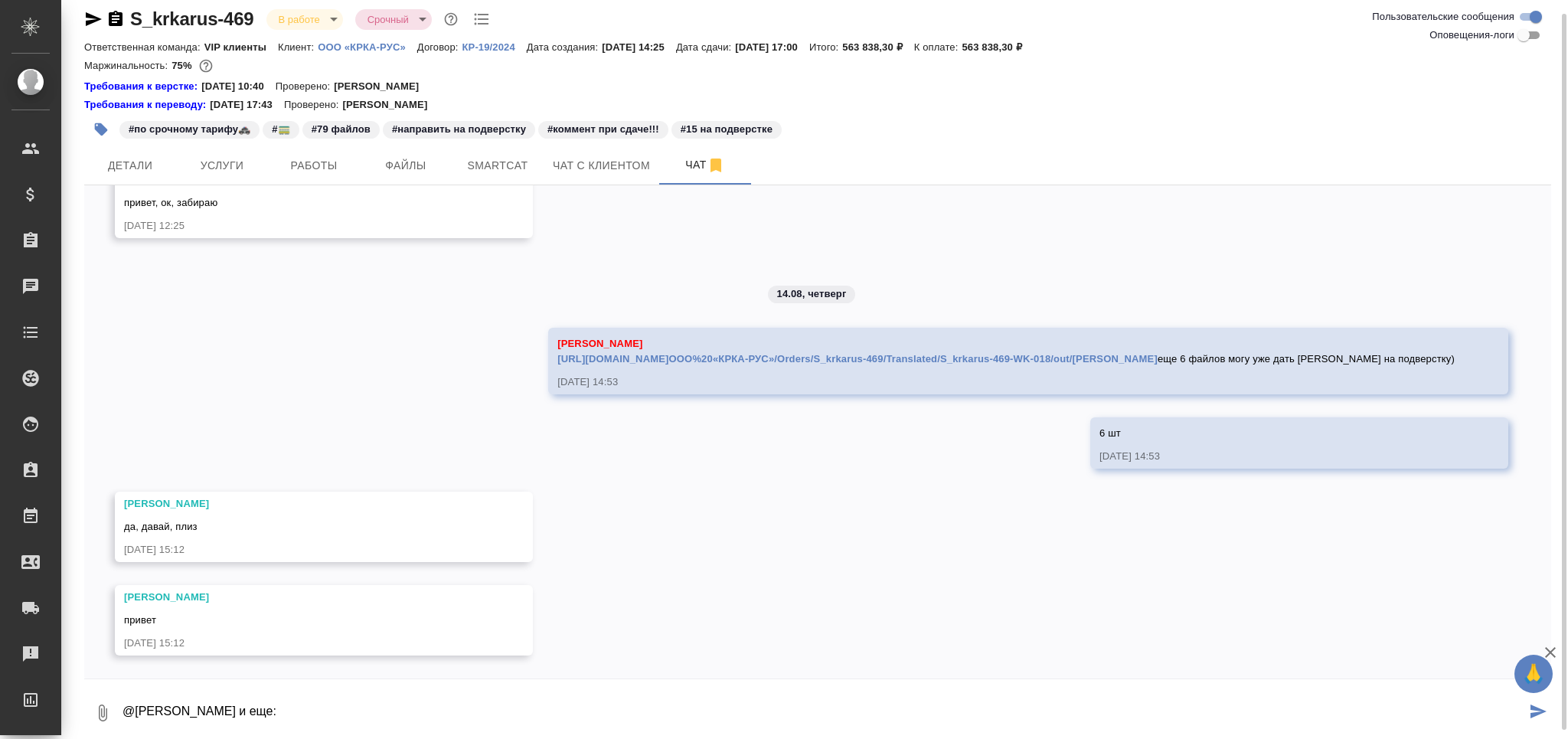
paste textarea "+ папка для Исмагиловой: [URL][DOMAIN_NAME]ООО%20«КРКА-РУС»/Orders/S_krkarus-46…"
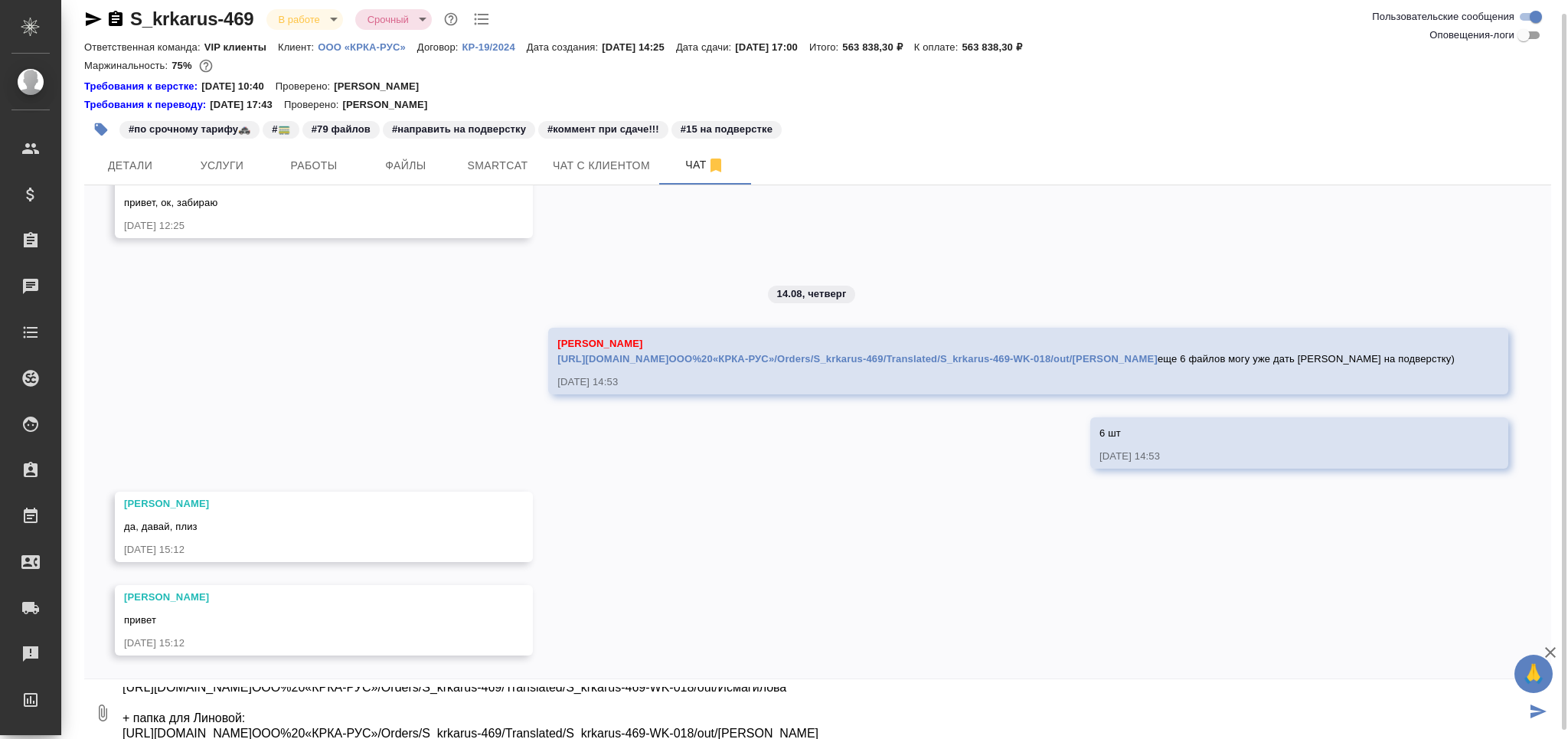
type textarea "@[PERSON_NAME] и еще: + папка для Исмагиловой: [URL][DOMAIN_NAME]ООО%20«КРКА-РУ…"
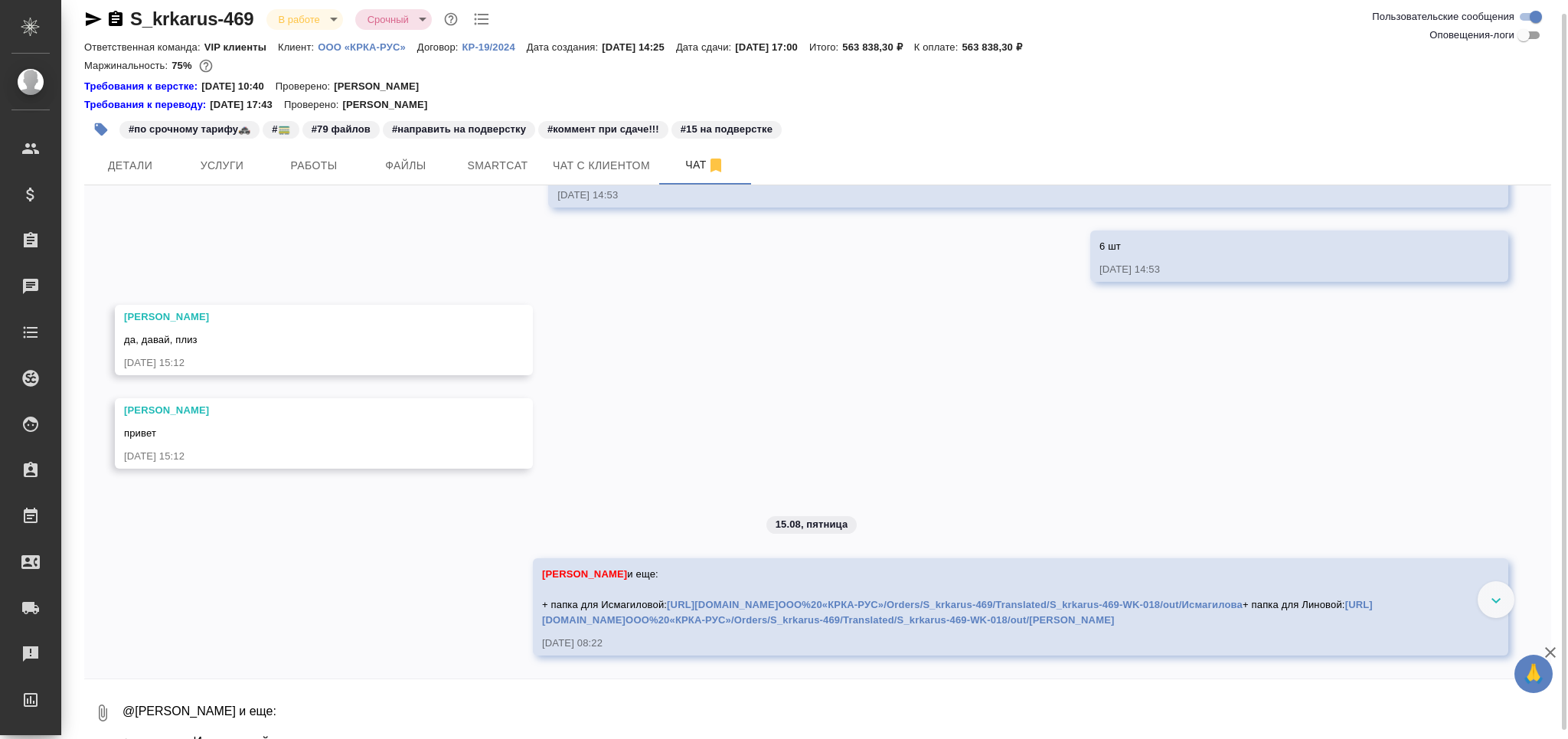
scroll to position [9997, 0]
type textarea "9 файлов в сумме"
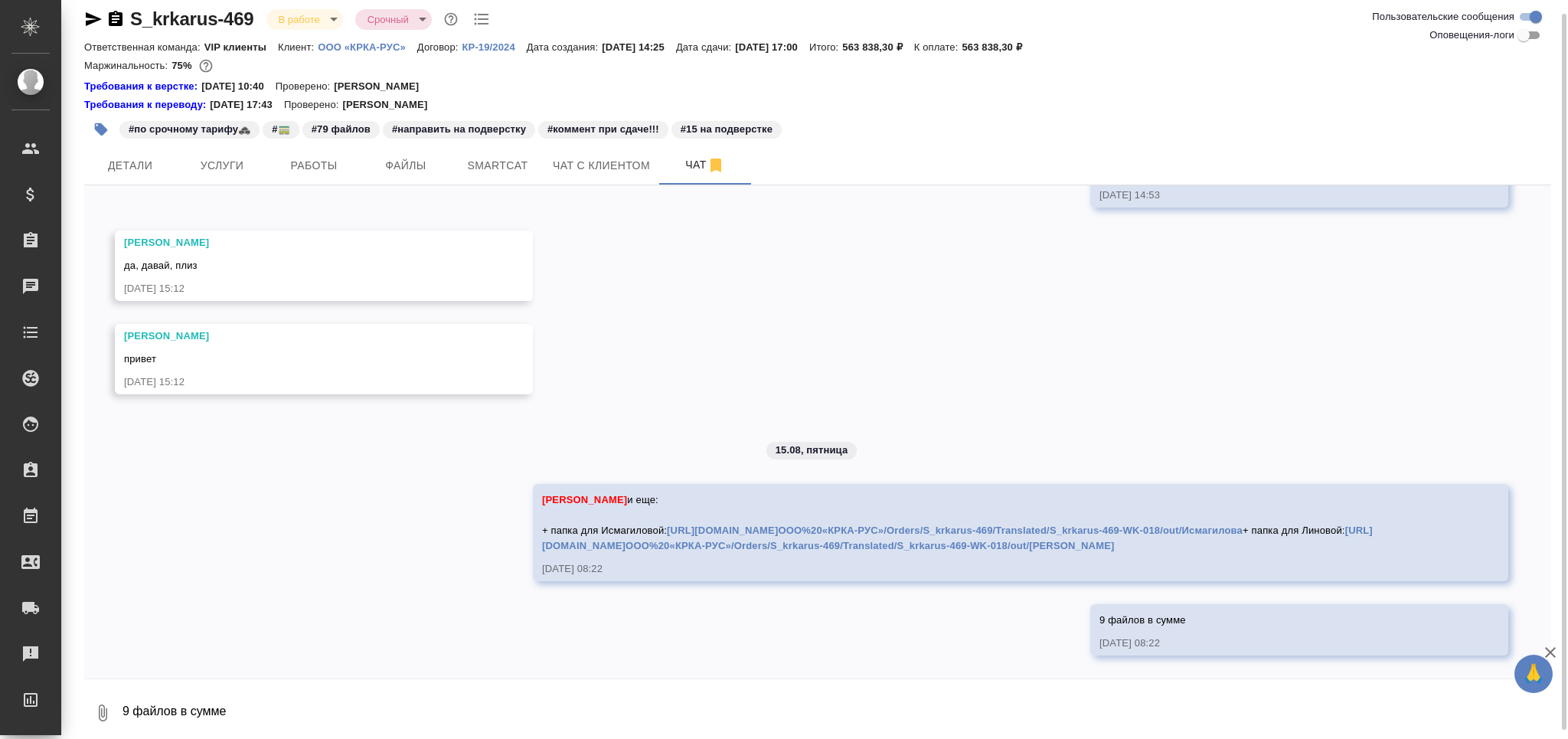
scroll to position [10071, 0]
click at [93, 130] on icon "button" at bounding box center [101, 130] width 16 height 16
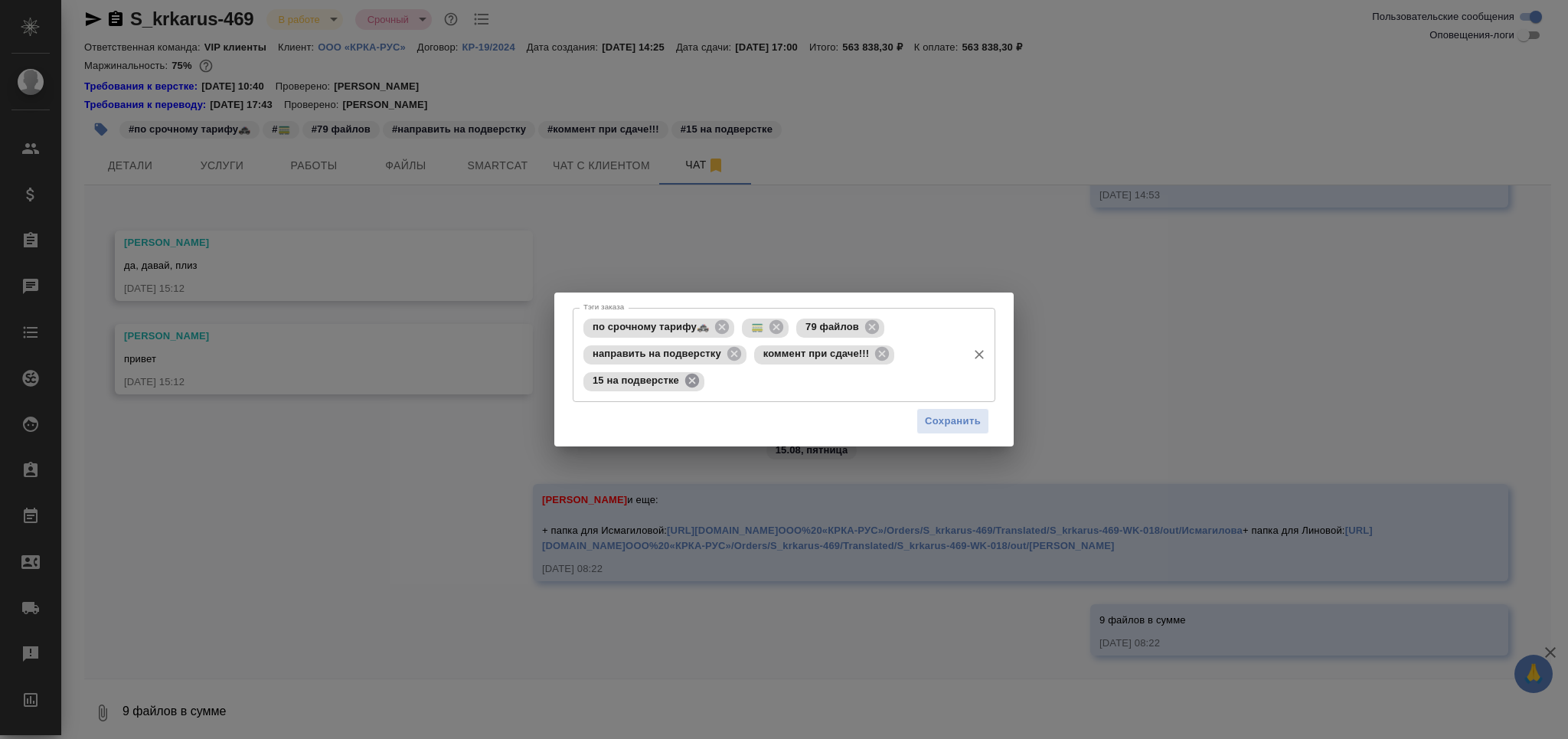
click at [690, 373] on icon at bounding box center [692, 380] width 17 height 17
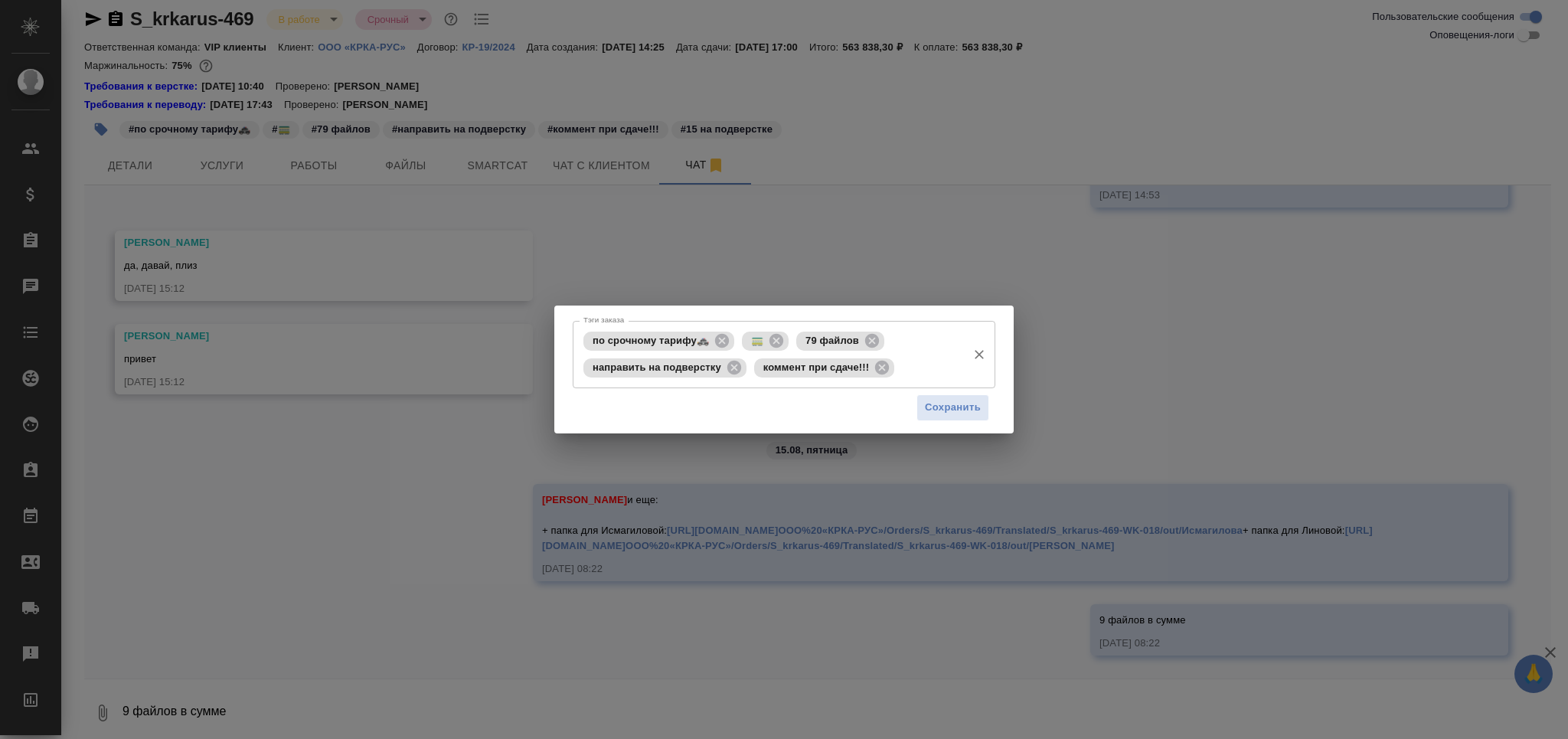
click at [938, 382] on div "по срочному тарифу🚓 🚃 79 файлов направить на подверстку коммент при сдаче!!! Тэ…" at bounding box center [784, 355] width 423 height 67
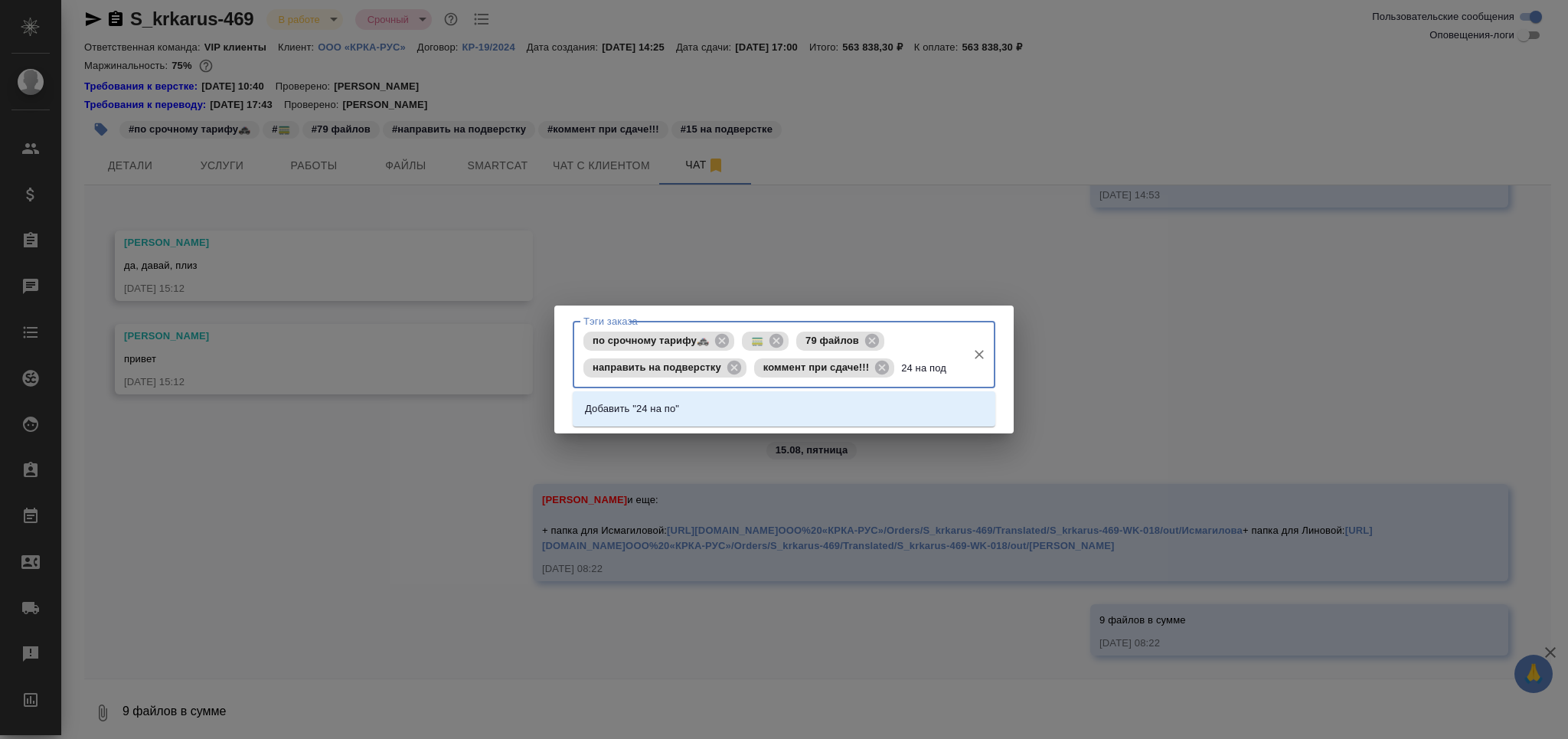
type input "24 на подв"
click at [888, 413] on li "Добавить "24 на подв"" at bounding box center [784, 409] width 423 height 27
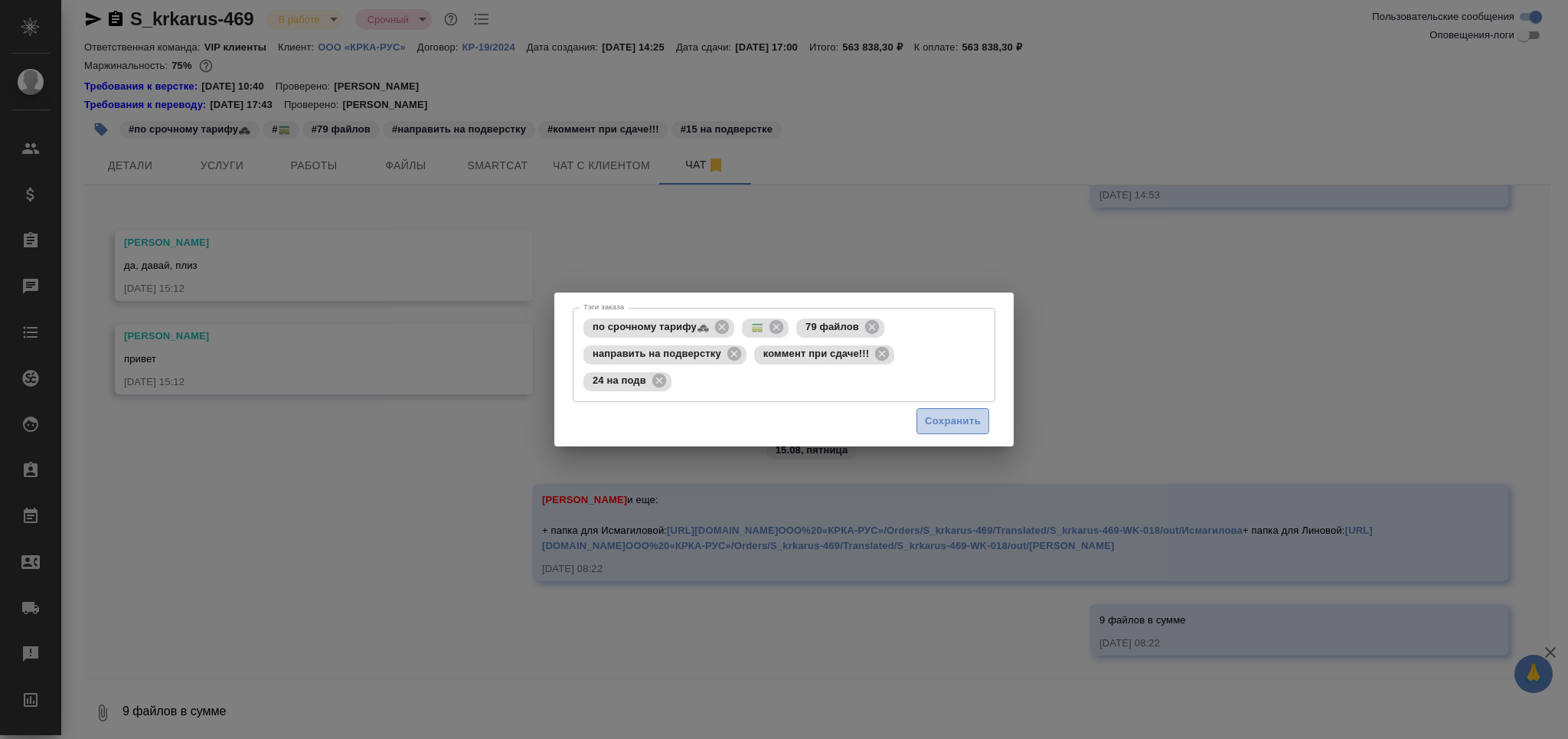
click at [956, 425] on span "Сохранить" at bounding box center [952, 421] width 56 height 18
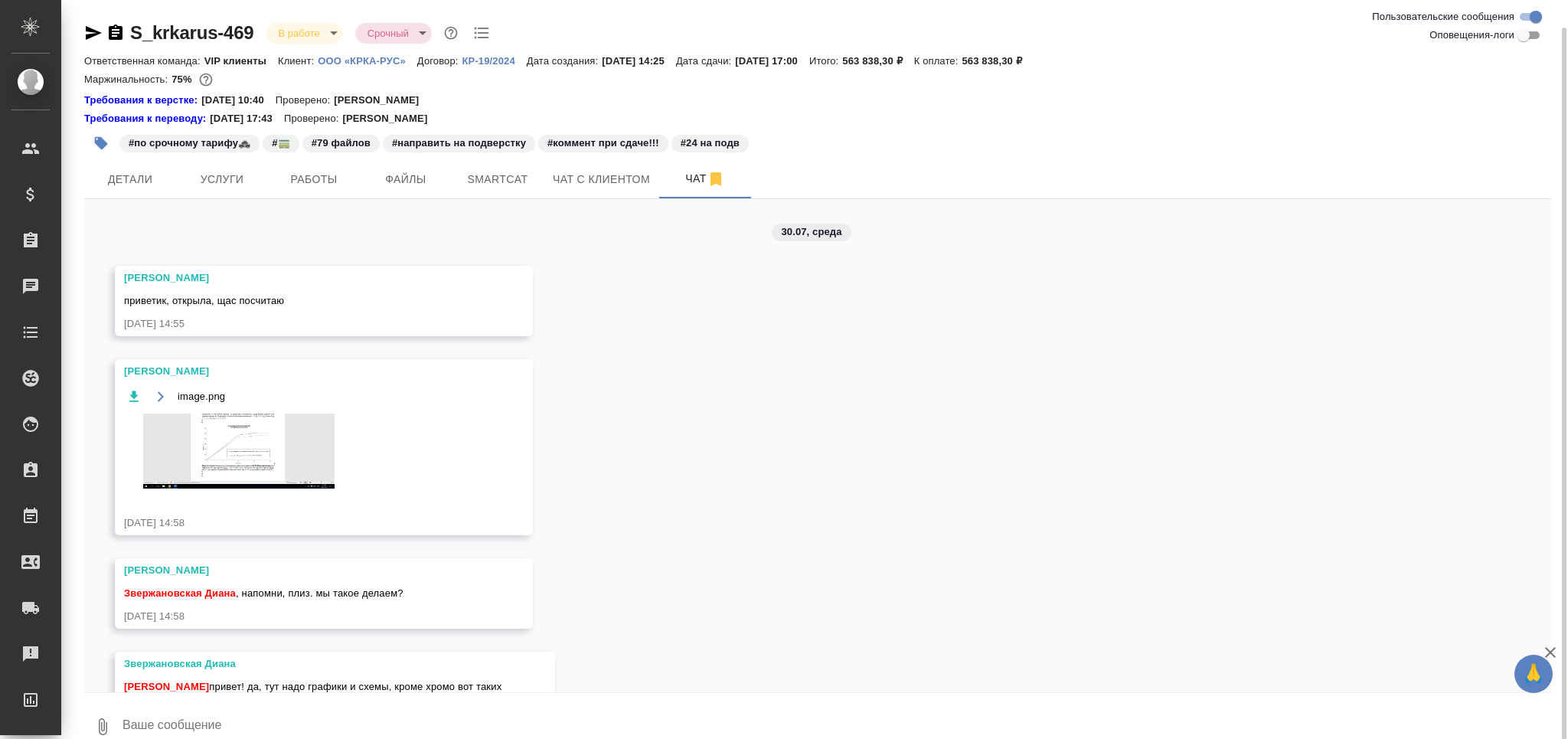
scroll to position [10071, 0]
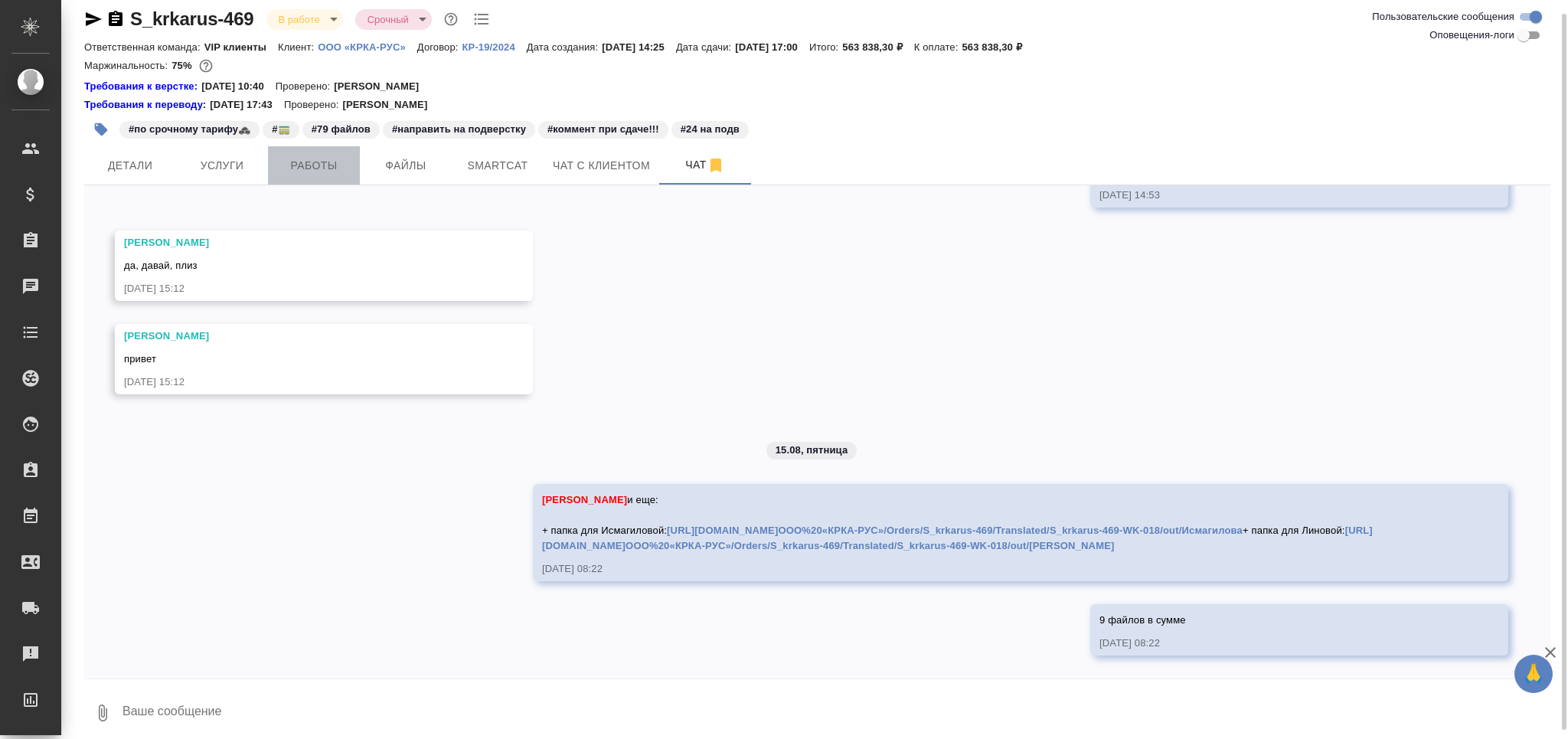
click at [303, 167] on span "Работы" at bounding box center [314, 166] width 74 height 19
